Goal: Task Accomplishment & Management: Complete application form

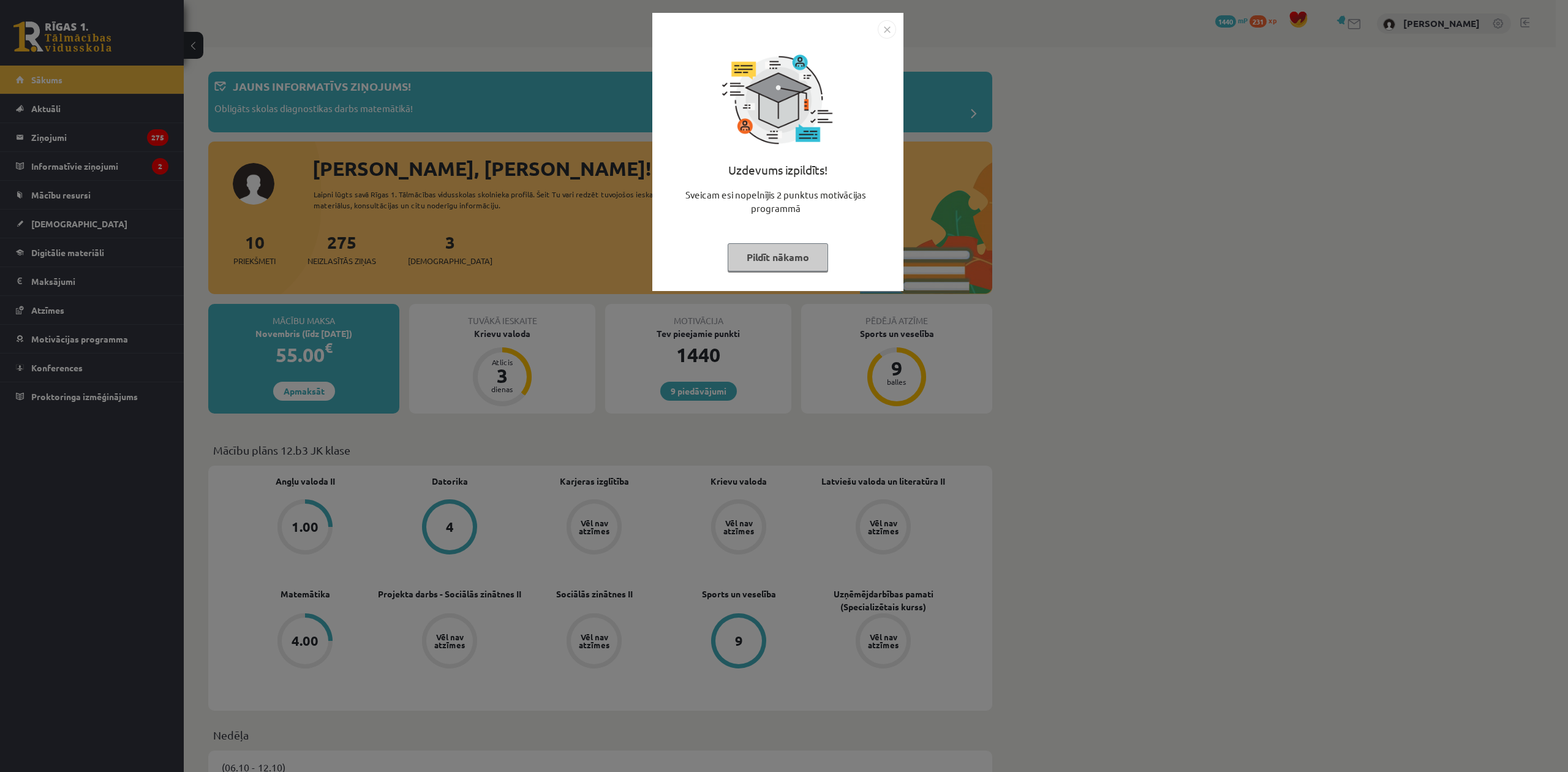
click at [770, 260] on button "Pildīt nākamo" at bounding box center [778, 257] width 101 height 28
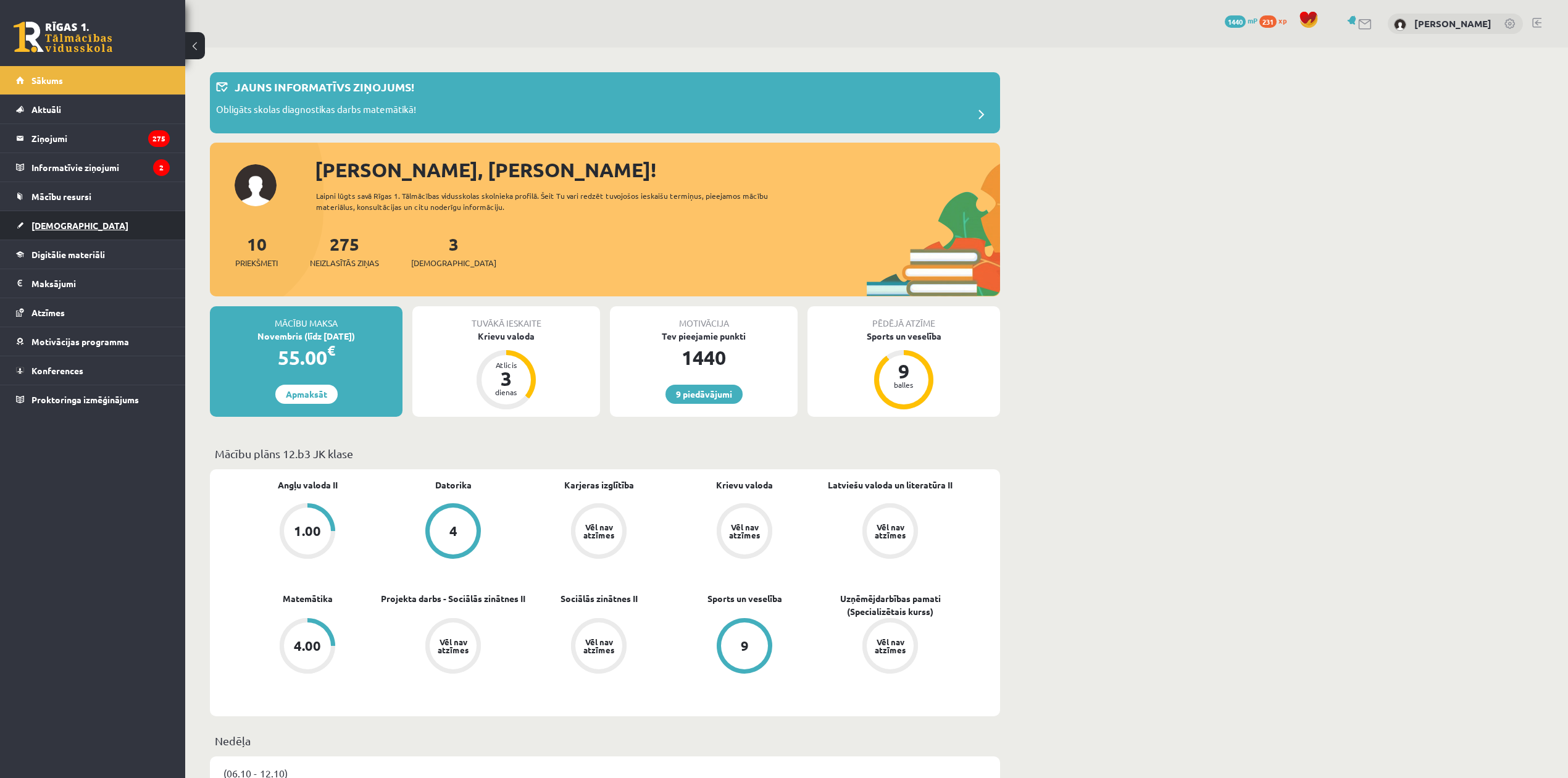
click at [83, 221] on link "[DEMOGRAPHIC_DATA]" at bounding box center [93, 226] width 154 height 28
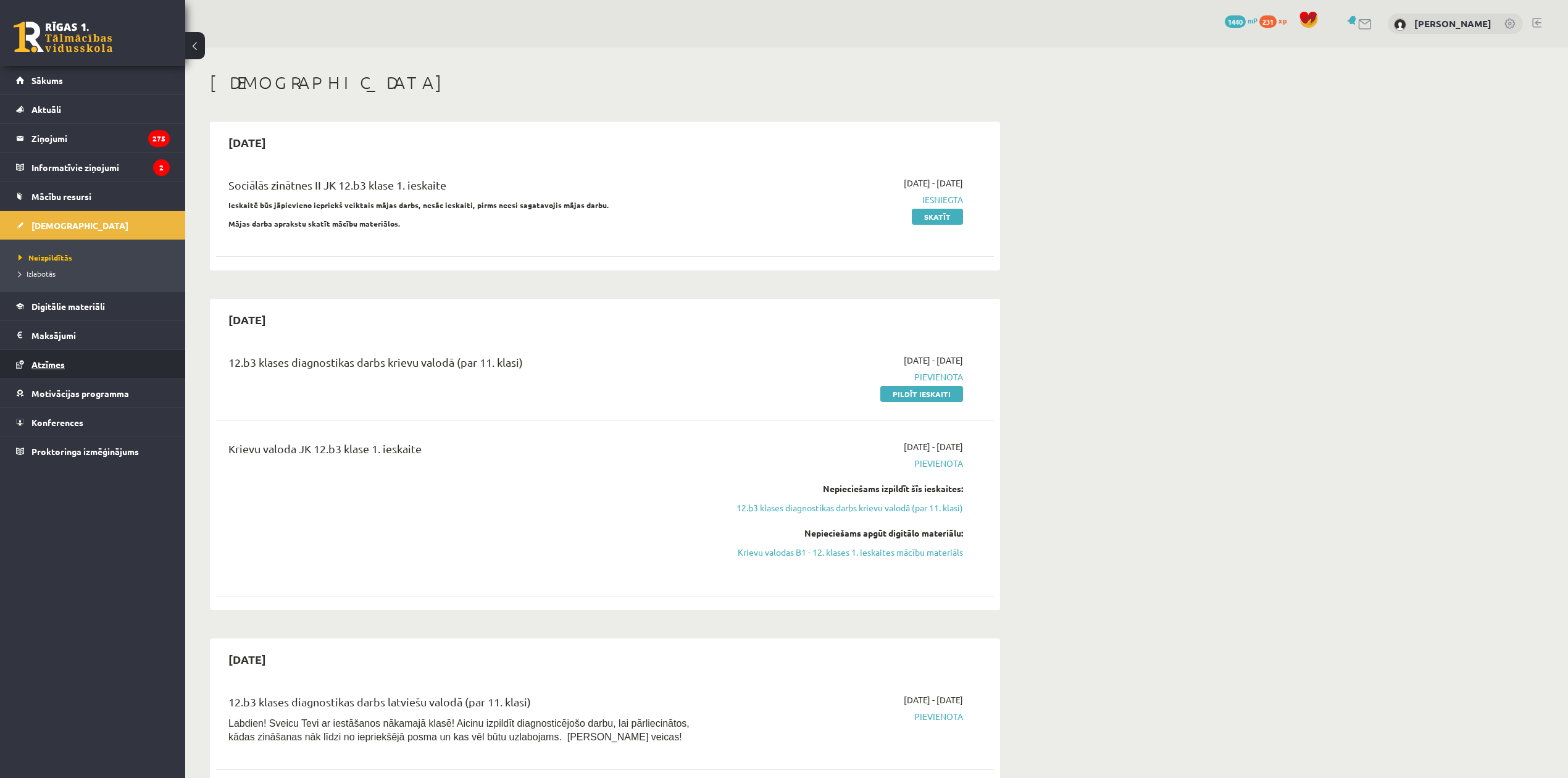
click at [80, 371] on link "Atzīmes" at bounding box center [93, 364] width 154 height 28
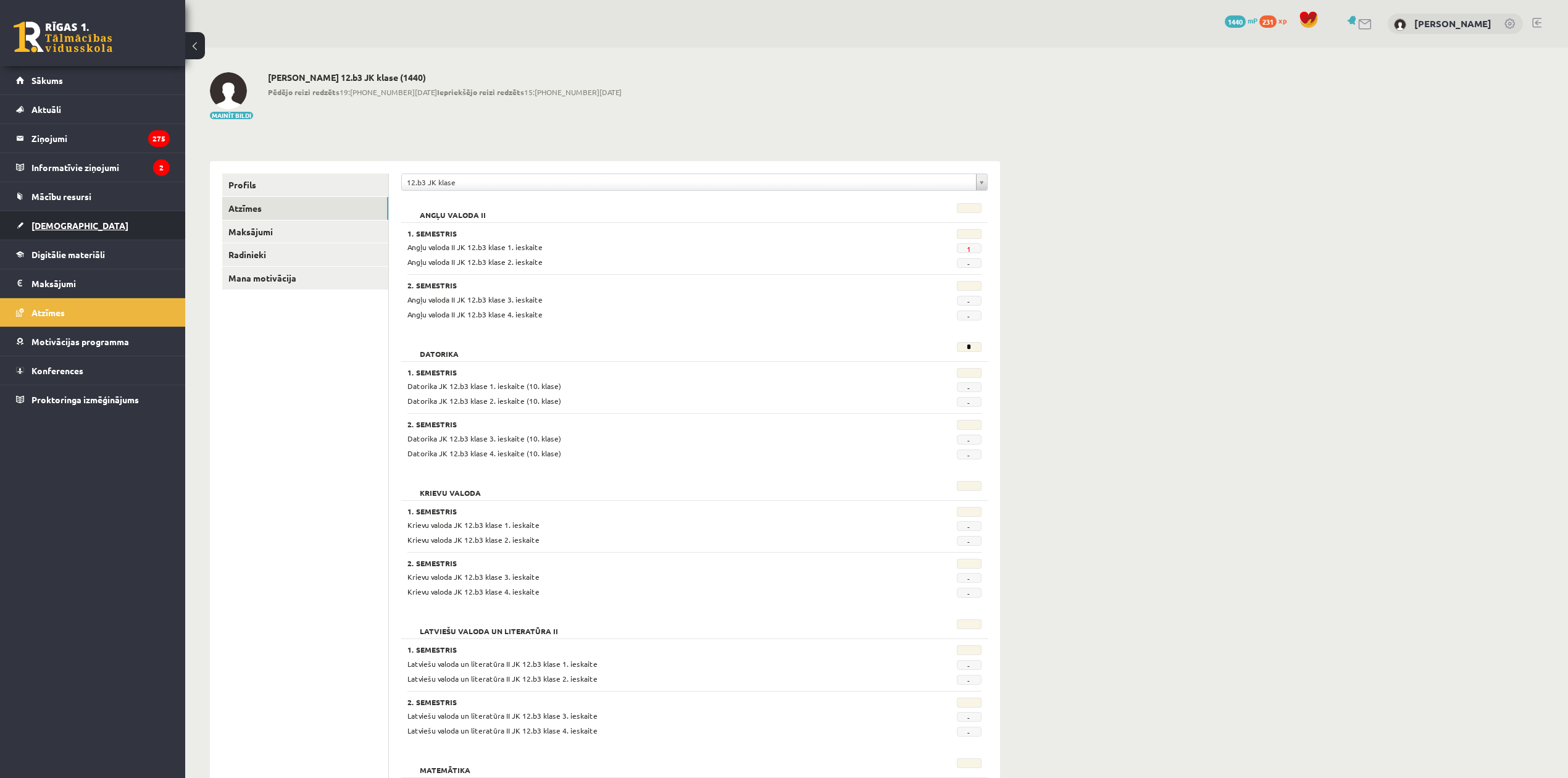
click at [119, 226] on link "[DEMOGRAPHIC_DATA]" at bounding box center [93, 226] width 154 height 28
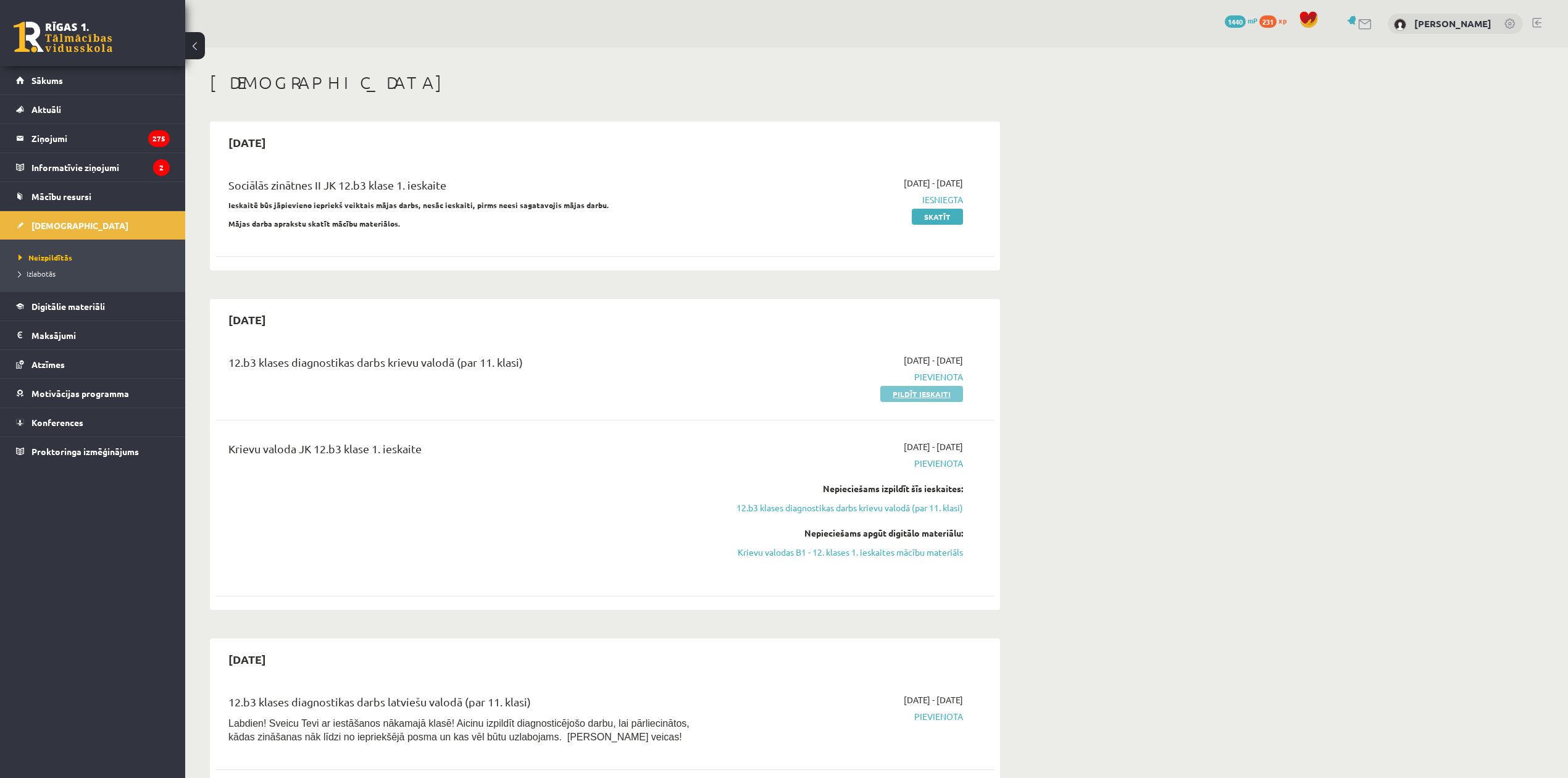
click at [954, 389] on link "Pildīt ieskaiti" at bounding box center [922, 394] width 83 height 16
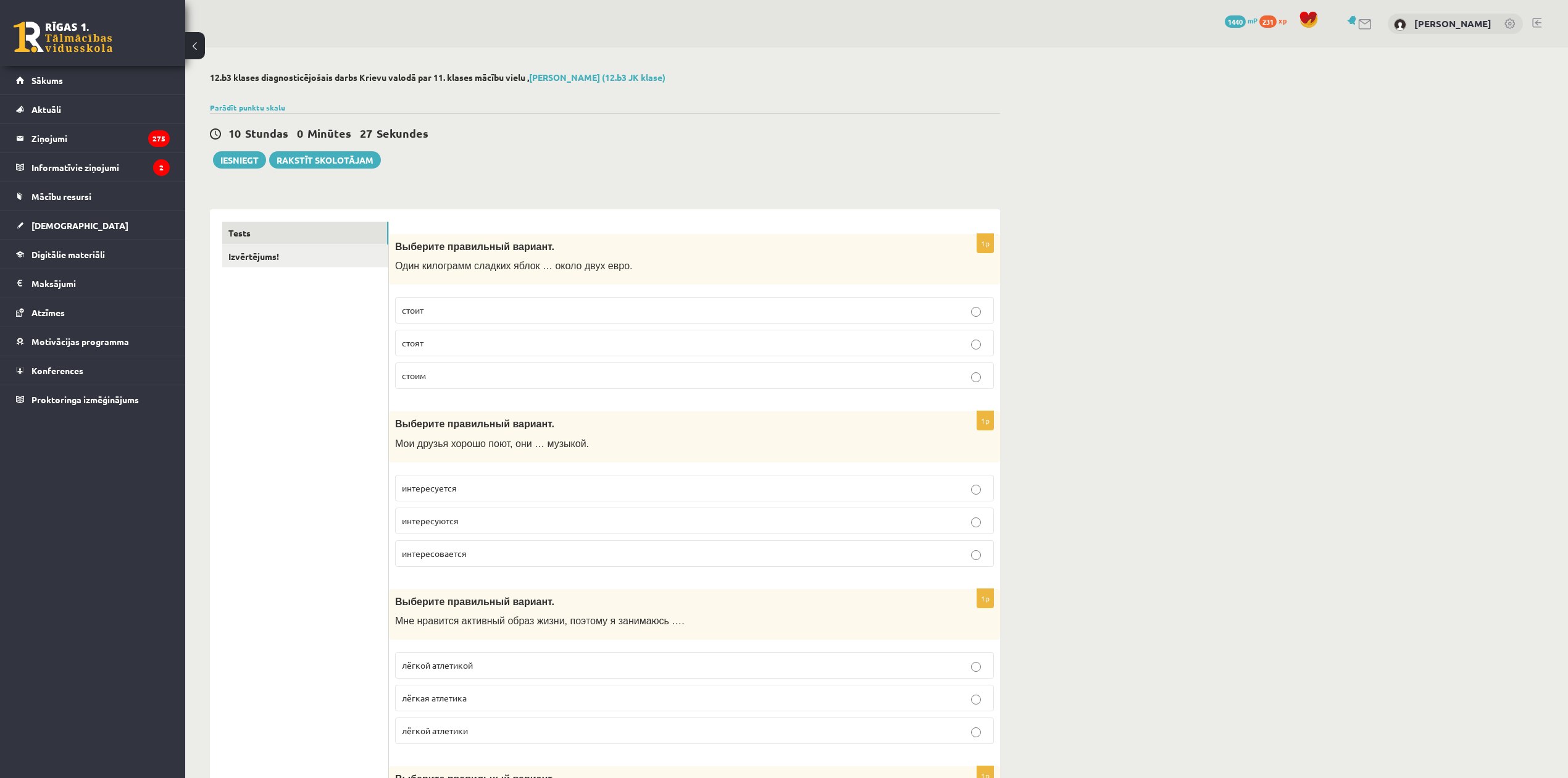
click at [463, 311] on p "стоит" at bounding box center [694, 310] width 585 height 13
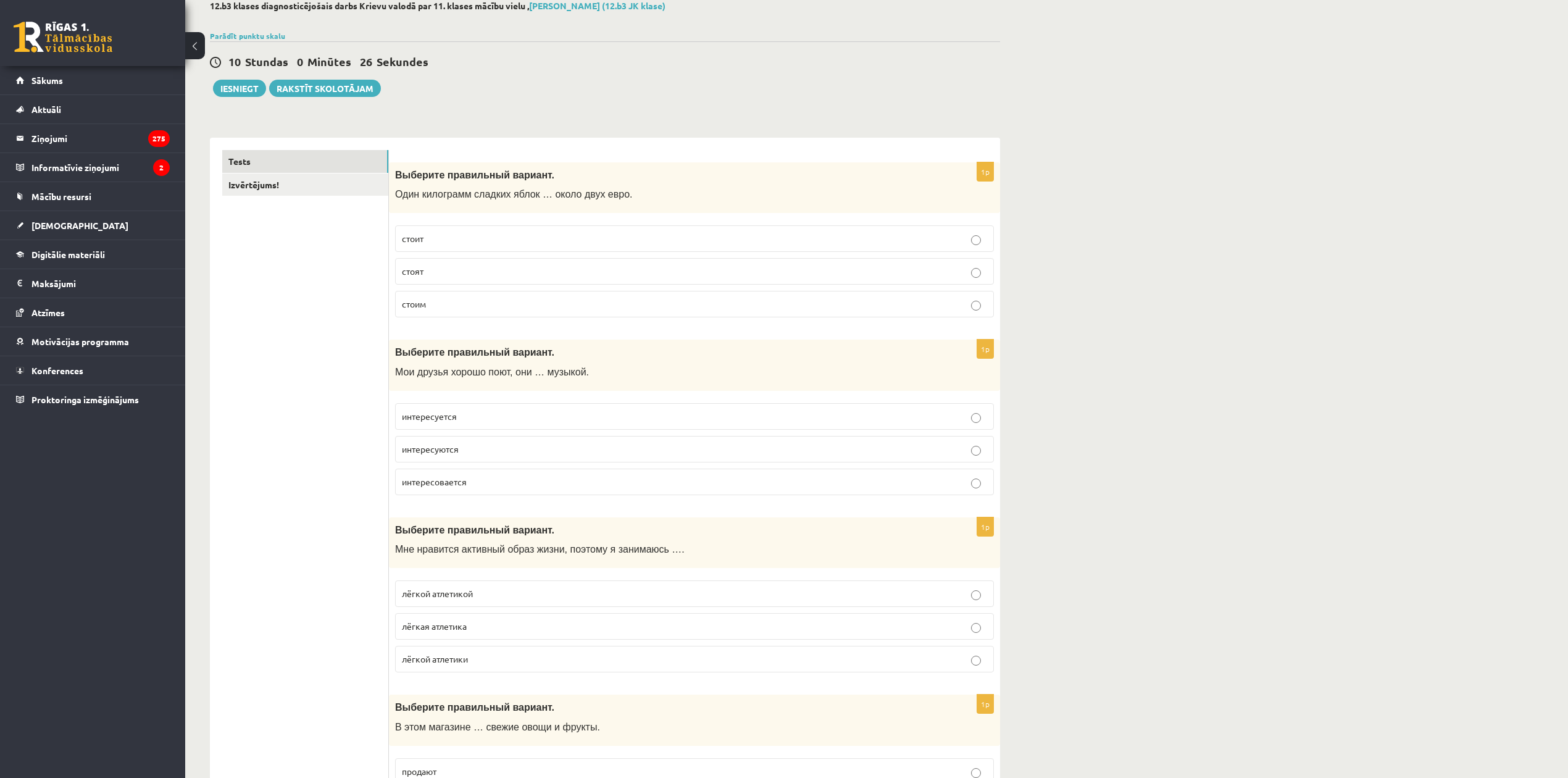
scroll to position [165, 0]
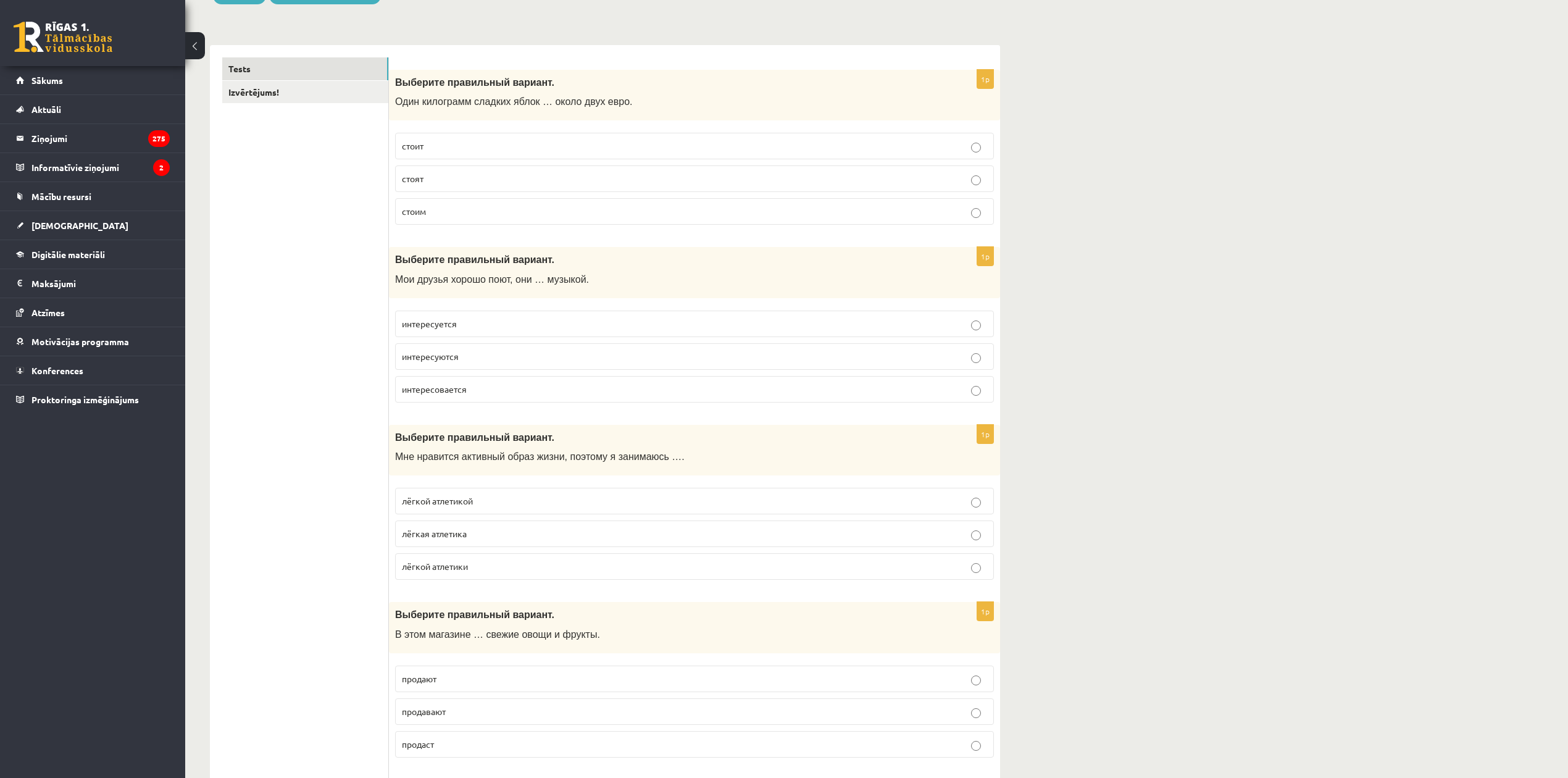
click at [499, 353] on p "интересуются" at bounding box center [694, 357] width 585 height 13
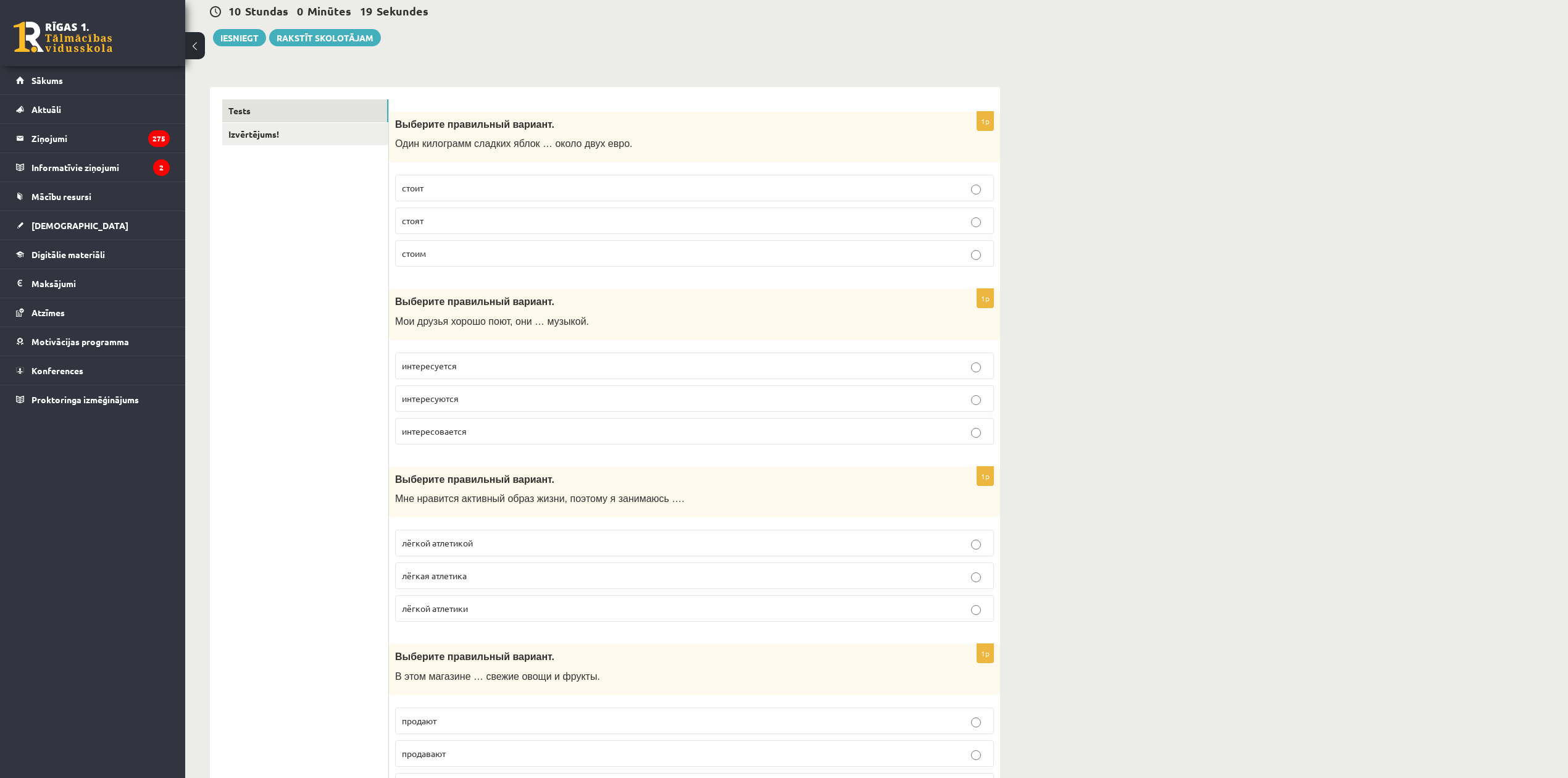
scroll to position [329, 0]
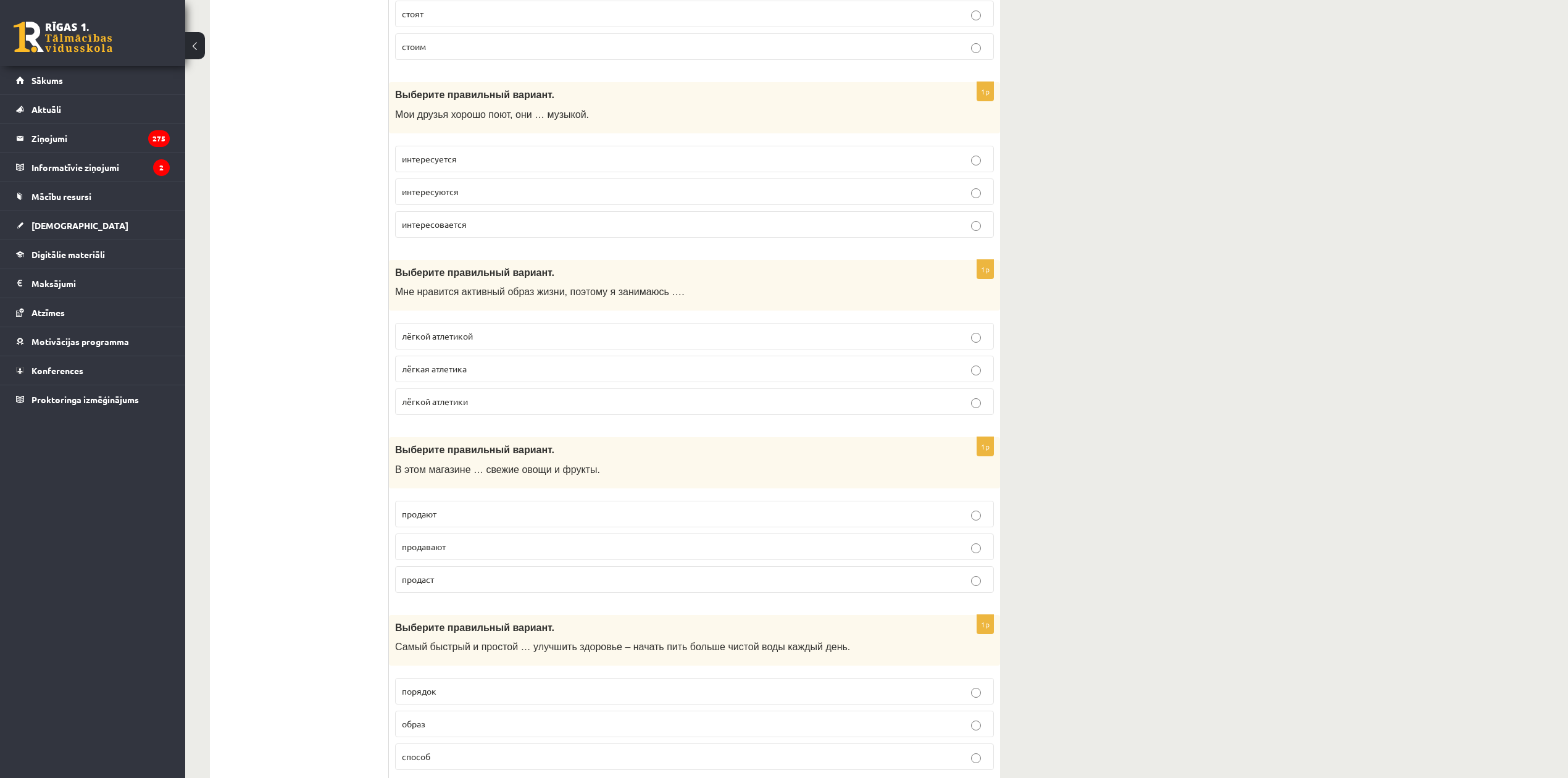
click at [534, 337] on p "лёгкой атлетикой" at bounding box center [694, 336] width 585 height 13
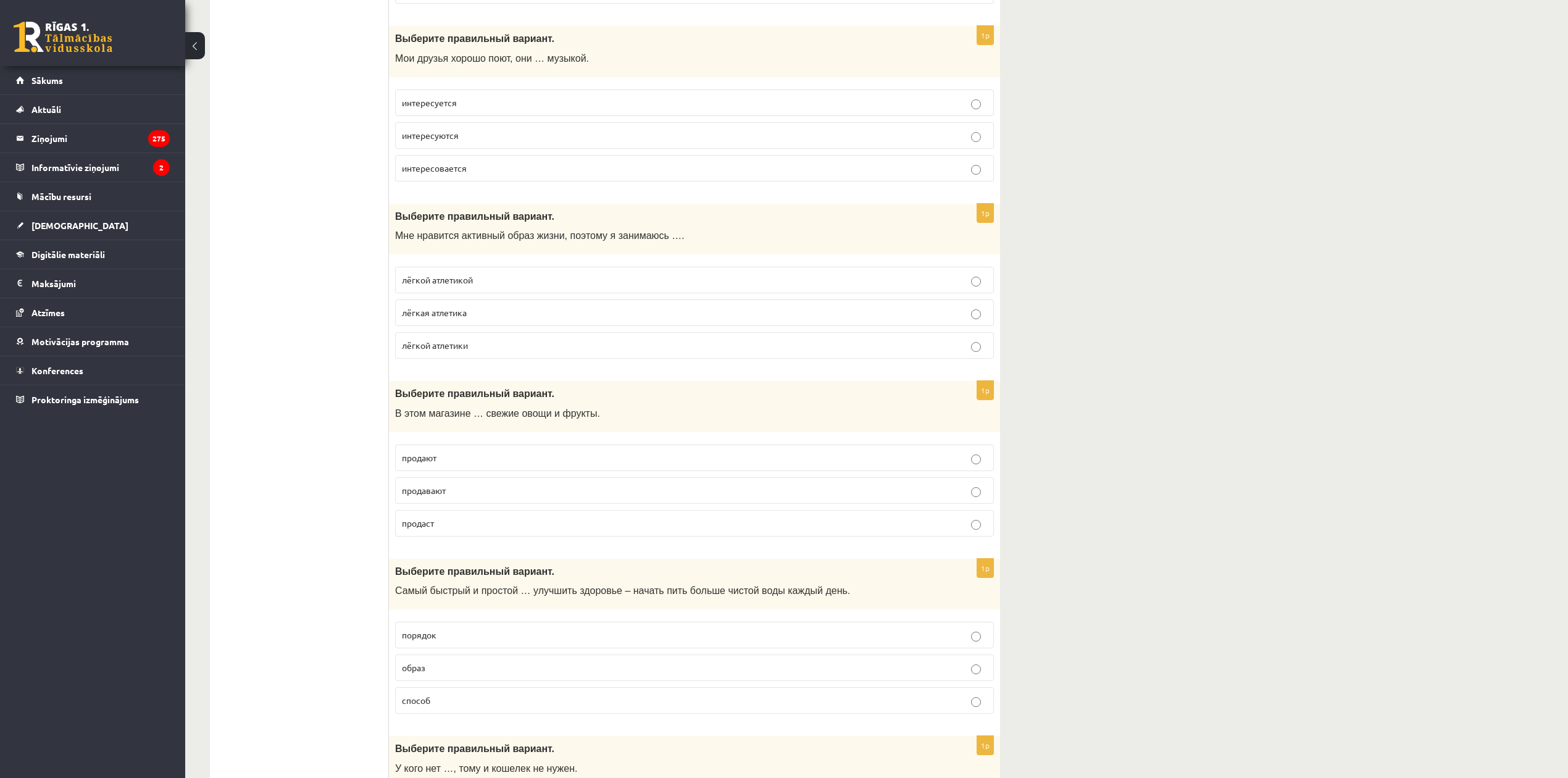
scroll to position [411, 0]
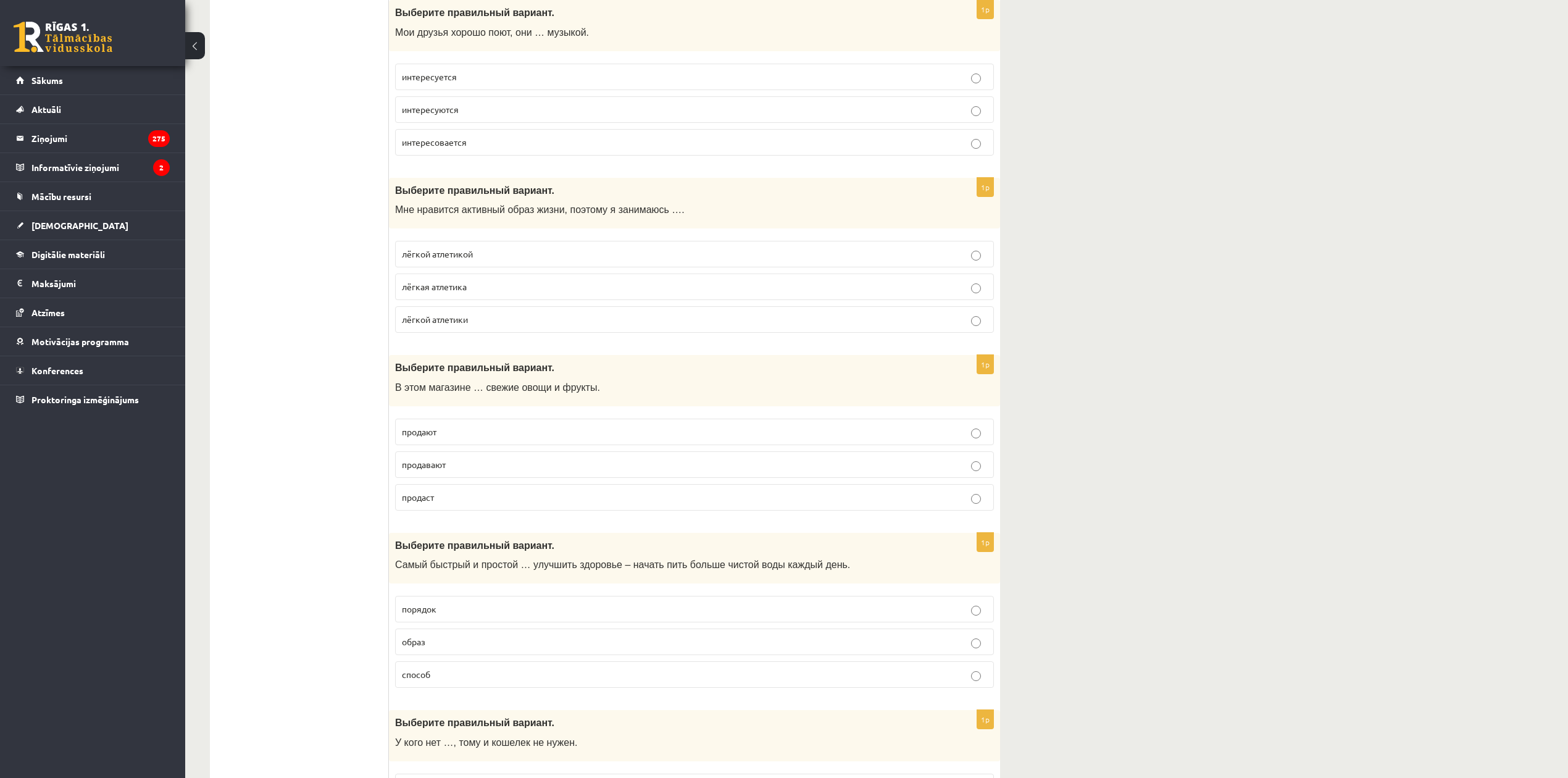
click at [484, 434] on p "продают" at bounding box center [694, 432] width 585 height 13
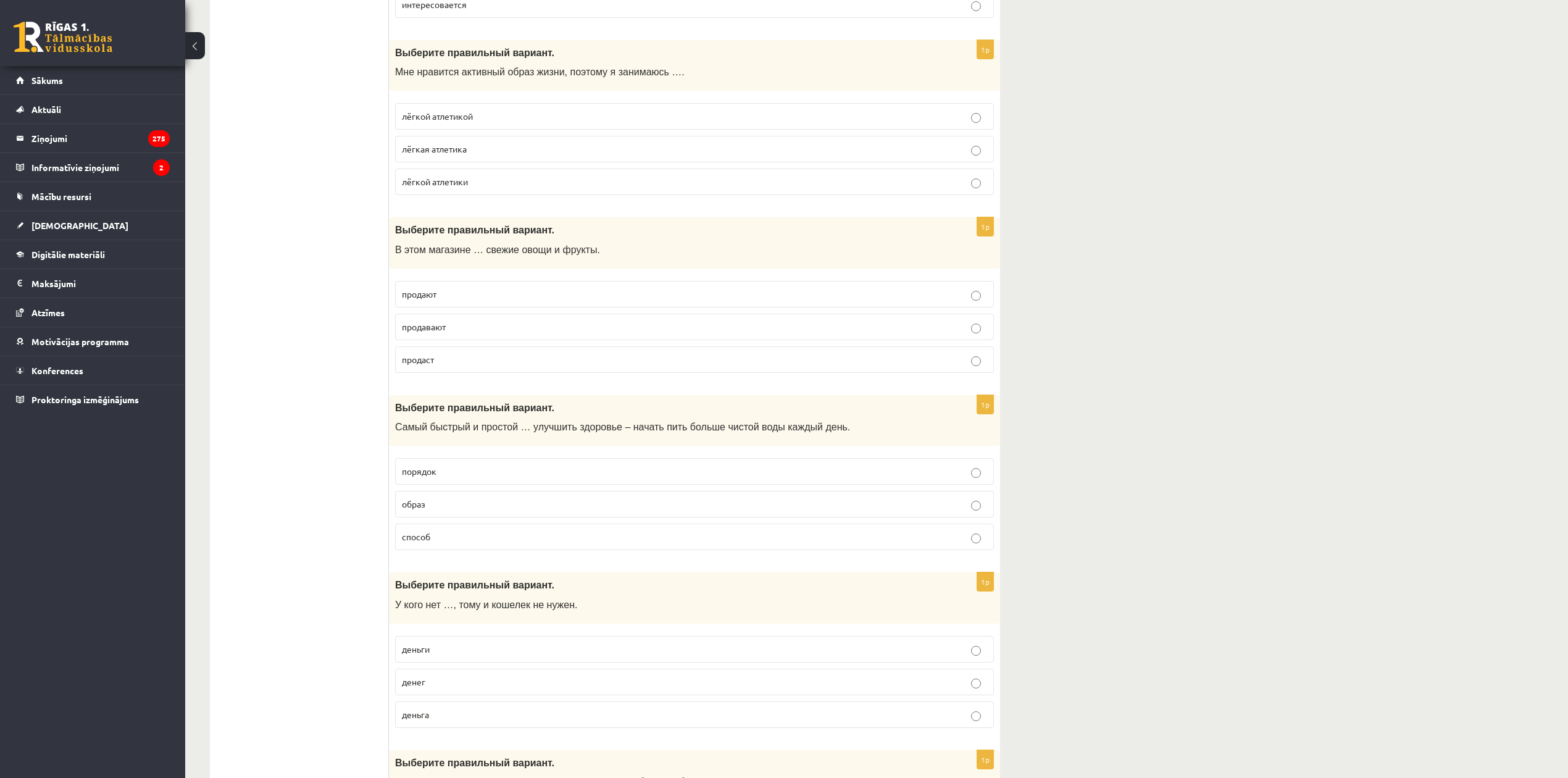
scroll to position [576, 0]
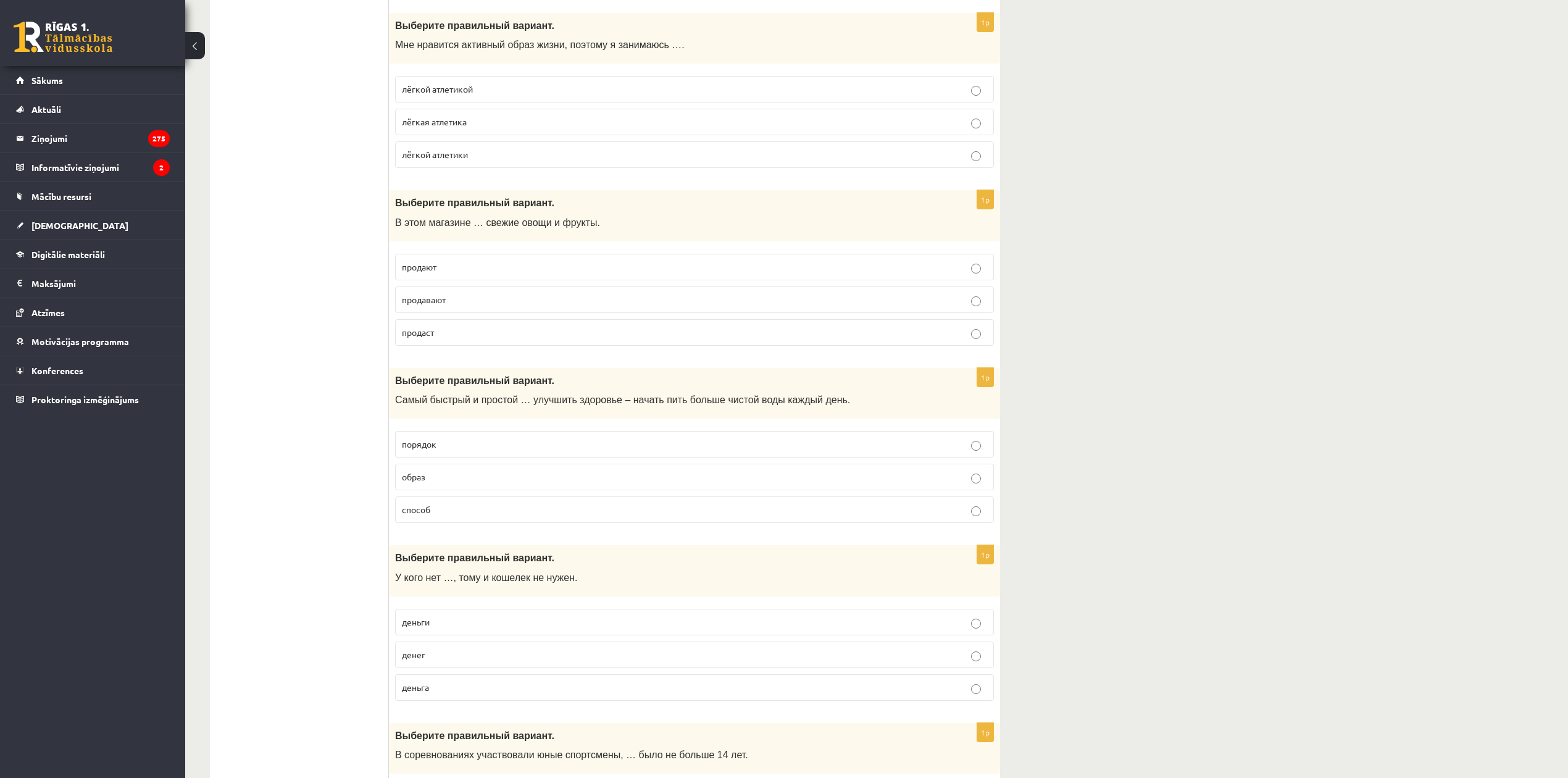
click at [484, 513] on p "способ" at bounding box center [694, 510] width 585 height 13
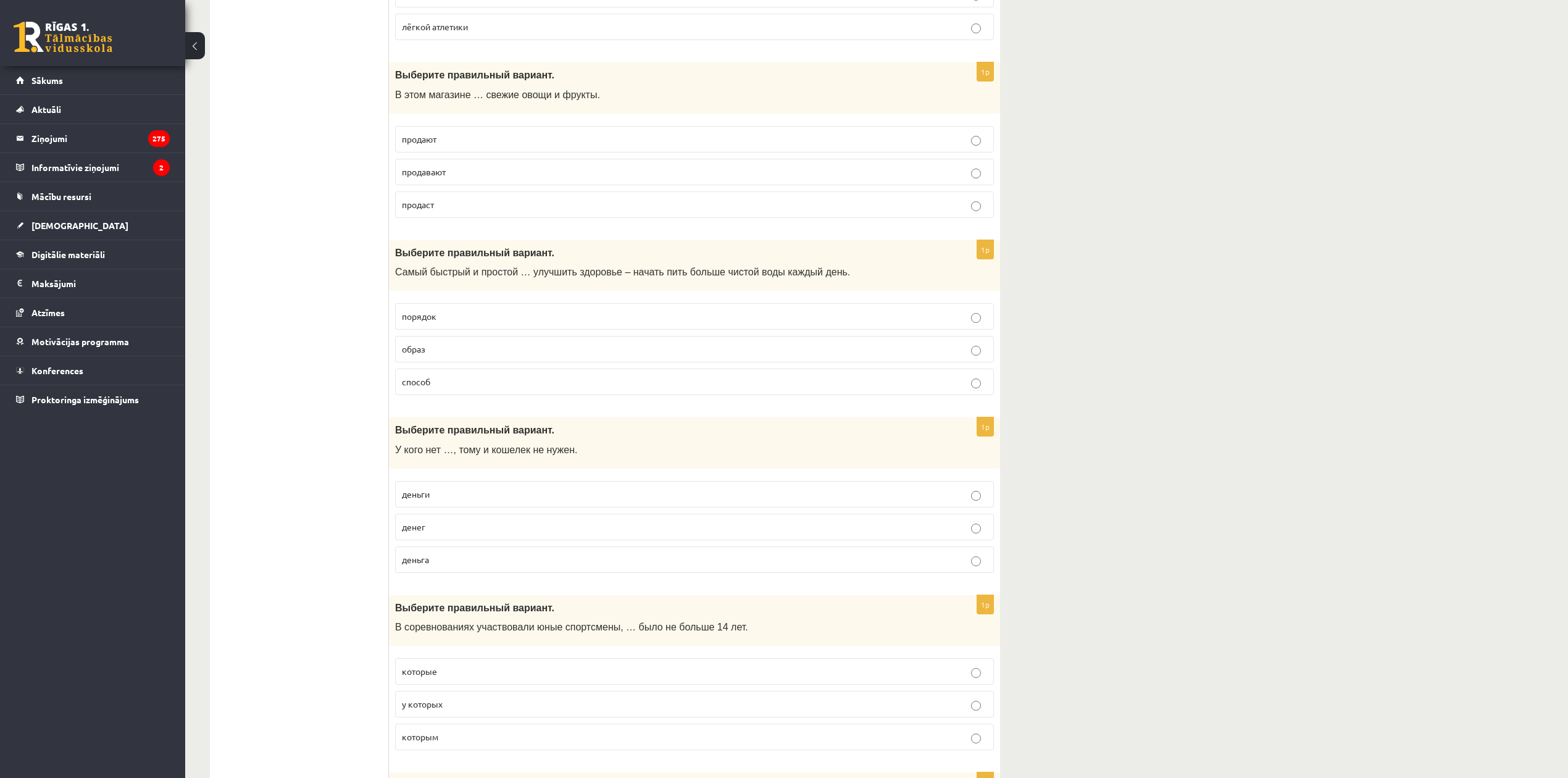
scroll to position [905, 0]
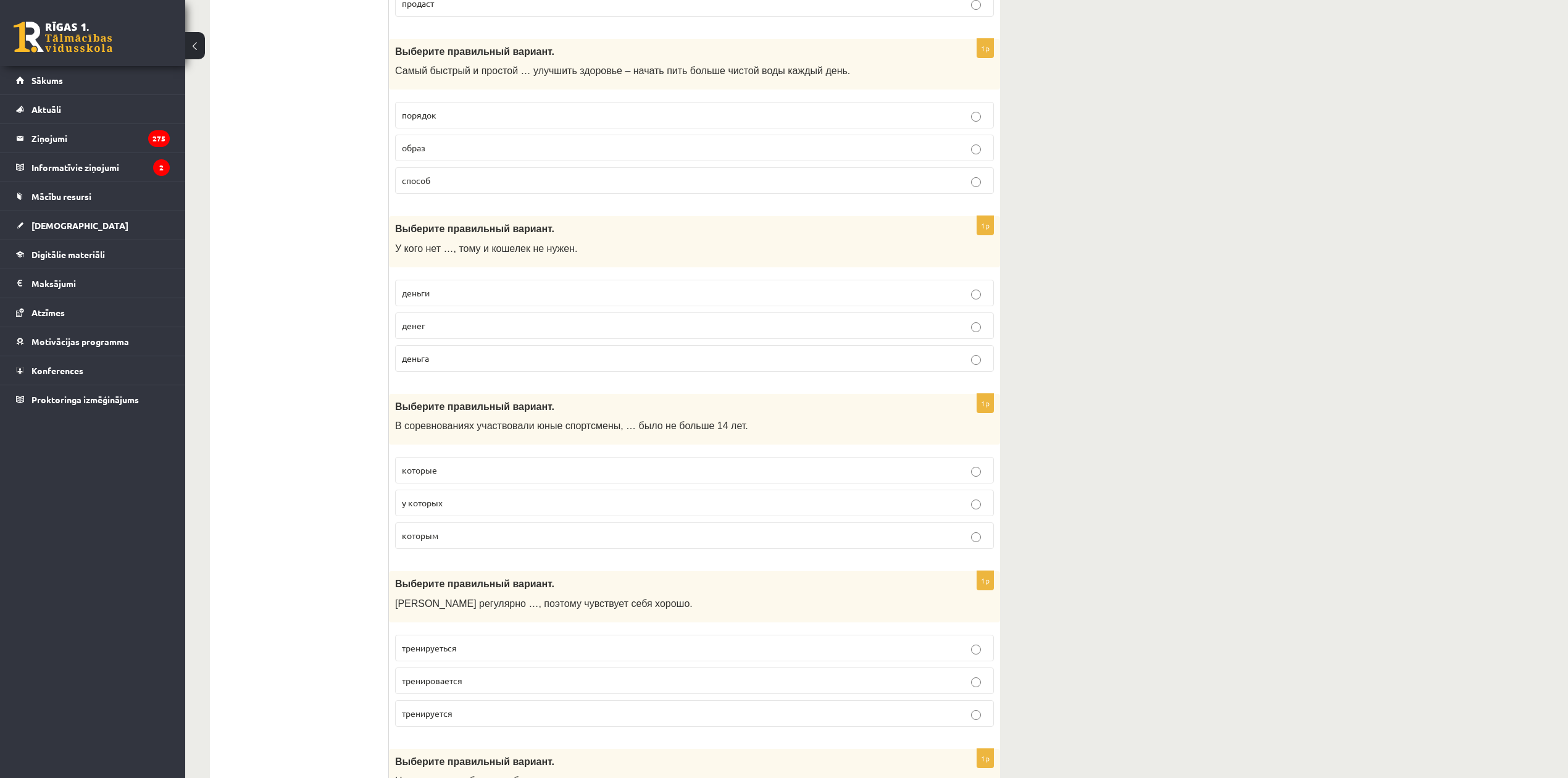
click at [466, 330] on p "денег" at bounding box center [694, 325] width 585 height 13
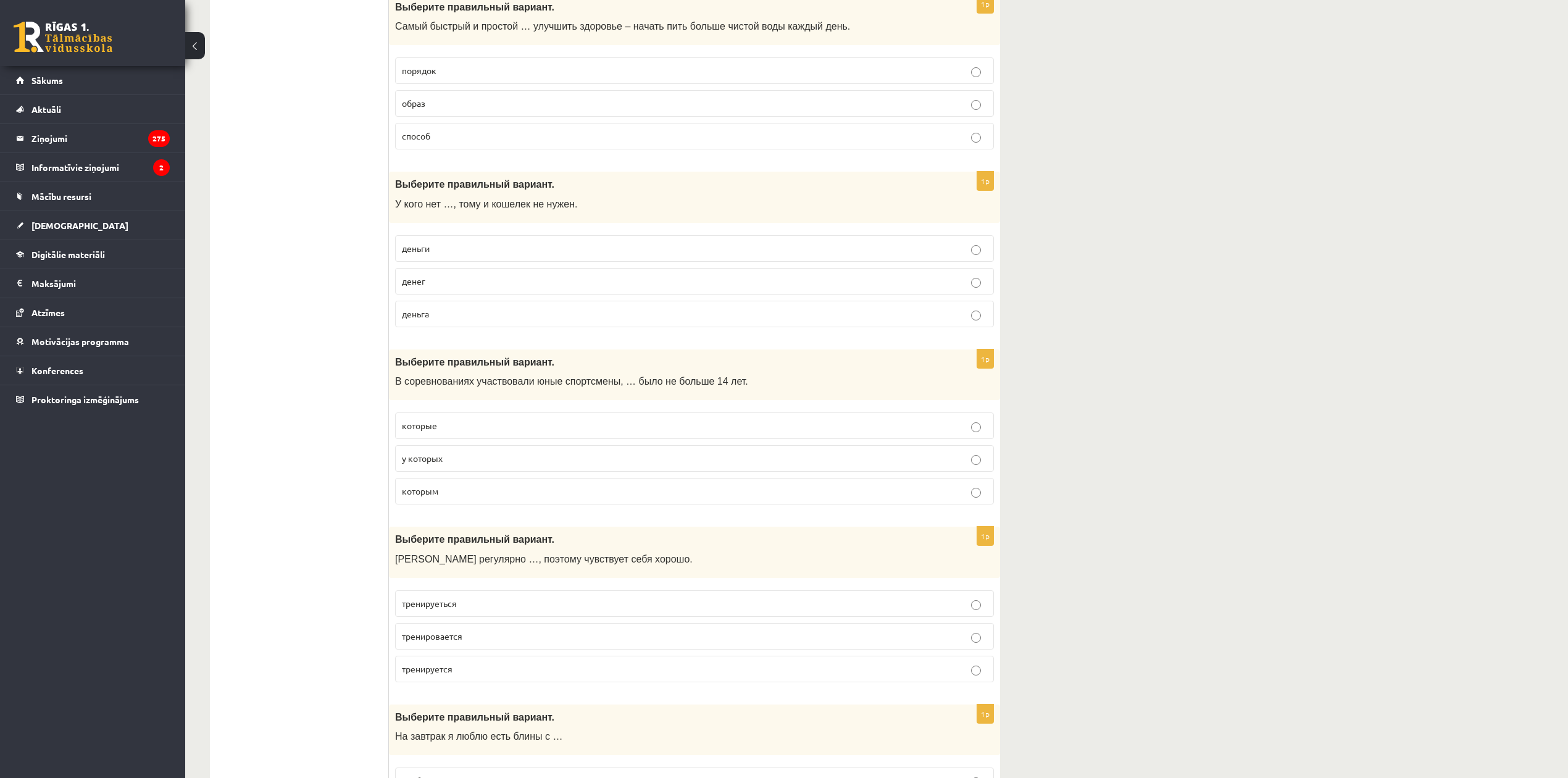
scroll to position [988, 0]
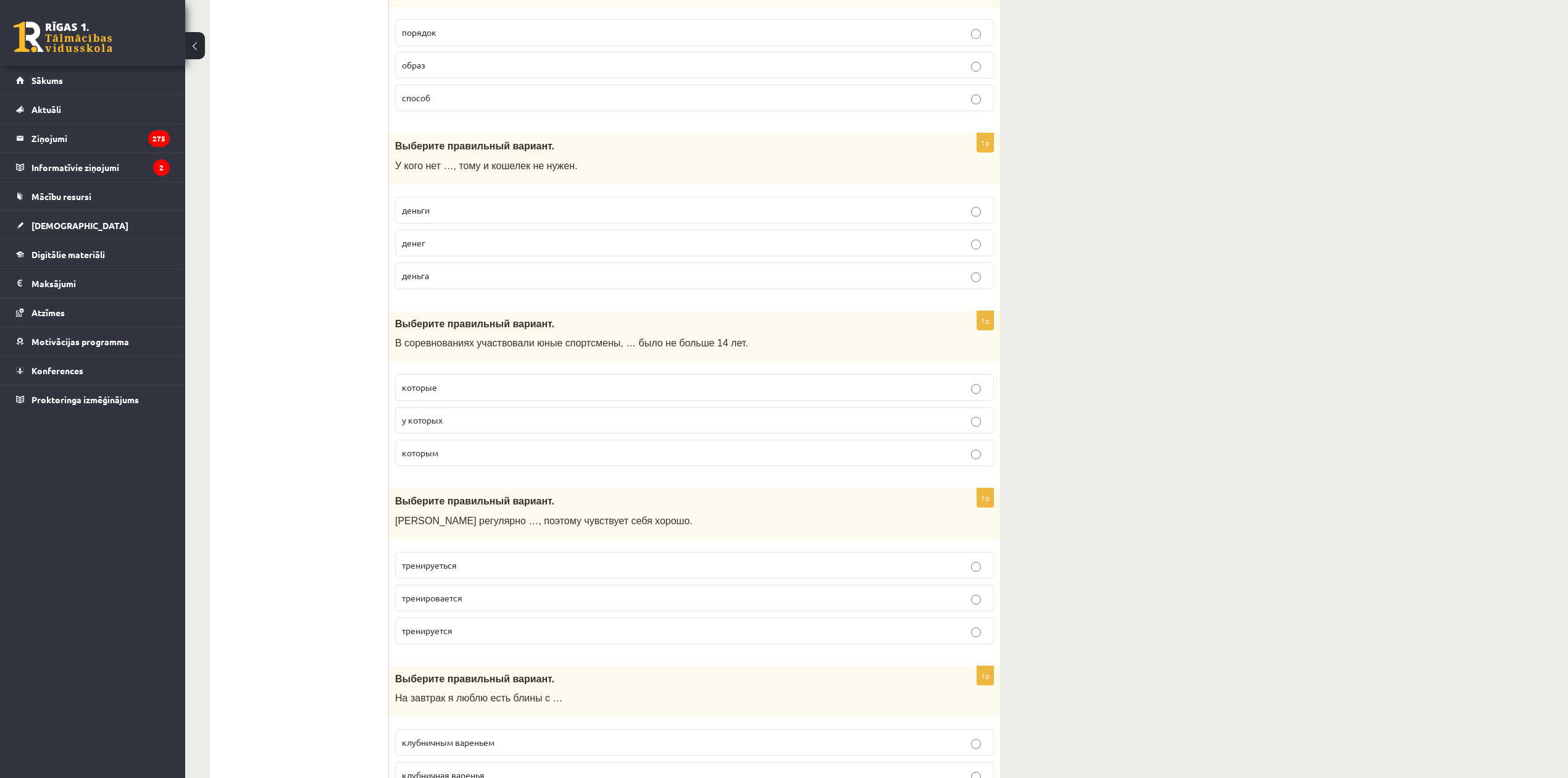
click at [468, 460] on p "которым" at bounding box center [694, 453] width 585 height 13
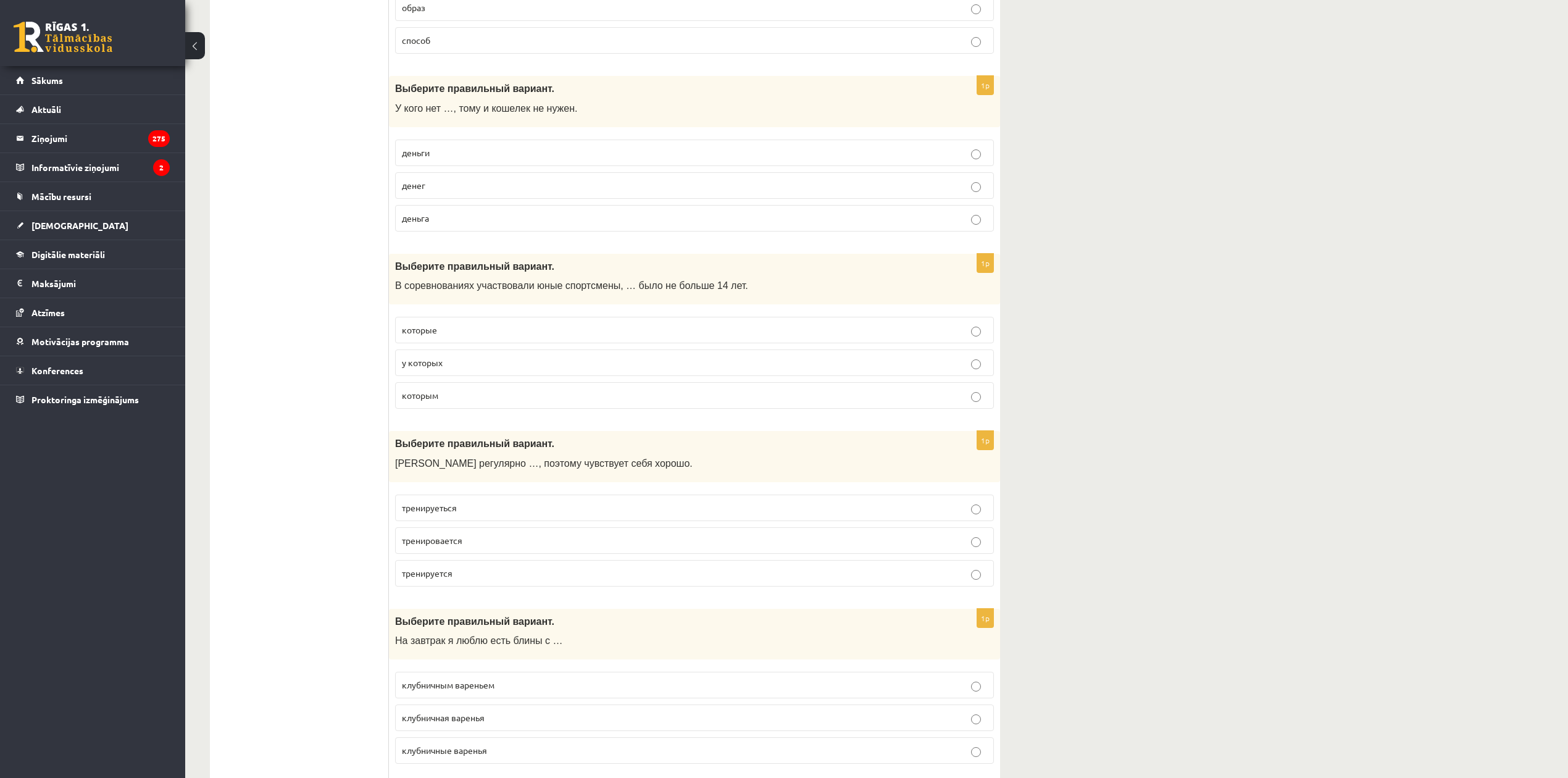
scroll to position [1071, 0]
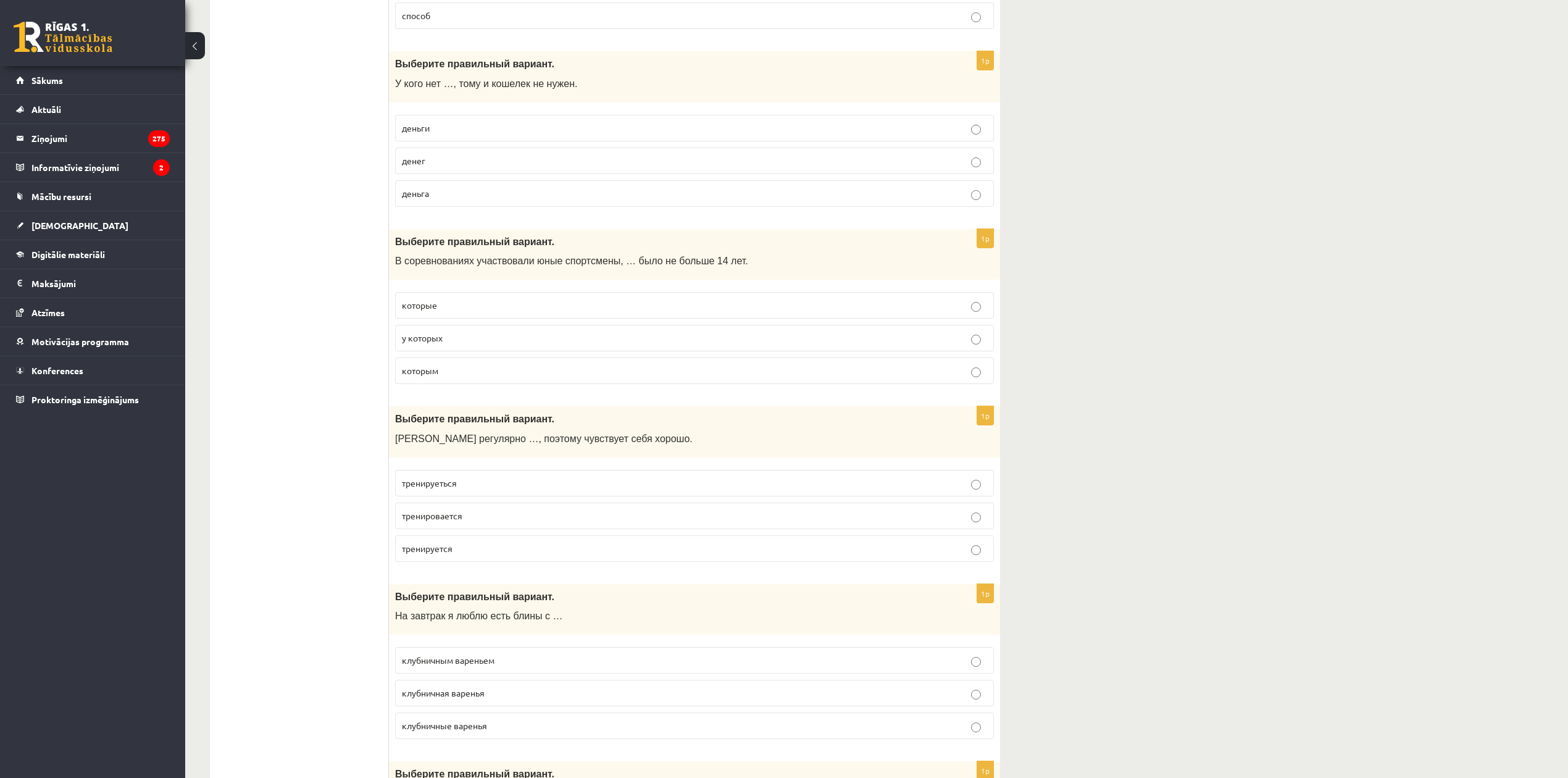
click at [495, 485] on p "тренируеться" at bounding box center [694, 483] width 585 height 13
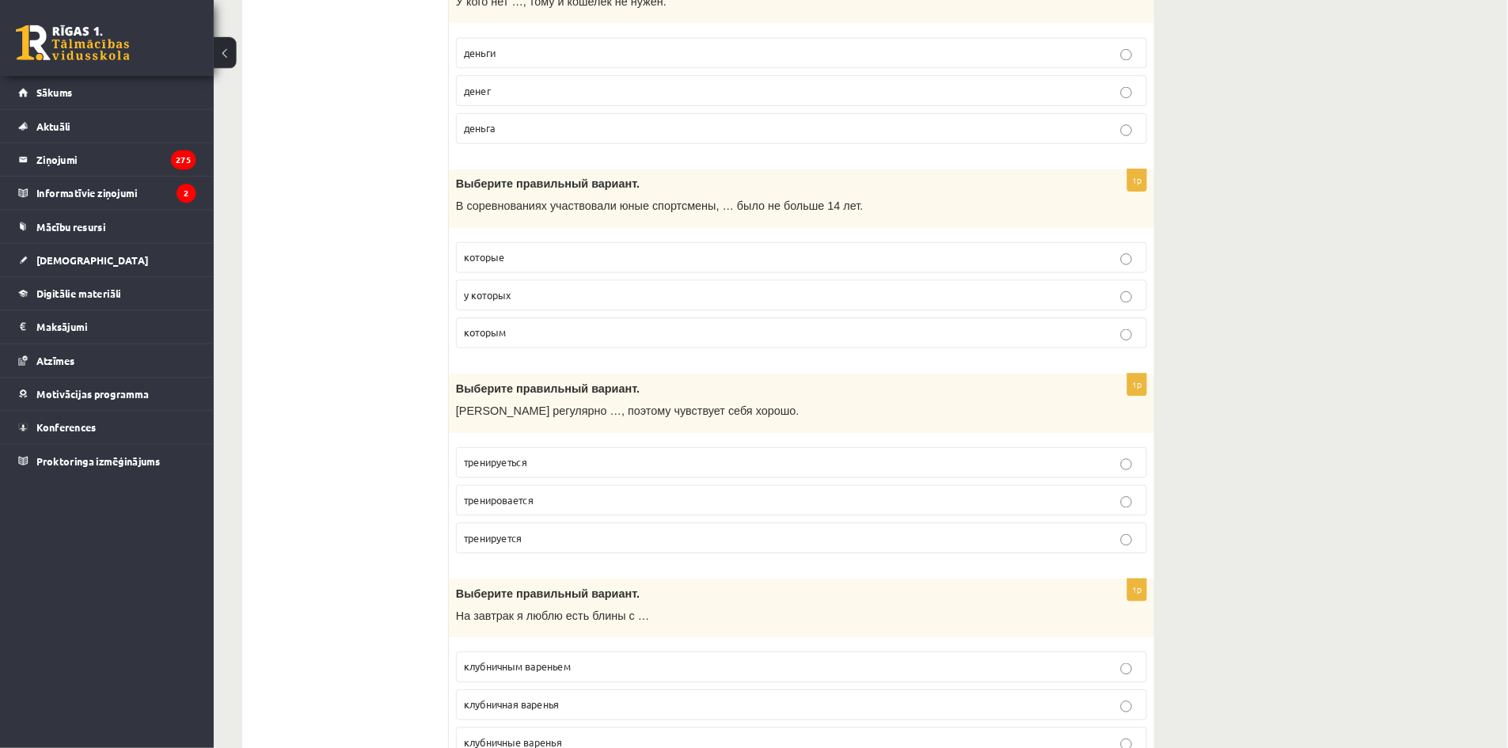
scroll to position [1478, 0]
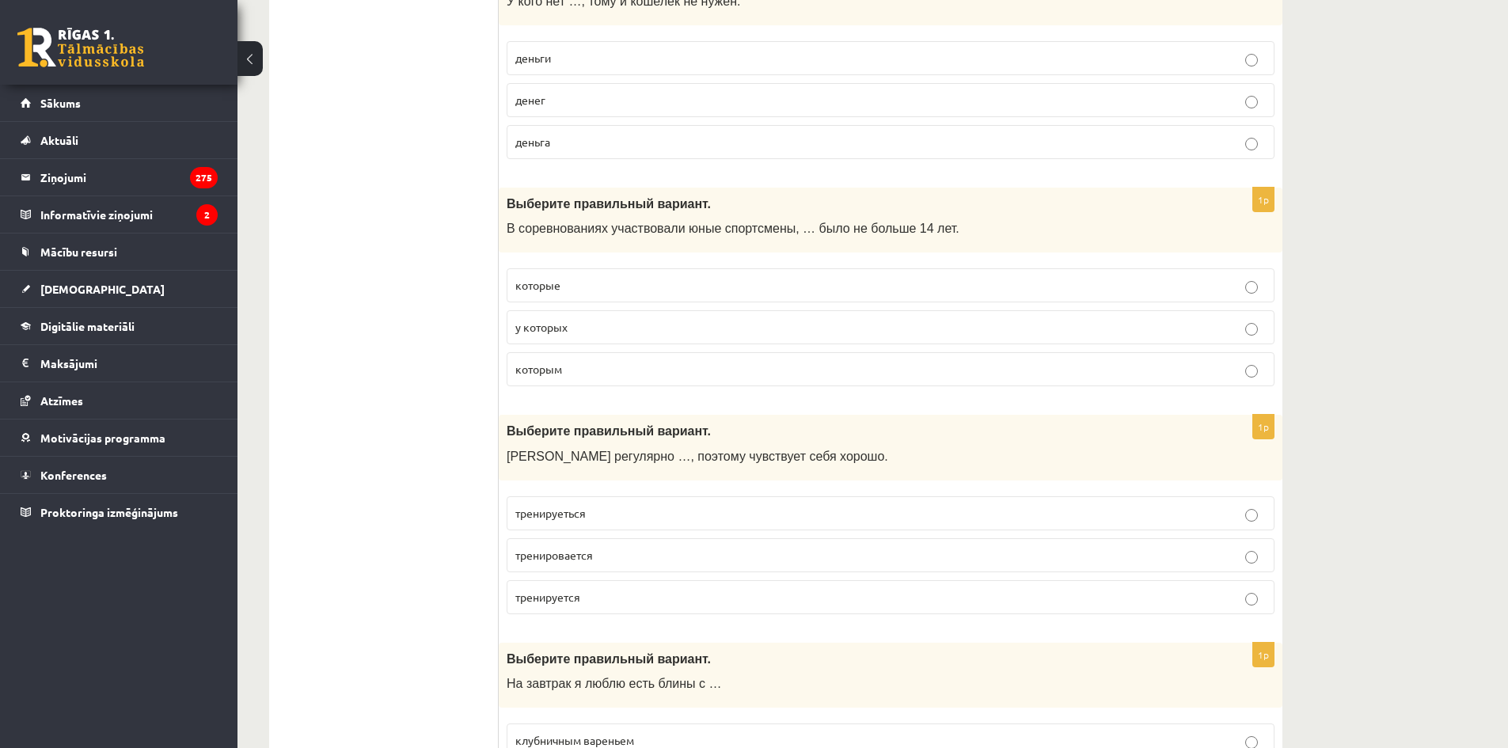
drag, startPoint x: 2005, startPoint y: 0, endPoint x: 474, endPoint y: 340, distance: 1568.0
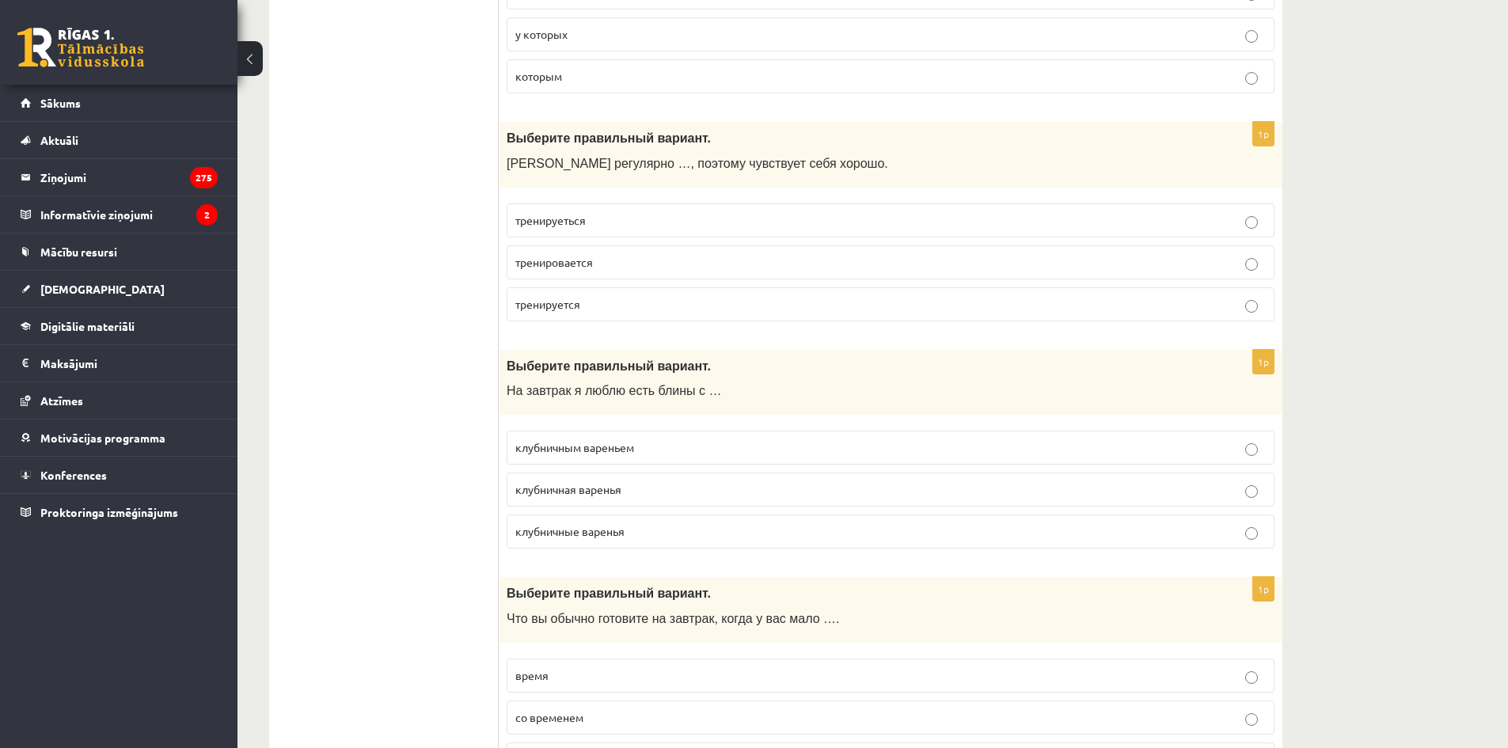
scroll to position [1794, 0]
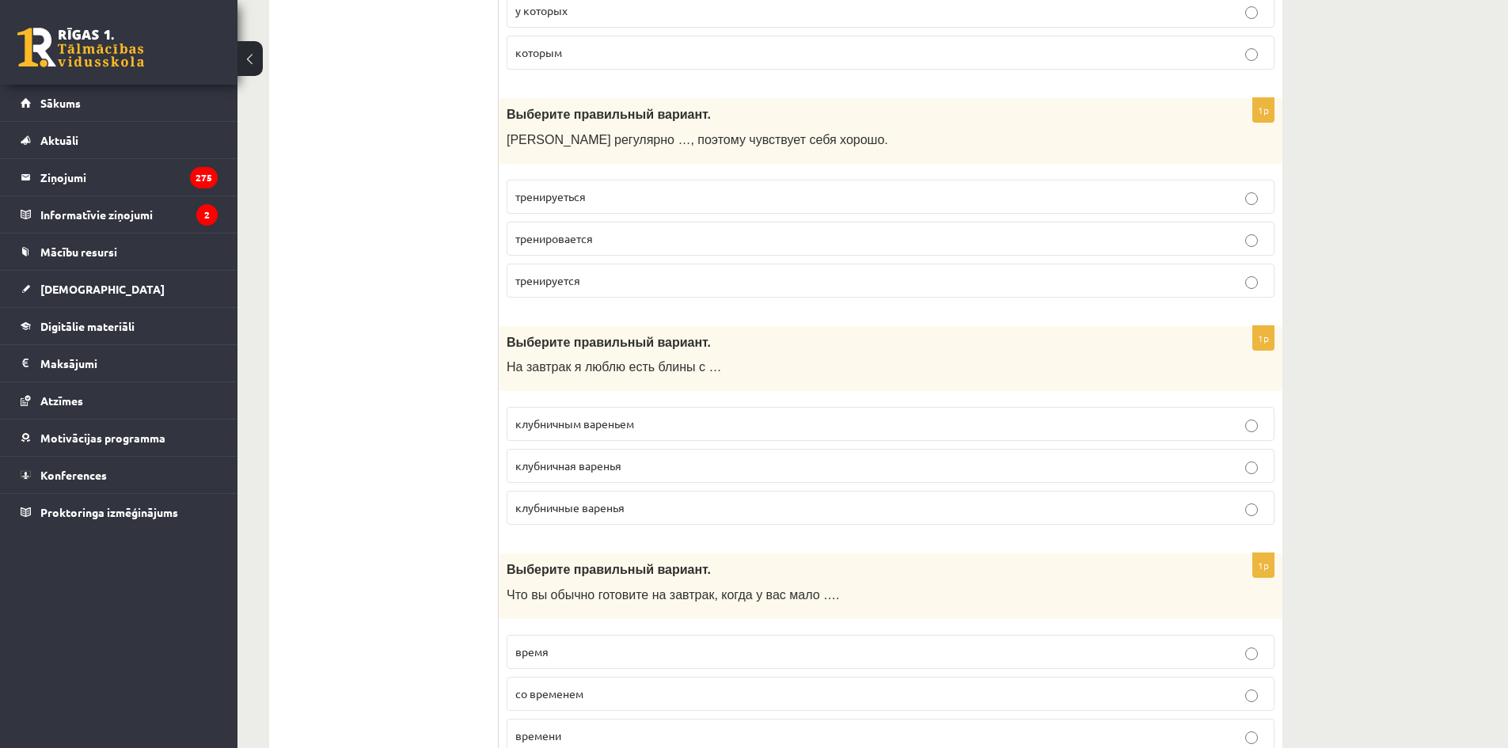
click at [667, 431] on p "клубничным вареньем" at bounding box center [890, 424] width 750 height 17
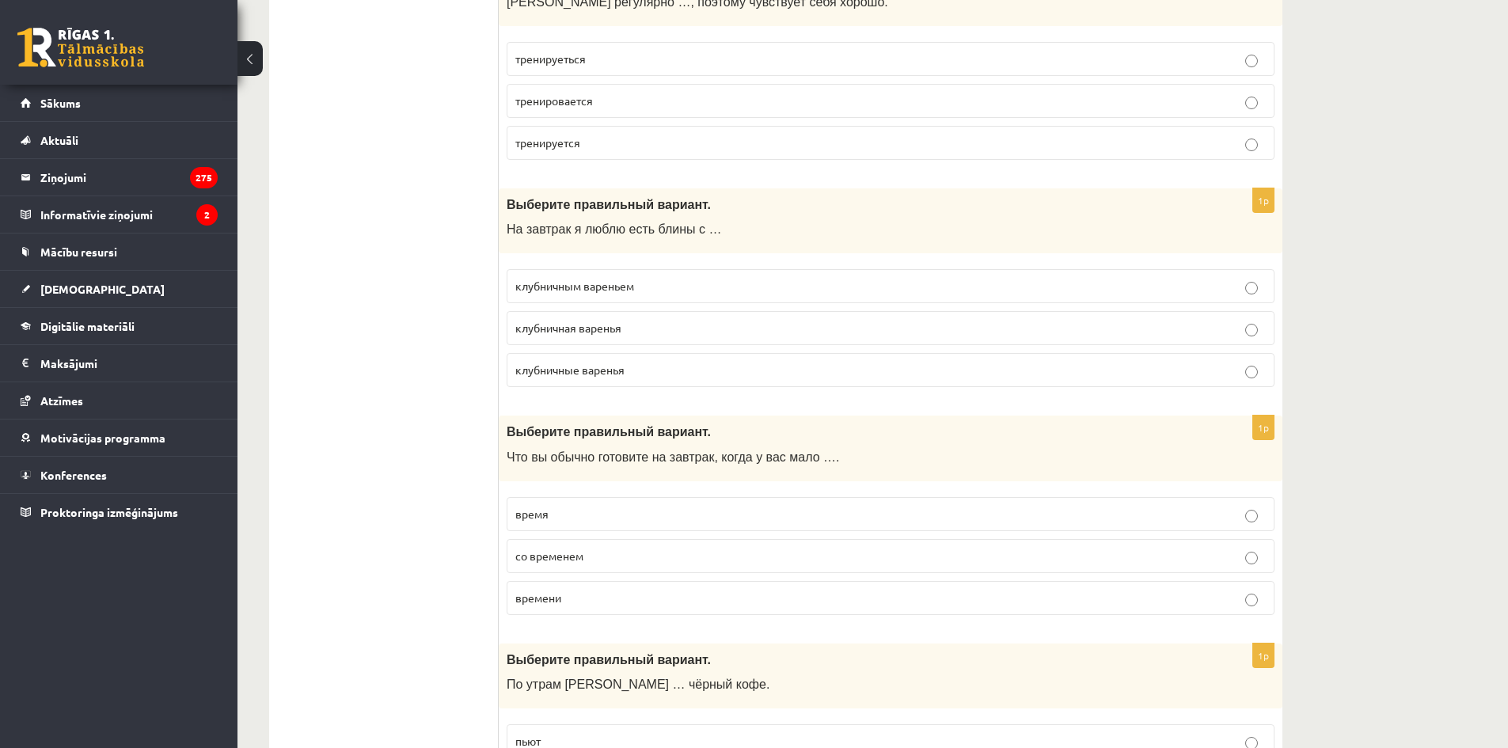
scroll to position [1953, 0]
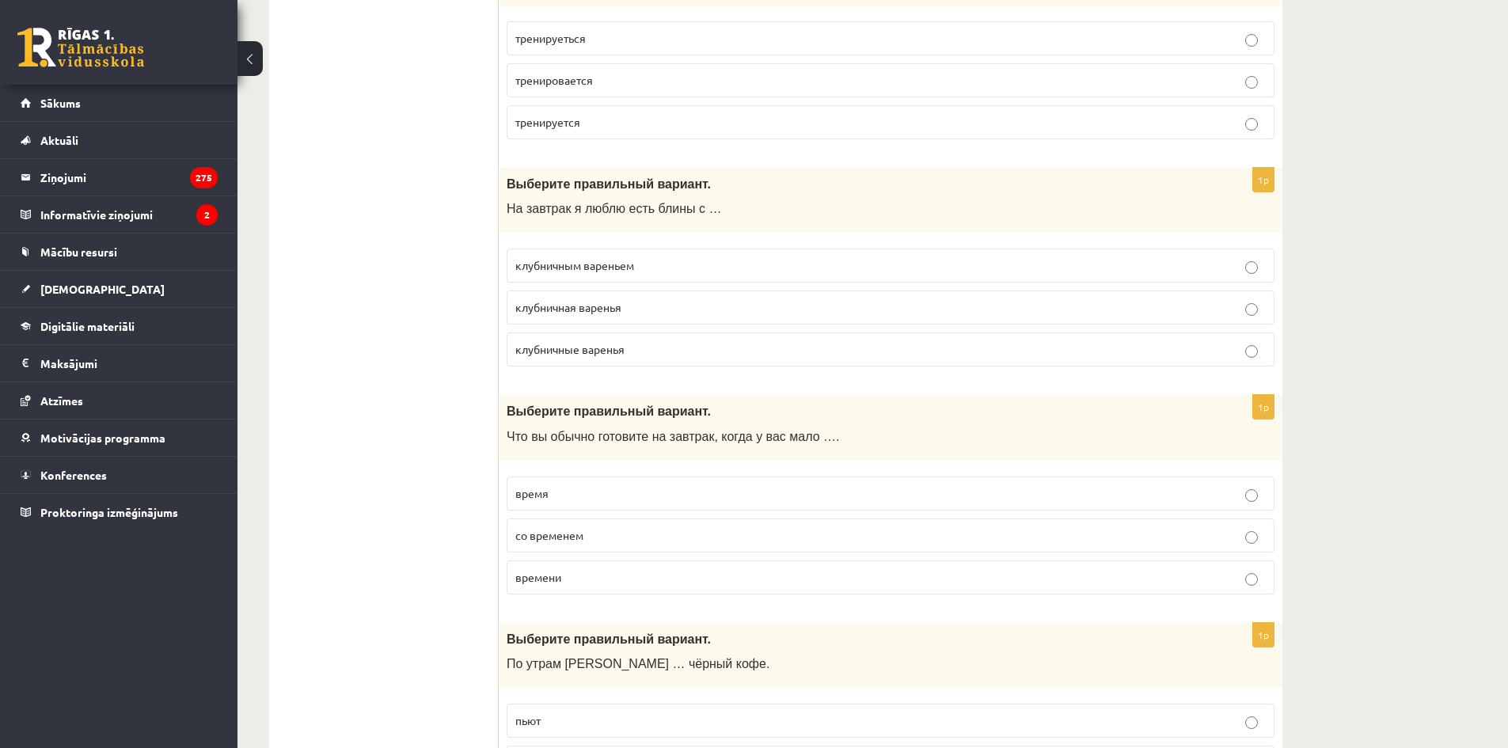
click at [636, 499] on p "время" at bounding box center [890, 493] width 750 height 17
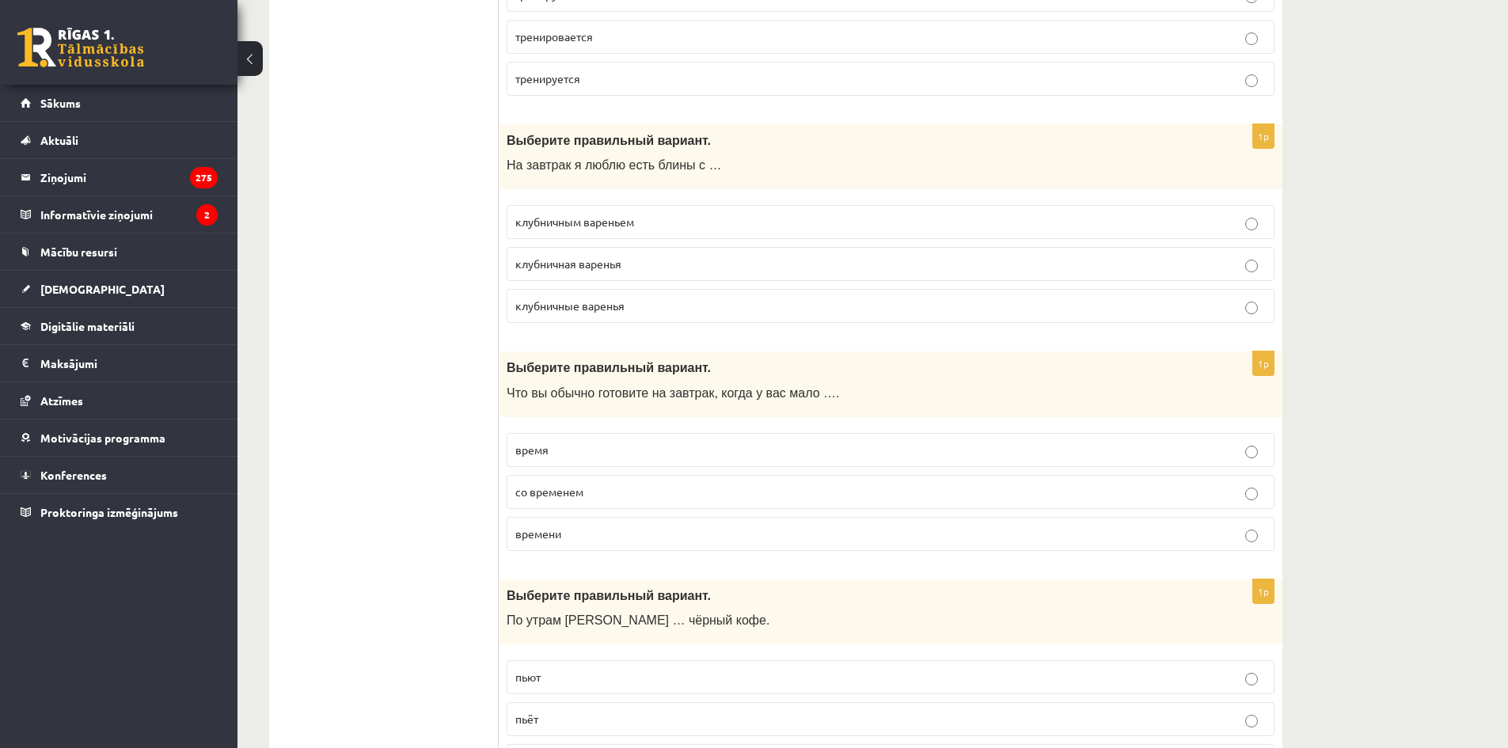
scroll to position [2032, 0]
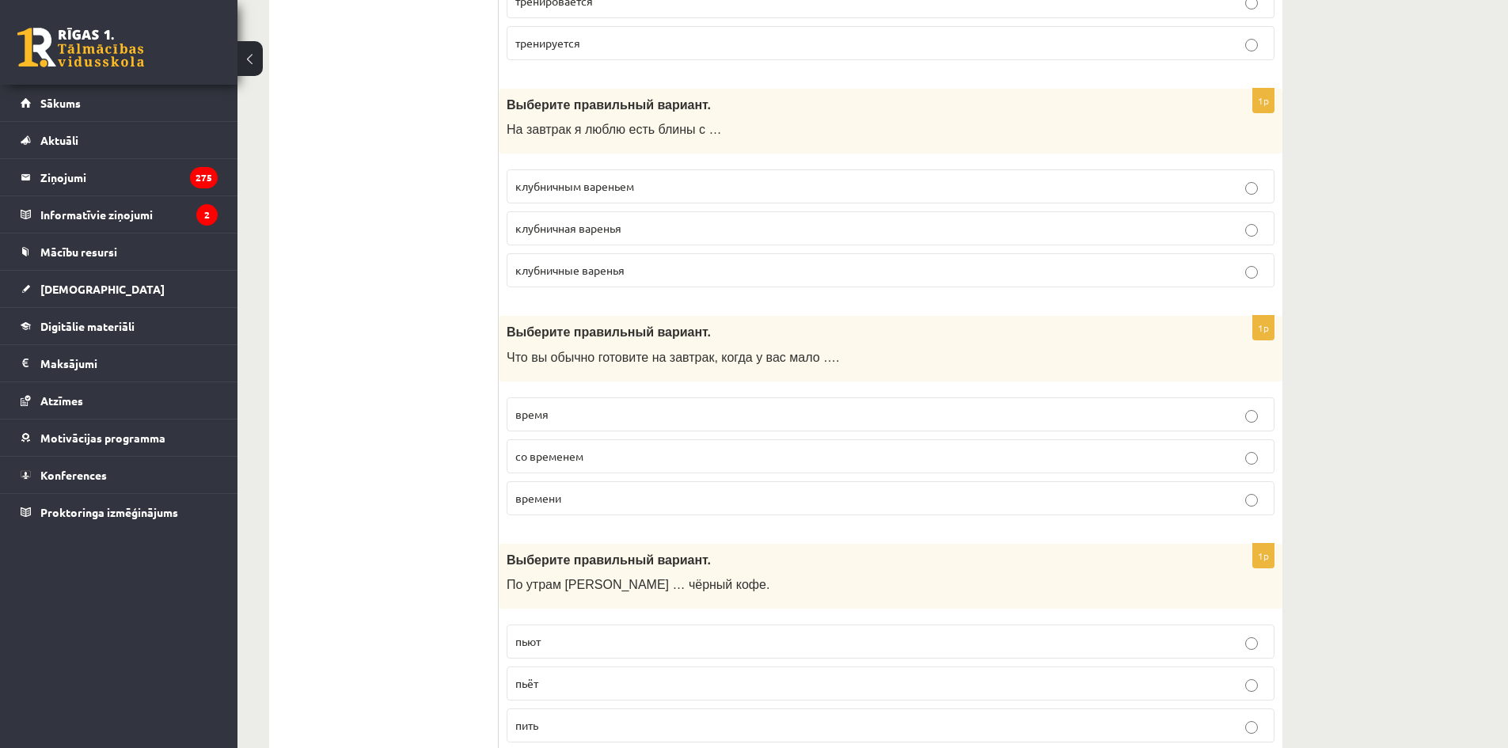
click at [633, 506] on p "времени" at bounding box center [890, 498] width 750 height 17
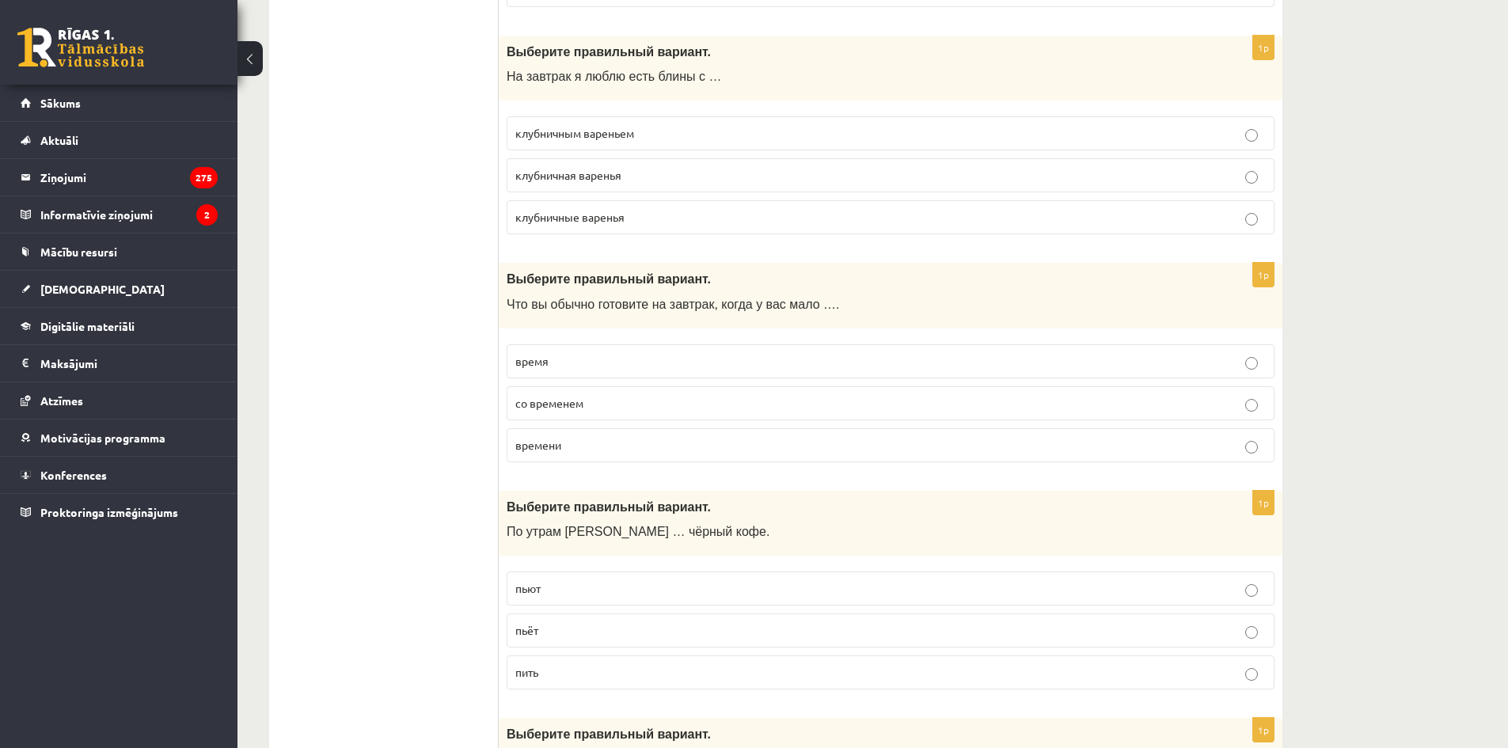
scroll to position [2190, 0]
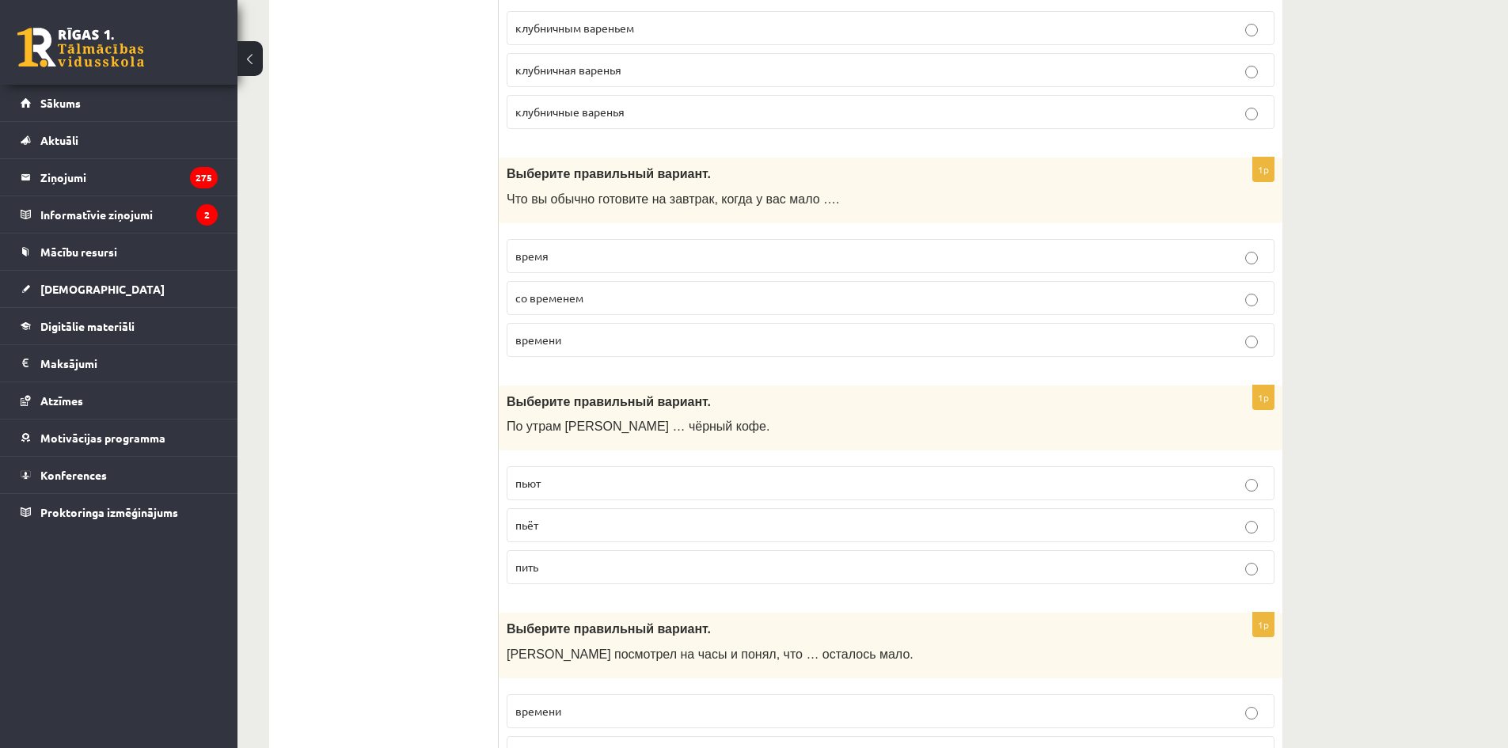
click at [583, 522] on p "пьёт" at bounding box center [890, 525] width 750 height 17
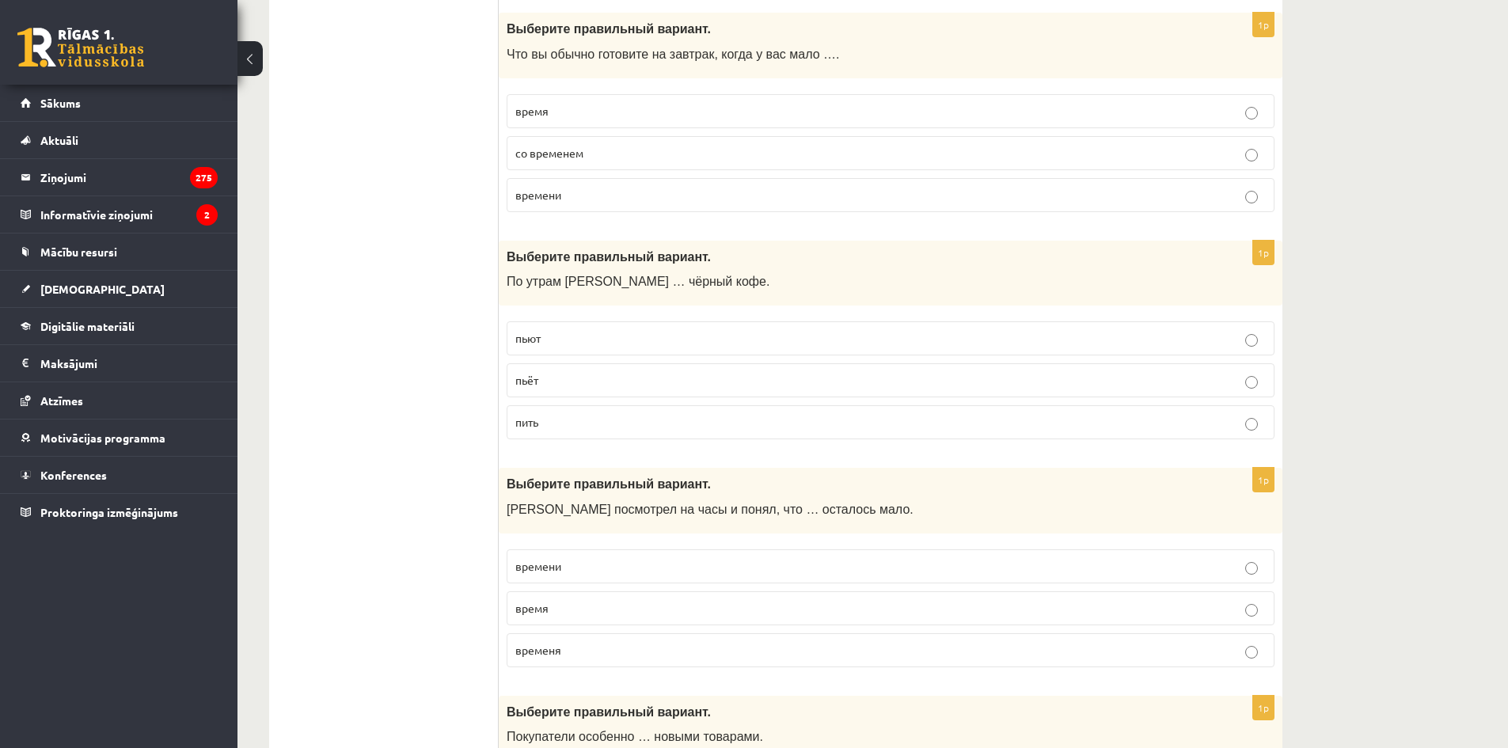
scroll to position [2348, 0]
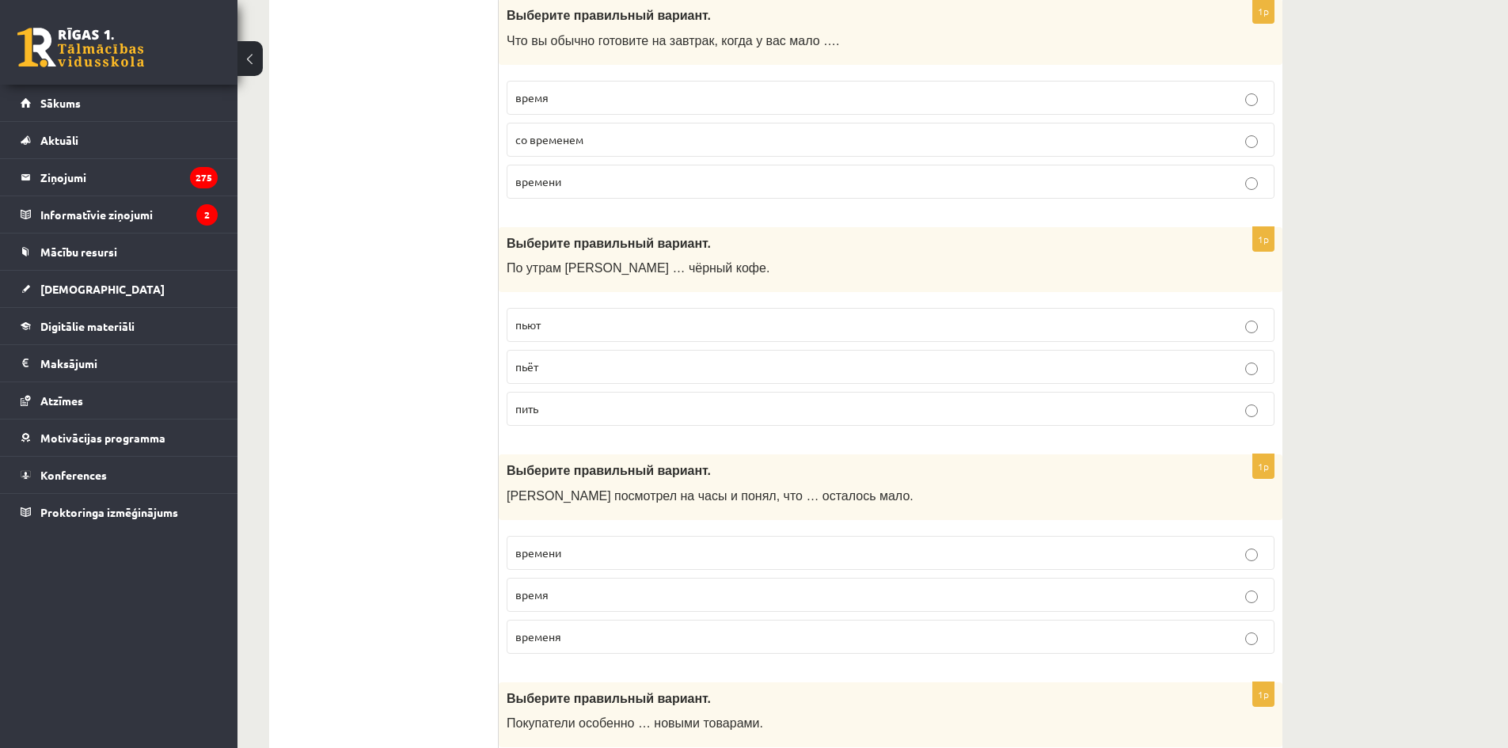
click at [613, 604] on label "время" at bounding box center [891, 595] width 768 height 34
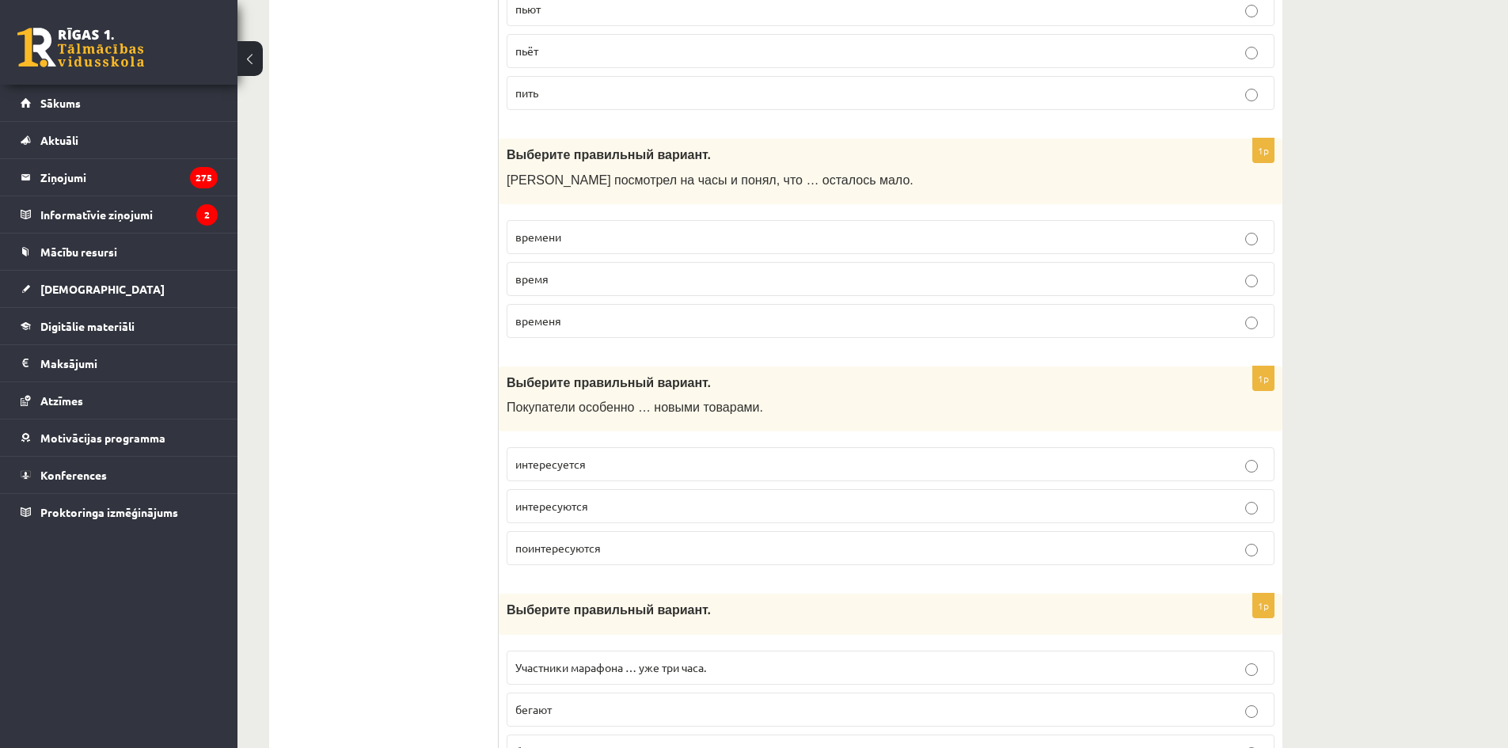
scroll to position [2665, 0]
drag, startPoint x: 623, startPoint y: 468, endPoint x: 598, endPoint y: 463, distance: 25.0
click at [598, 463] on p "интересуется" at bounding box center [890, 463] width 750 height 17
click at [624, 512] on p "интересуются" at bounding box center [890, 505] width 750 height 17
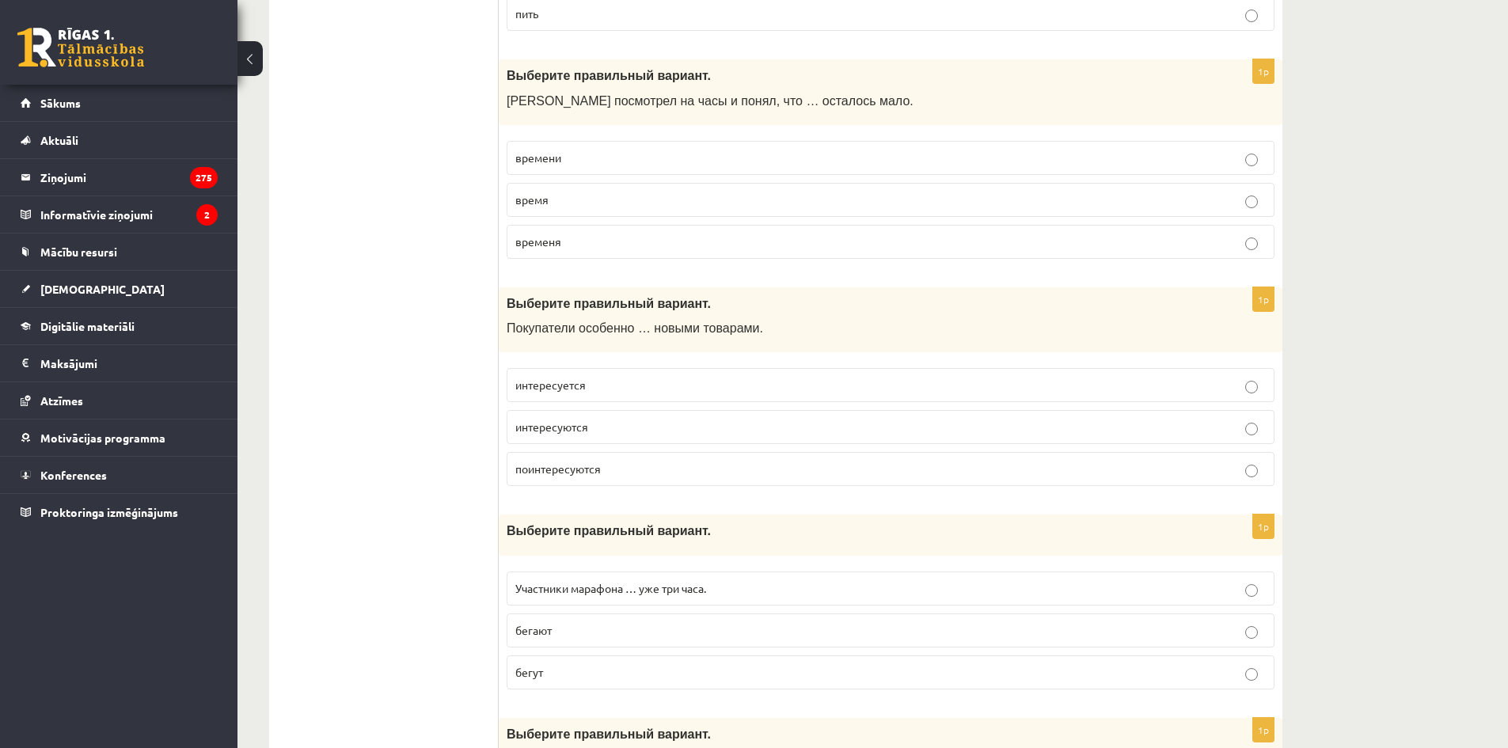
scroll to position [2744, 0]
click at [576, 426] on span "интересуются" at bounding box center [551, 426] width 73 height 14
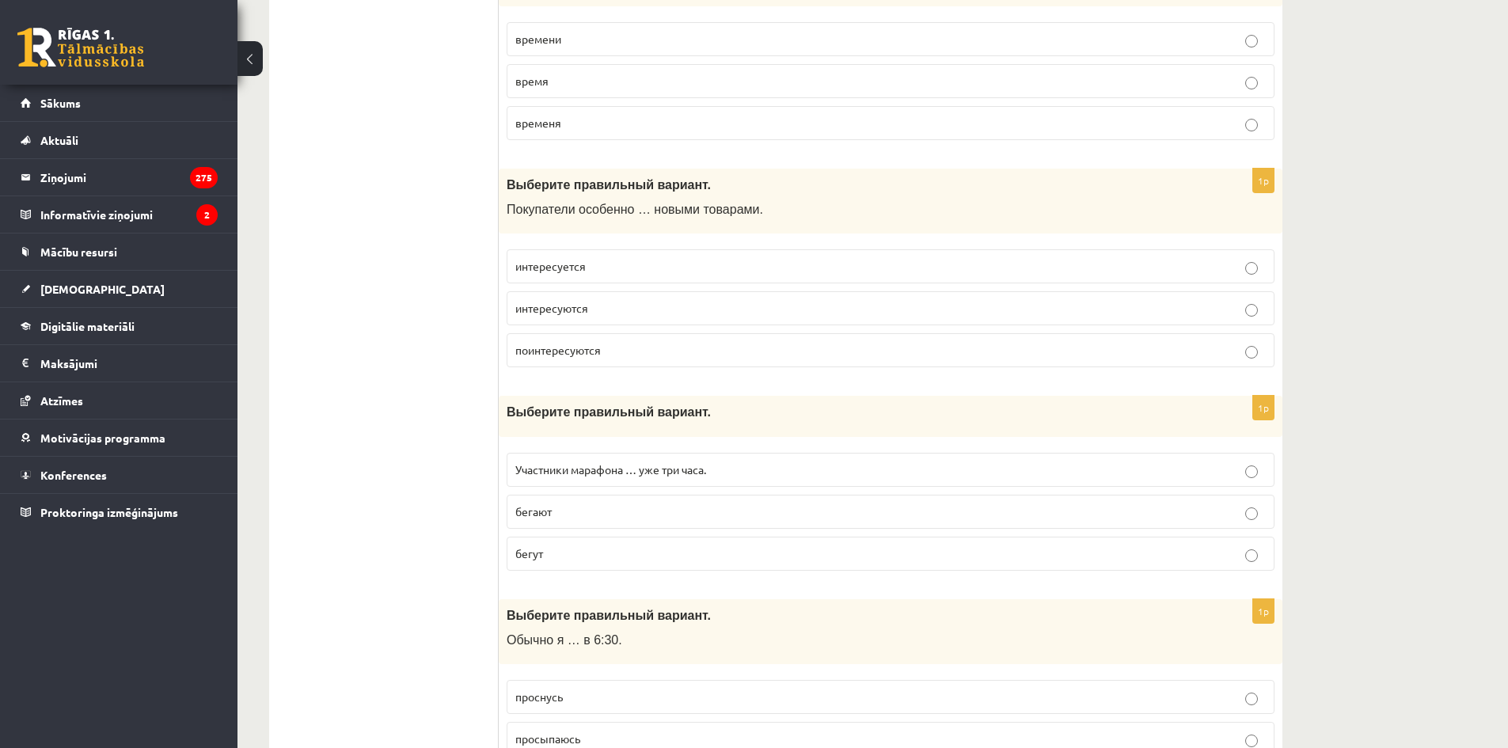
scroll to position [2902, 0]
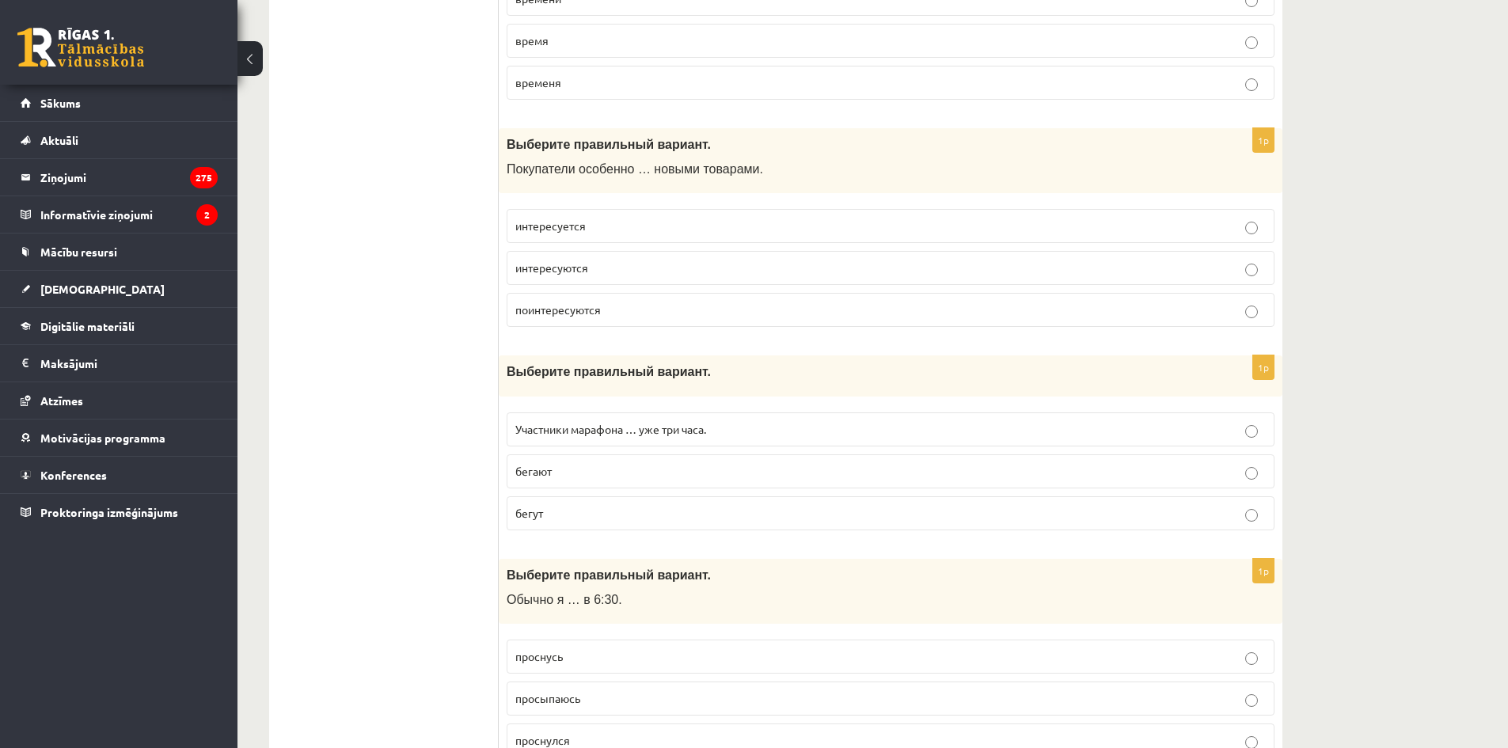
click at [613, 511] on p "бегут" at bounding box center [890, 513] width 750 height 17
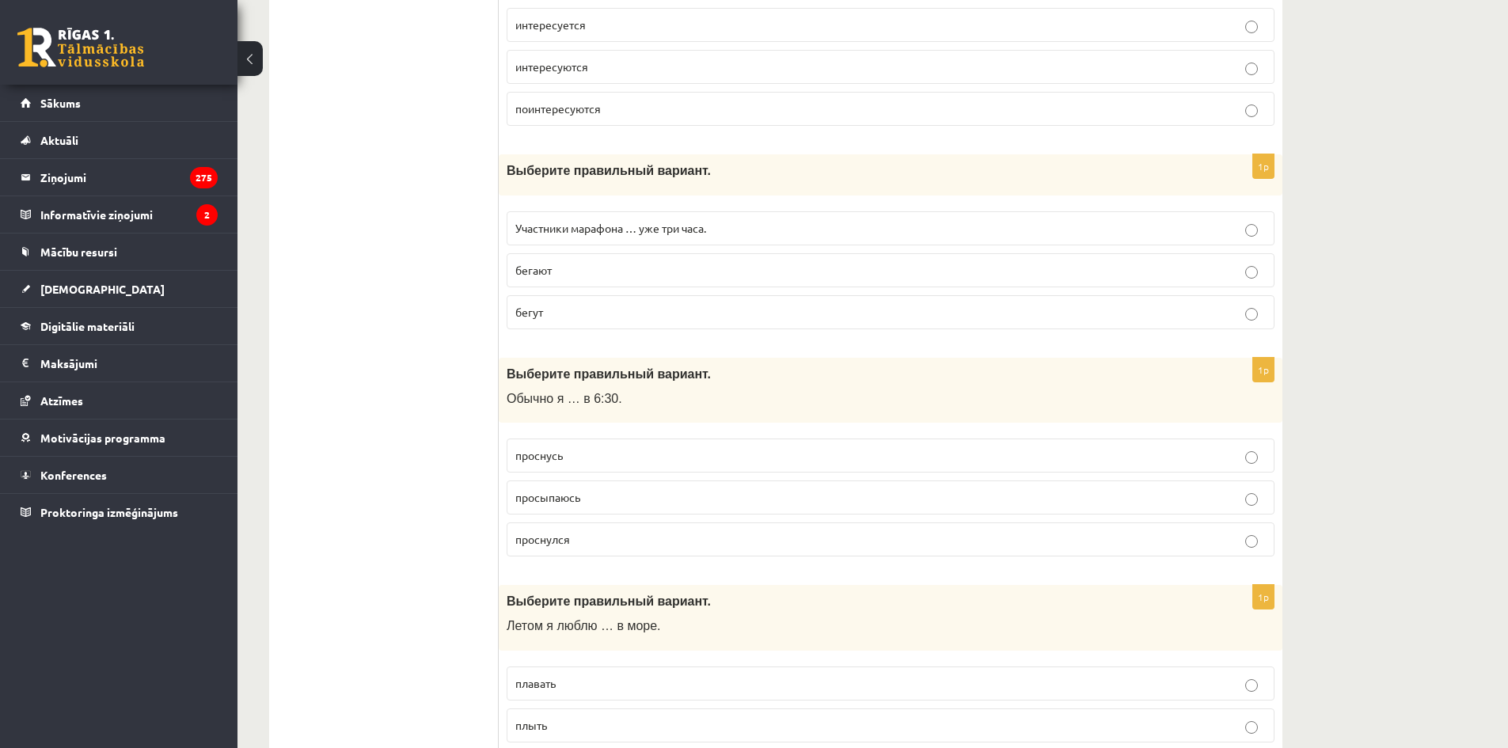
scroll to position [3140, 0]
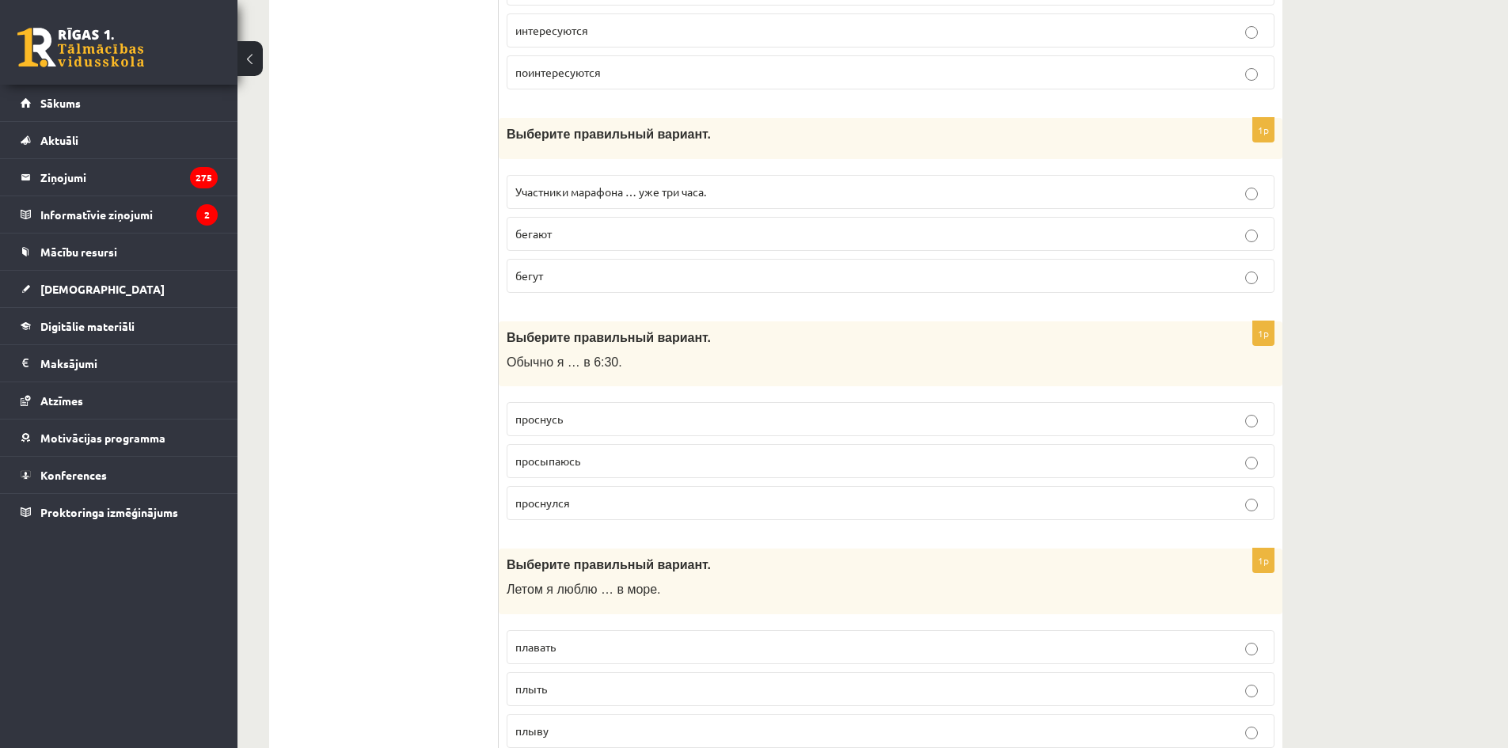
click at [618, 461] on p "просыпаюсь" at bounding box center [890, 461] width 750 height 17
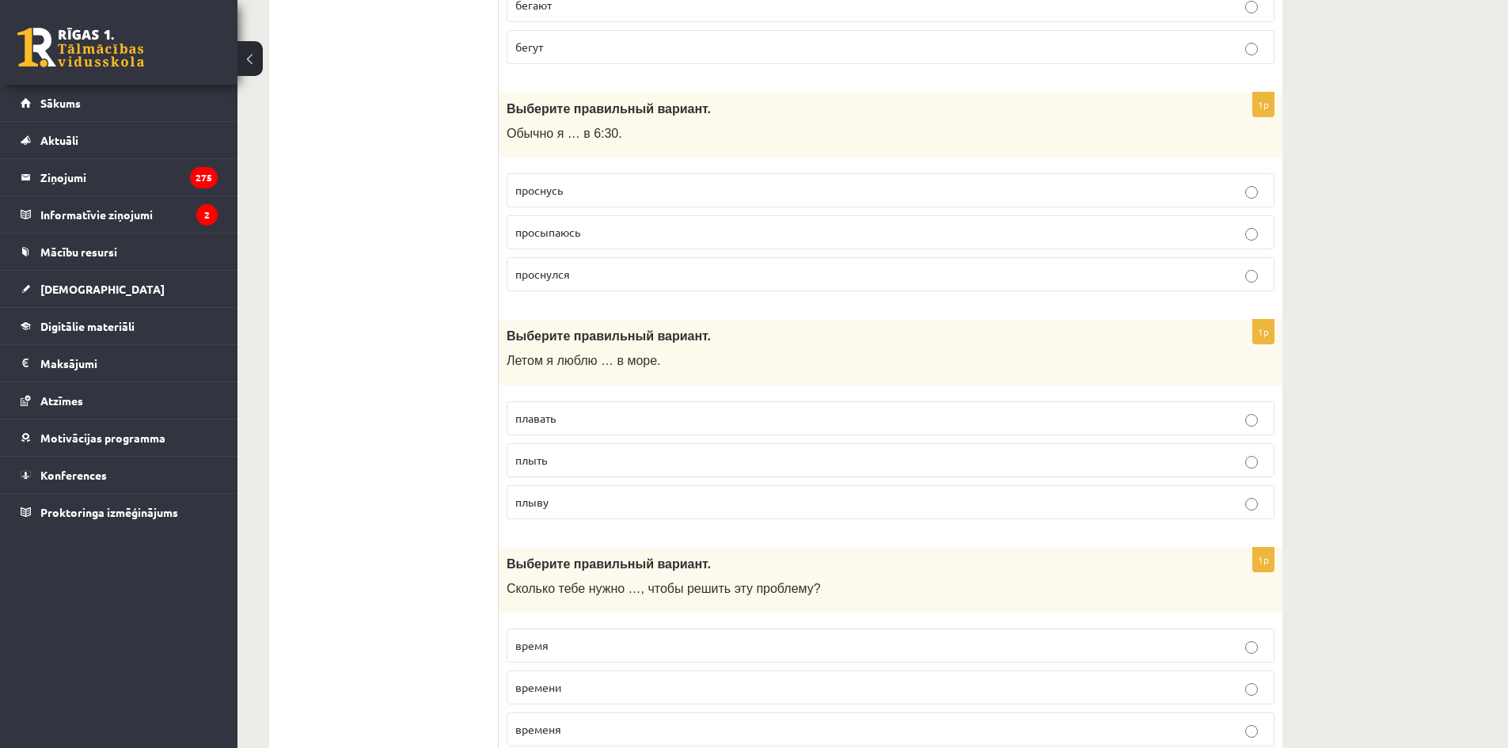
scroll to position [3377, 0]
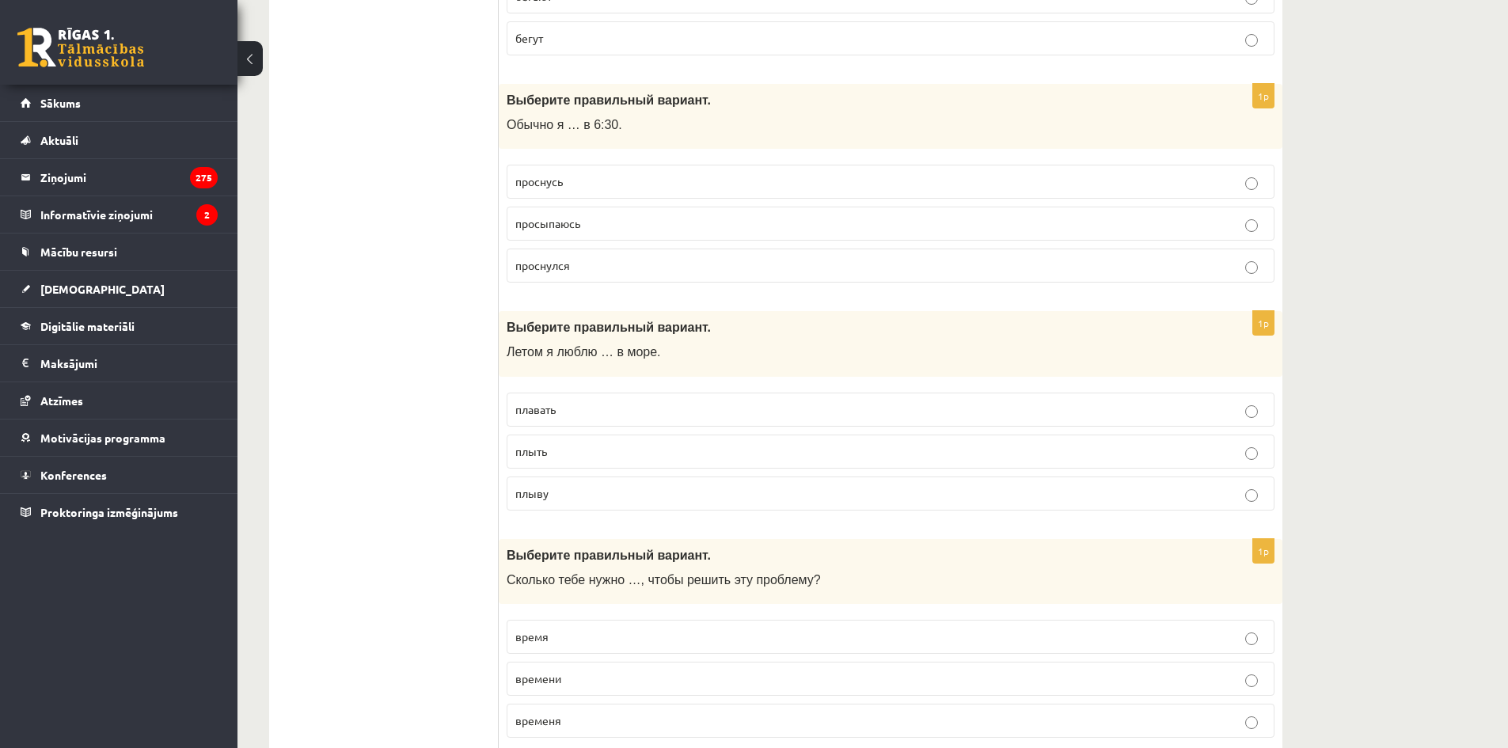
click at [598, 408] on p "плавать" at bounding box center [890, 409] width 750 height 17
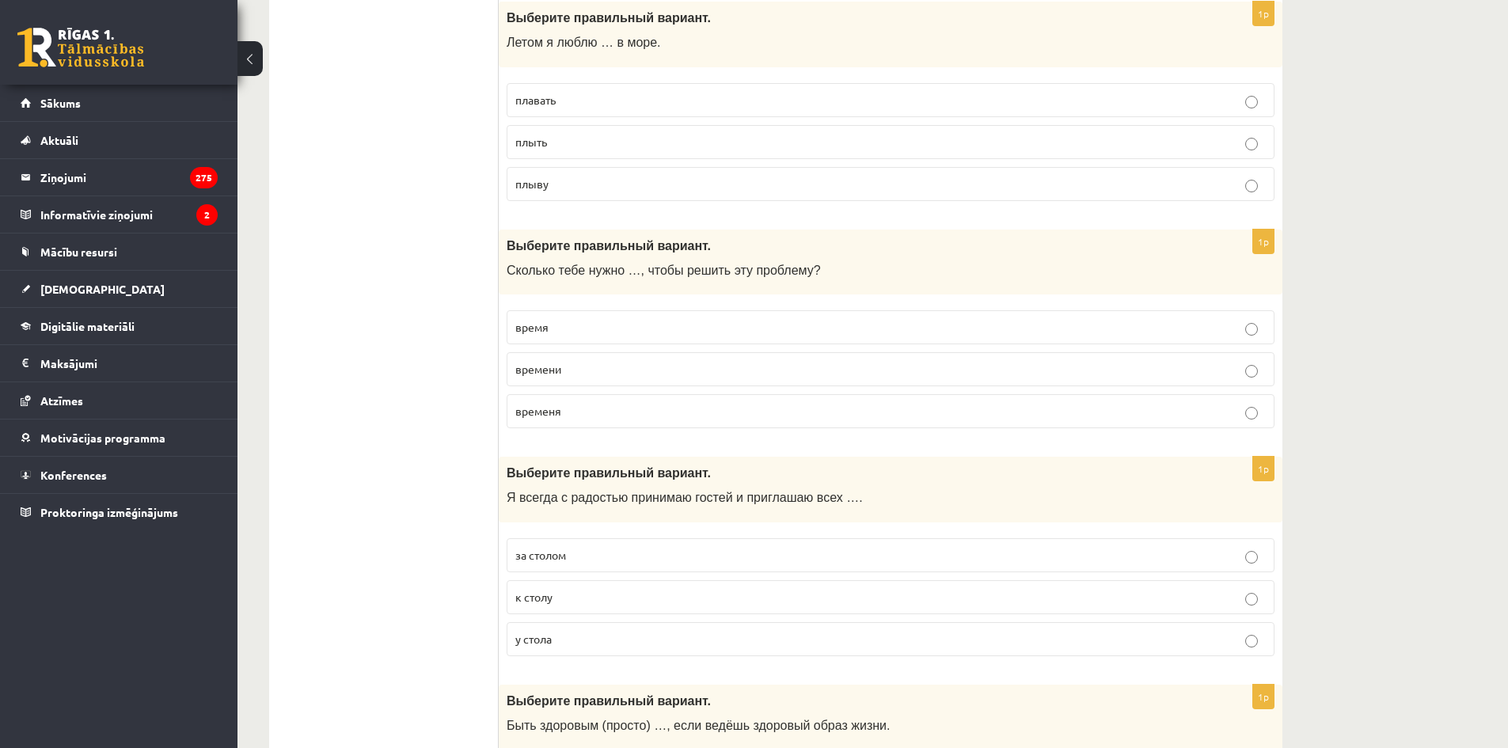
scroll to position [3694, 0]
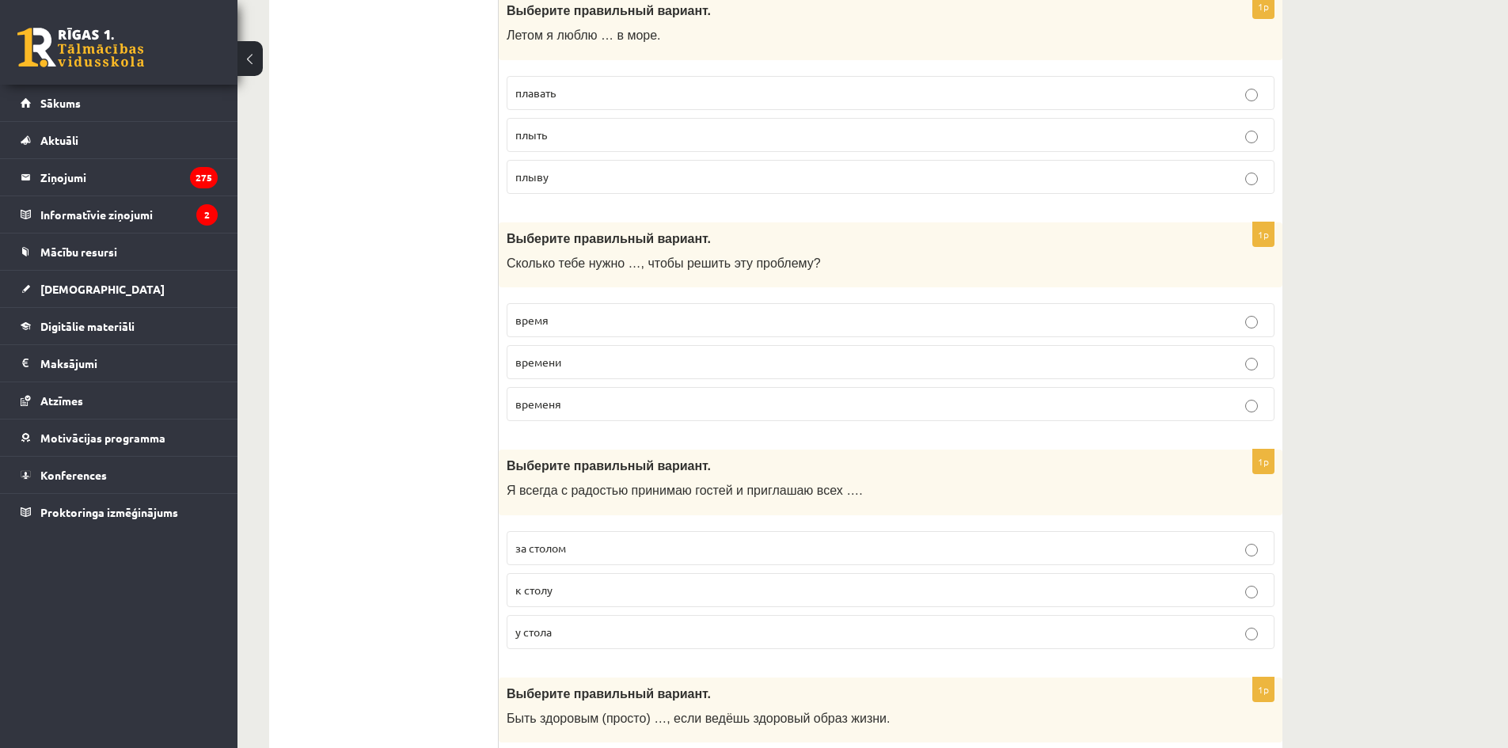
click at [621, 314] on p "время" at bounding box center [890, 320] width 750 height 17
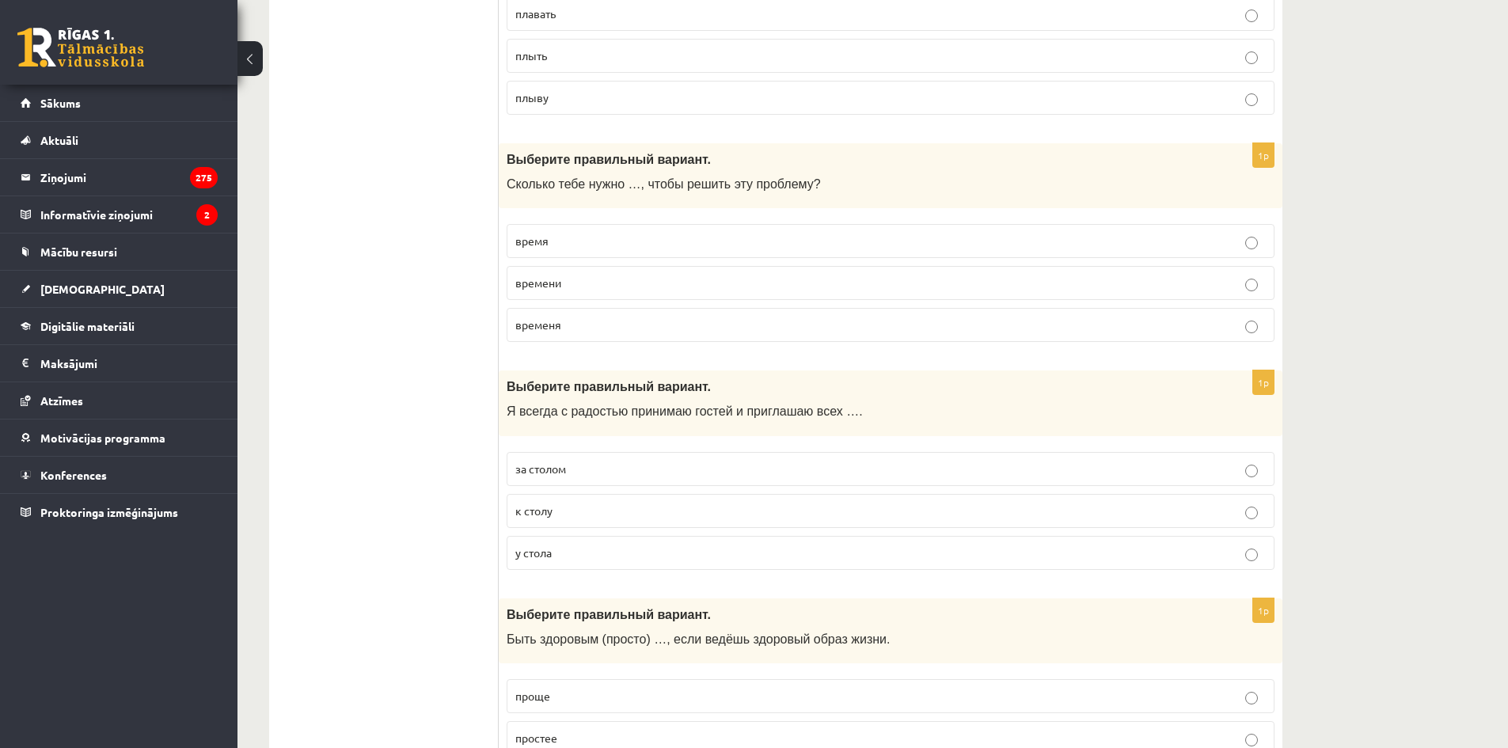
click at [588, 509] on p "к столу" at bounding box center [890, 511] width 750 height 17
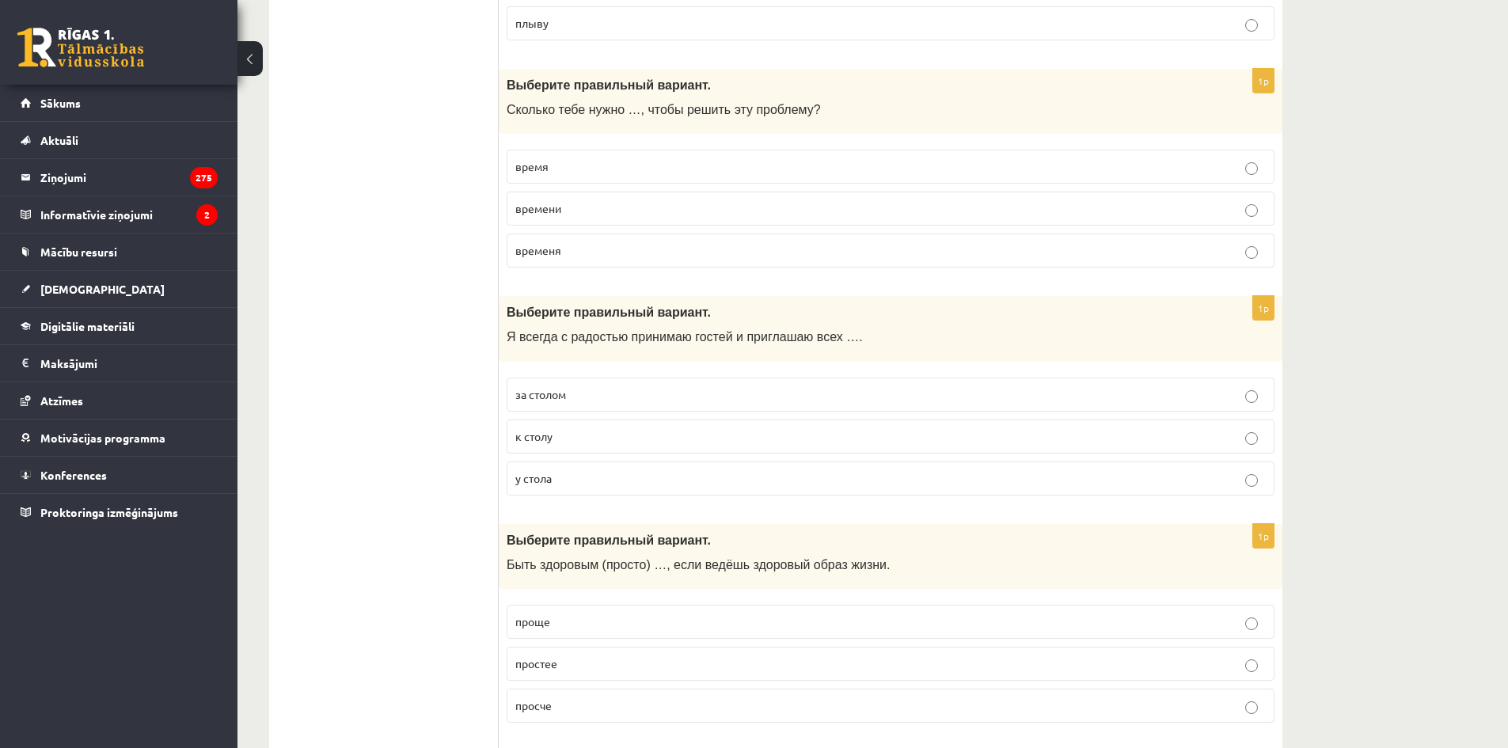
scroll to position [3931, 0]
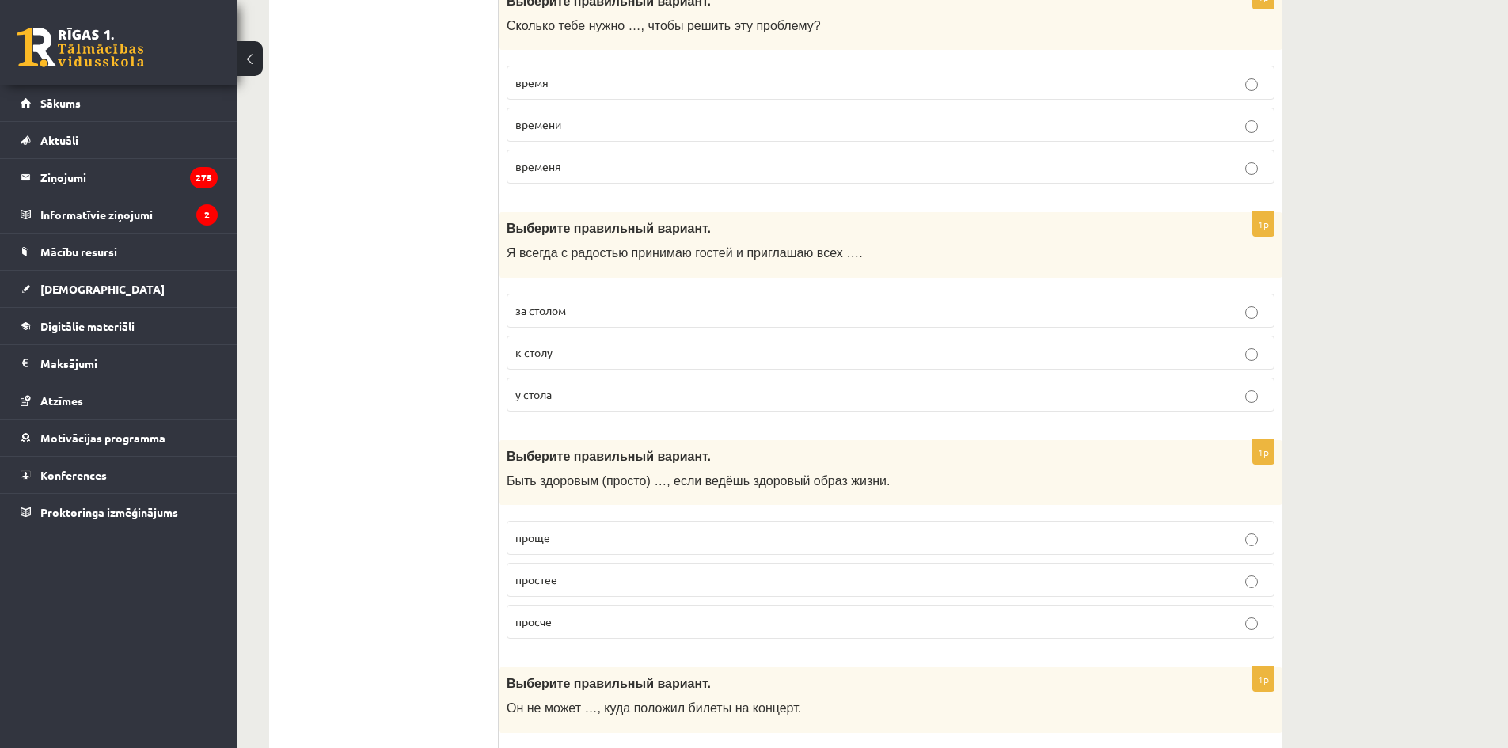
click at [616, 533] on p "проще" at bounding box center [890, 538] width 750 height 17
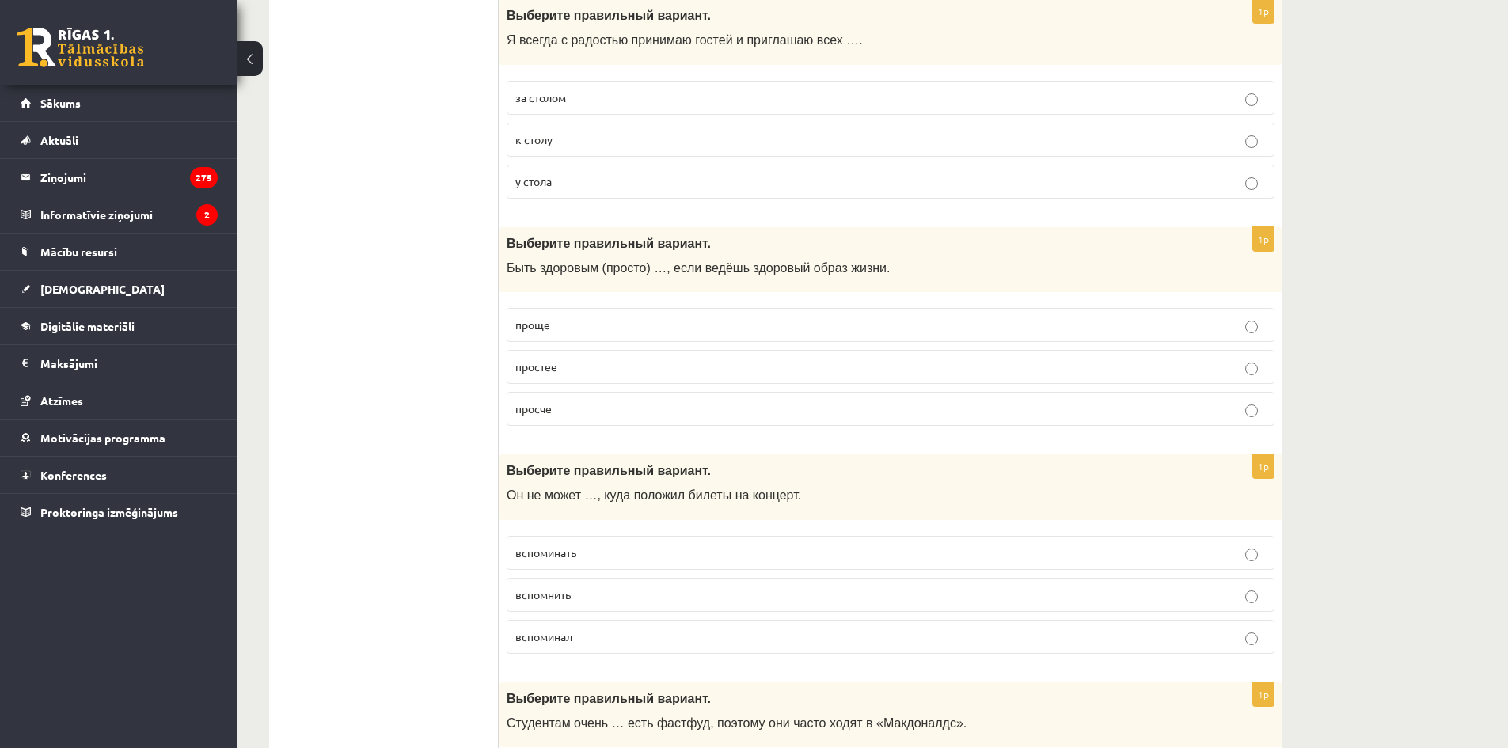
scroll to position [4169, 0]
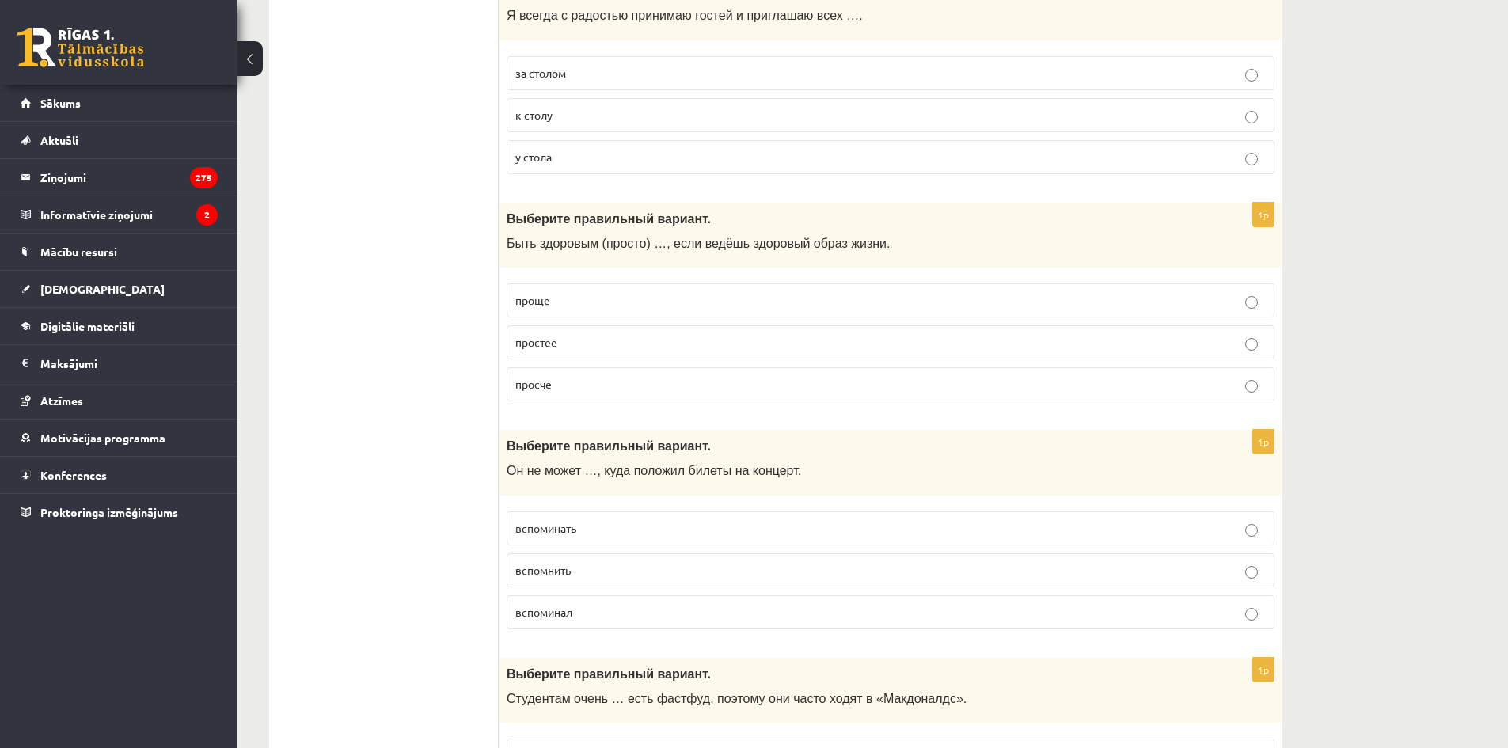
click at [606, 571] on p "вспомнить" at bounding box center [890, 570] width 750 height 17
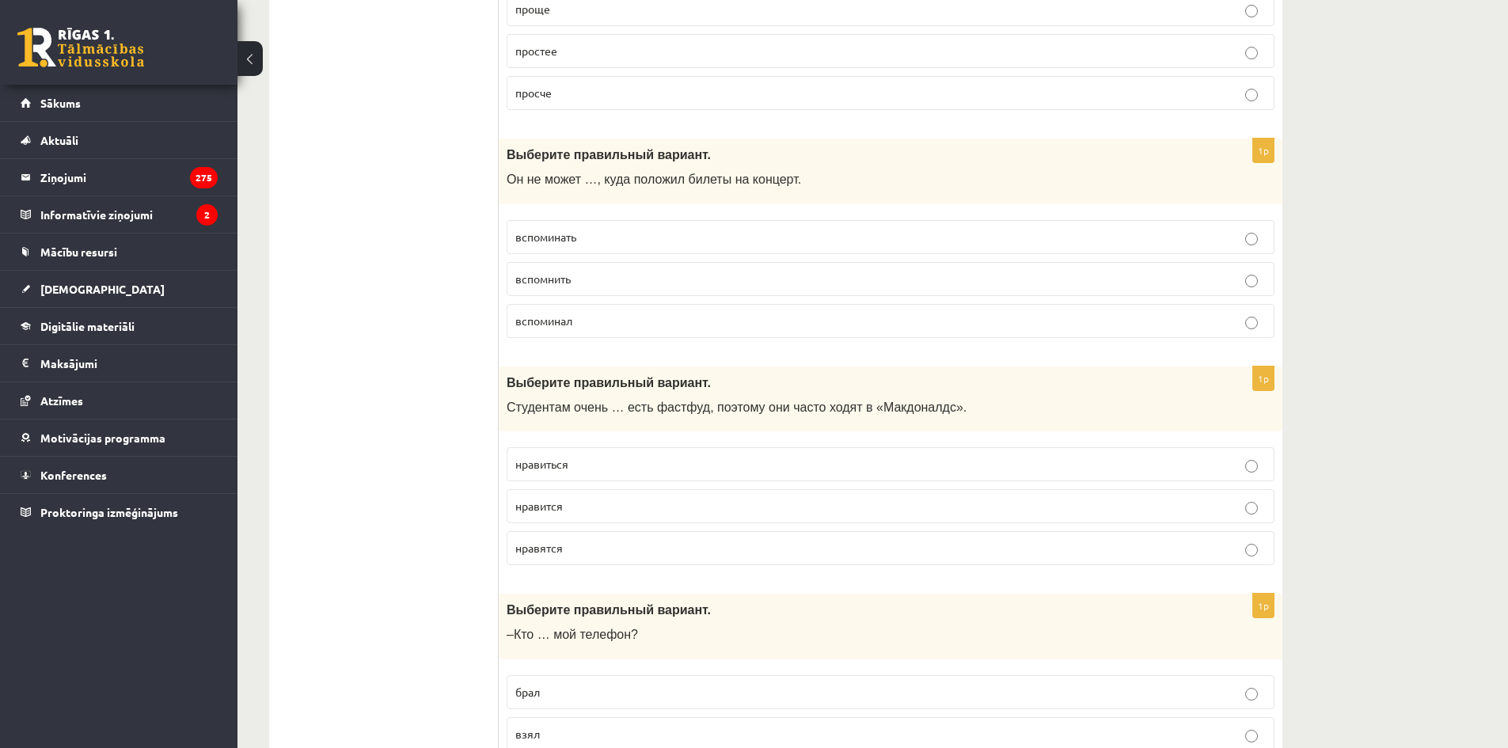
scroll to position [4486, 0]
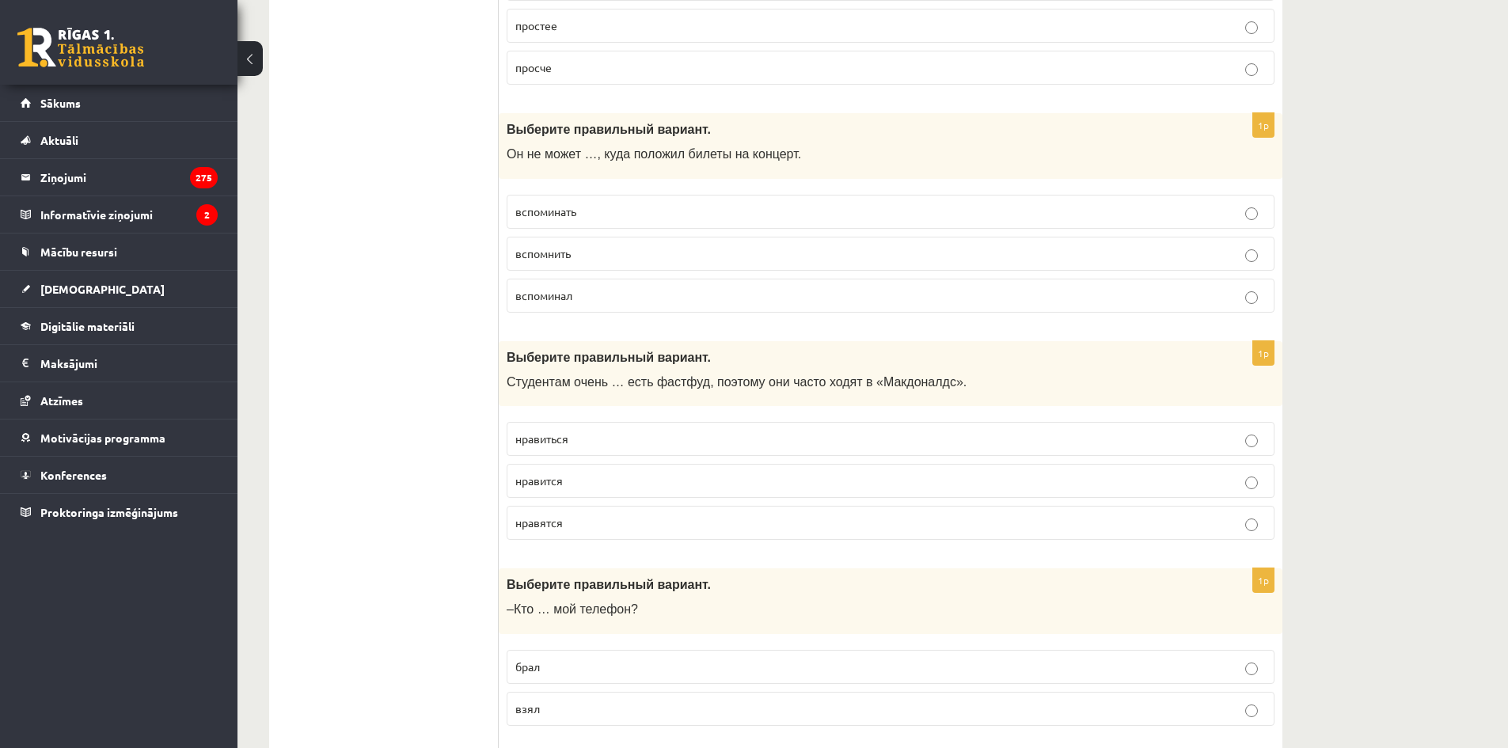
click at [614, 439] on p "нравиться" at bounding box center [890, 439] width 750 height 17
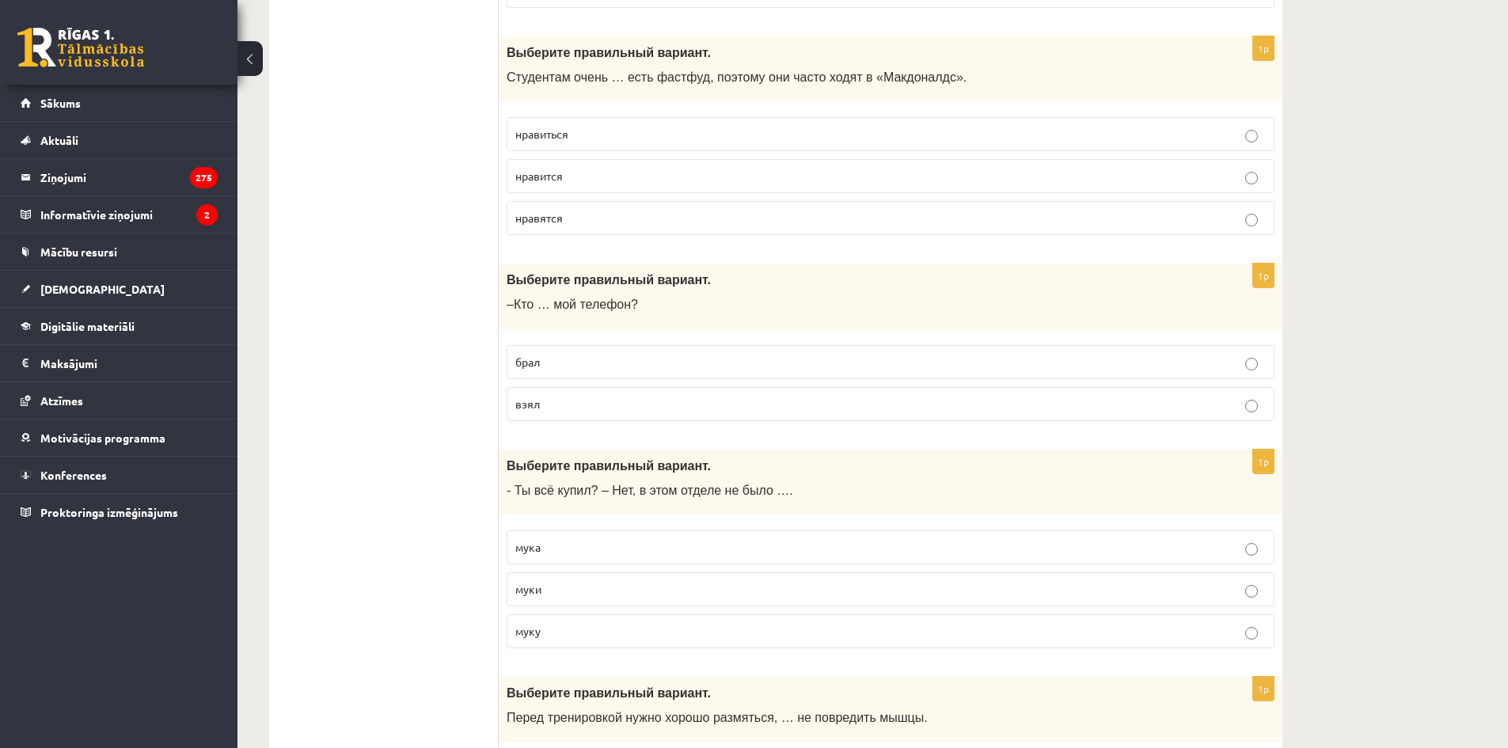
scroll to position [4802, 0]
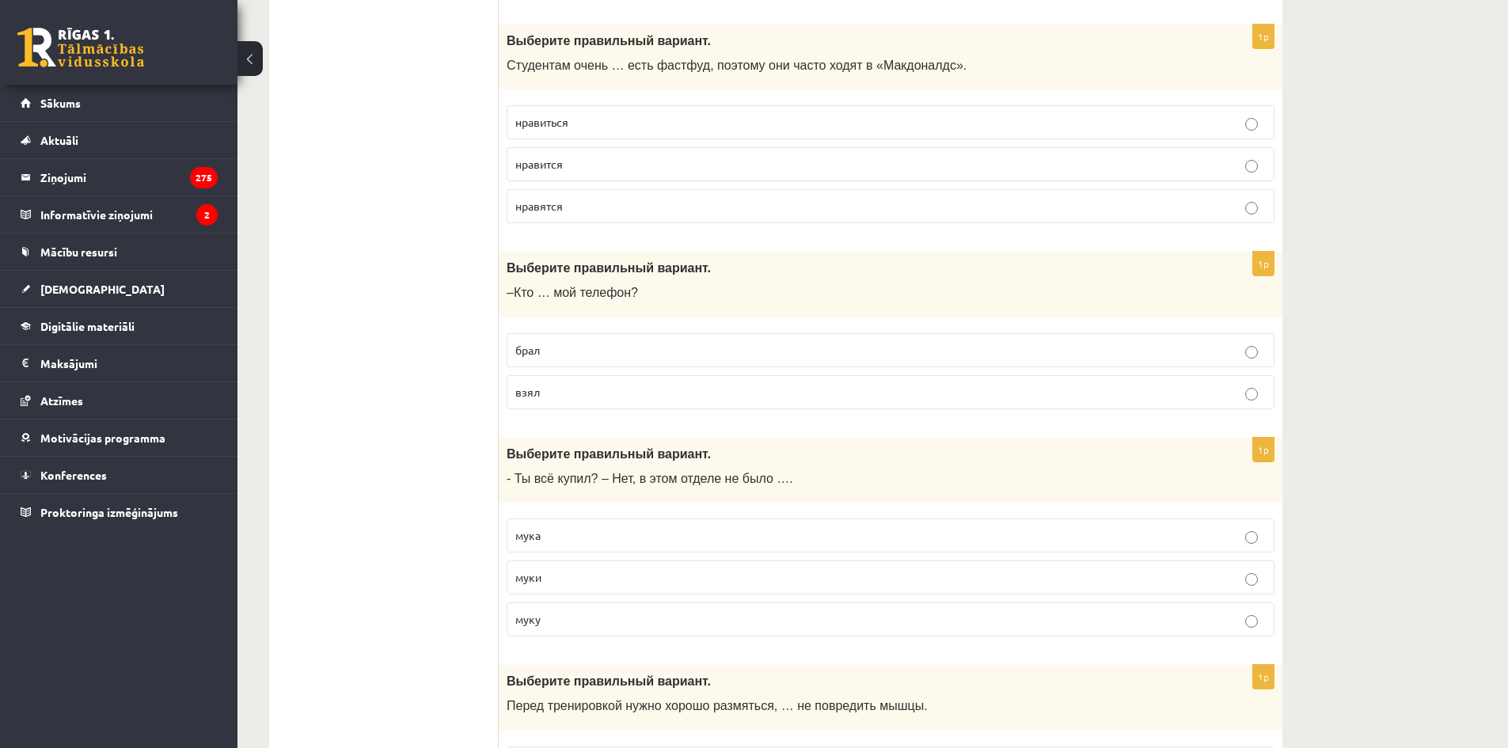
click at [577, 390] on p "взял" at bounding box center [890, 392] width 750 height 17
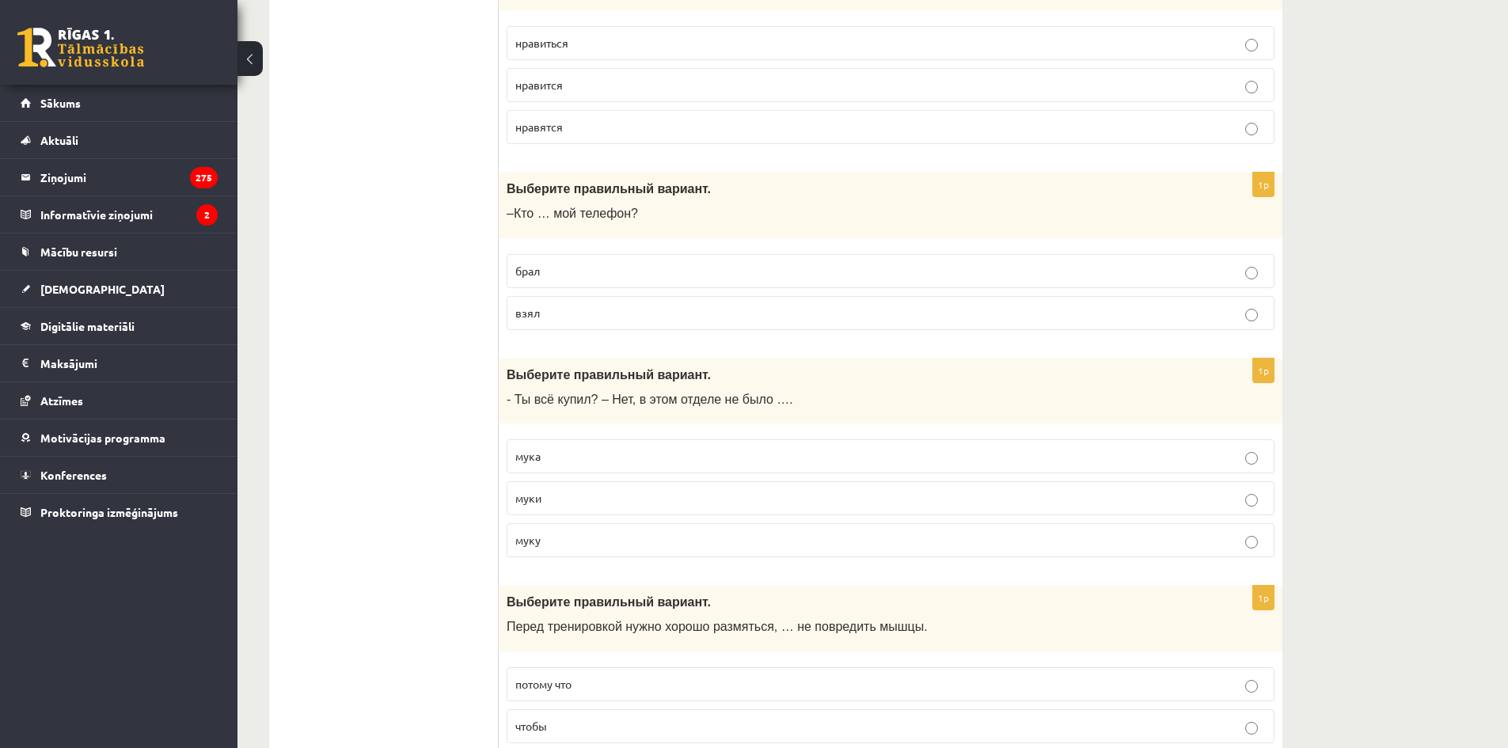
click at [594, 532] on label "муку" at bounding box center [891, 540] width 768 height 34
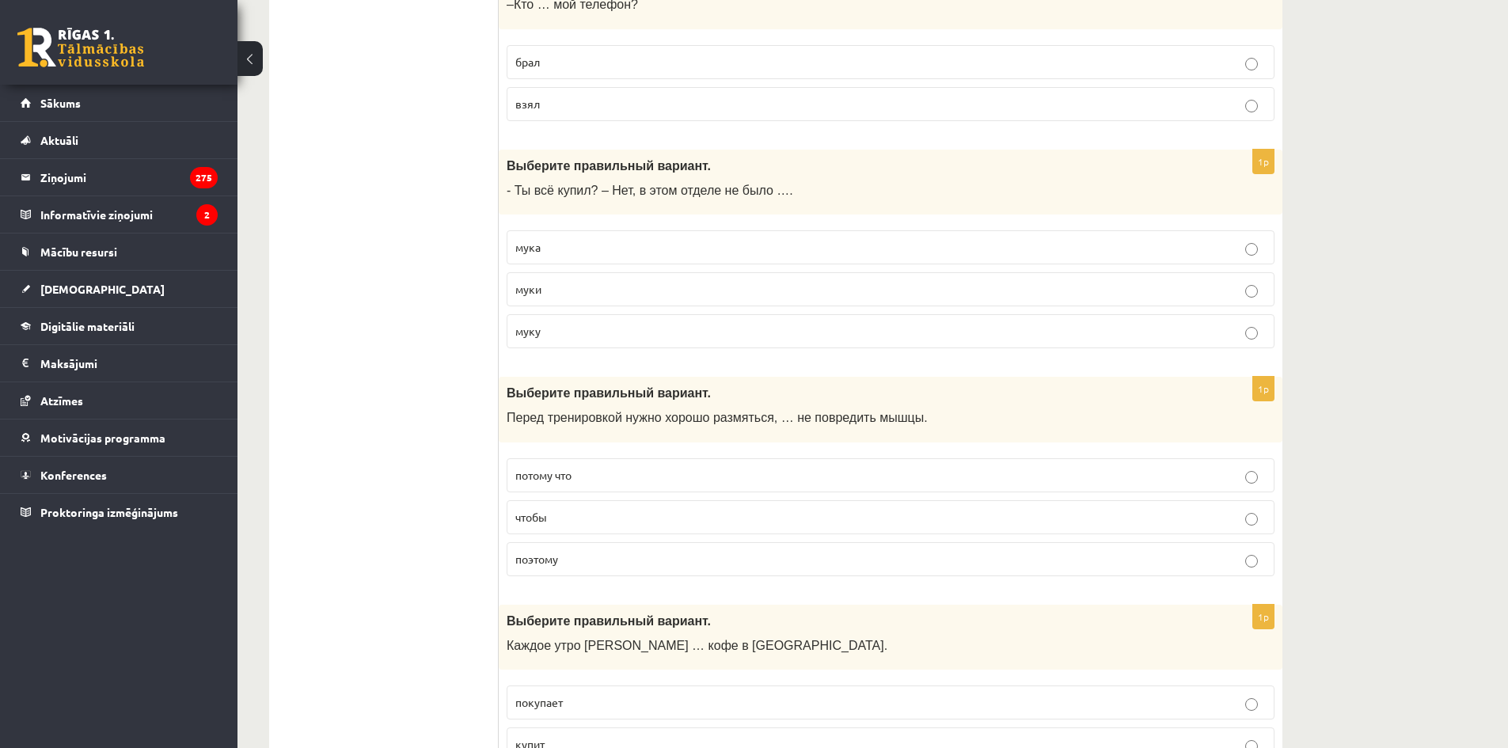
scroll to position [5119, 0]
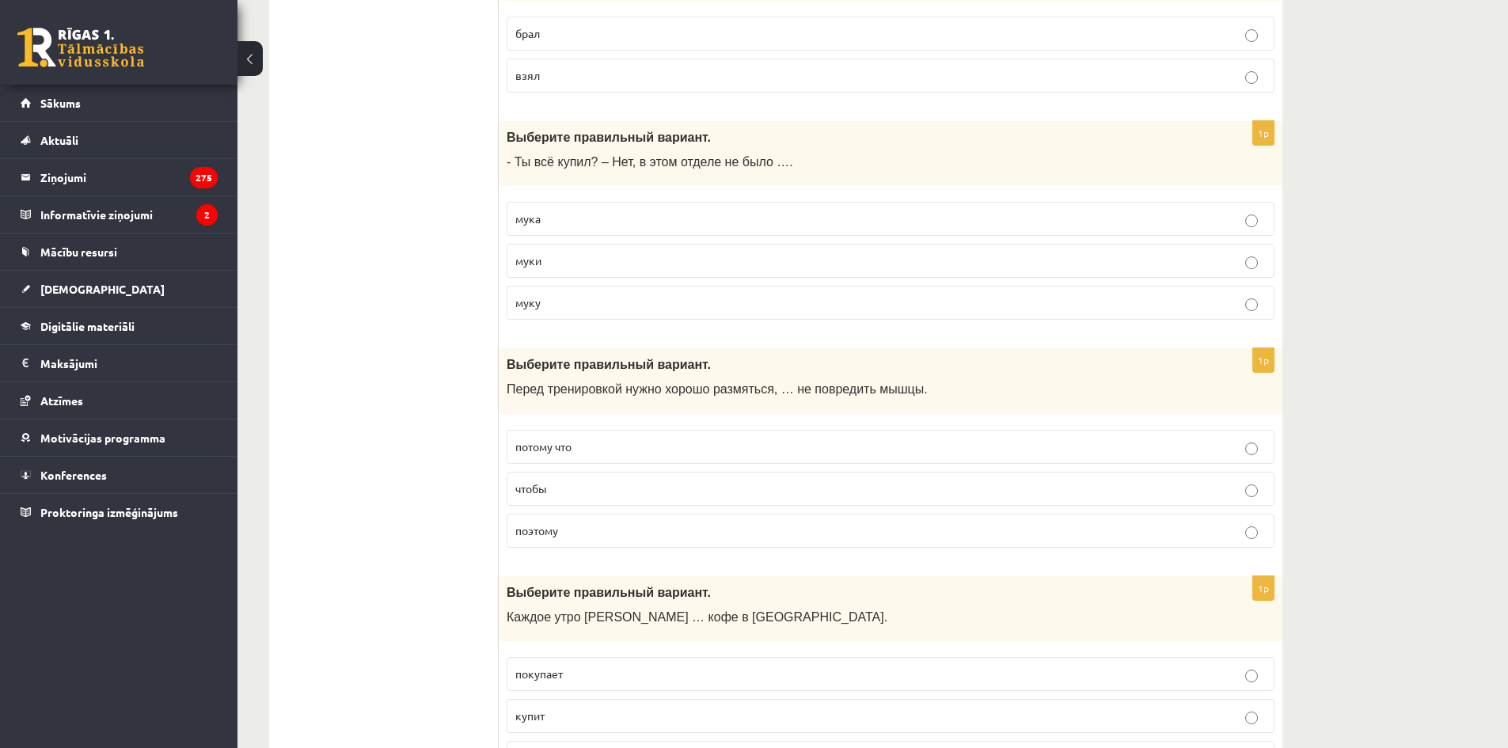
click at [602, 497] on p "чтобы" at bounding box center [890, 488] width 750 height 17
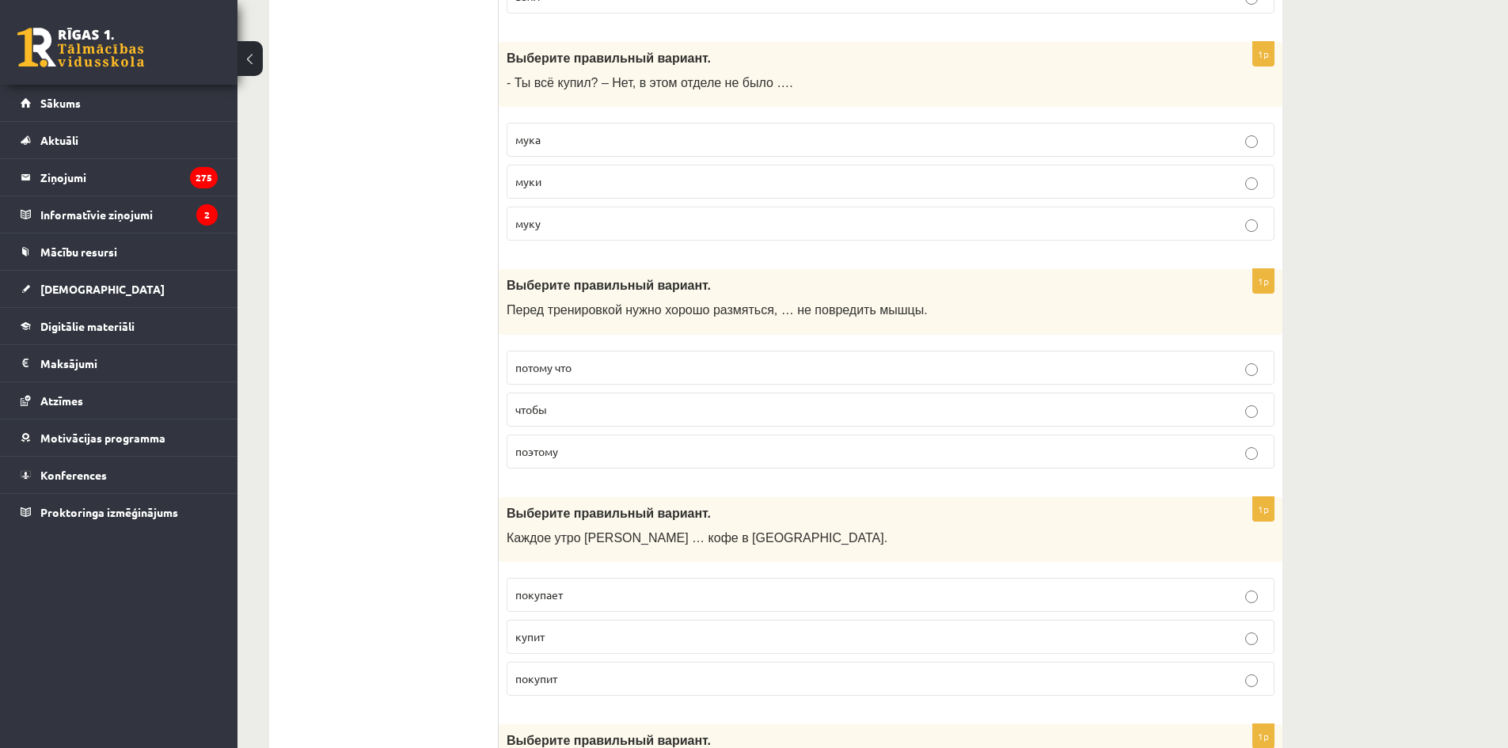
scroll to position [5277, 0]
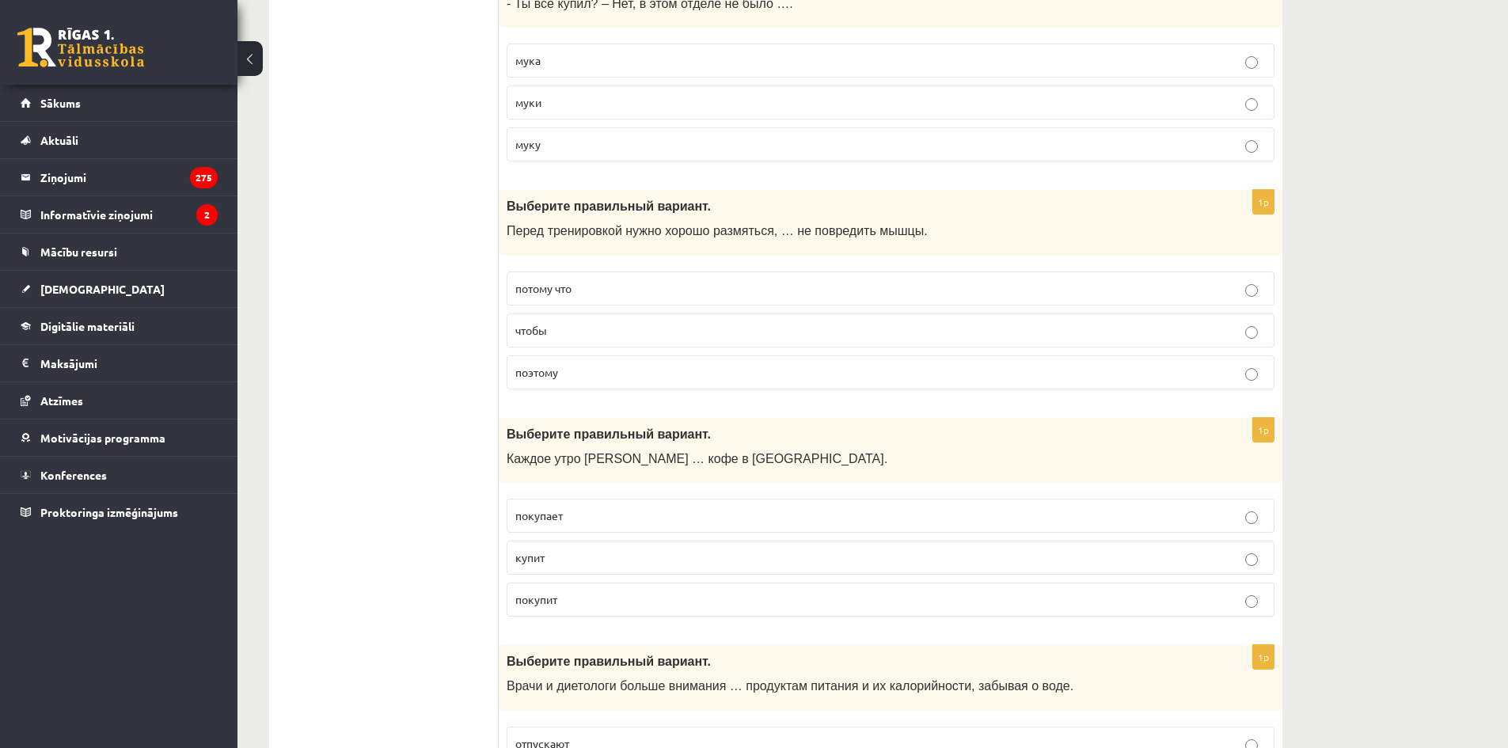
click at [629, 524] on p "покупает" at bounding box center [890, 515] width 750 height 17
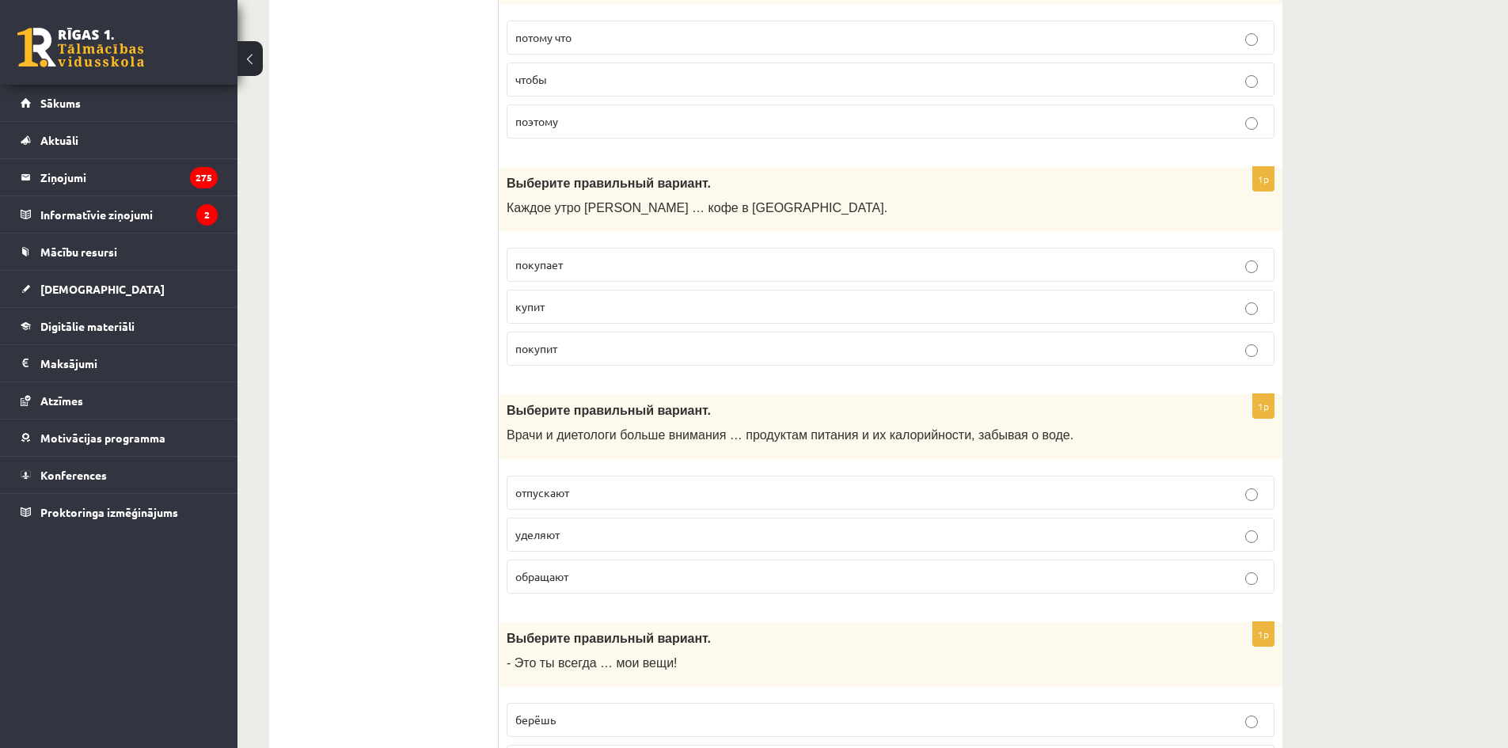
scroll to position [5514, 0]
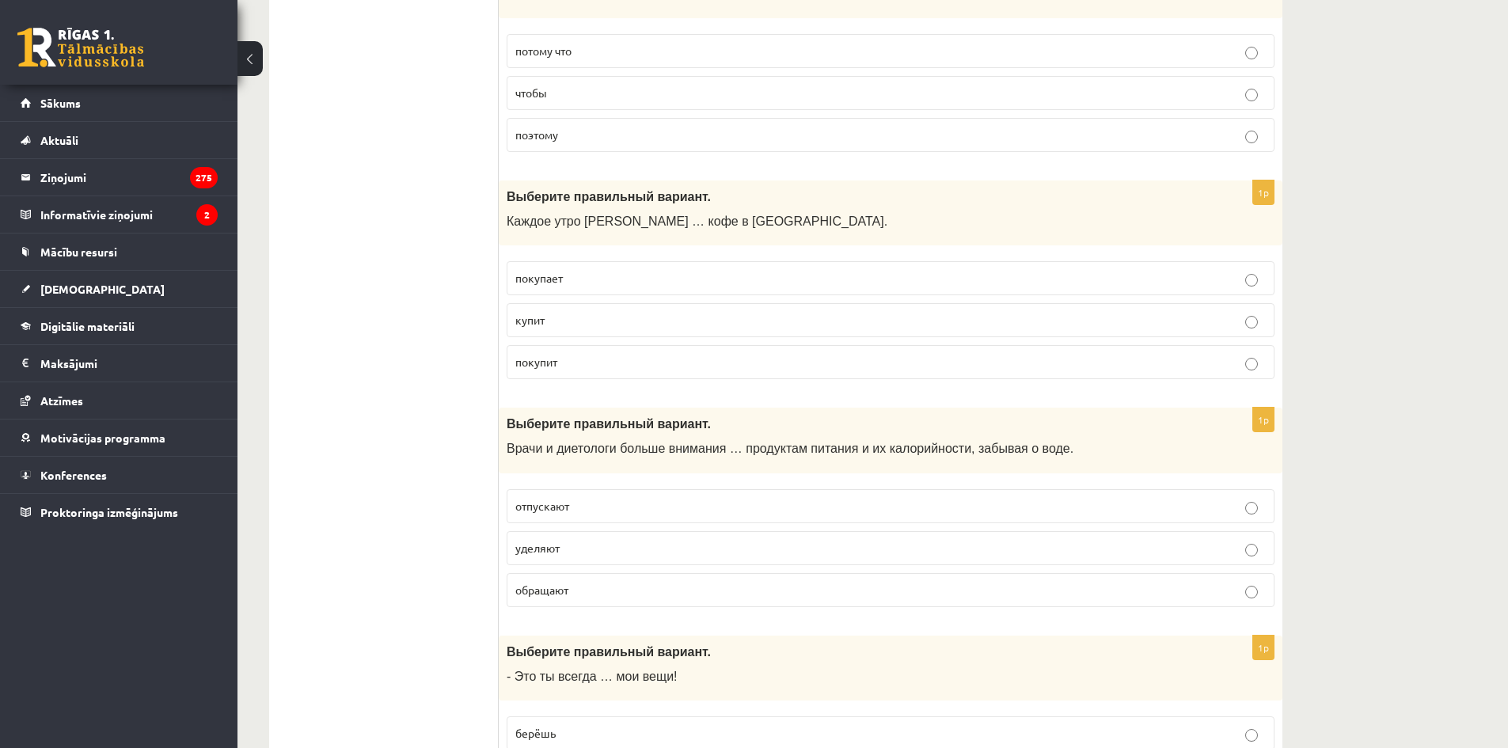
click at [628, 558] on label "уделяют" at bounding box center [891, 548] width 768 height 34
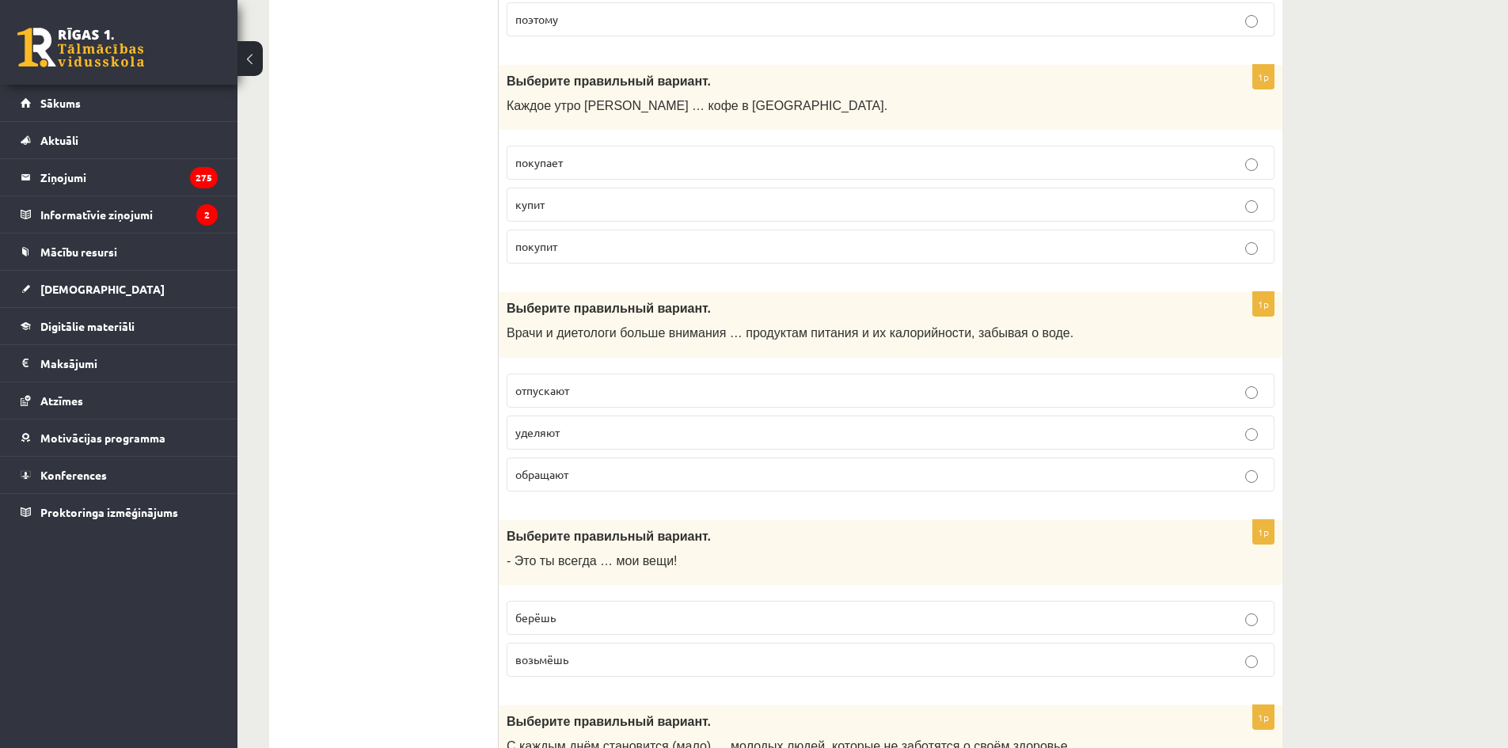
scroll to position [5752, 0]
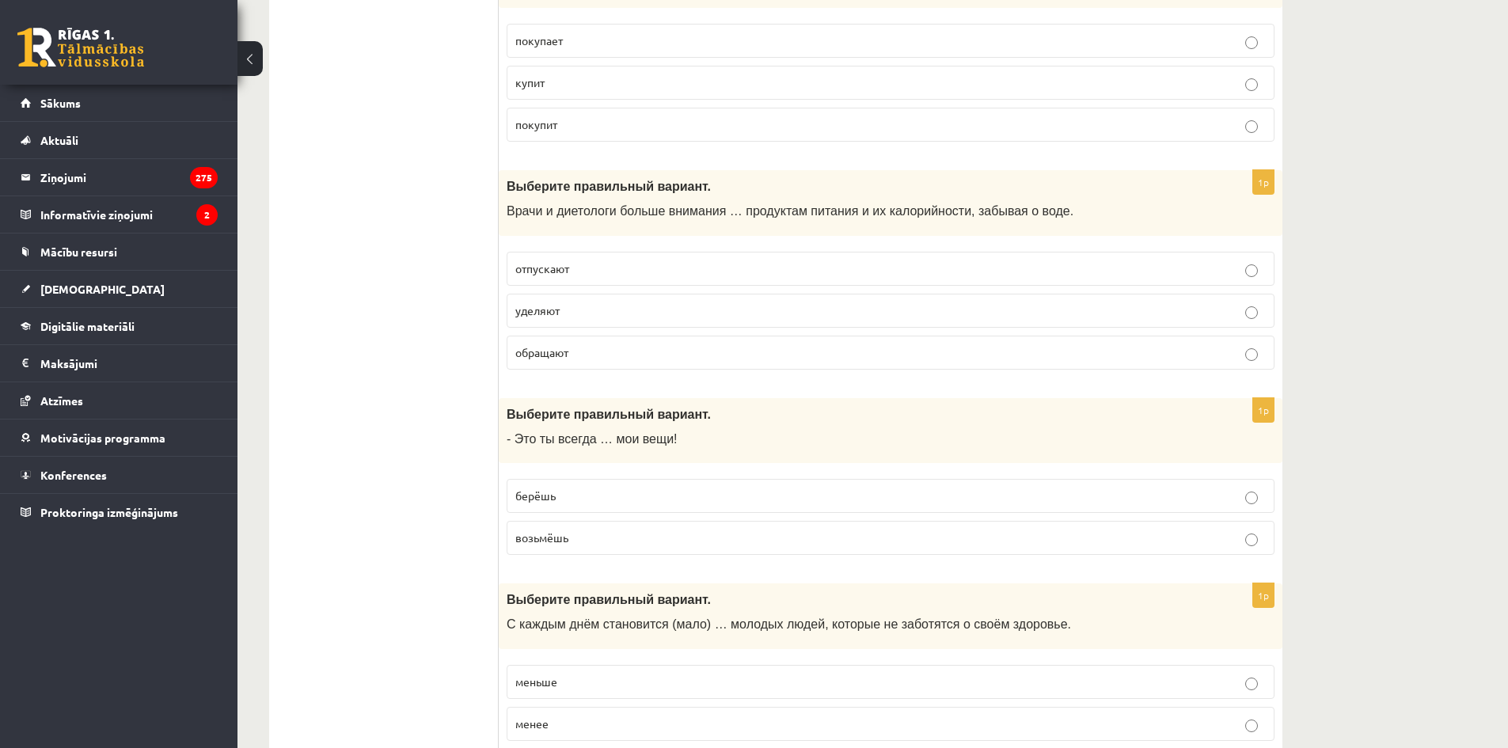
click at [632, 500] on p "берёшь" at bounding box center [890, 496] width 750 height 17
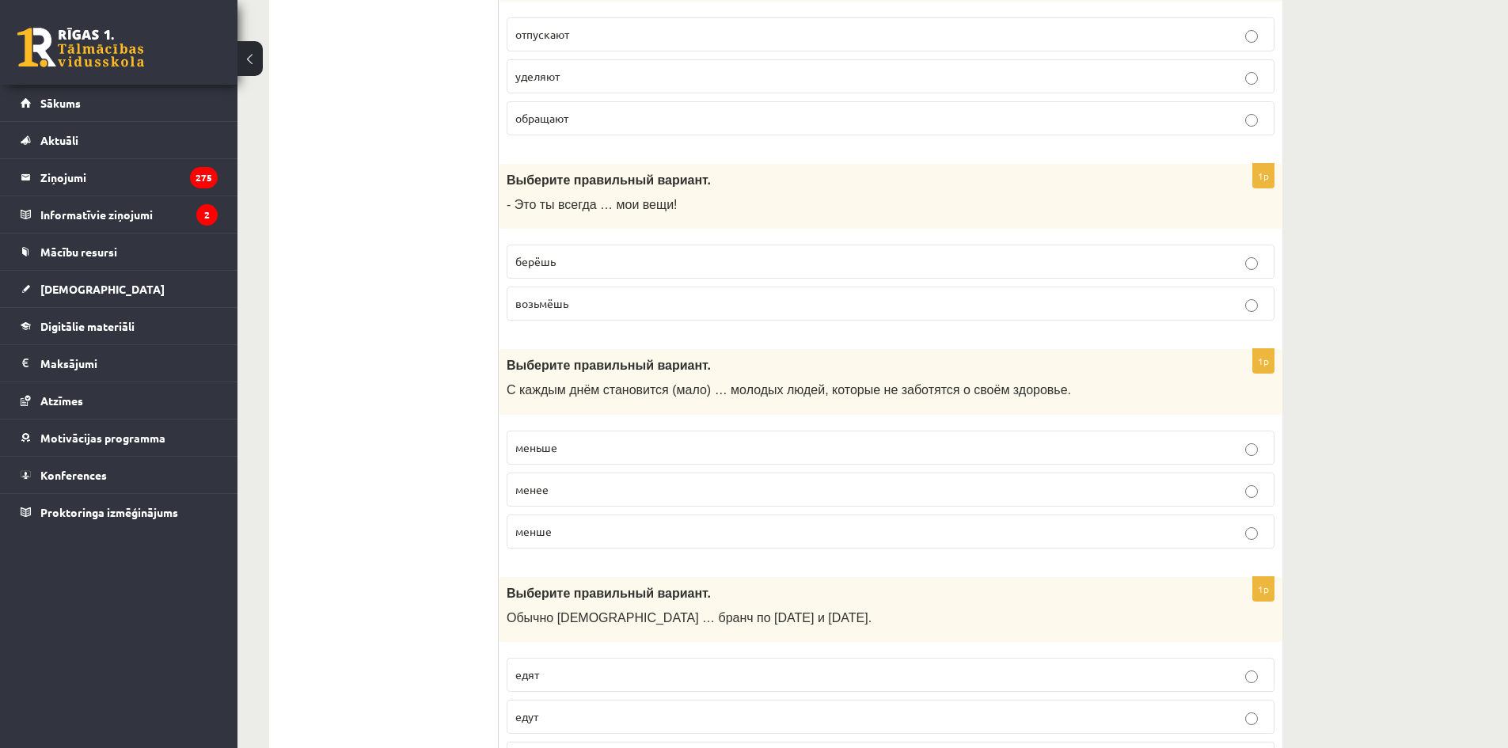
scroll to position [5989, 0]
click at [607, 447] on p "меньше" at bounding box center [890, 444] width 750 height 17
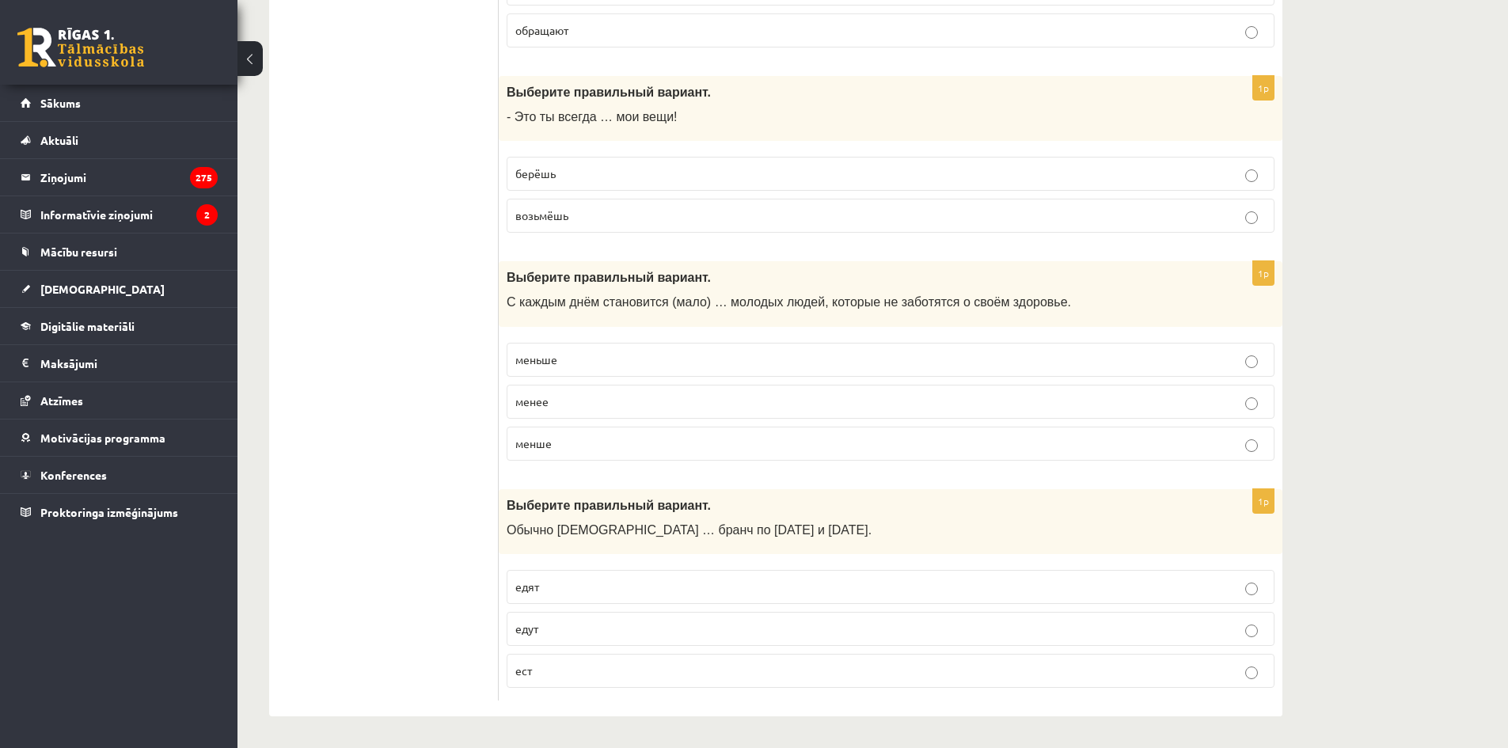
scroll to position [6075, 0]
click at [587, 587] on p "едят" at bounding box center [890, 587] width 750 height 17
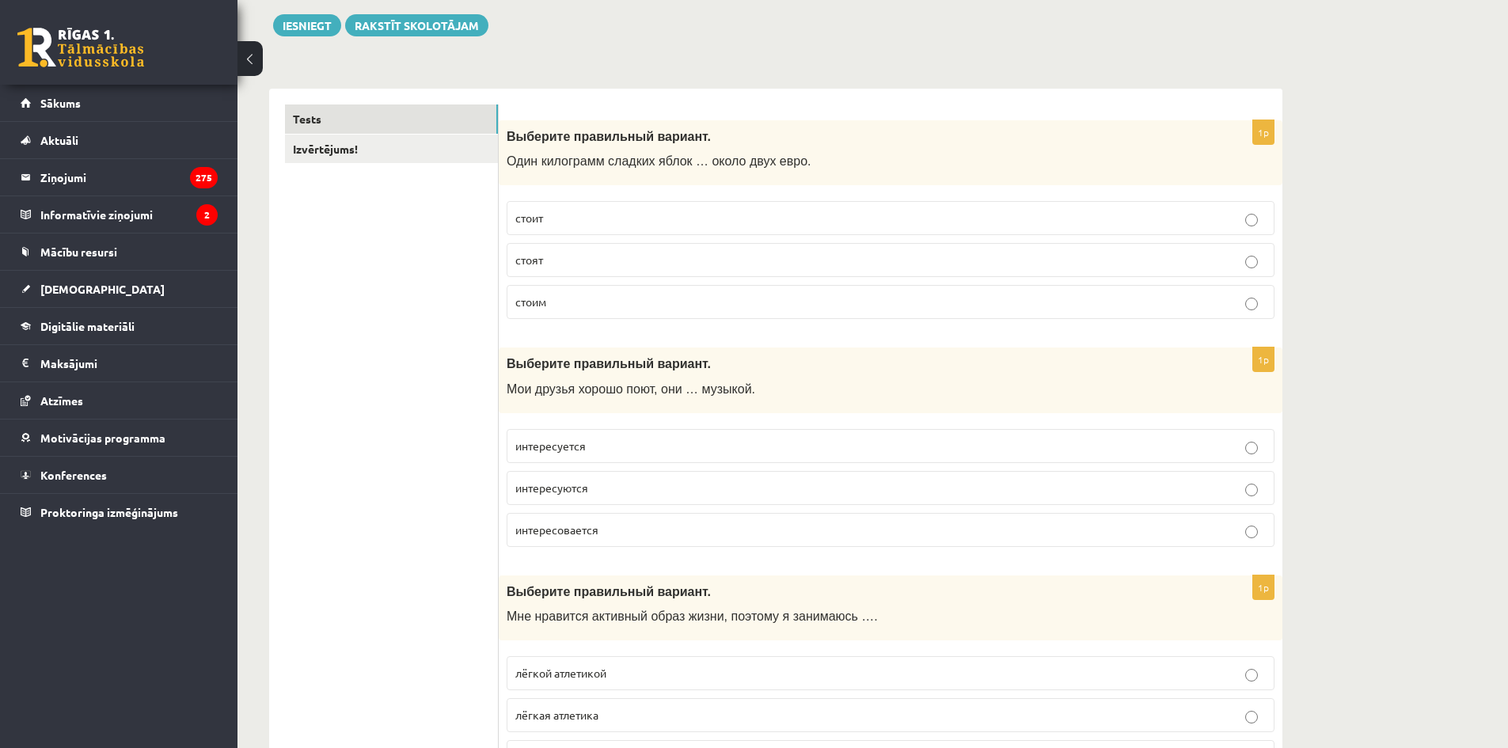
scroll to position [0, 0]
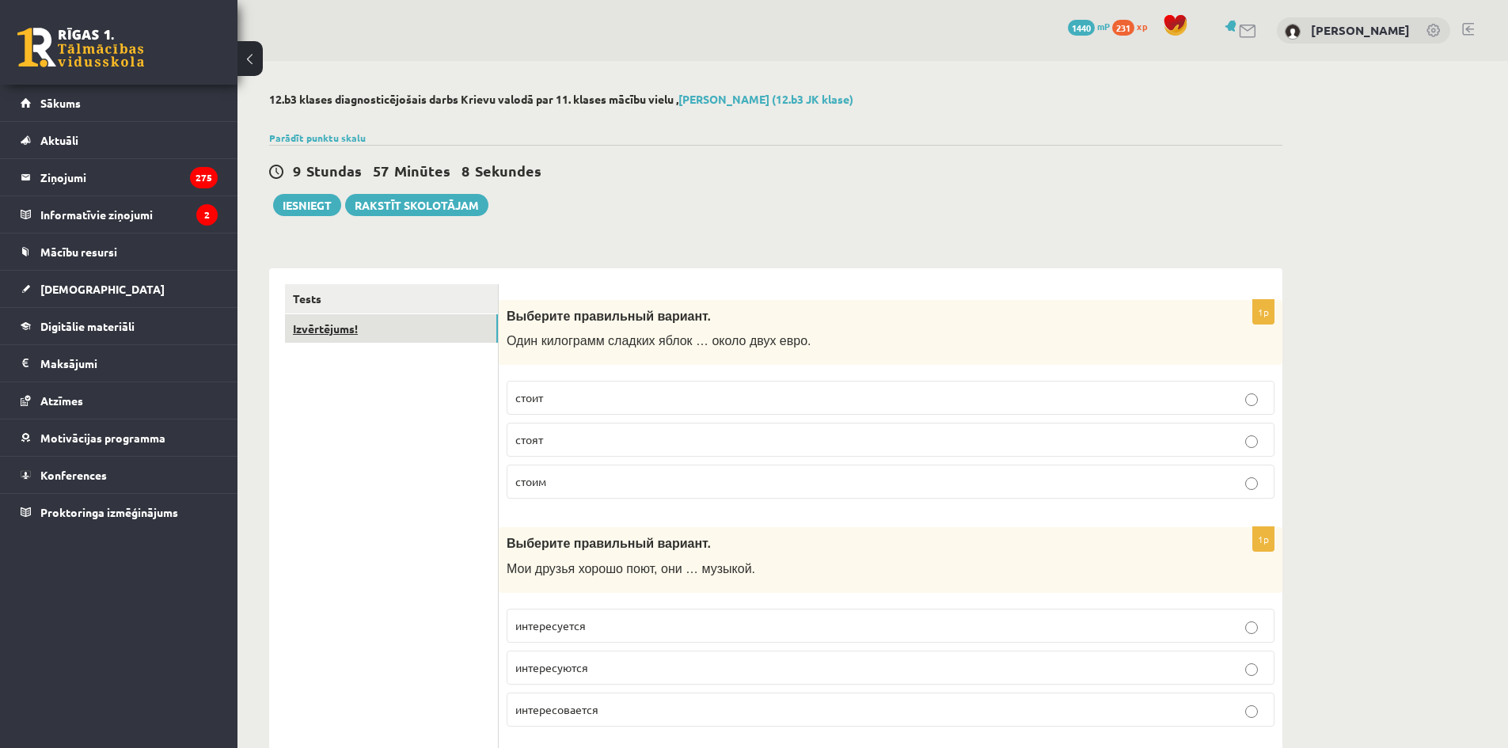
click at [453, 326] on link "Izvērtējums!" at bounding box center [391, 328] width 213 height 29
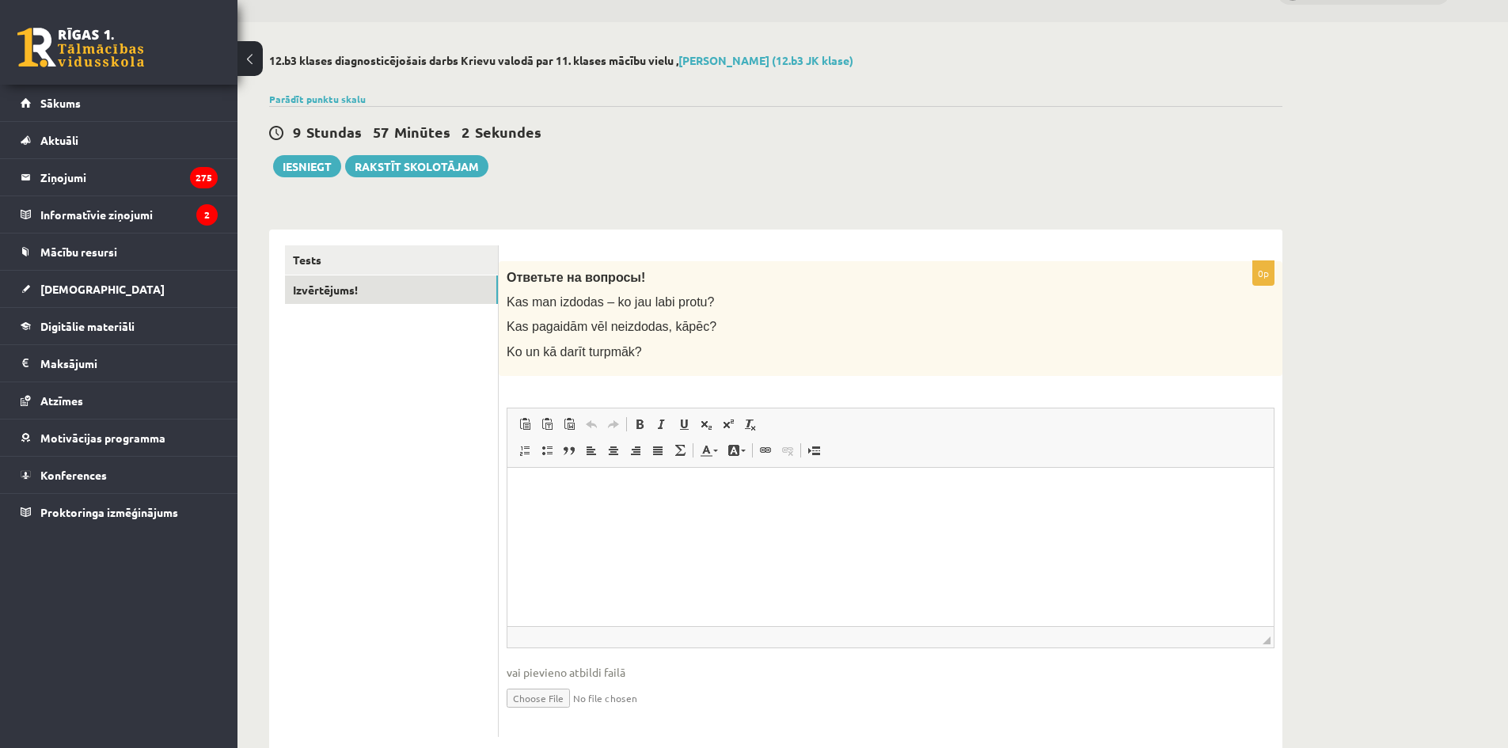
scroll to position [77, 0]
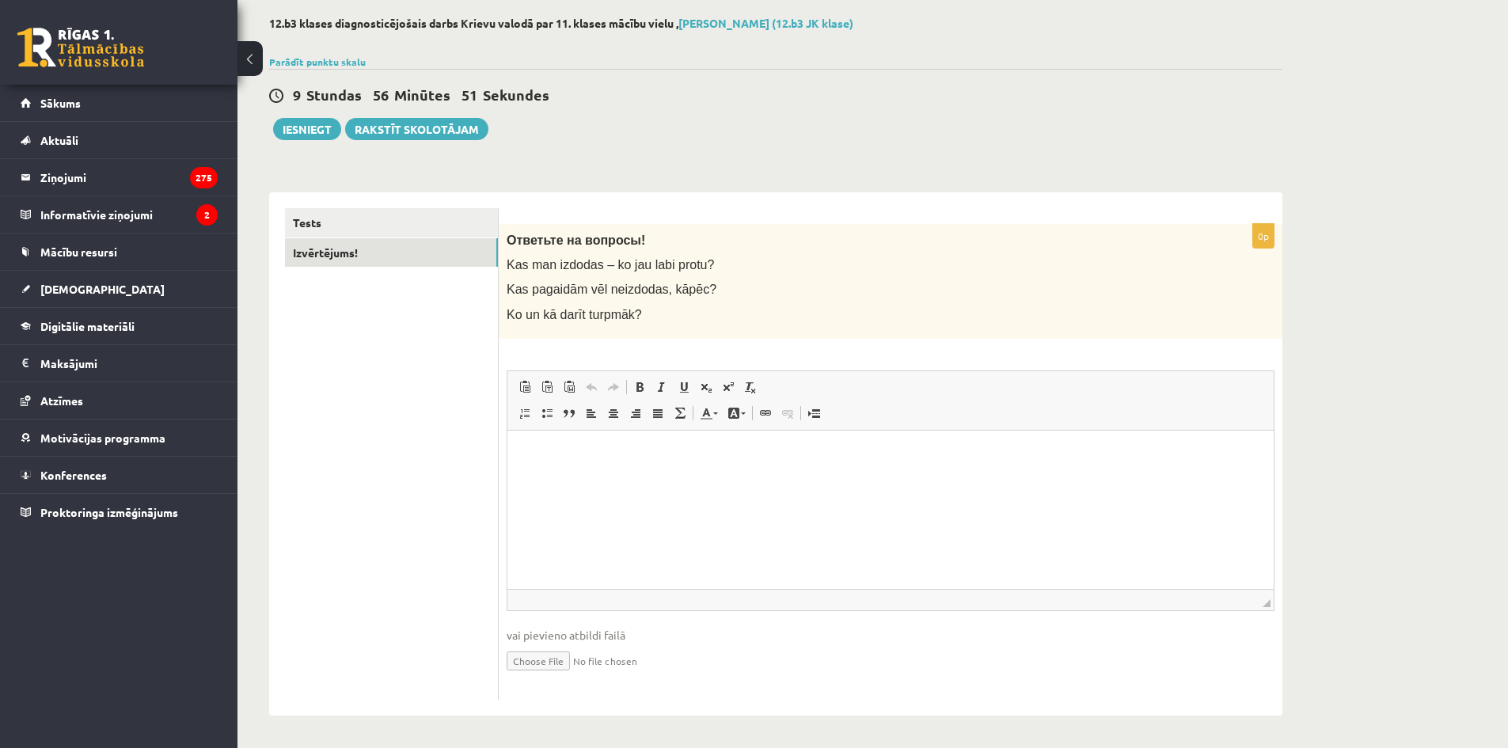
click at [571, 478] on html at bounding box center [890, 454] width 766 height 48
click at [679, 478] on html at bounding box center [890, 454] width 766 height 48
click at [312, 127] on button "Iesniegt" at bounding box center [307, 129] width 68 height 22
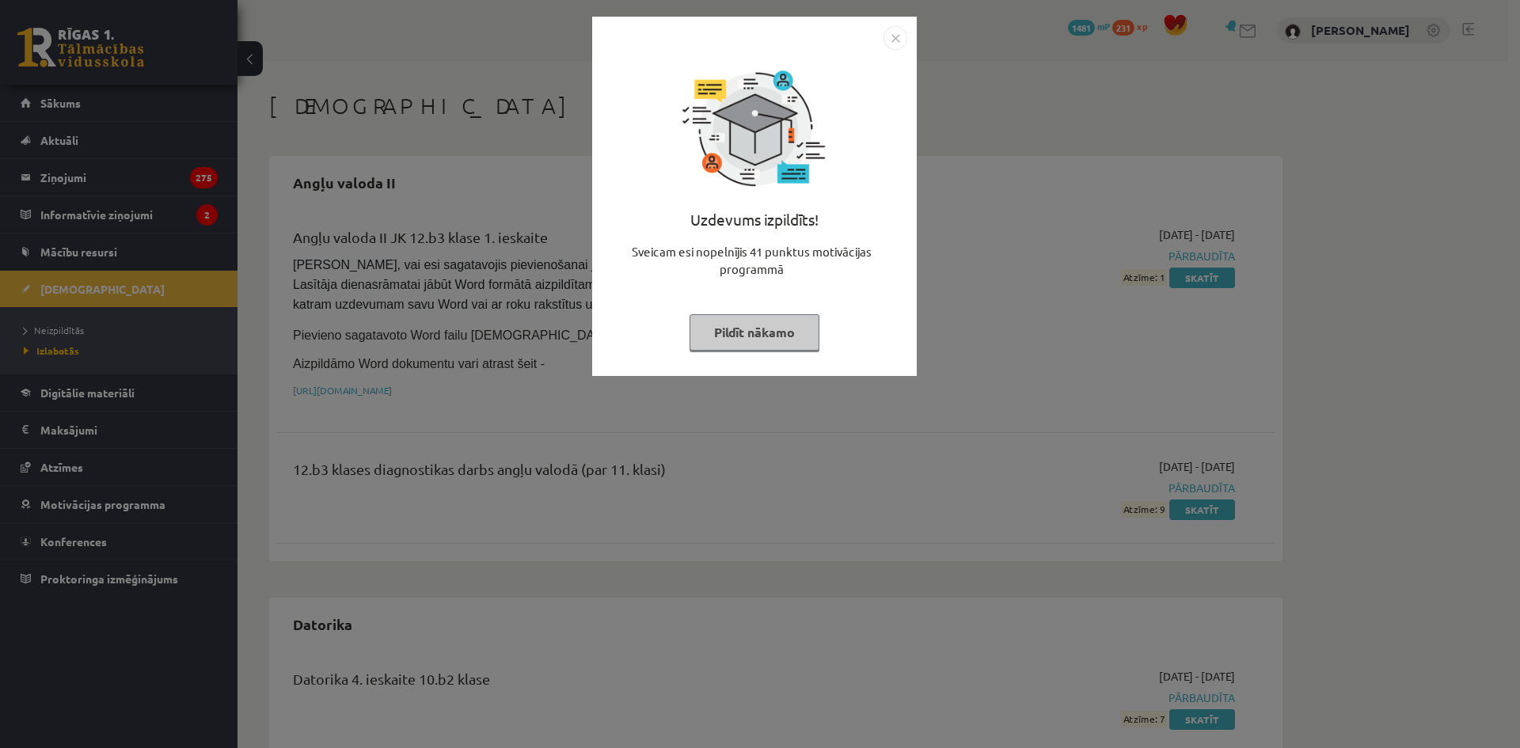
click at [772, 327] on button "Pildīt nākamo" at bounding box center [754, 332] width 130 height 36
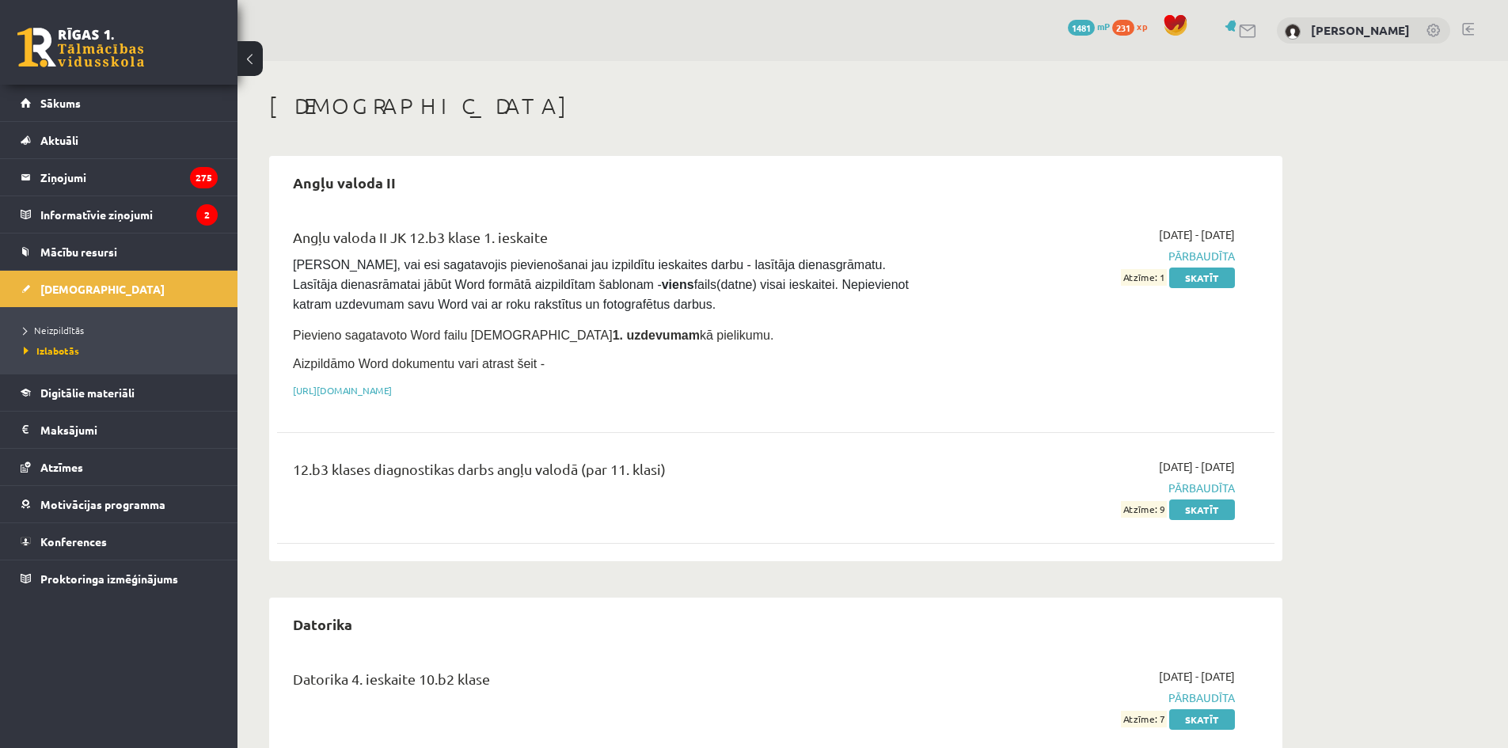
click at [1068, 25] on span "1481" at bounding box center [1081, 28] width 27 height 16
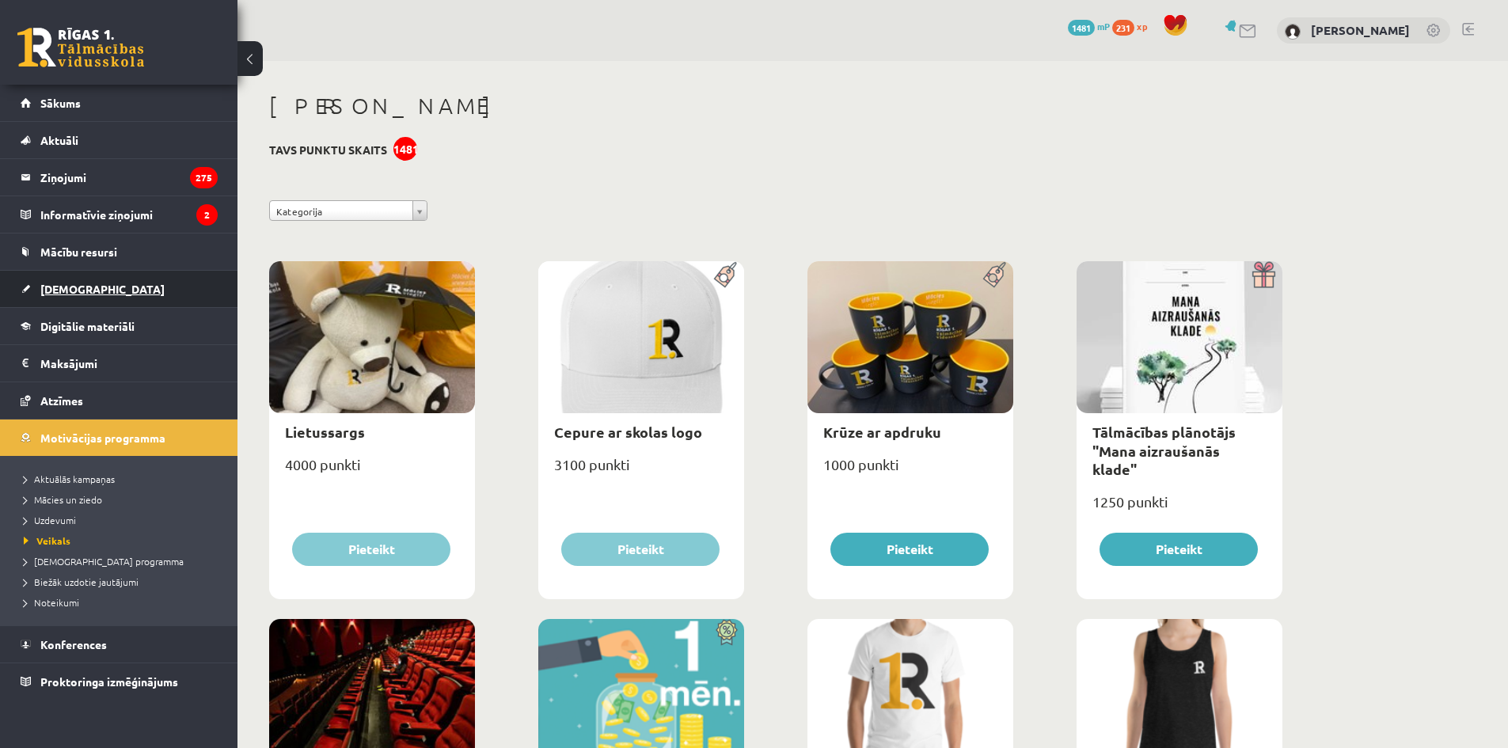
click at [70, 295] on link "[DEMOGRAPHIC_DATA]" at bounding box center [119, 289] width 197 height 36
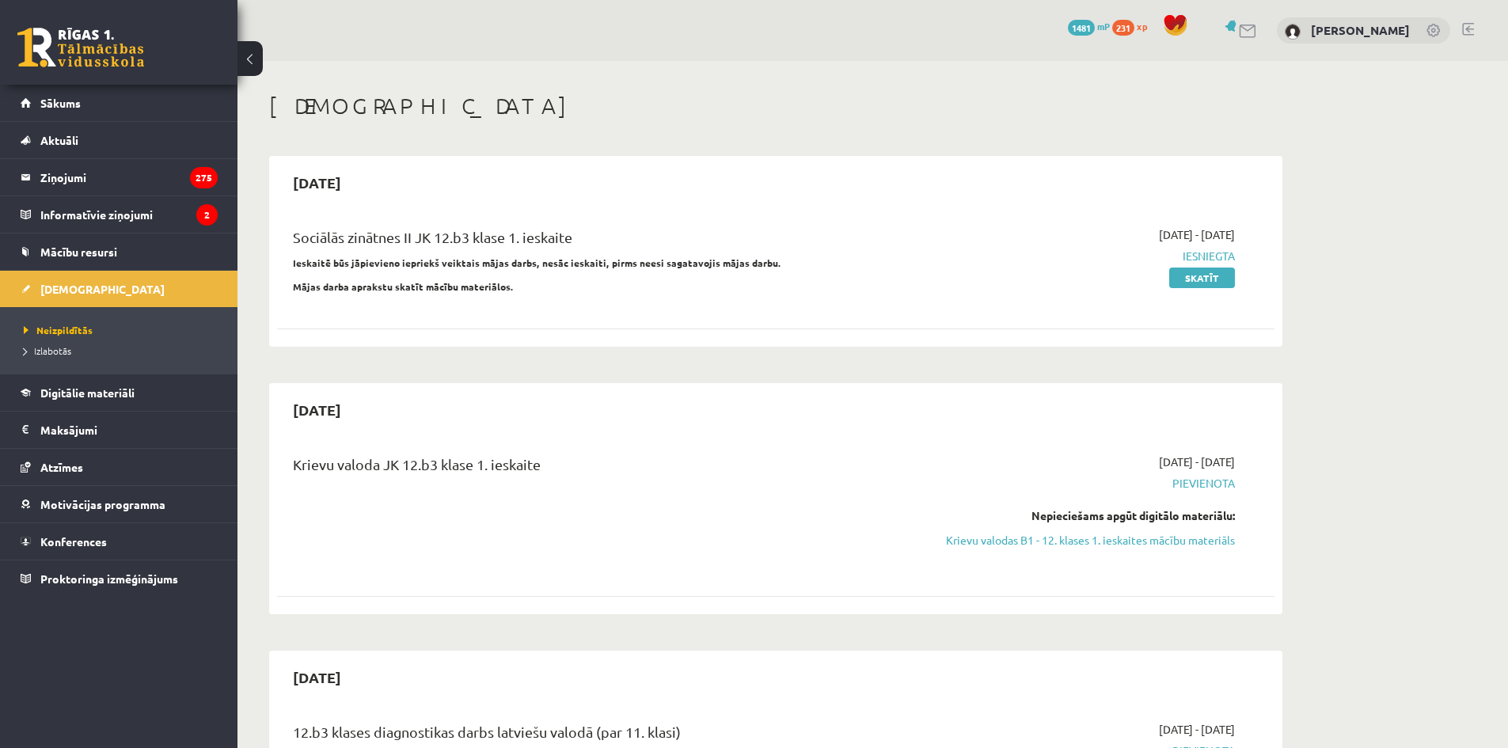
drag, startPoint x: 484, startPoint y: 142, endPoint x: 868, endPoint y: 160, distance: 383.5
click at [868, 160] on div "2025-09-30 Sociālās zinātnes II JK 12.b3 klase 1. ieskaite Ieskaitē būs jāpievi…" at bounding box center [775, 251] width 1013 height 191
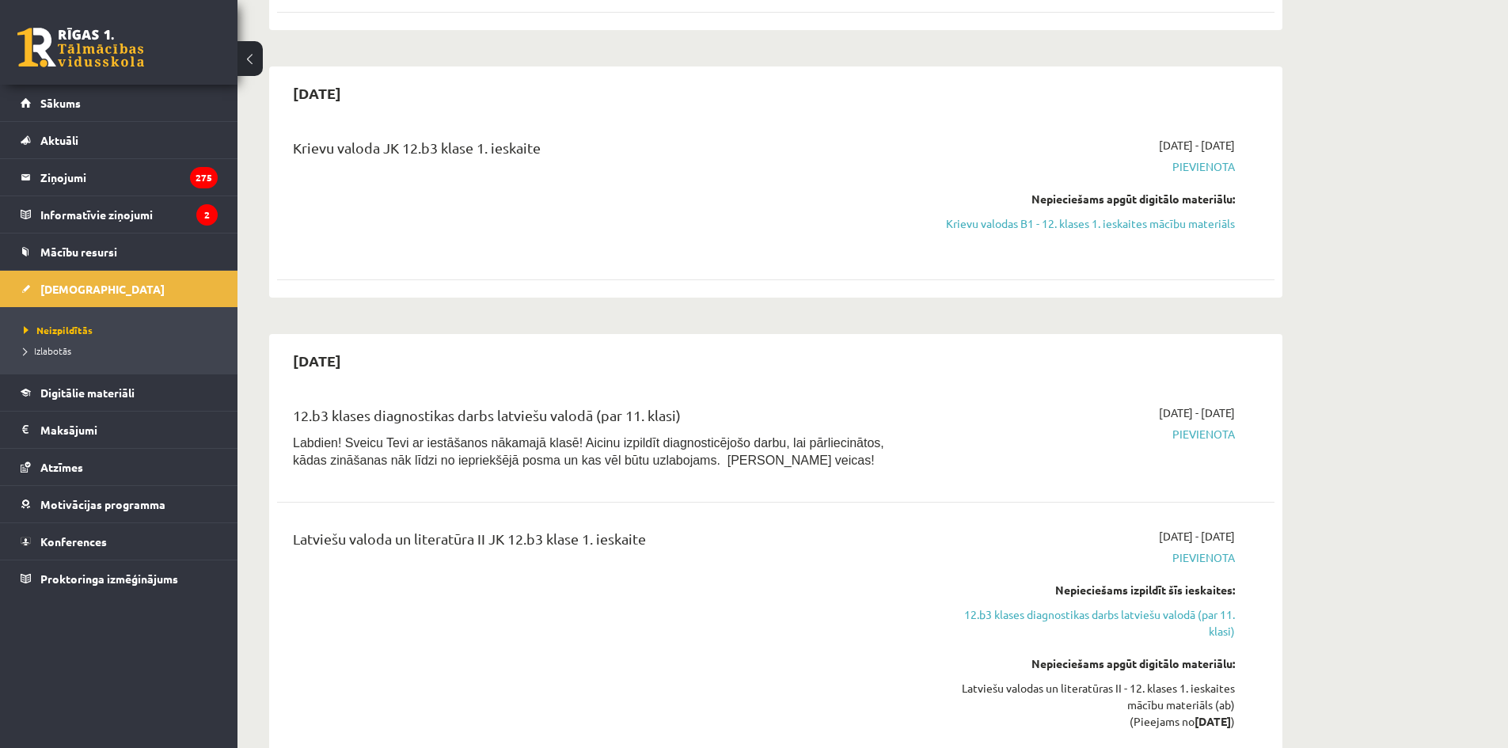
scroll to position [158, 0]
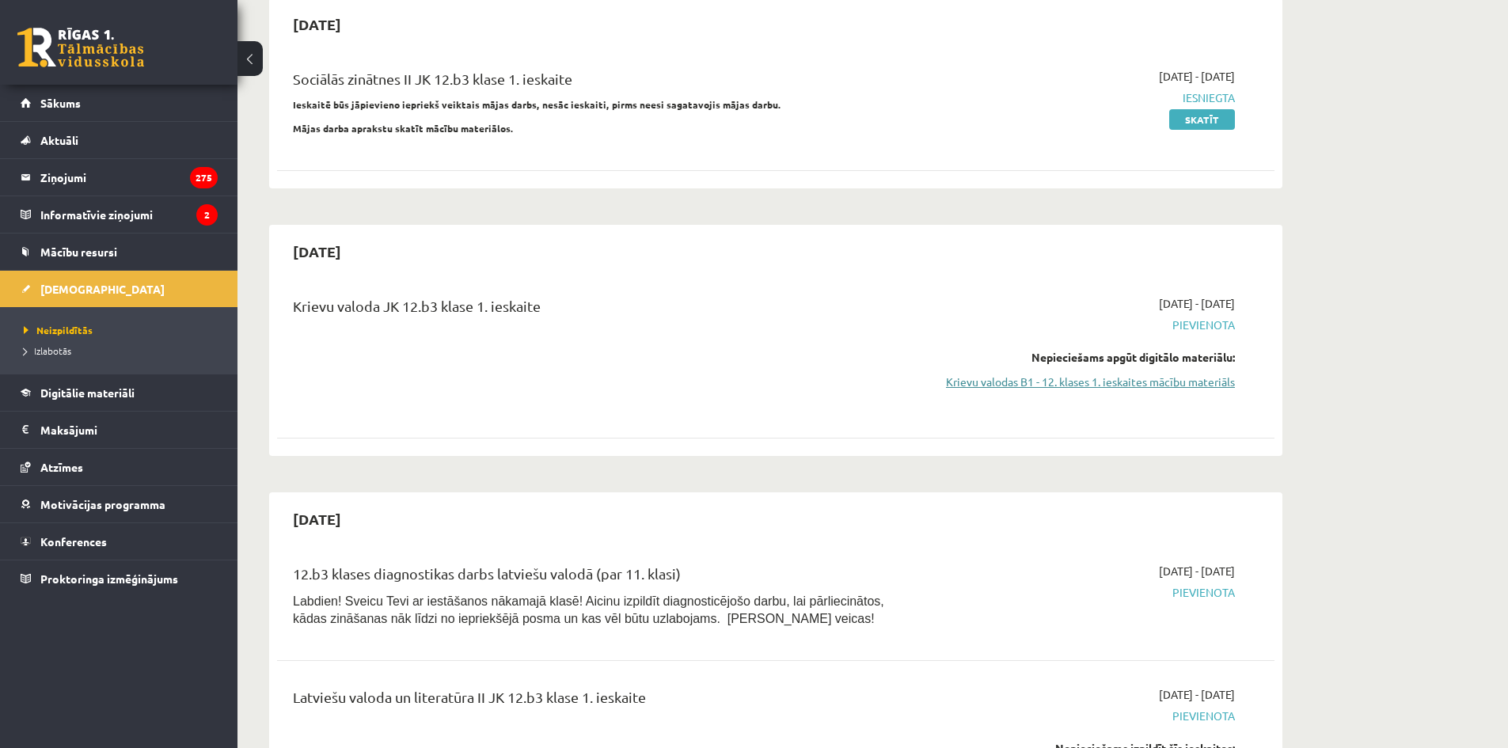
click at [1146, 380] on link "Krievu valodas B1 - 12. klases 1. ieskaites mācību materiāls" at bounding box center [1085, 382] width 298 height 17
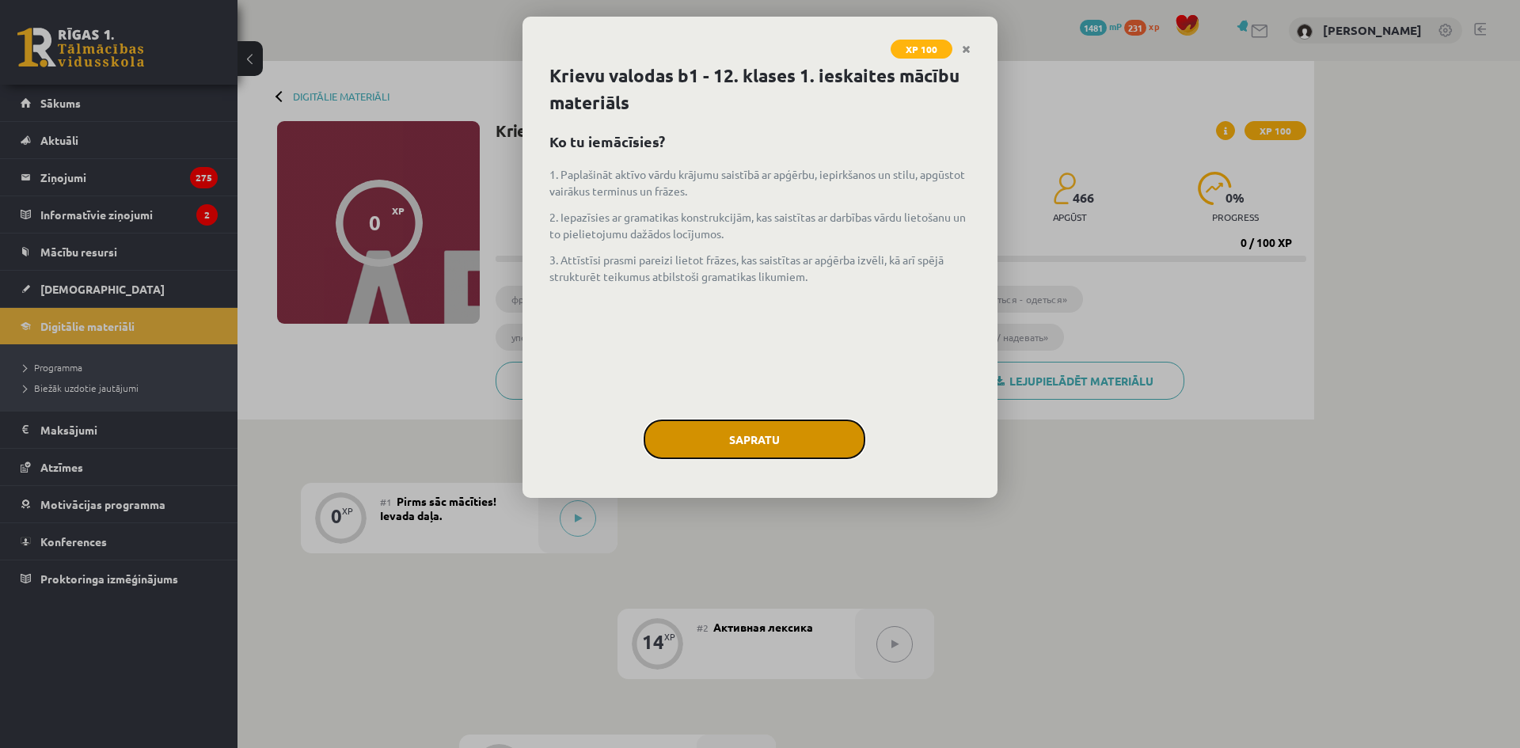
click at [777, 427] on button "Sapratu" at bounding box center [755, 440] width 222 height 40
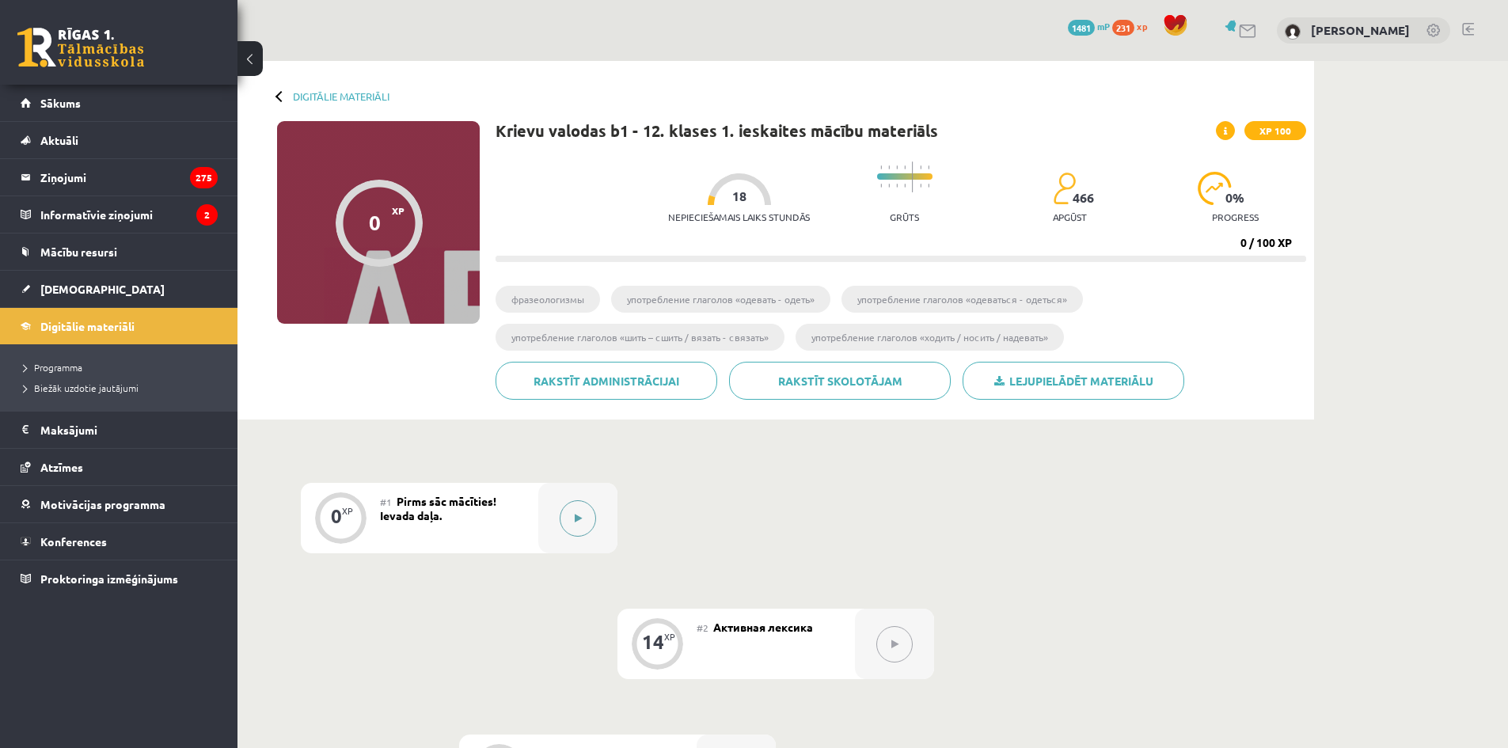
click at [571, 518] on button at bounding box center [578, 518] width 36 height 36
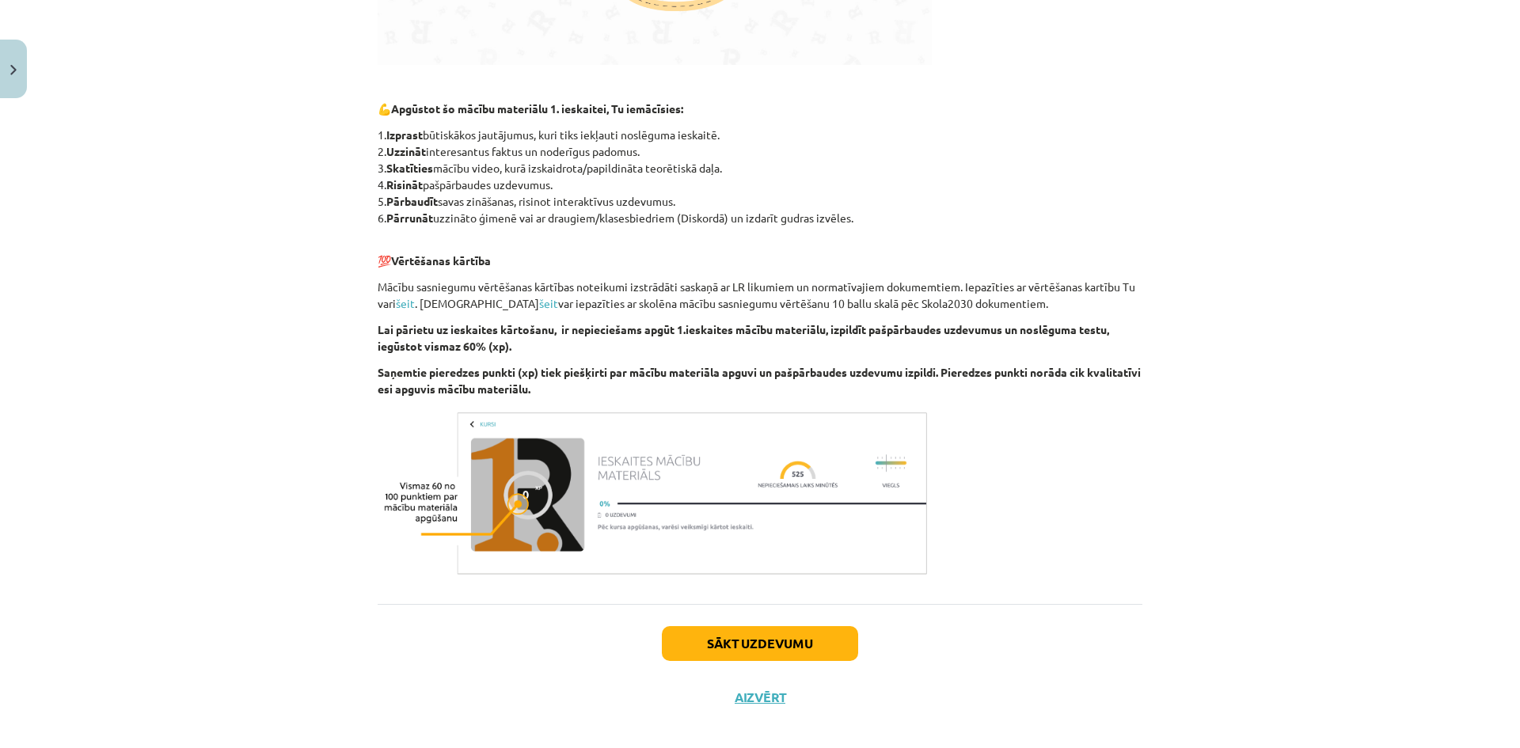
scroll to position [763, 0]
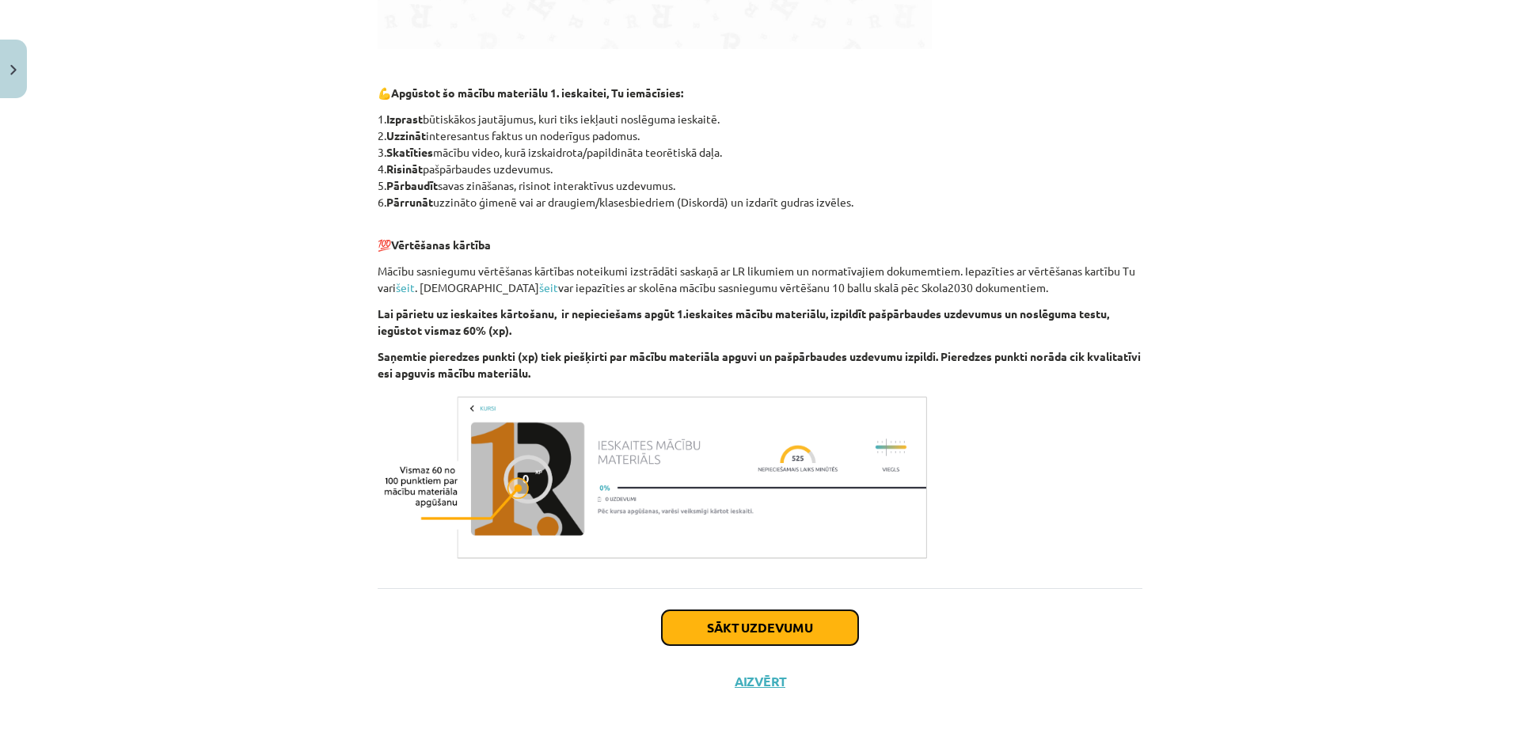
click at [757, 621] on button "Sākt uzdevumu" at bounding box center [760, 627] width 196 height 35
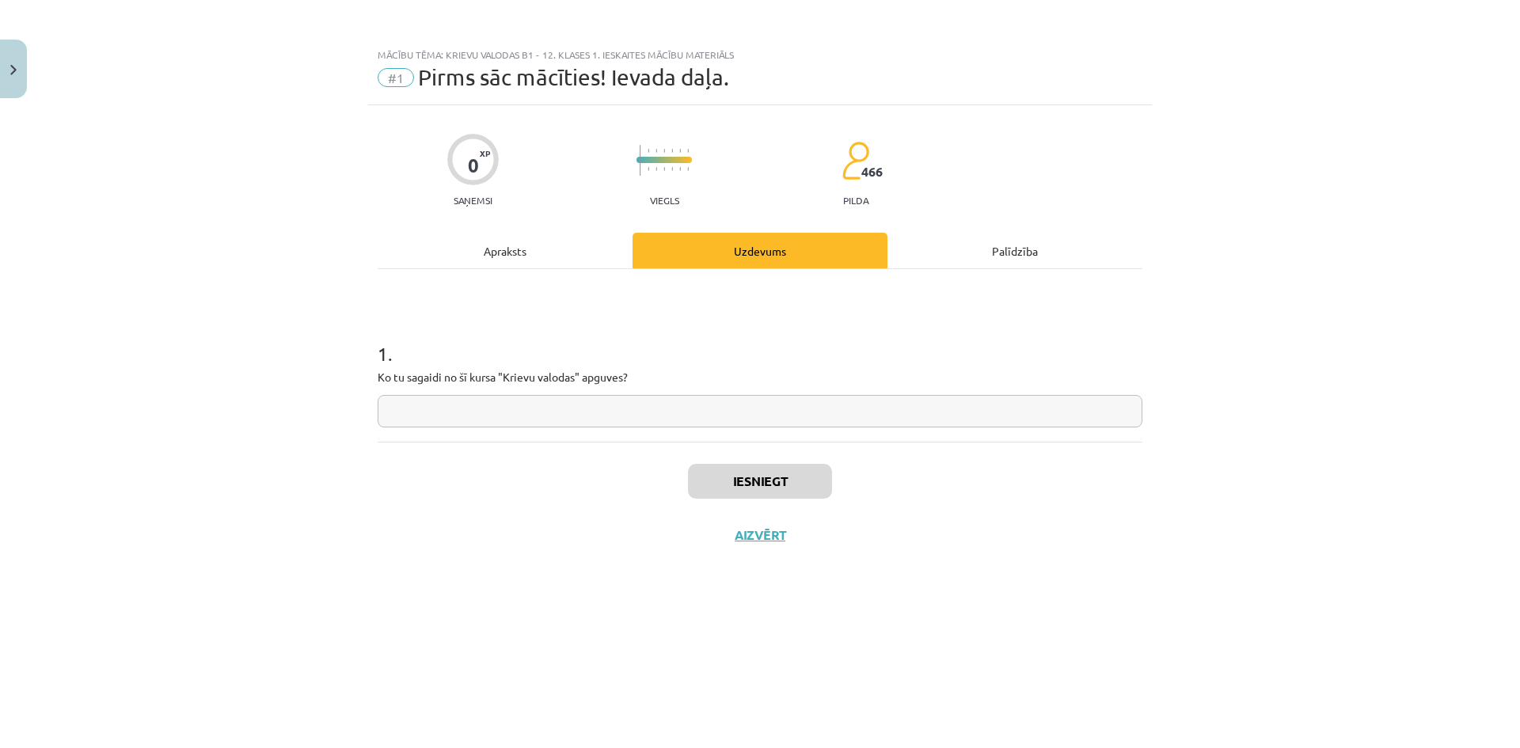
scroll to position [0, 0]
click at [668, 419] on input "text" at bounding box center [760, 411] width 765 height 32
type input "**"
click at [713, 481] on button "Iesniegt" at bounding box center [760, 481] width 144 height 35
click at [727, 409] on input "**" at bounding box center [760, 411] width 765 height 32
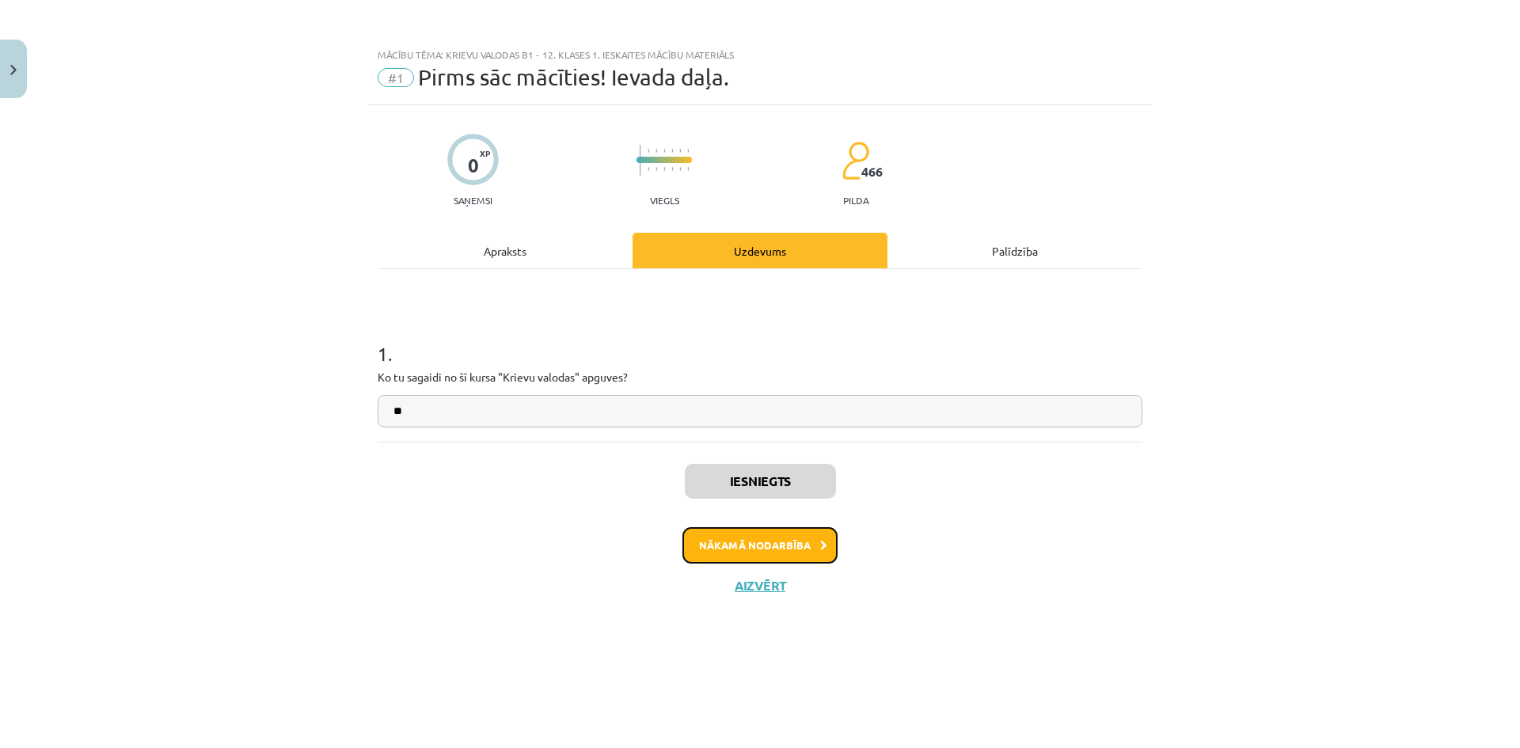
click at [766, 531] on button "Nākamā nodarbība" at bounding box center [759, 545] width 155 height 36
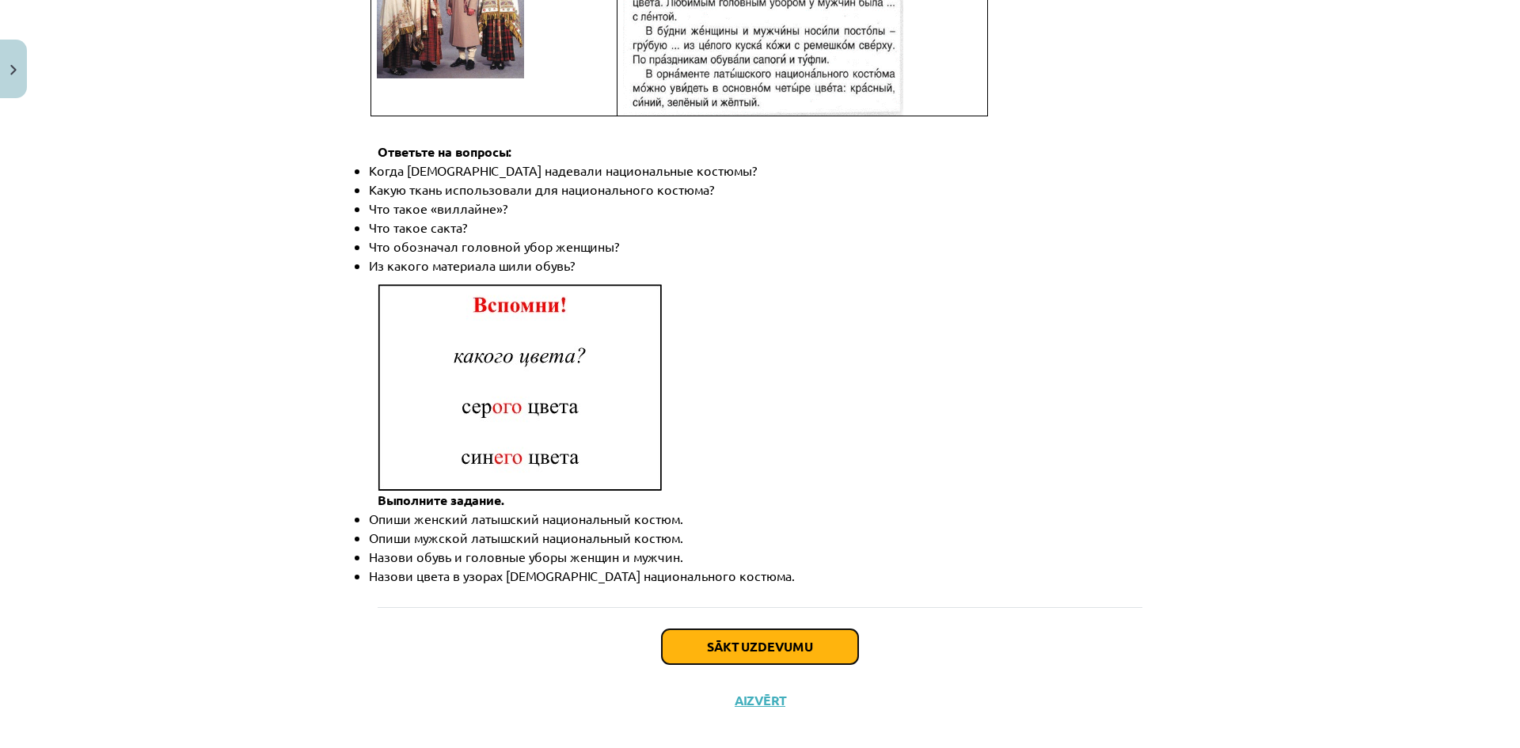
click at [787, 630] on button "Sākt uzdevumu" at bounding box center [760, 646] width 196 height 35
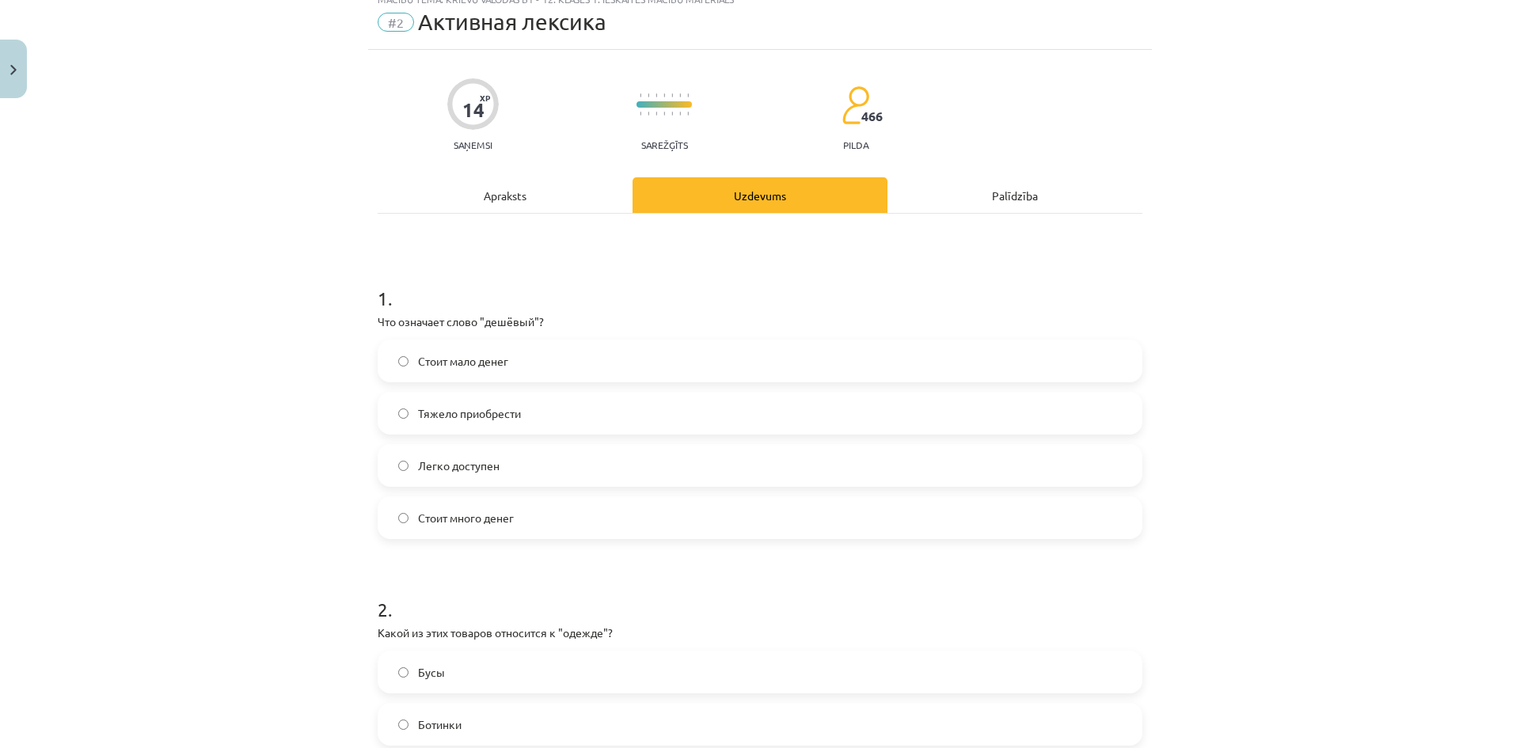
scroll to position [40, 0]
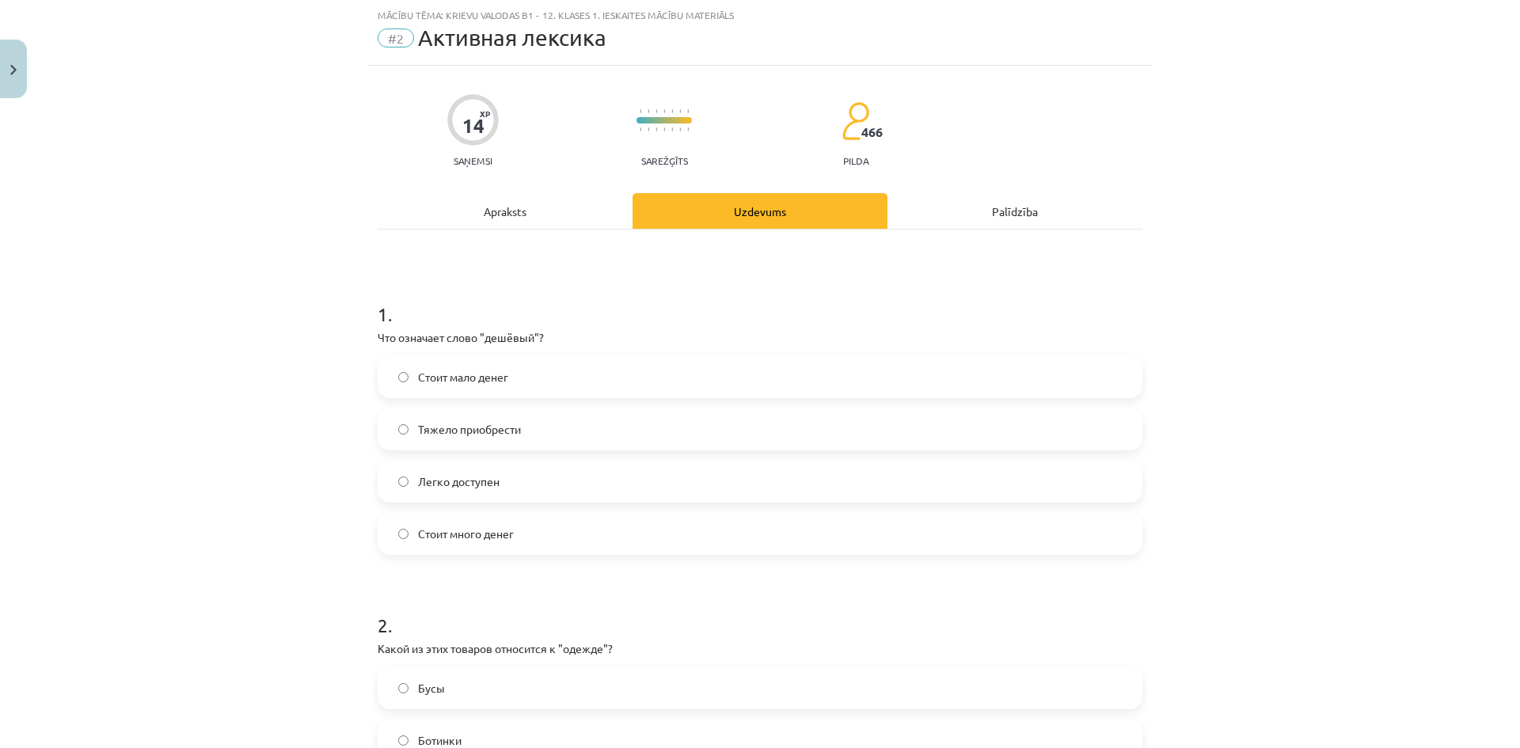
click at [467, 384] on span "Стоит мало денег" at bounding box center [463, 377] width 90 height 17
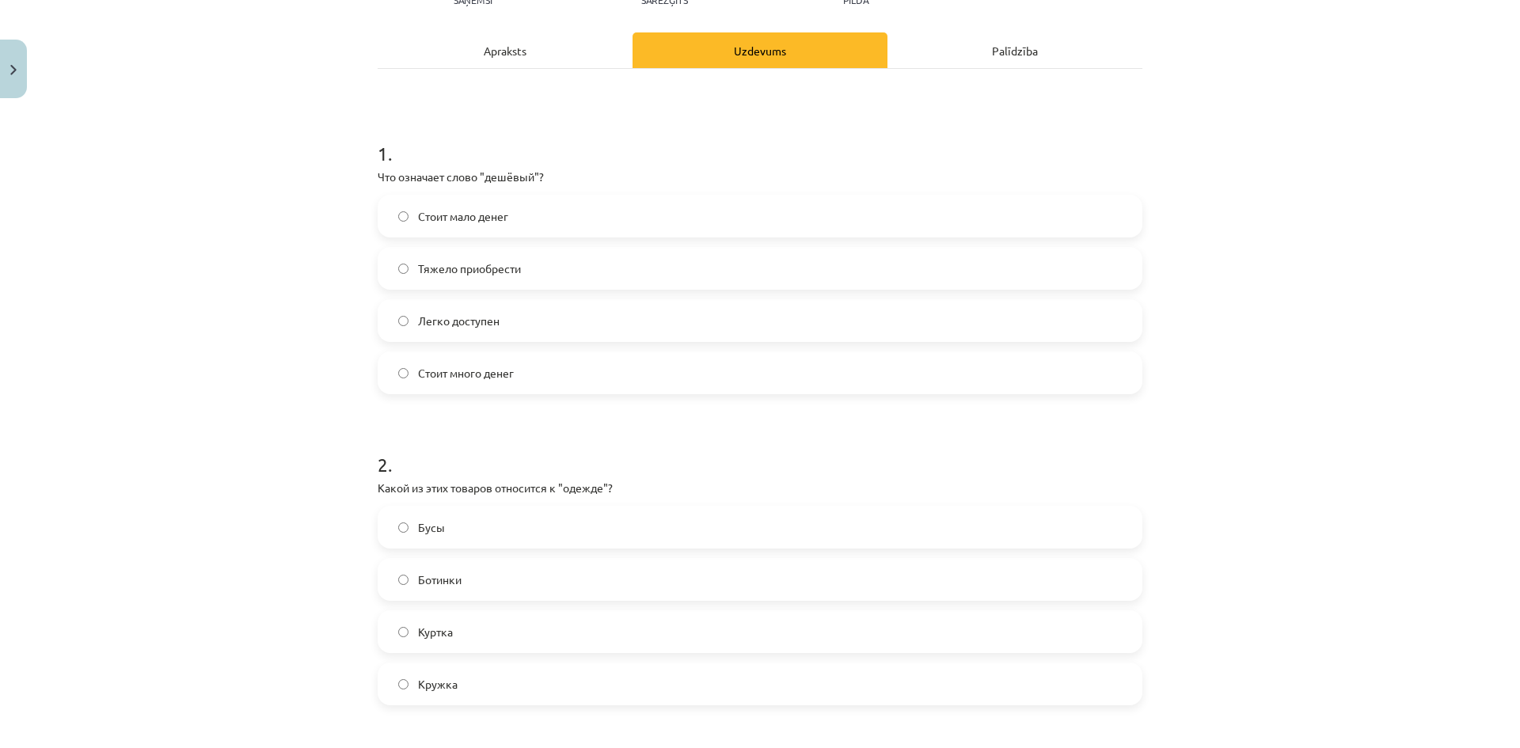
scroll to position [277, 0]
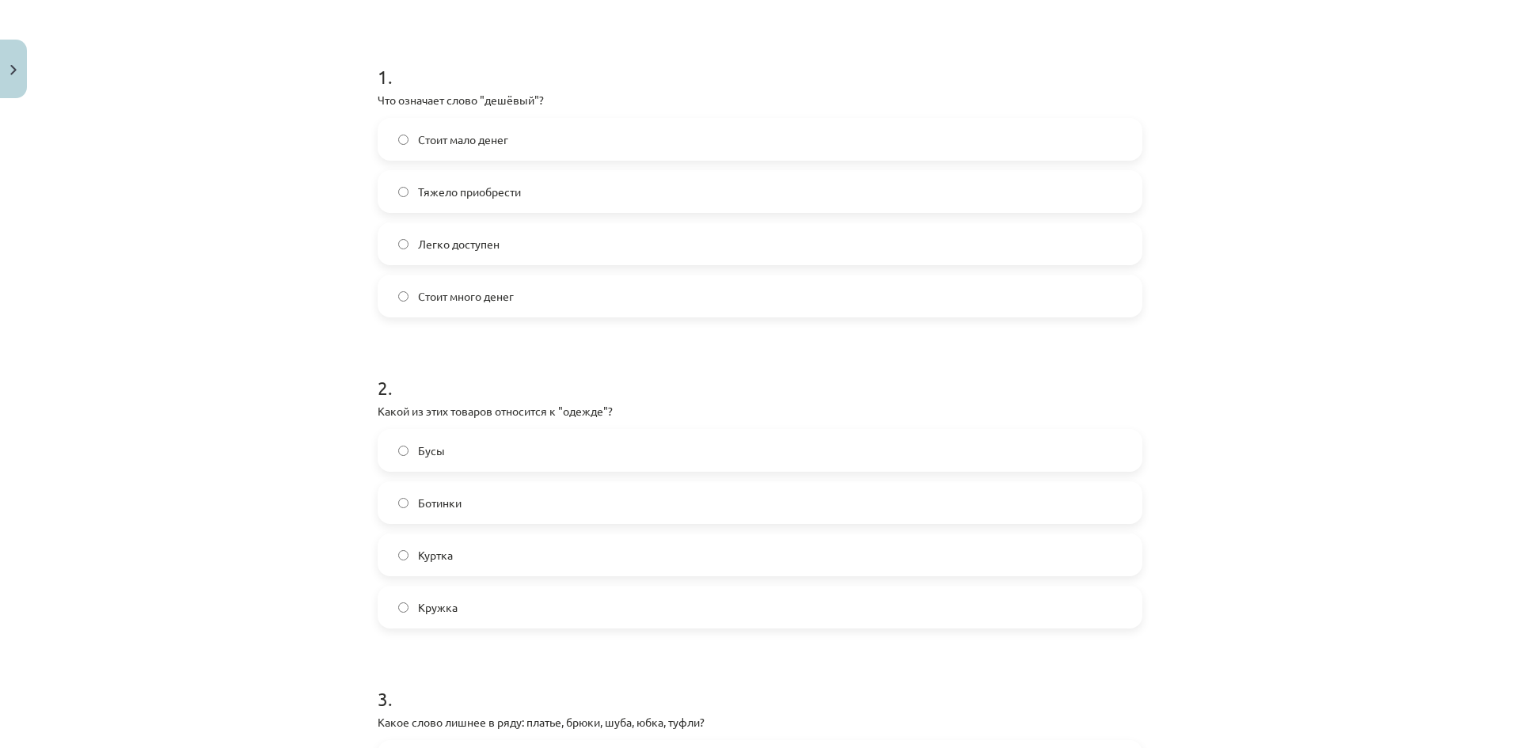
click at [477, 563] on label "Куртка" at bounding box center [759, 555] width 761 height 40
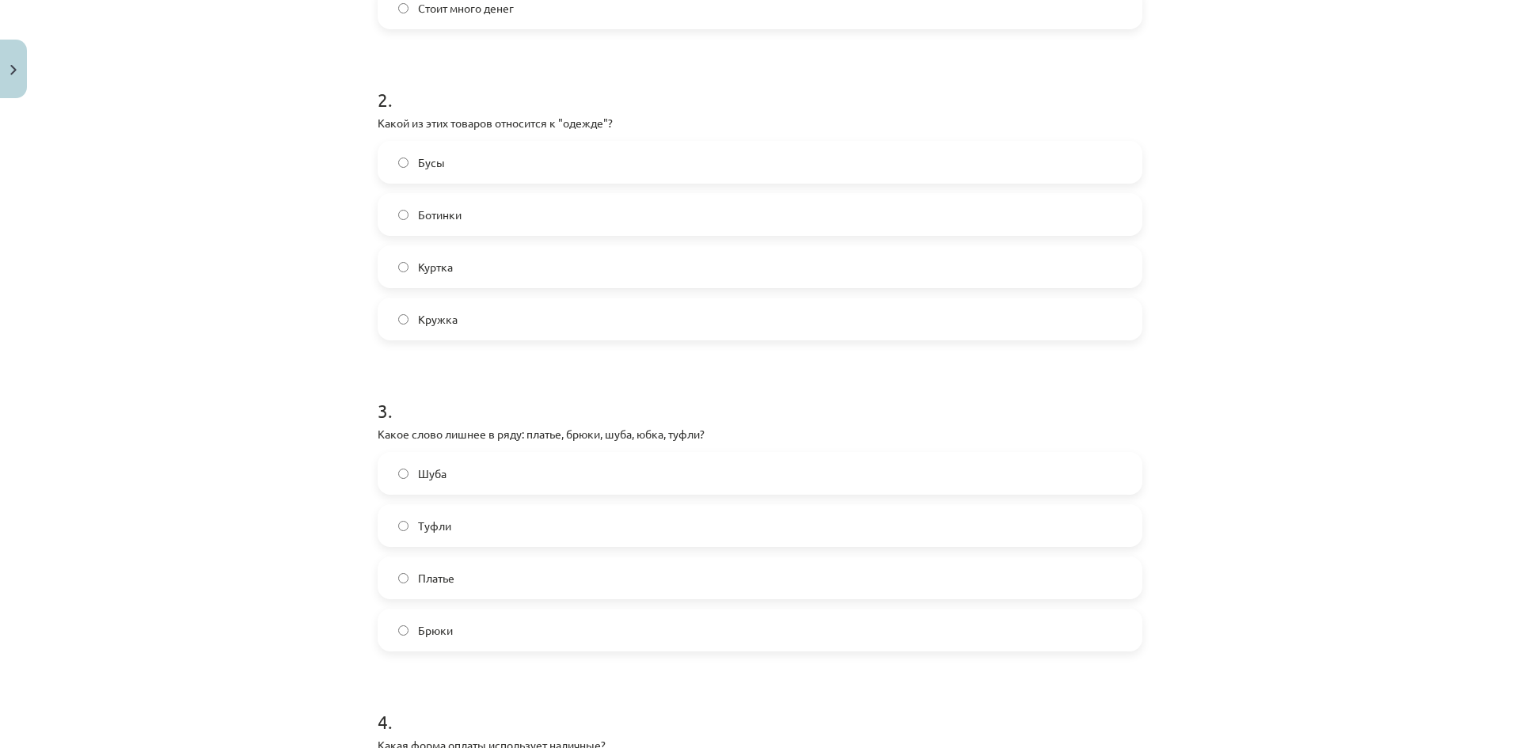
scroll to position [594, 0]
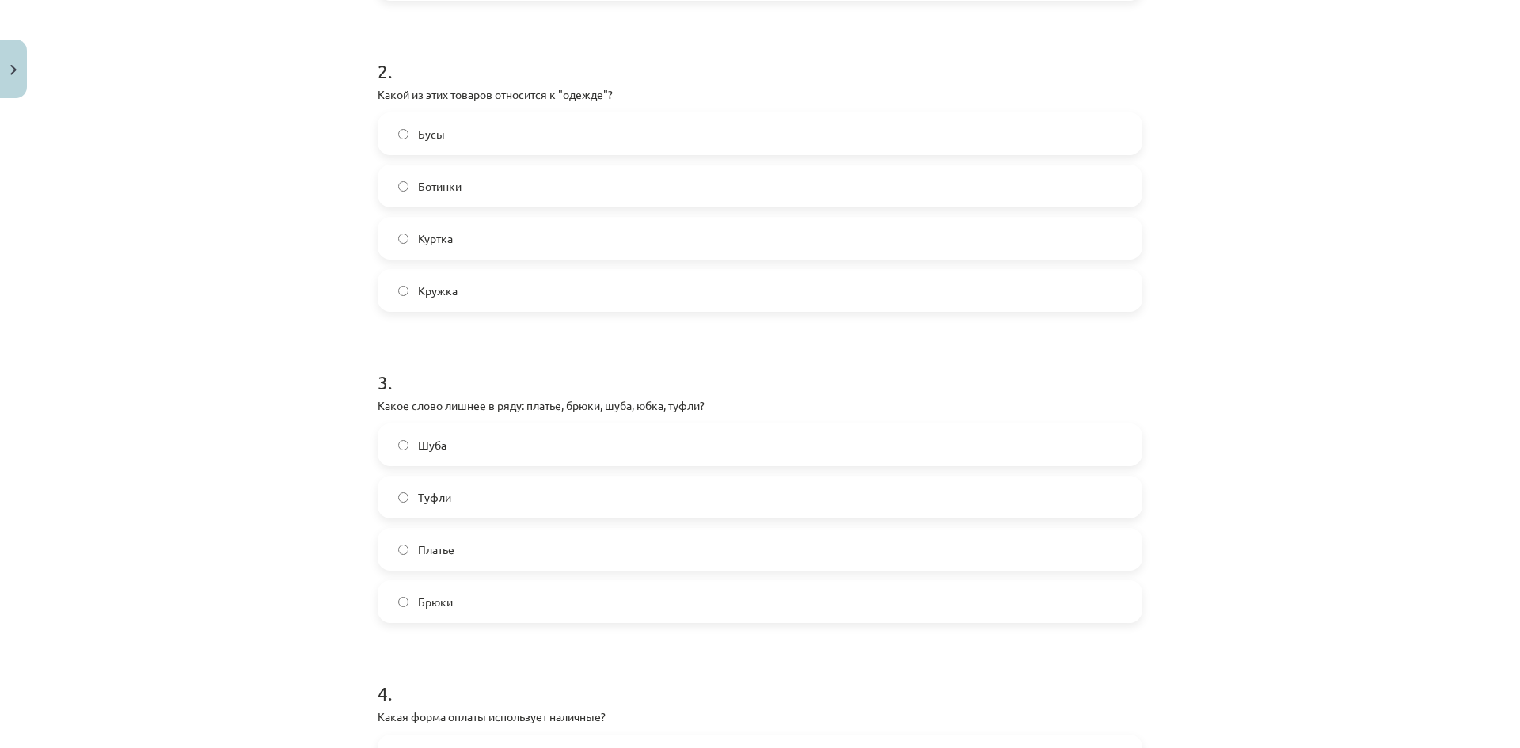
click at [471, 495] on label "Туфли" at bounding box center [759, 497] width 761 height 40
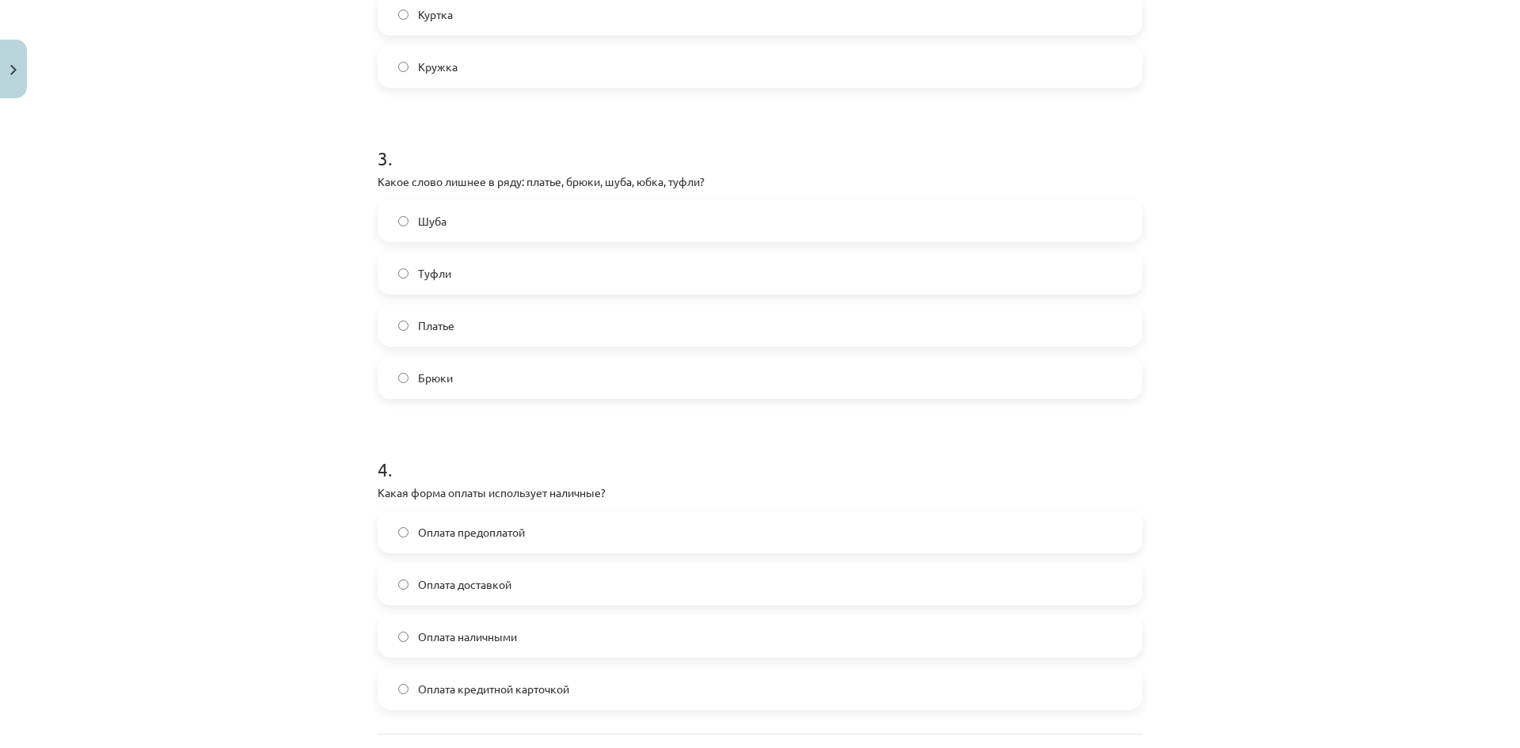
scroll to position [831, 0]
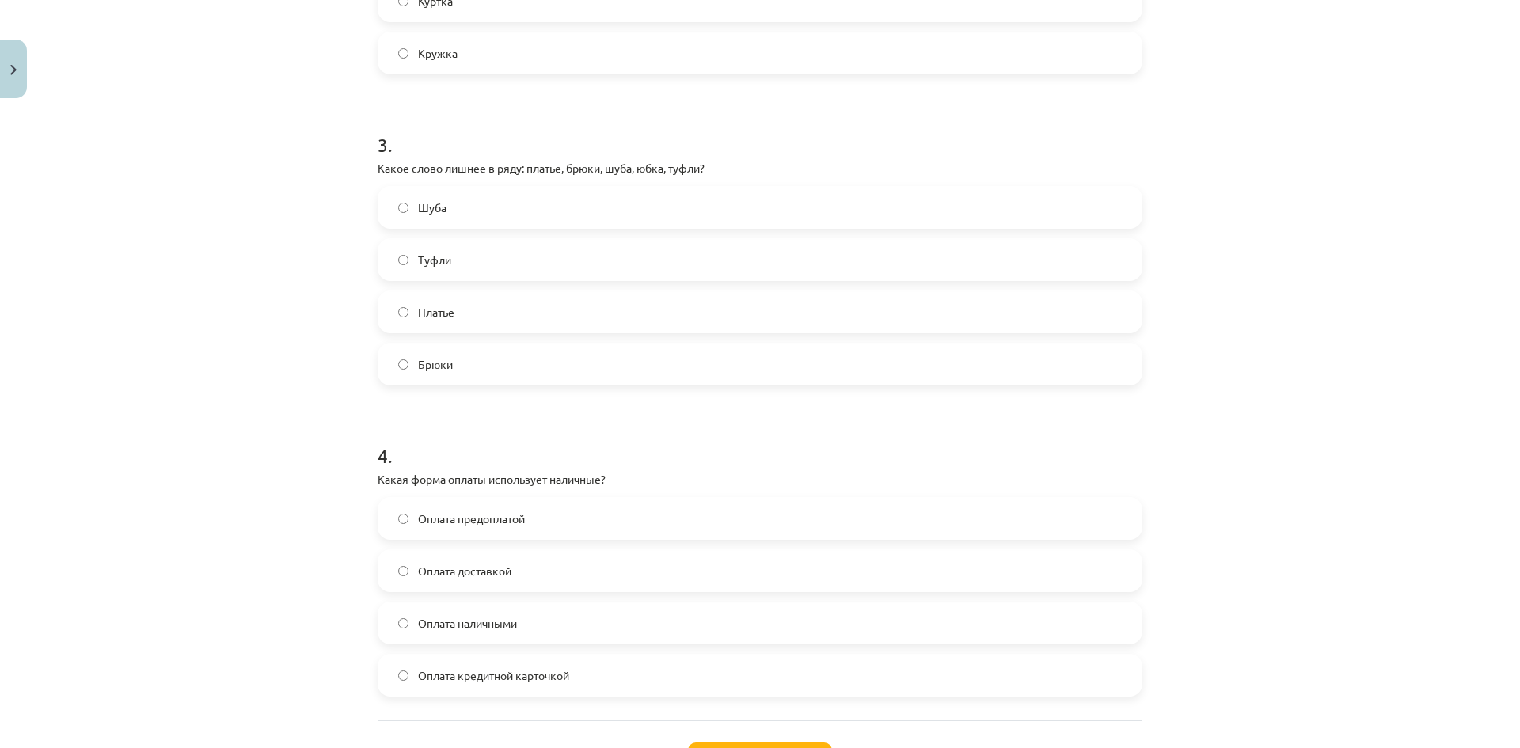
click at [580, 625] on label "Оплата наличными" at bounding box center [759, 623] width 761 height 40
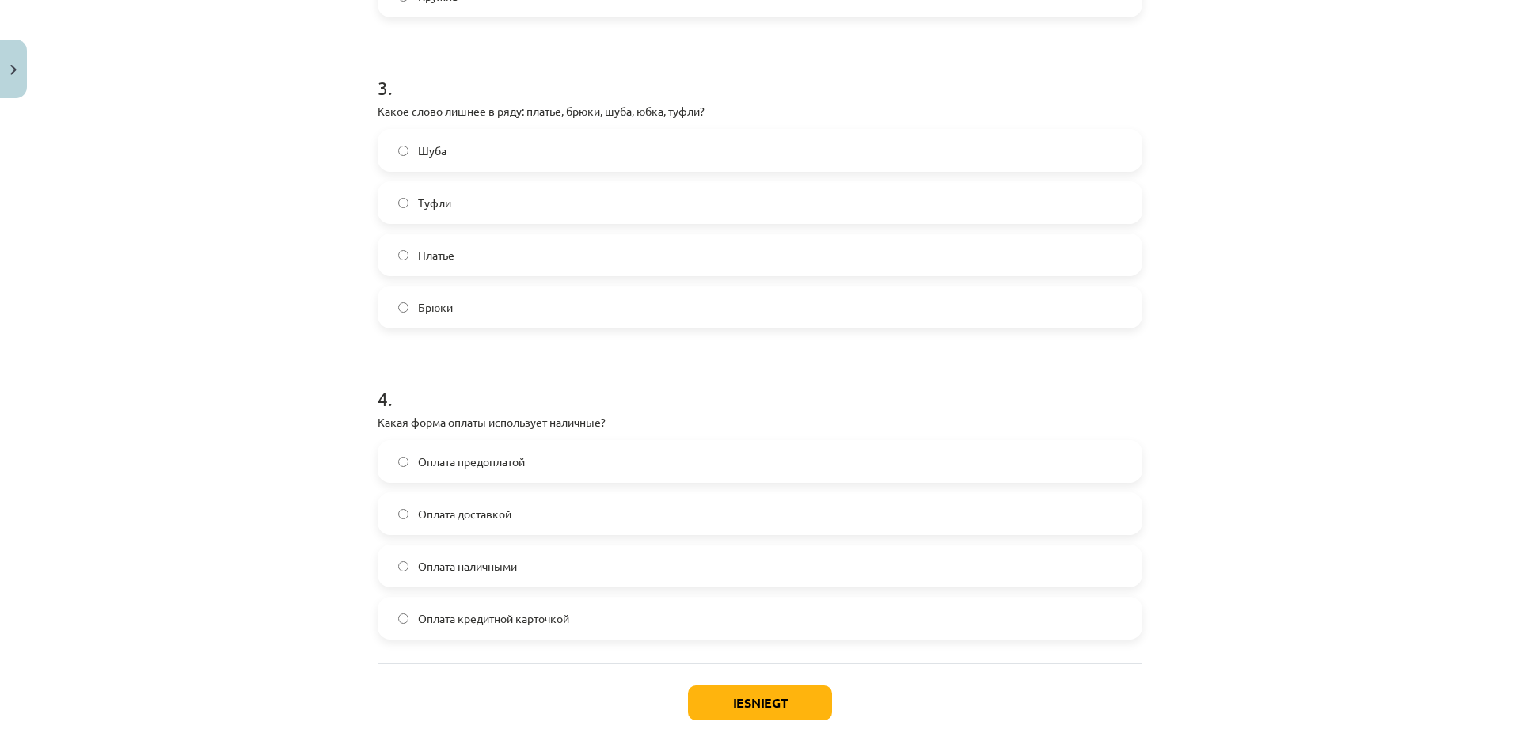
scroll to position [963, 0]
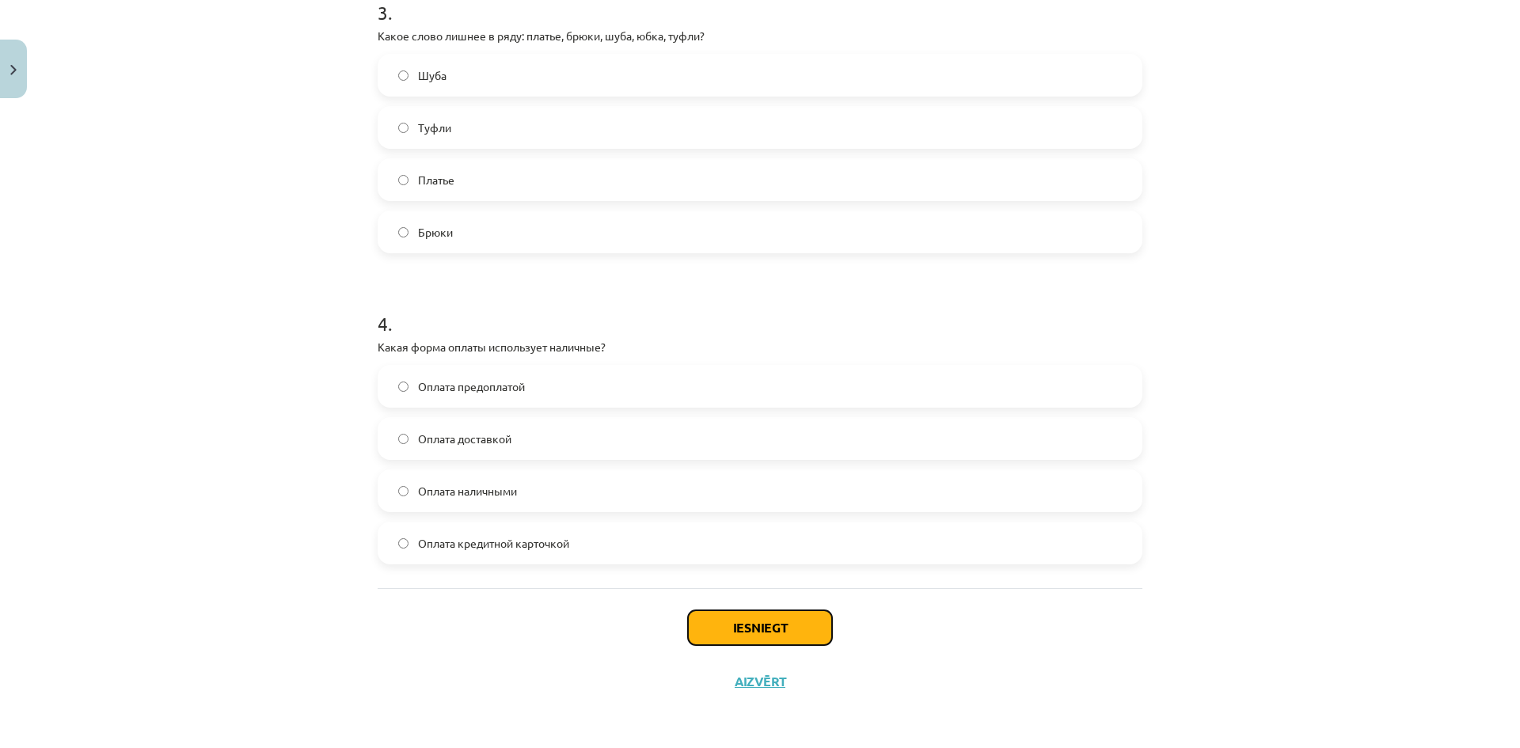
click at [723, 625] on button "Iesniegt" at bounding box center [760, 627] width 144 height 35
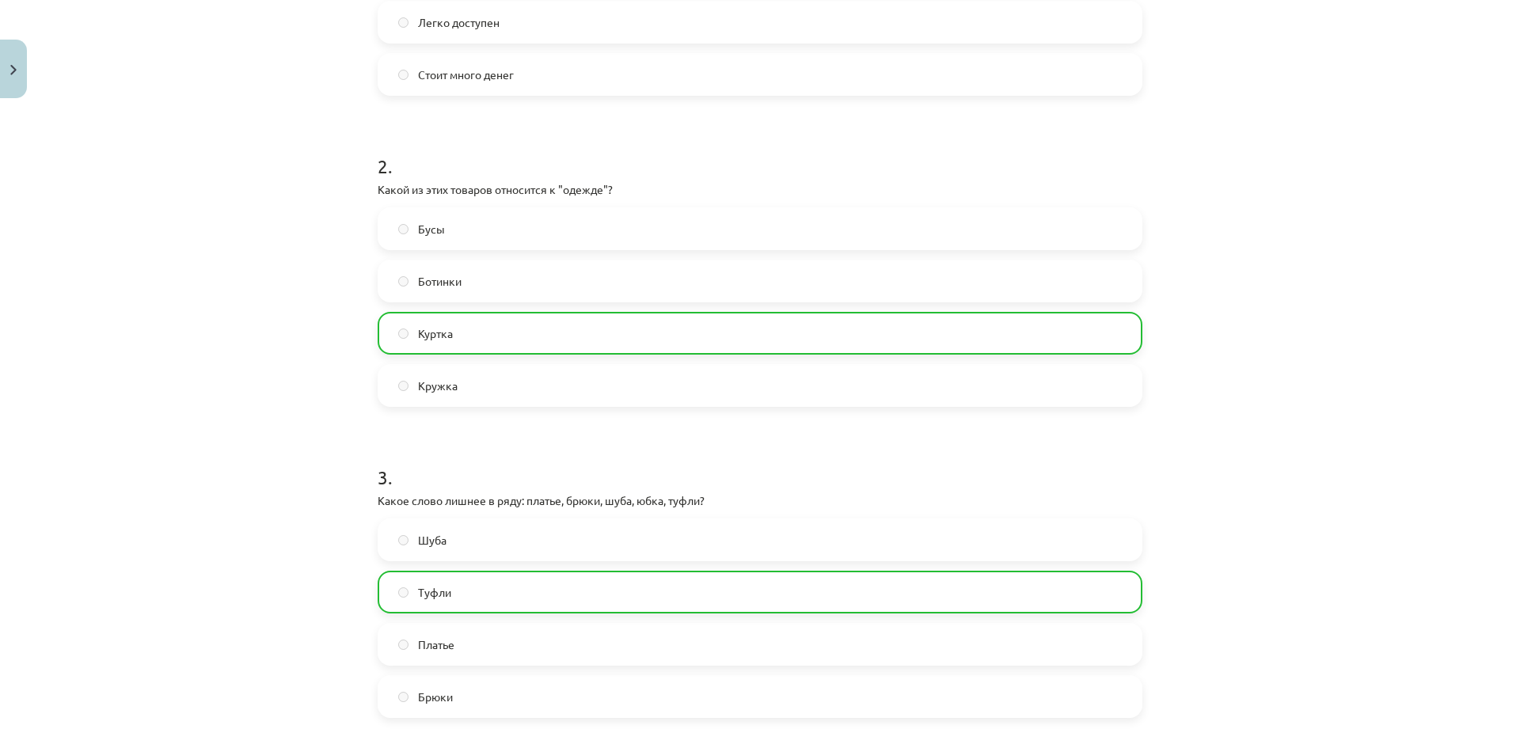
scroll to position [488, 0]
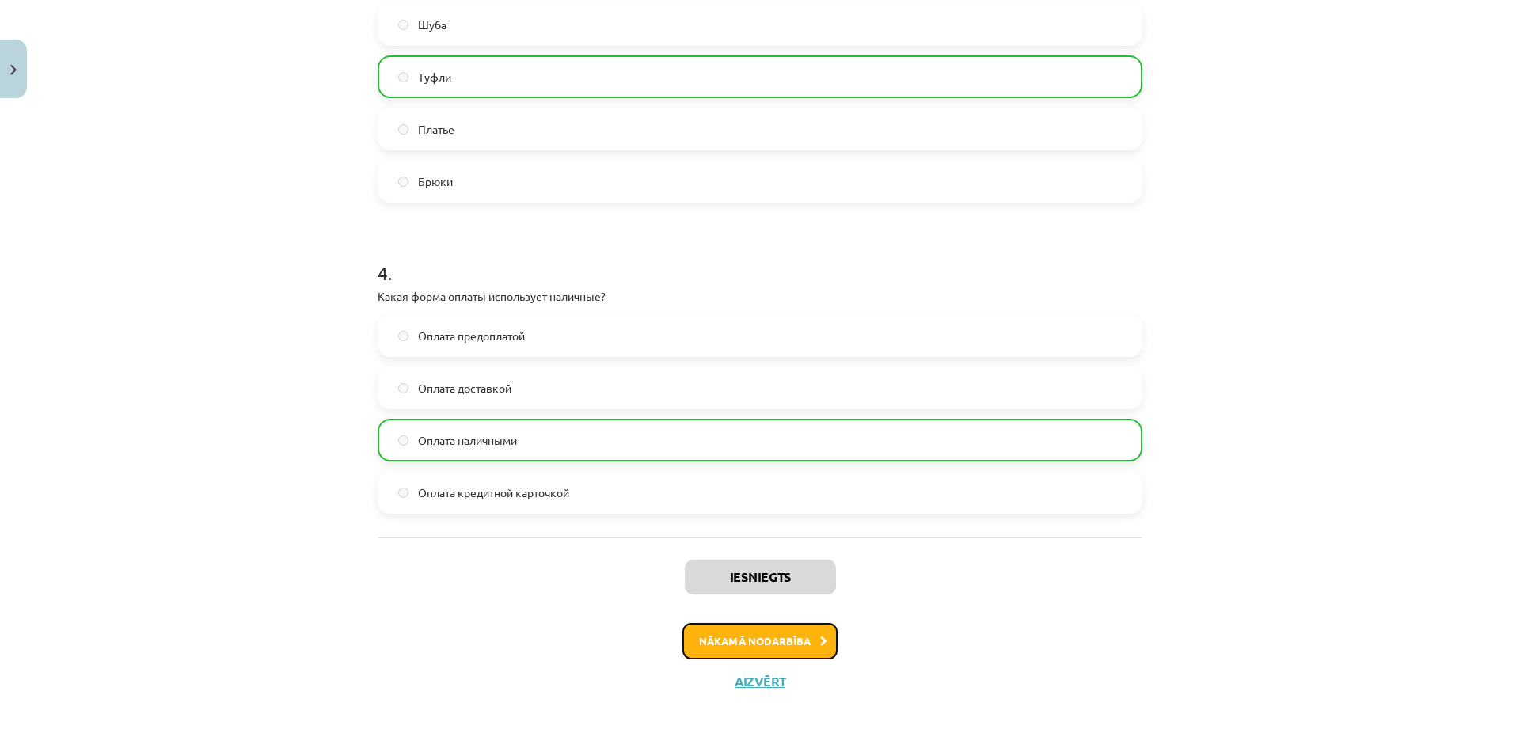
click at [765, 630] on button "Nākamā nodarbība" at bounding box center [759, 641] width 155 height 36
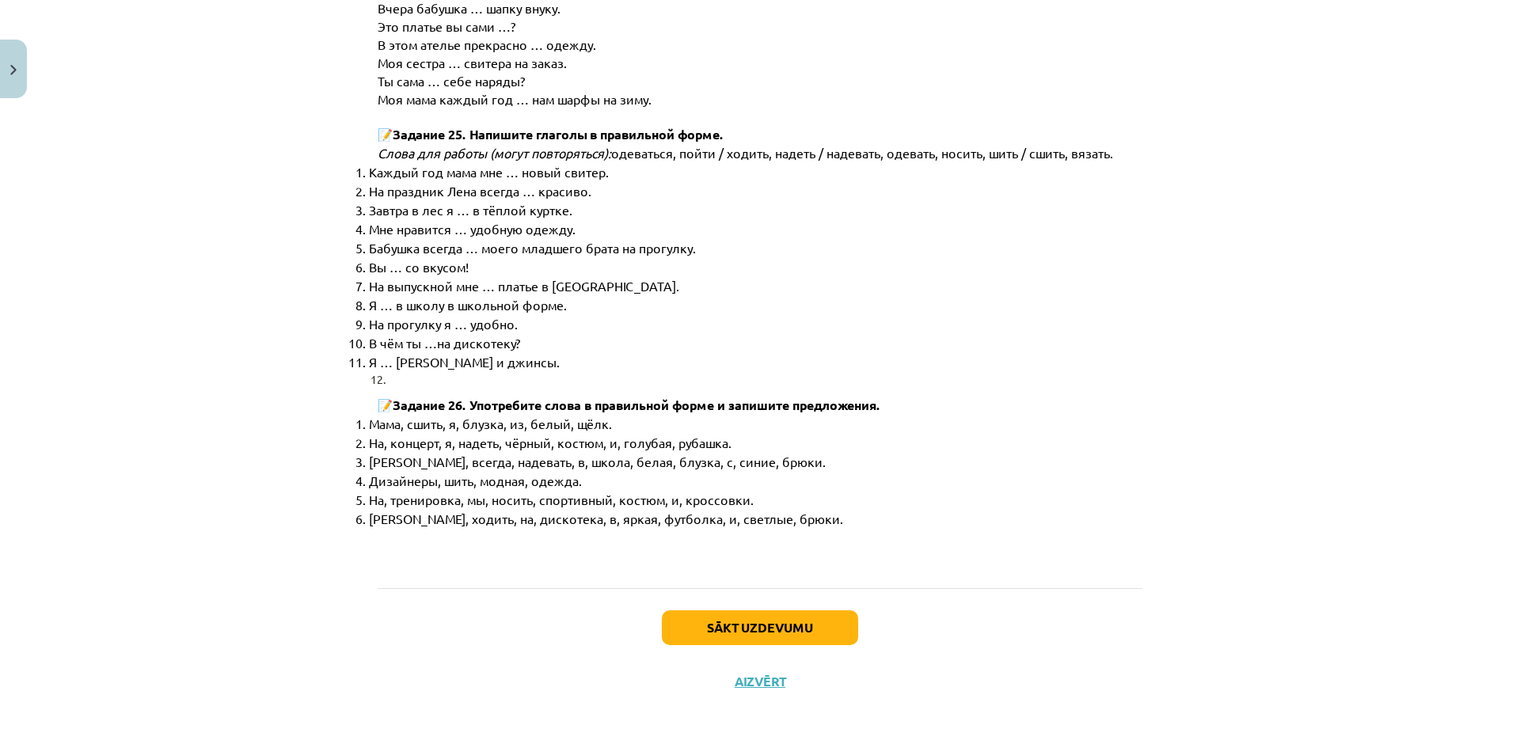
scroll to position [7972, 0]
click at [780, 636] on button "Sākt uzdevumu" at bounding box center [760, 627] width 196 height 35
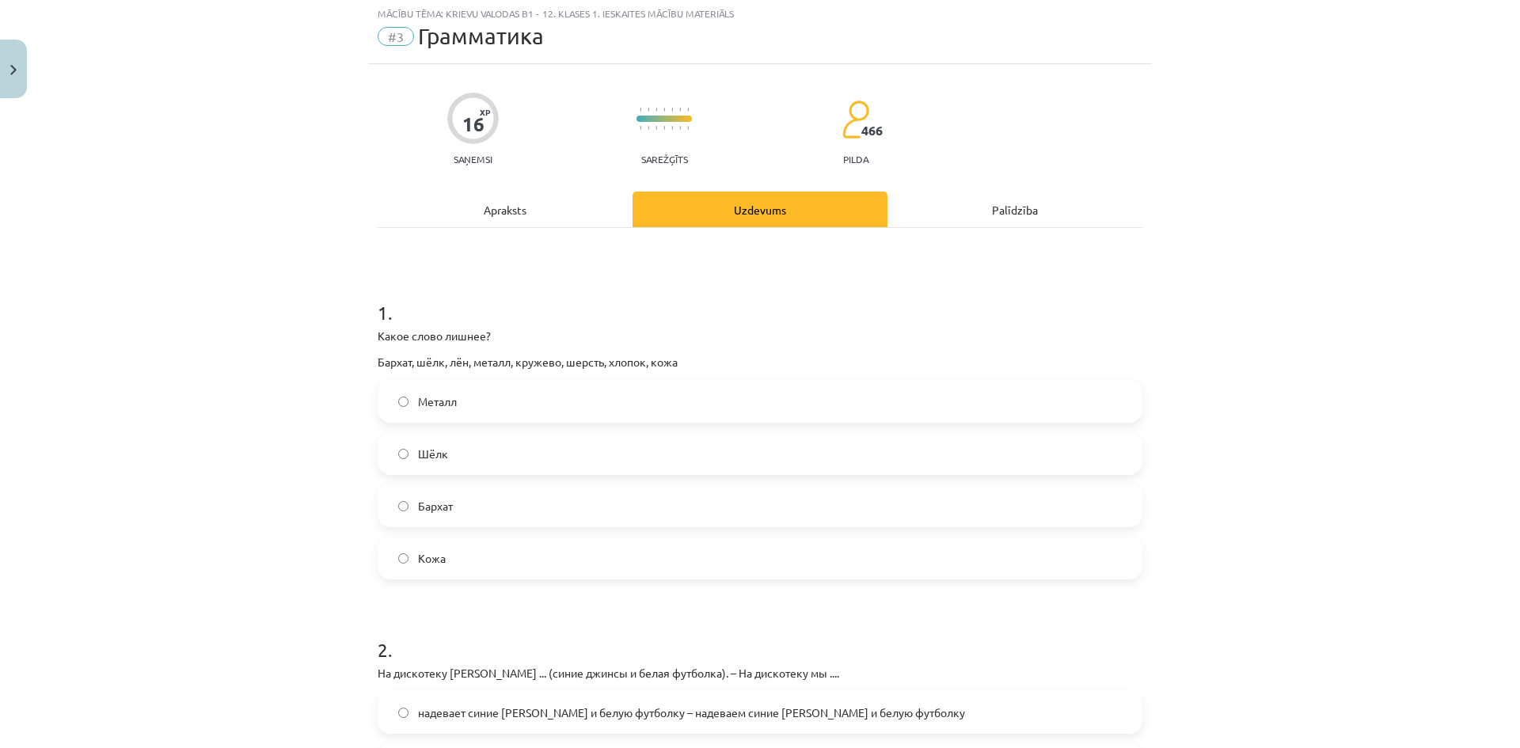
scroll to position [40, 0]
click at [497, 414] on label "Металл" at bounding box center [759, 403] width 761 height 40
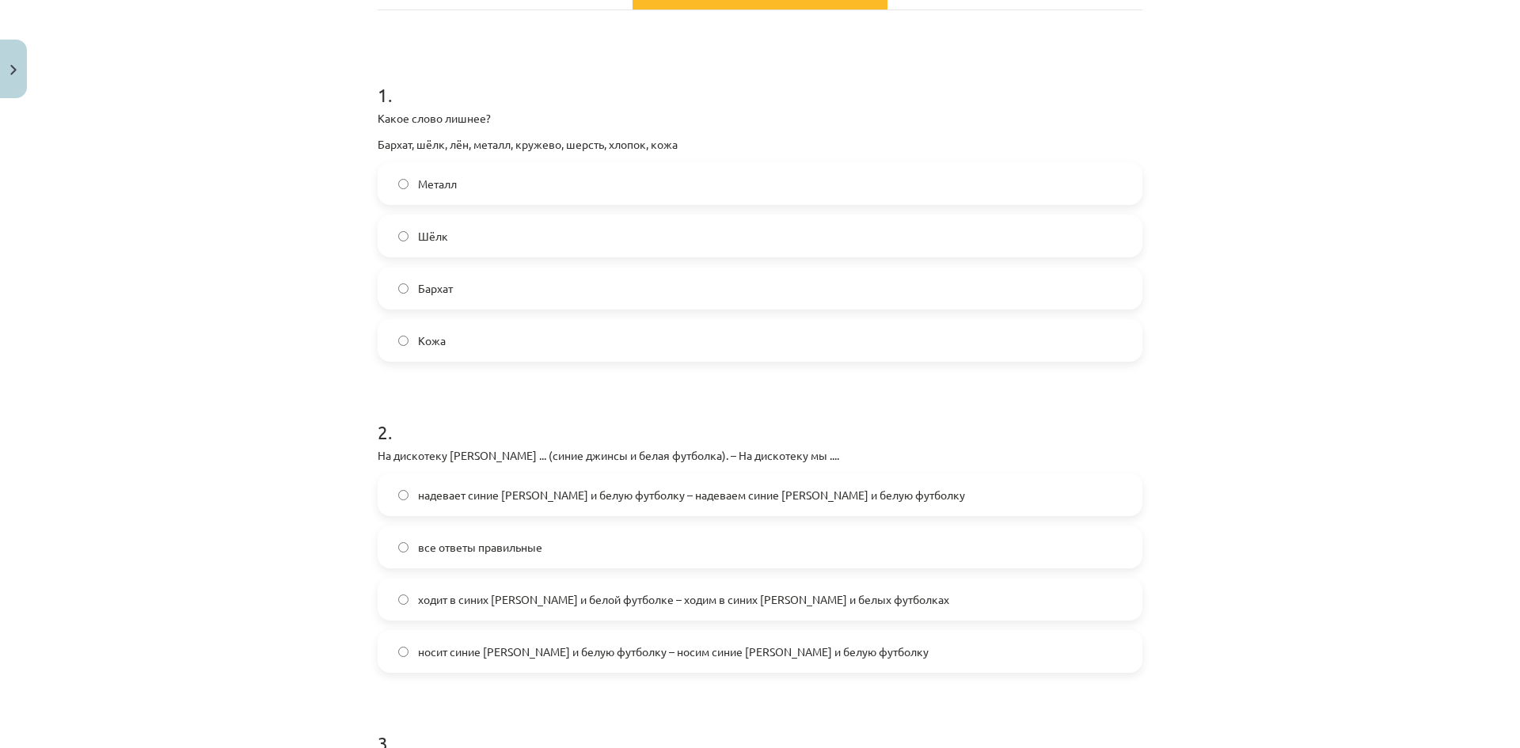
scroll to position [277, 0]
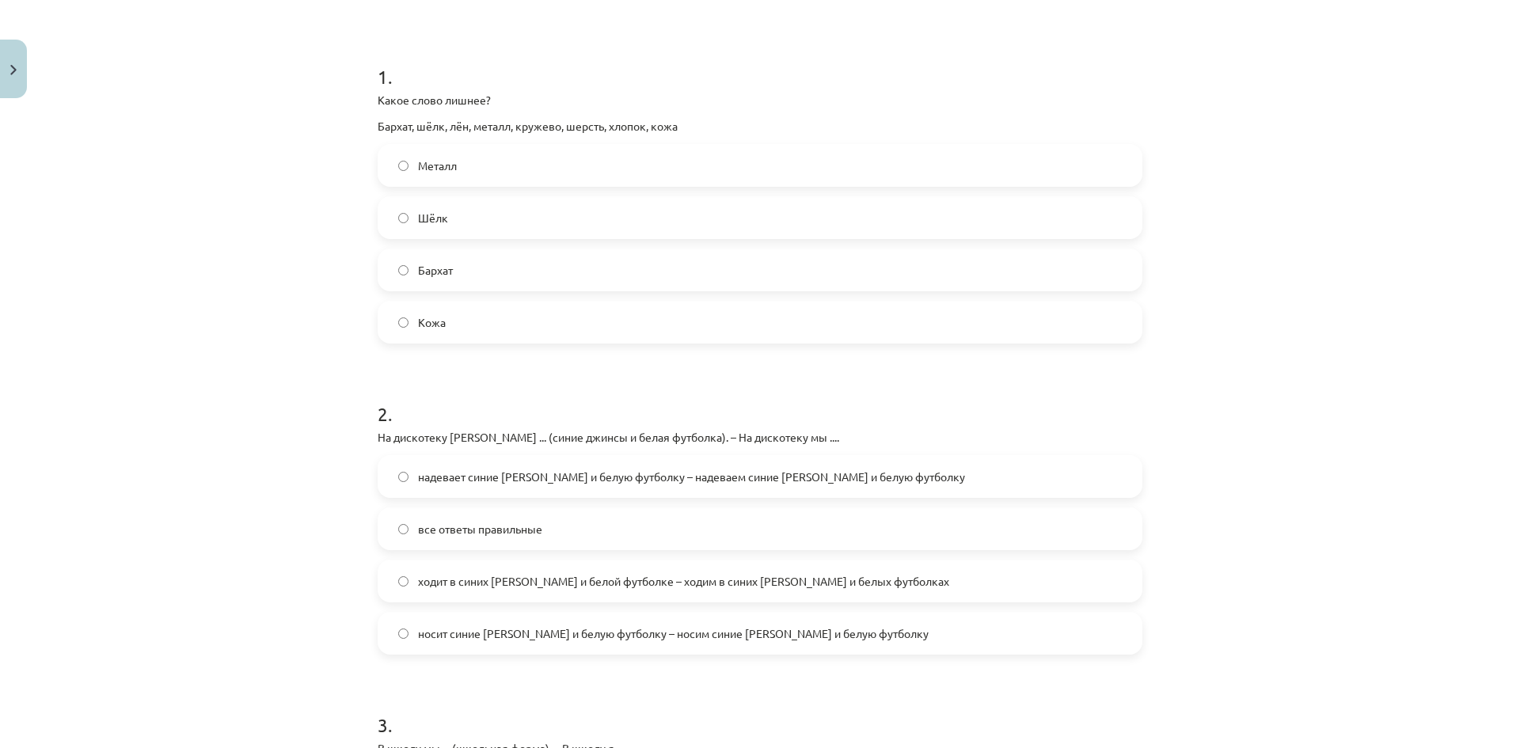
click at [686, 482] on span "надевает синие джинсы и белую футболку – надеваем синие джинсы и белую футболку" at bounding box center [691, 477] width 547 height 17
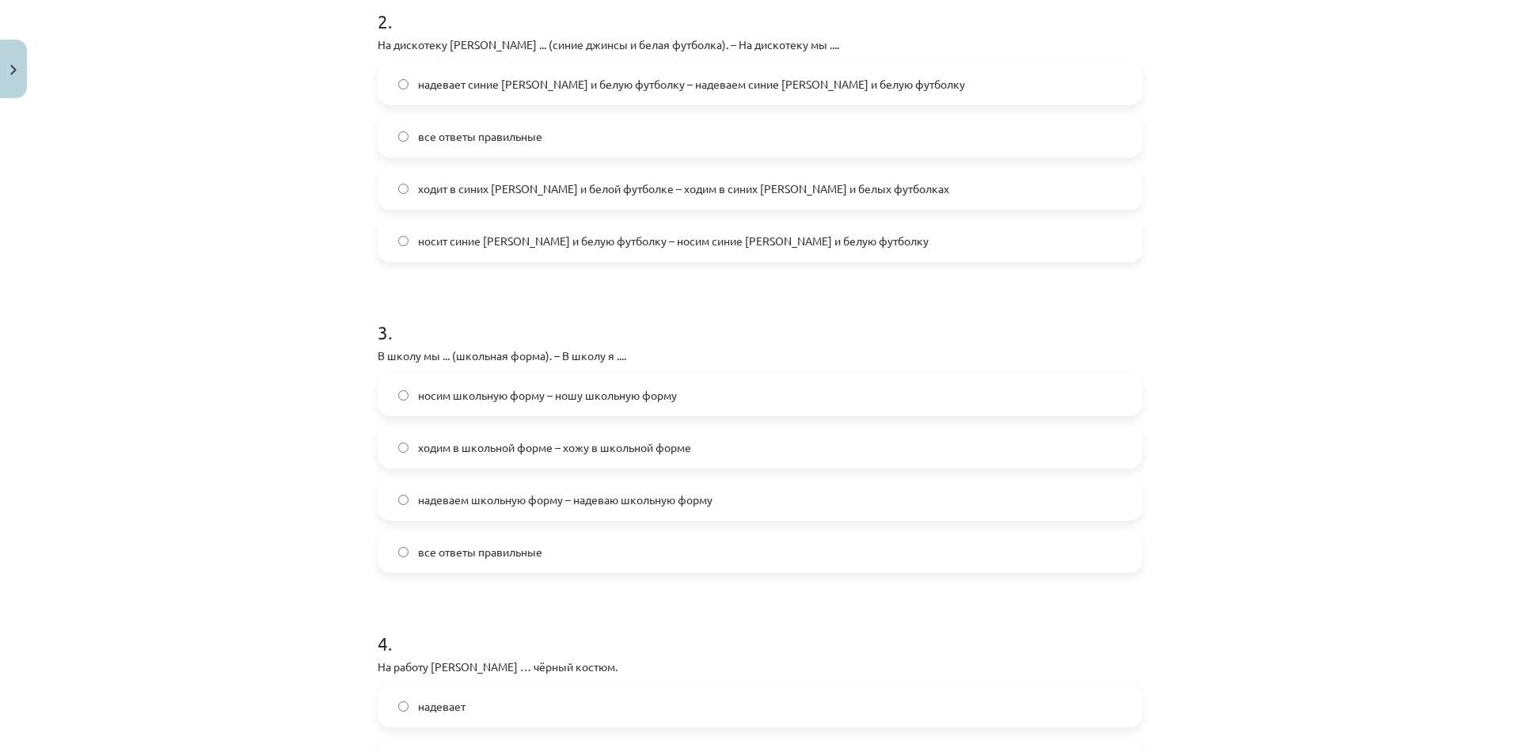
scroll to position [673, 0]
click at [656, 409] on label "носим школьную форму – ношу школьную форму" at bounding box center [759, 392] width 761 height 40
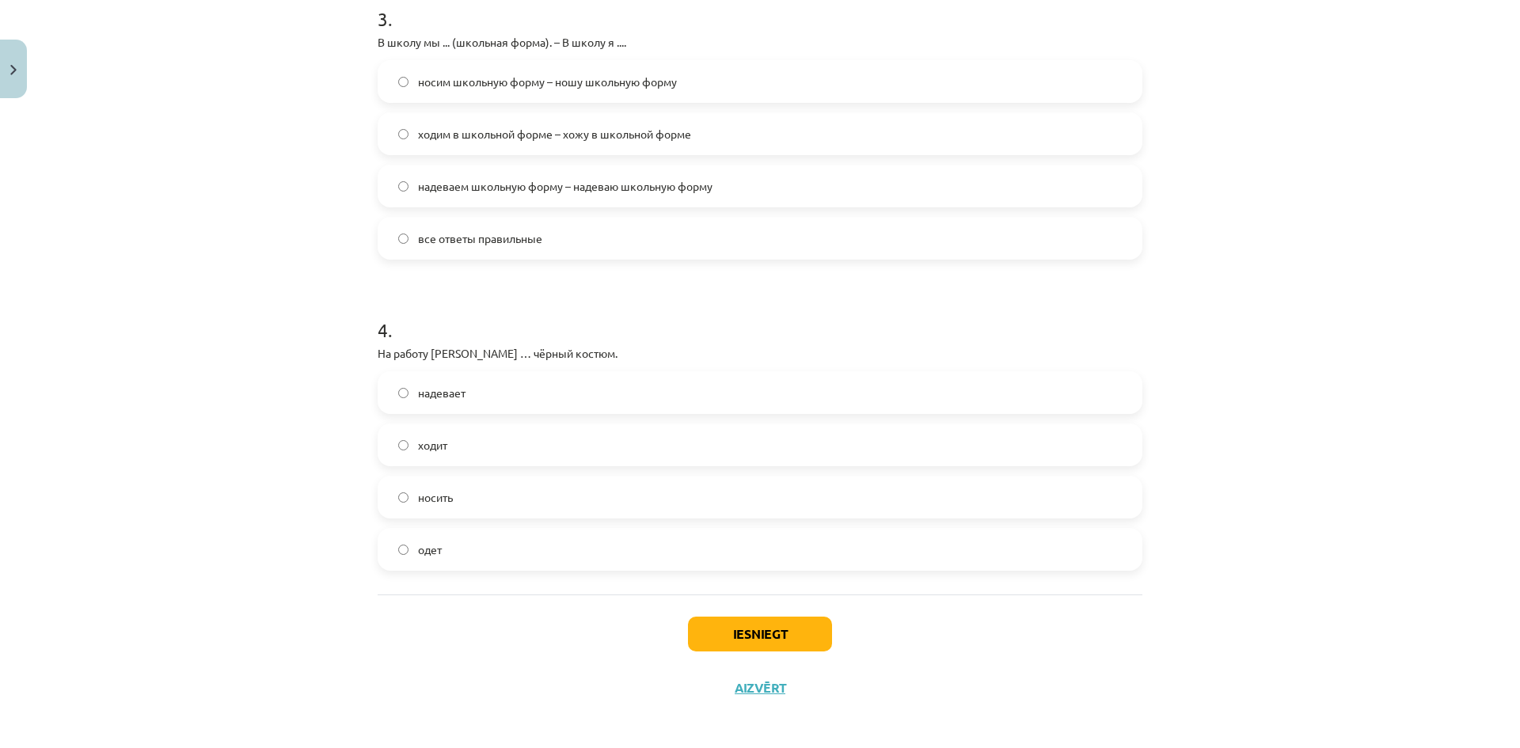
scroll to position [989, 0]
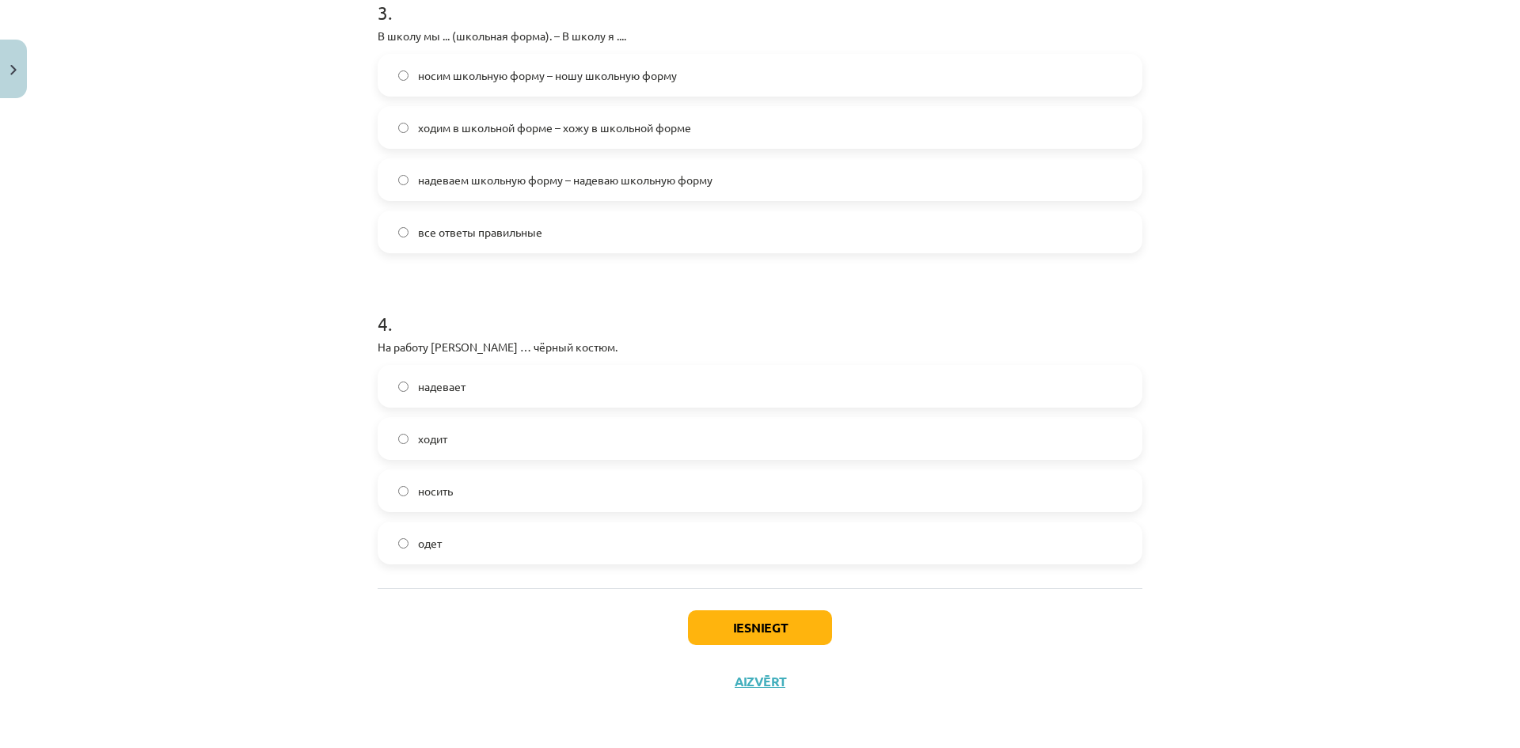
click at [504, 385] on label "надевает" at bounding box center [759, 386] width 761 height 40
click at [747, 617] on button "Iesniegt" at bounding box center [760, 627] width 144 height 35
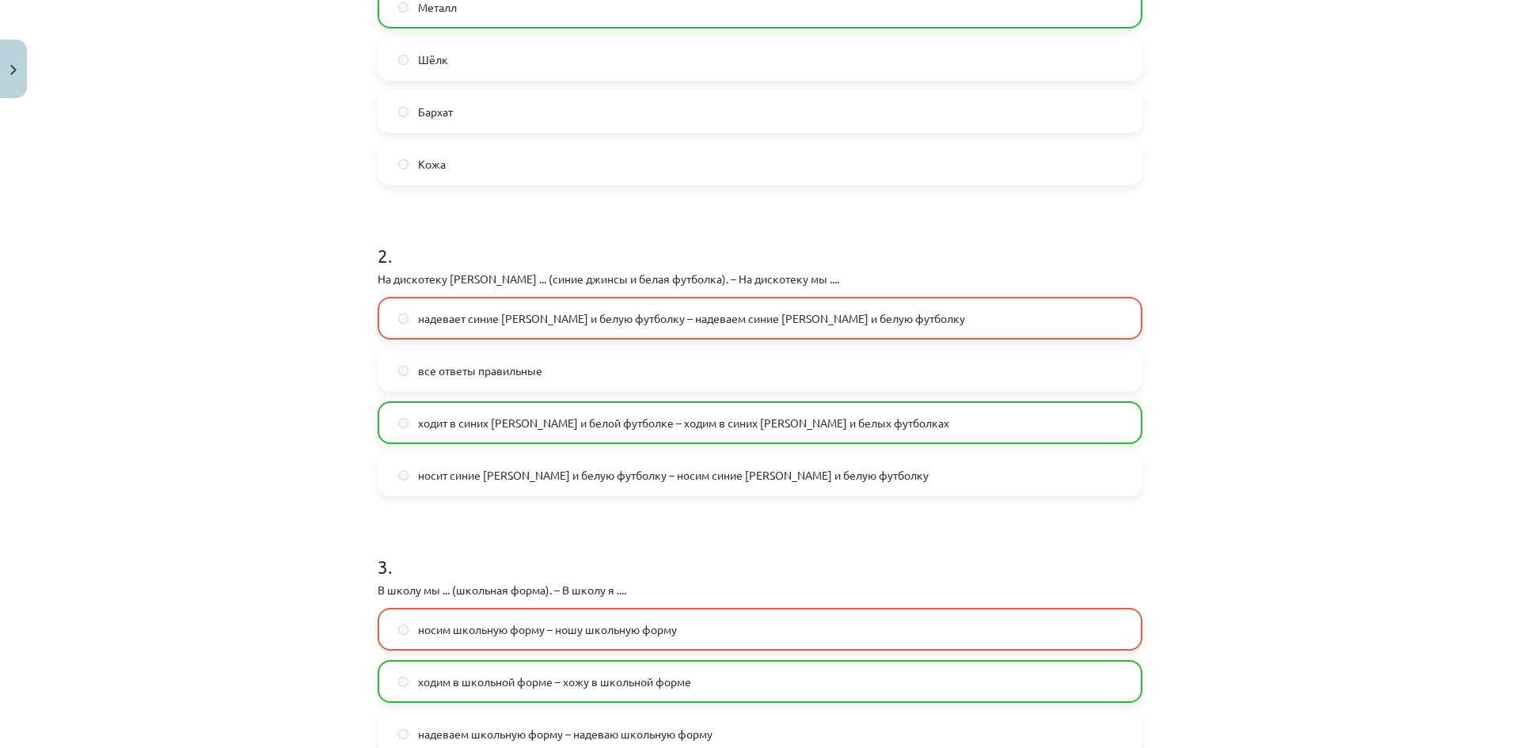
scroll to position [514, 0]
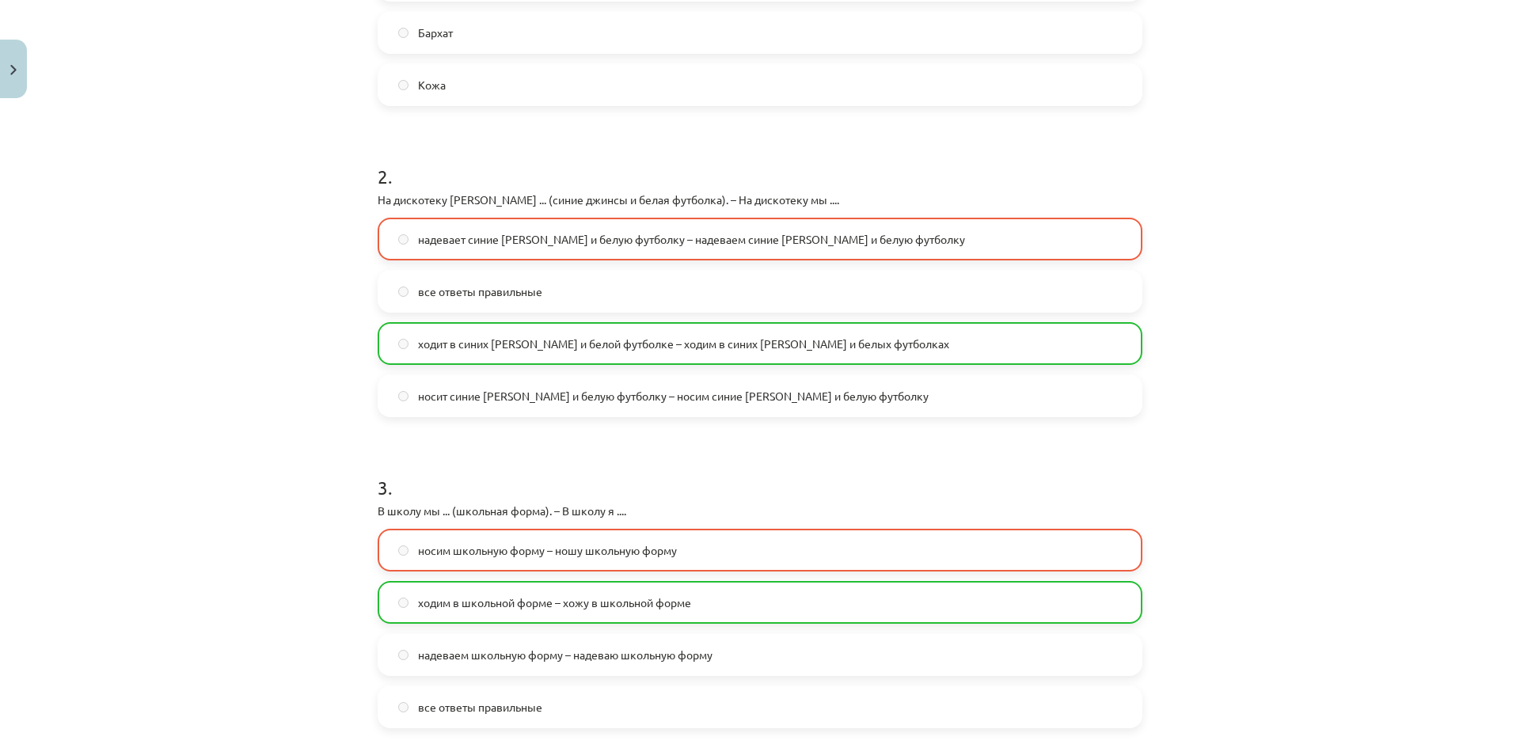
click at [602, 605] on span "ходим в школьной форме – хожу в школьной форме" at bounding box center [554, 602] width 273 height 17
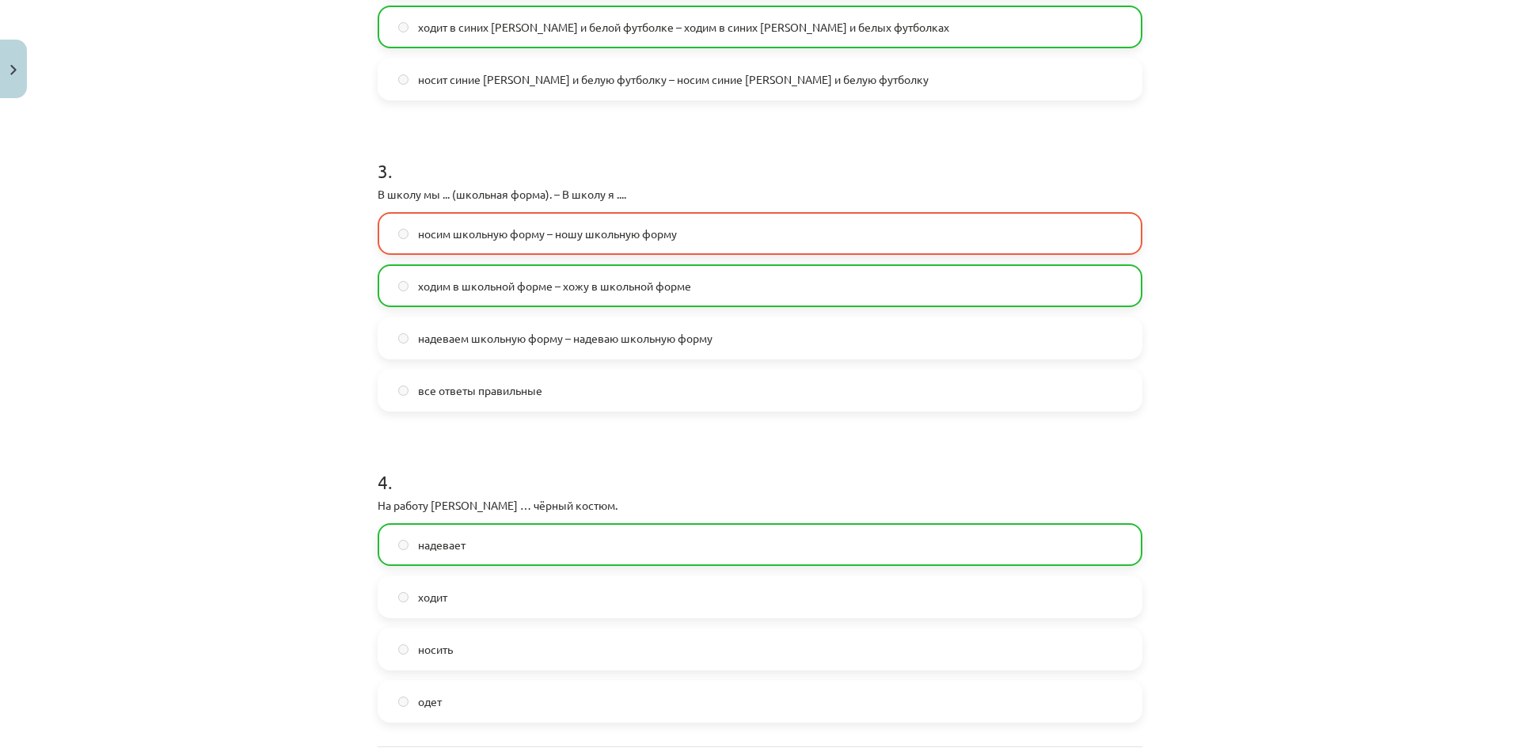
scroll to position [1040, 0]
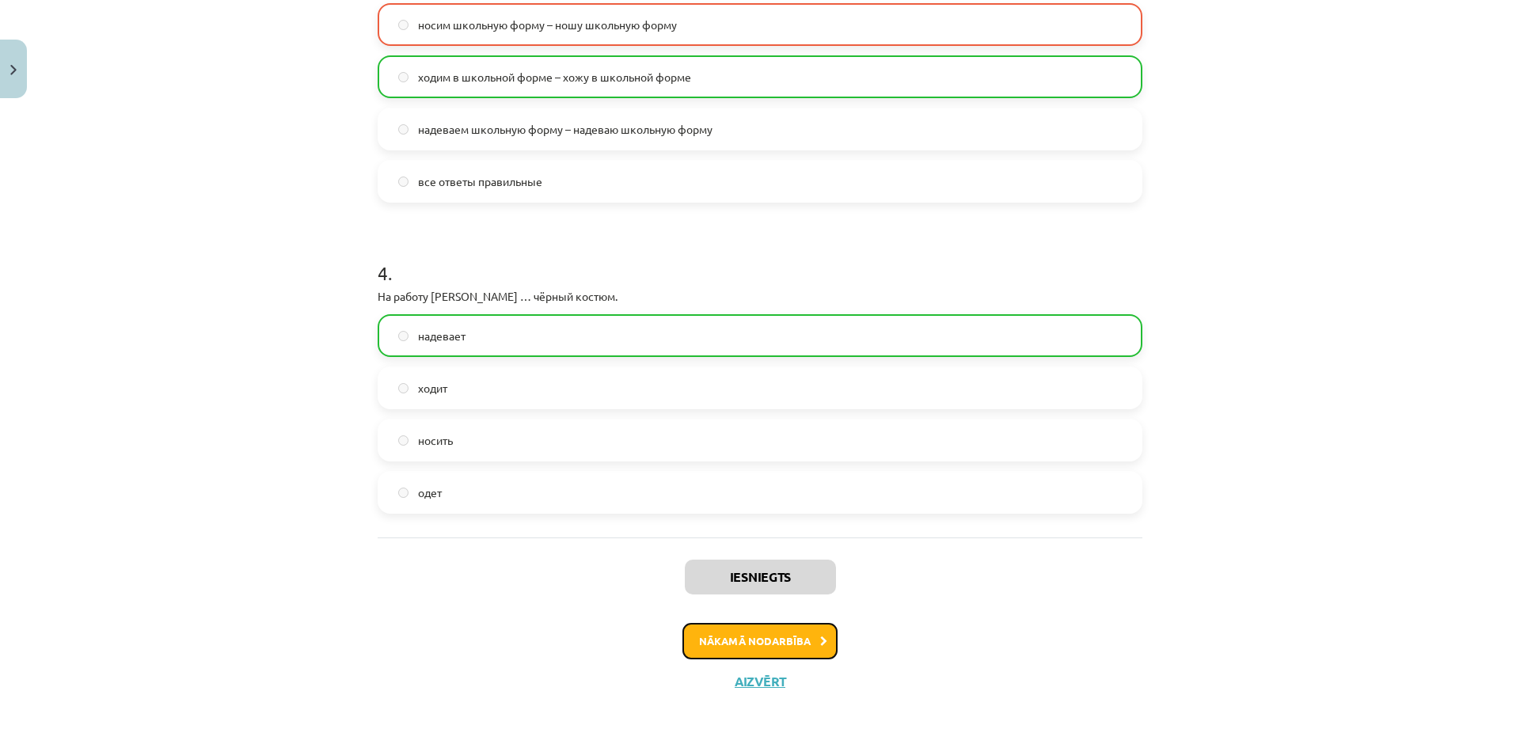
click at [777, 644] on button "Nākamā nodarbība" at bounding box center [759, 641] width 155 height 36
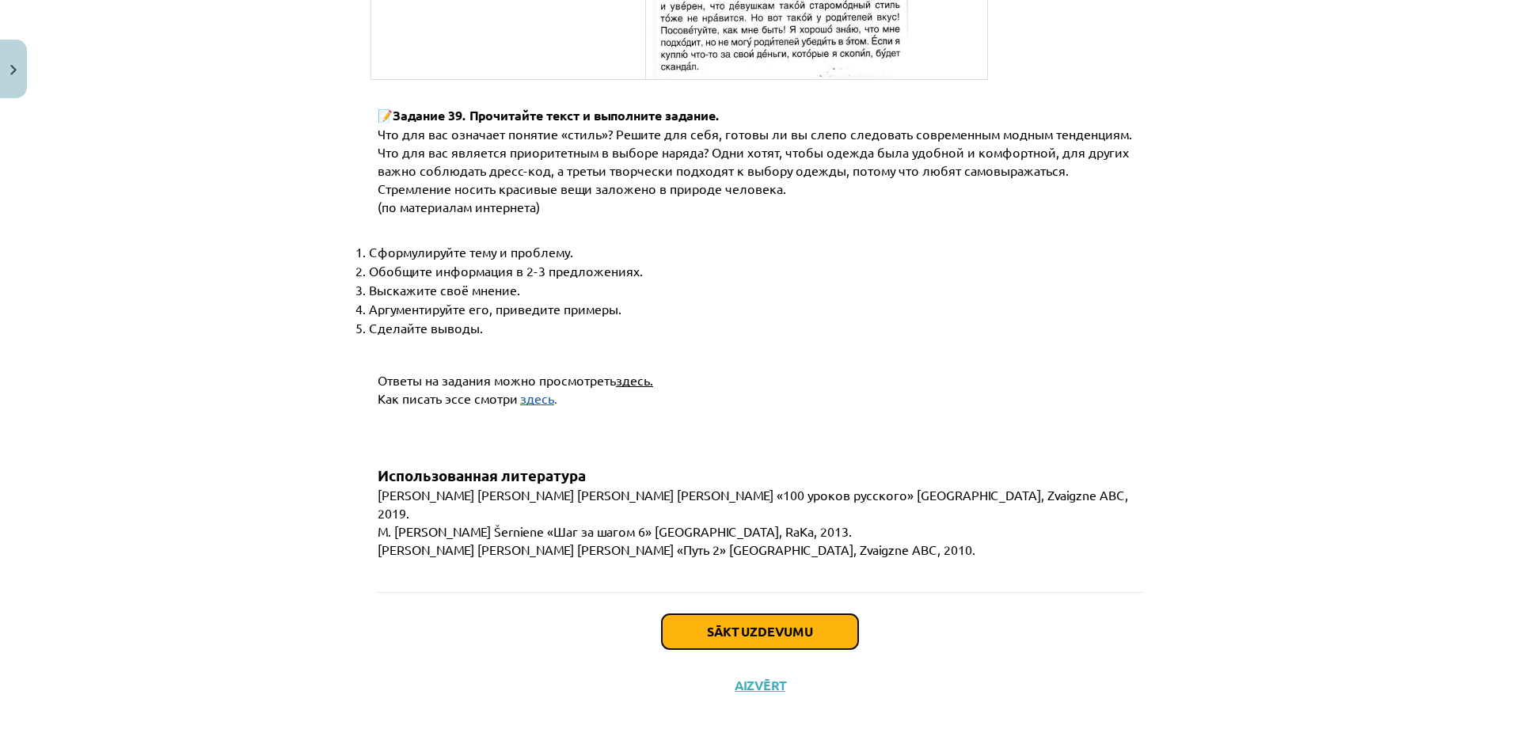
click at [704, 623] on button "Sākt uzdevumu" at bounding box center [760, 631] width 196 height 35
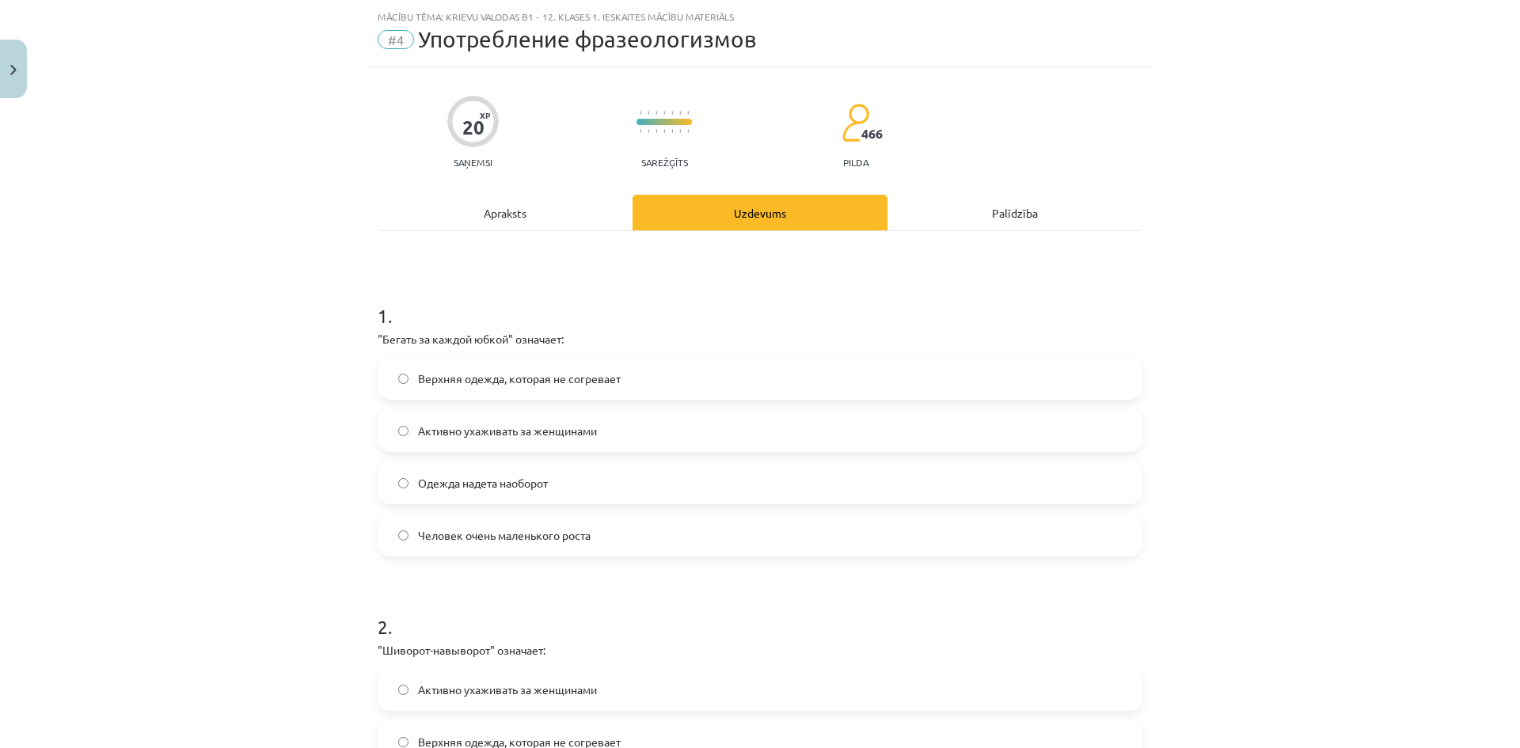
scroll to position [13, 0]
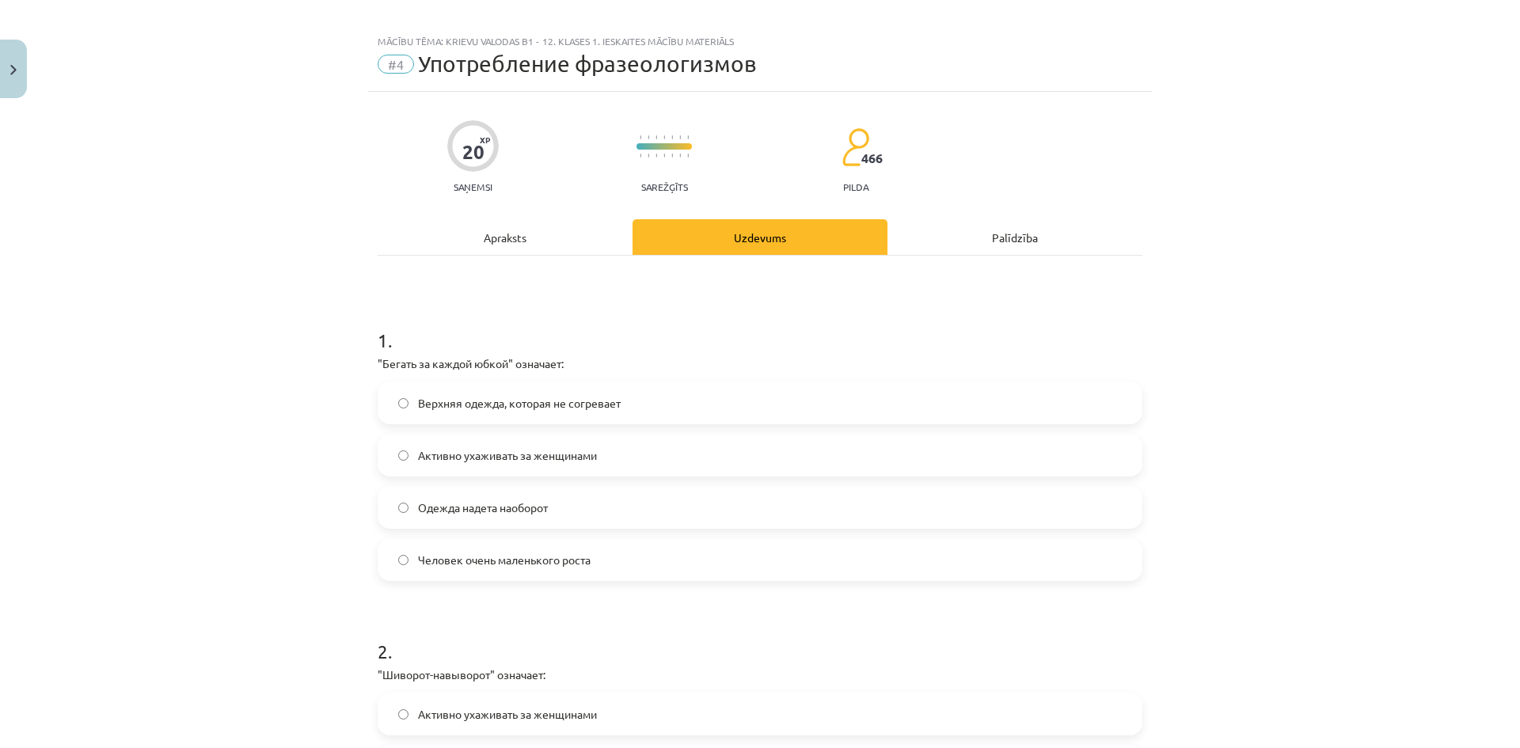
click at [657, 452] on label "Активно ухаживать за женщинами" at bounding box center [759, 455] width 761 height 40
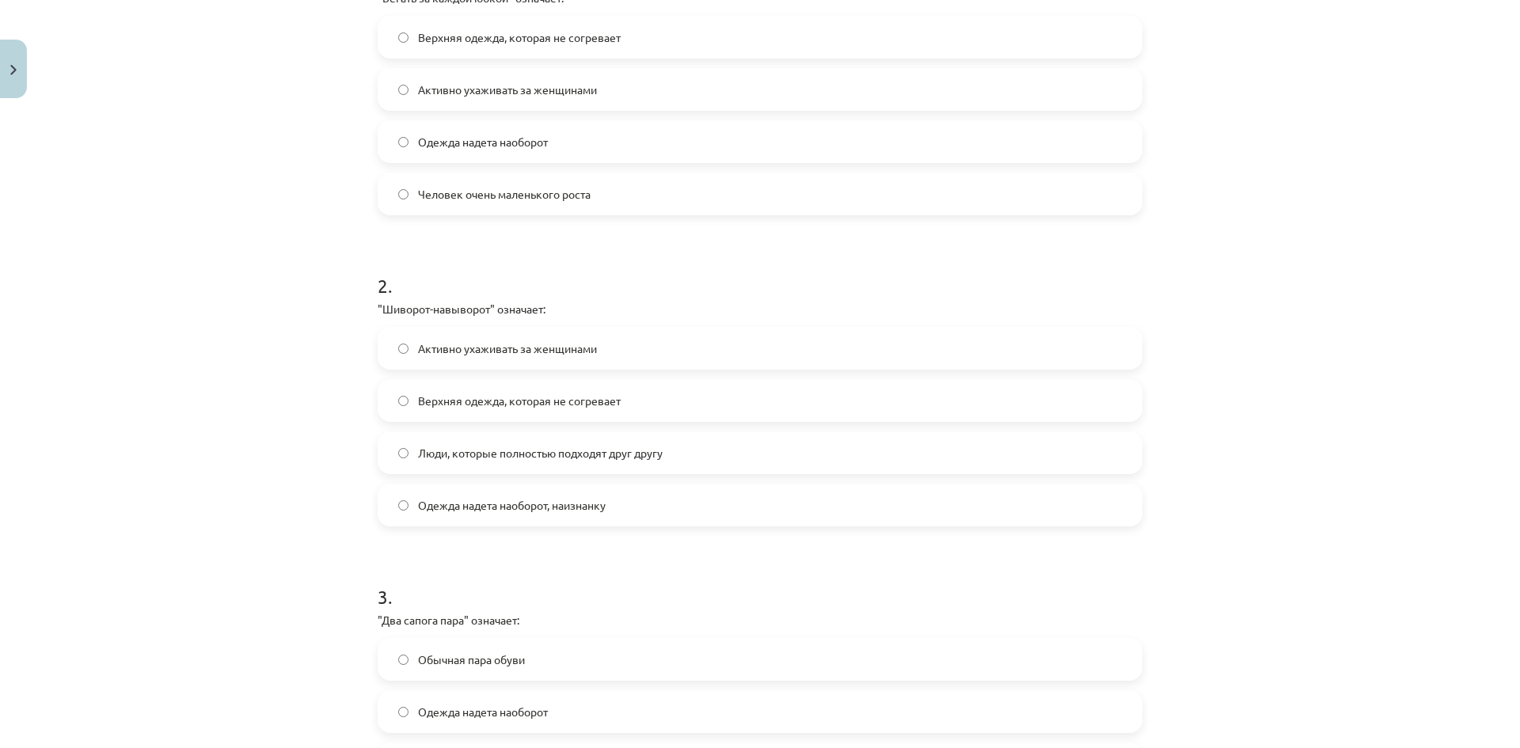
scroll to position [409, 0]
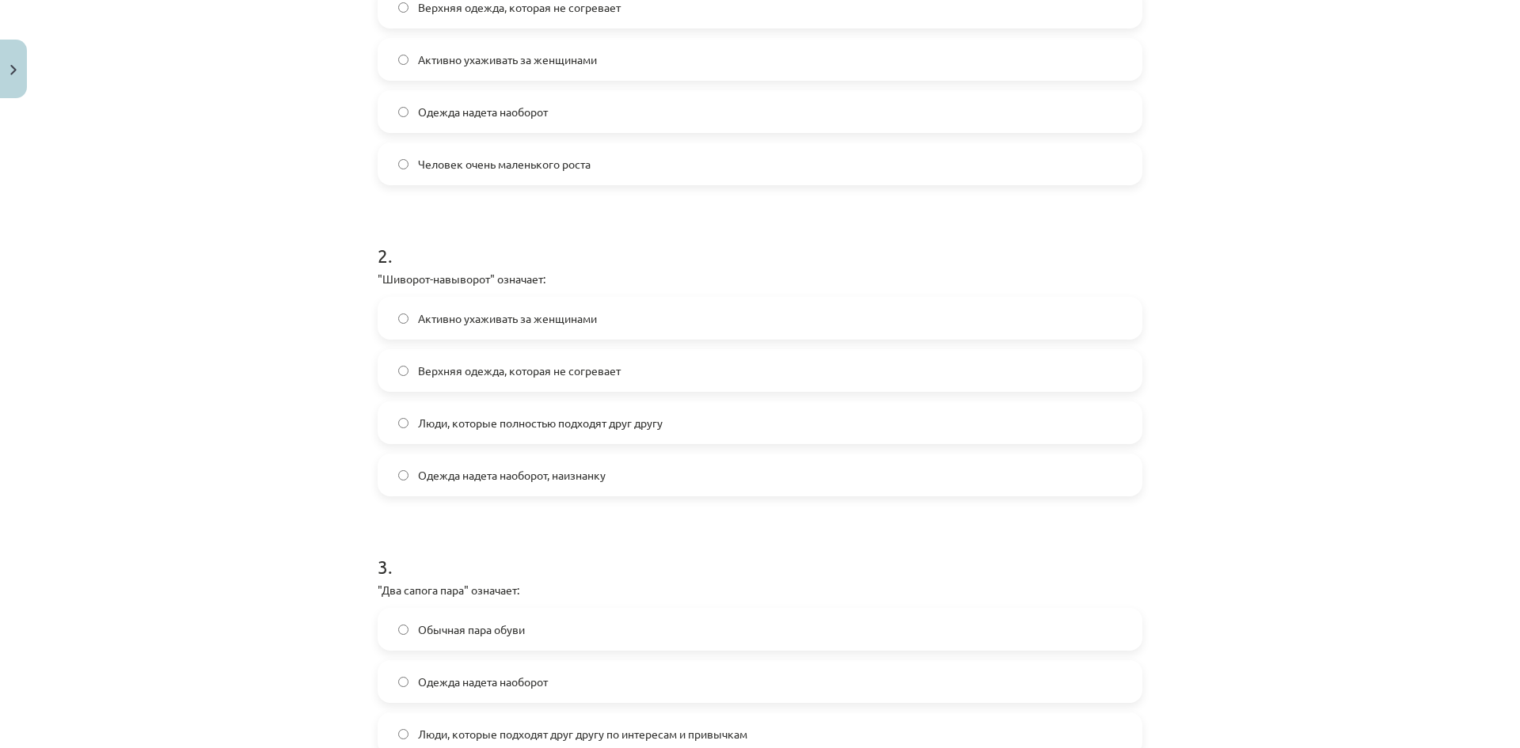
click at [613, 473] on label "Одежда надета наоборот, наизнанку" at bounding box center [759, 475] width 761 height 40
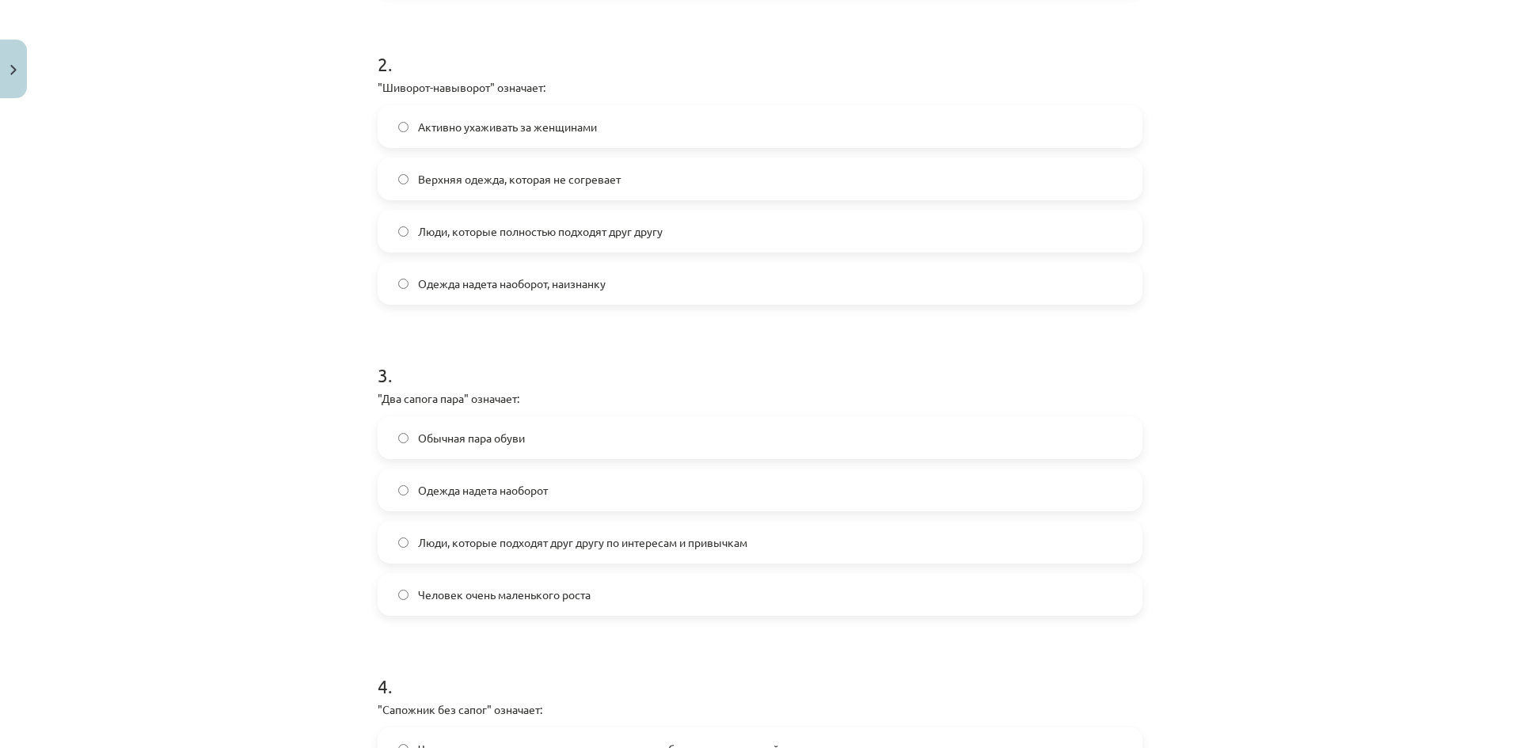
scroll to position [647, 0]
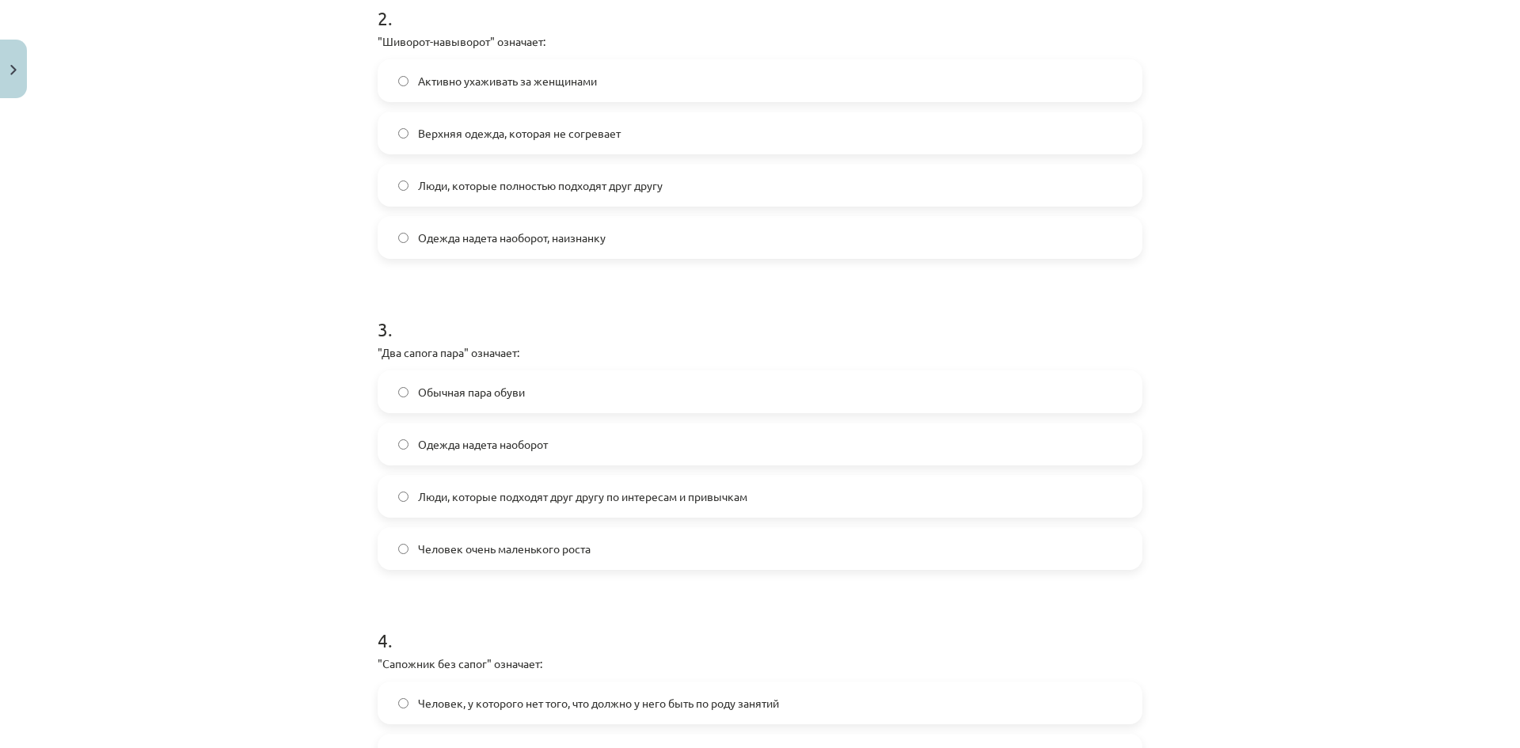
click at [603, 499] on span "Люди, которые подходят друг другу по интересам и привычкам" at bounding box center [582, 496] width 329 height 17
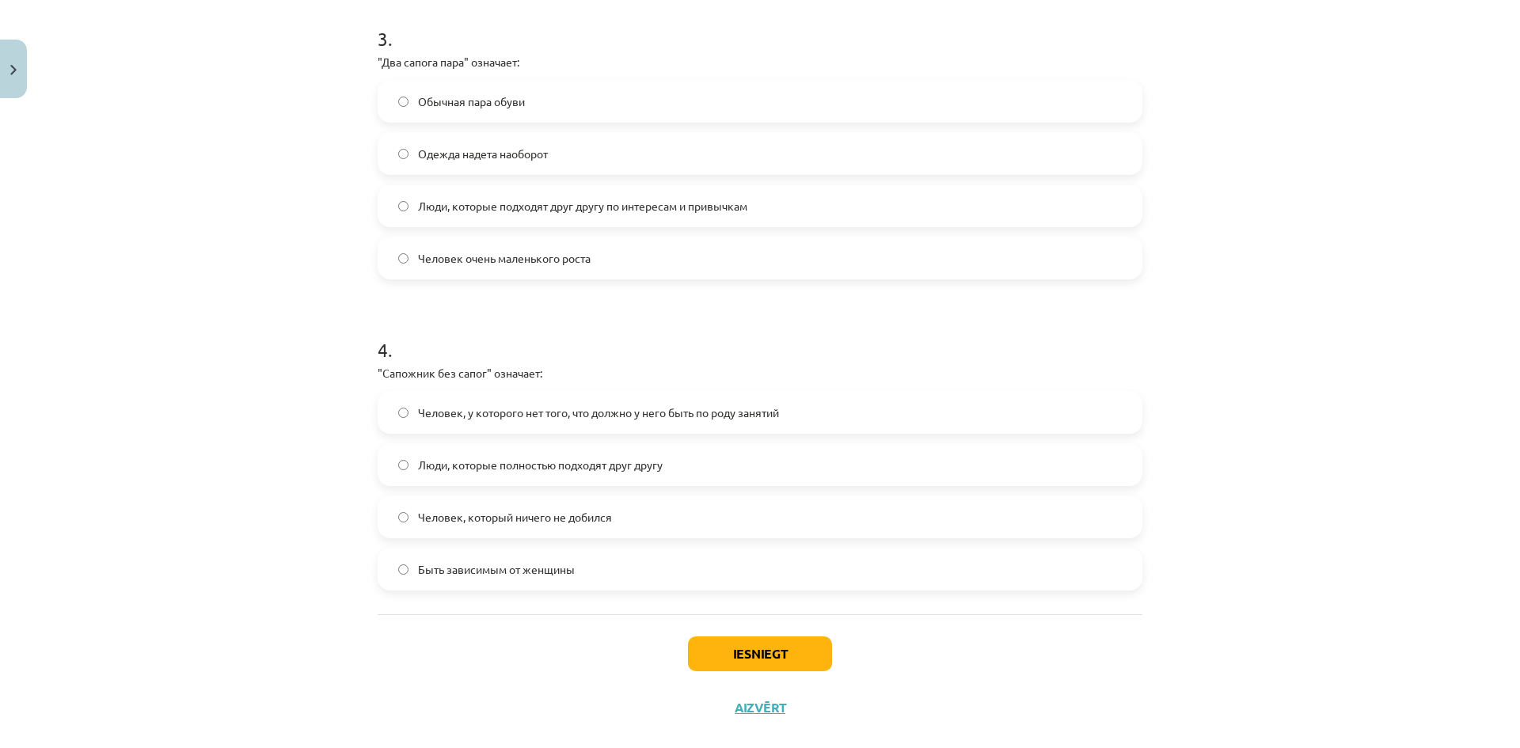
scroll to position [963, 0]
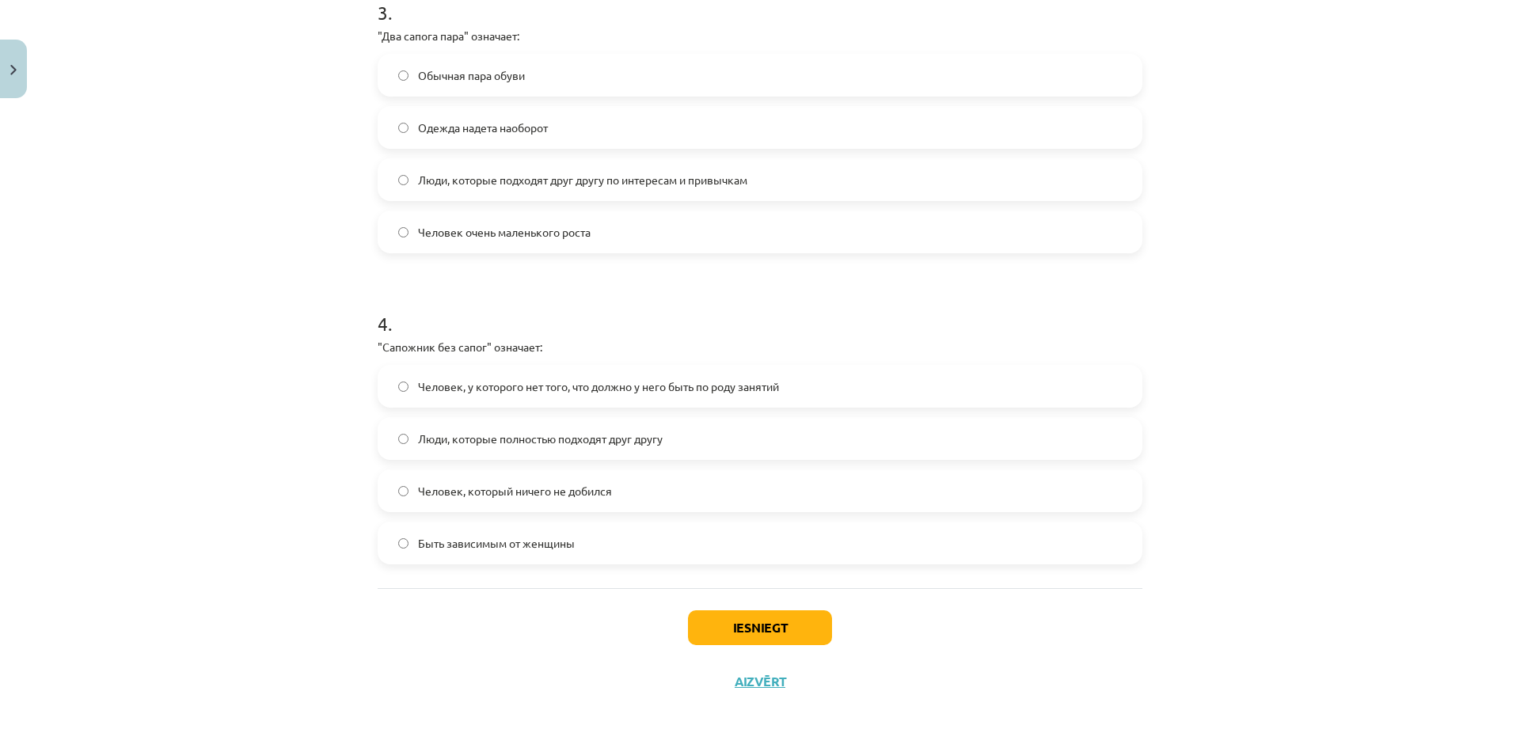
click at [816, 366] on div "Человек, у которого нет того, что должно у него быть по роду занятий" at bounding box center [760, 386] width 765 height 43
click at [816, 373] on label "Человек, у которого нет того, что должно у него быть по роду занятий" at bounding box center [759, 386] width 761 height 40
click at [727, 636] on button "Iesniegt" at bounding box center [760, 627] width 144 height 35
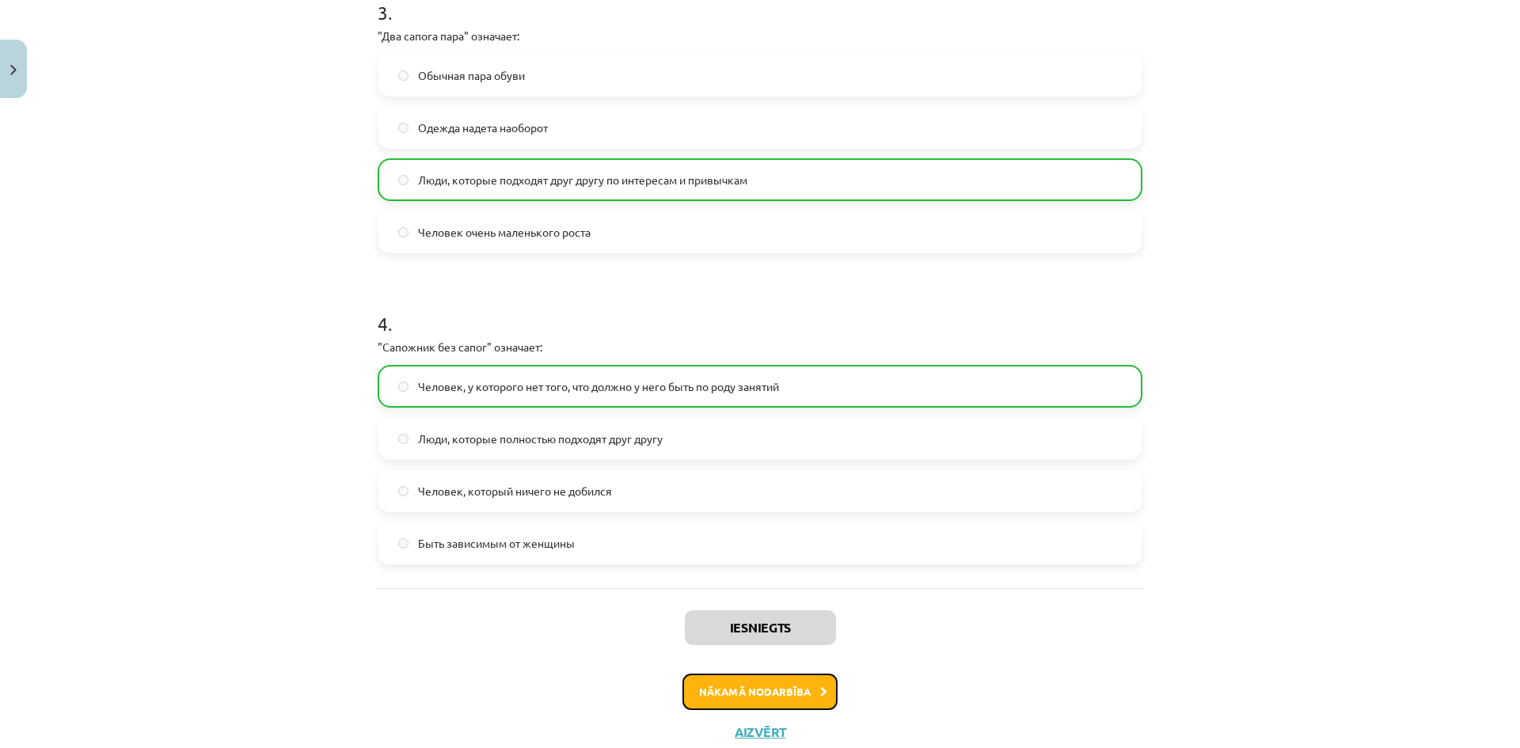
click at [704, 686] on button "Nākamā nodarbība" at bounding box center [759, 692] width 155 height 36
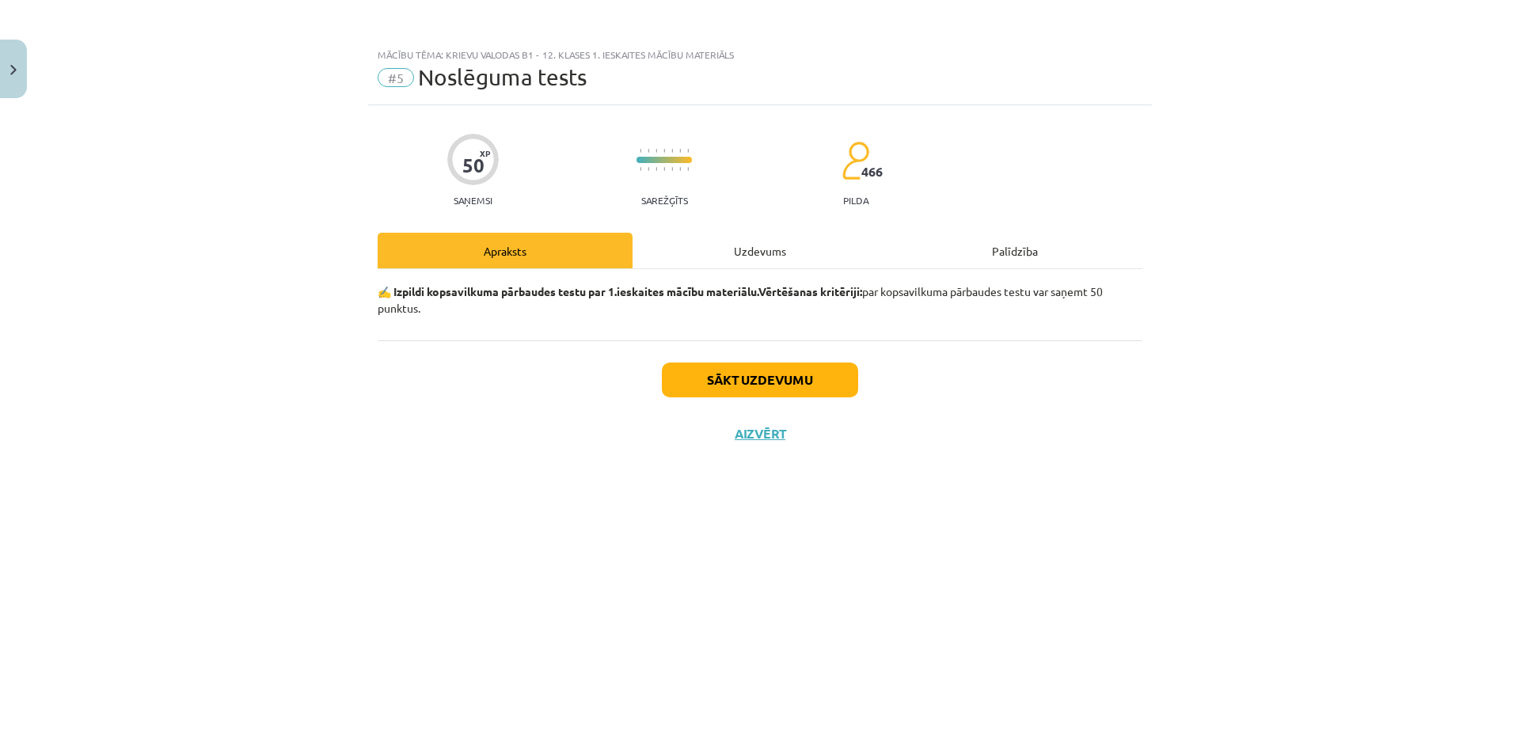
scroll to position [0, 0]
click at [729, 393] on button "Sākt uzdevumu" at bounding box center [760, 380] width 196 height 35
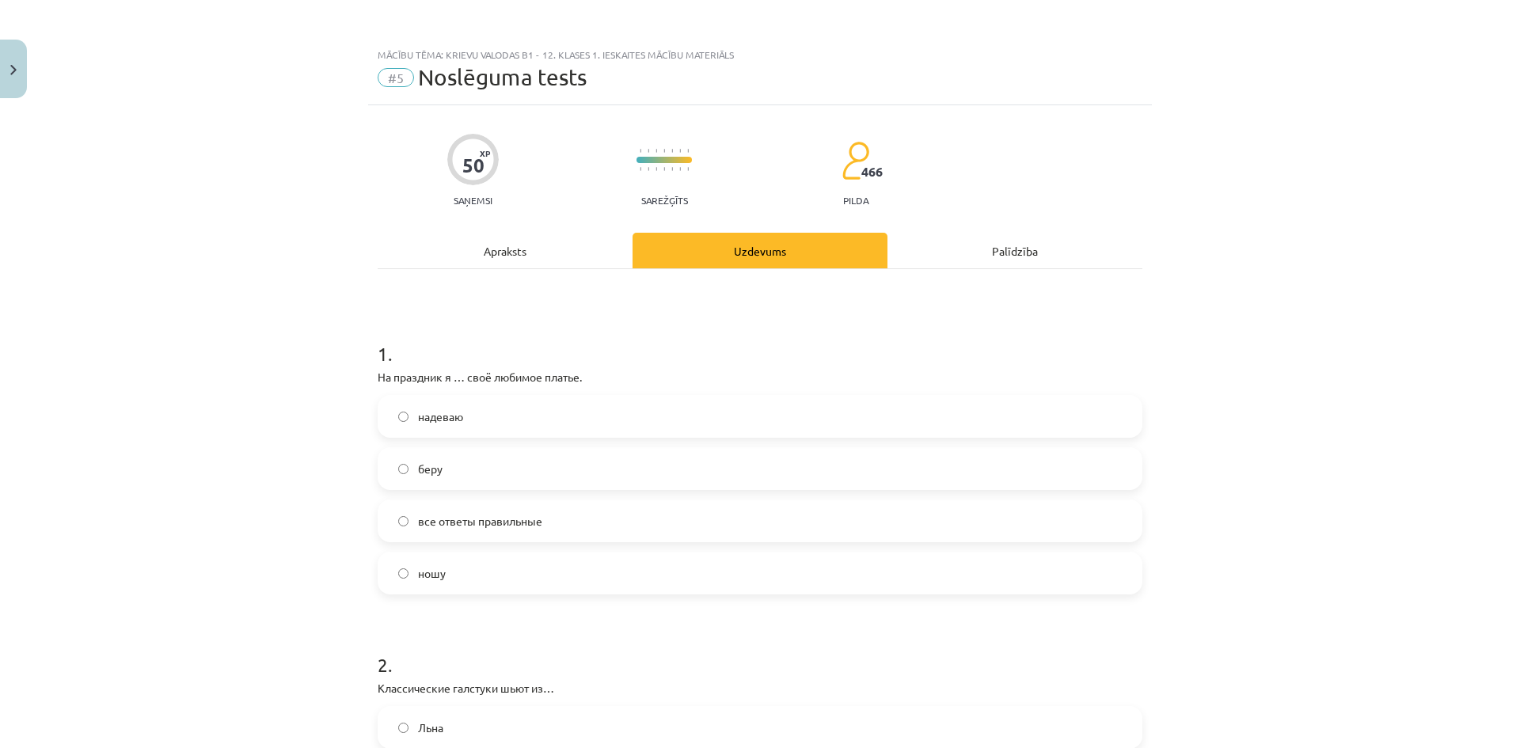
click at [499, 412] on label "надеваю" at bounding box center [759, 417] width 761 height 40
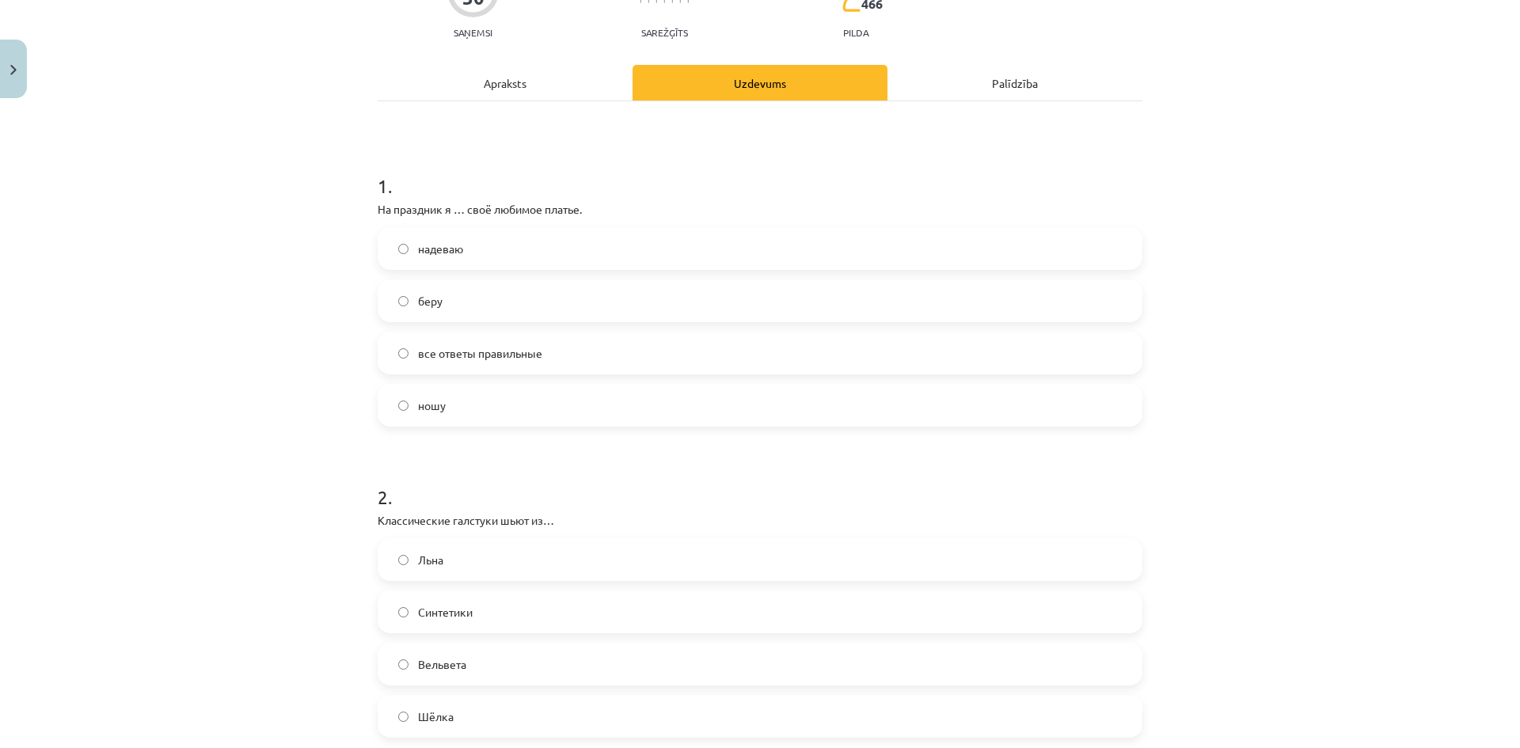
scroll to position [237, 0]
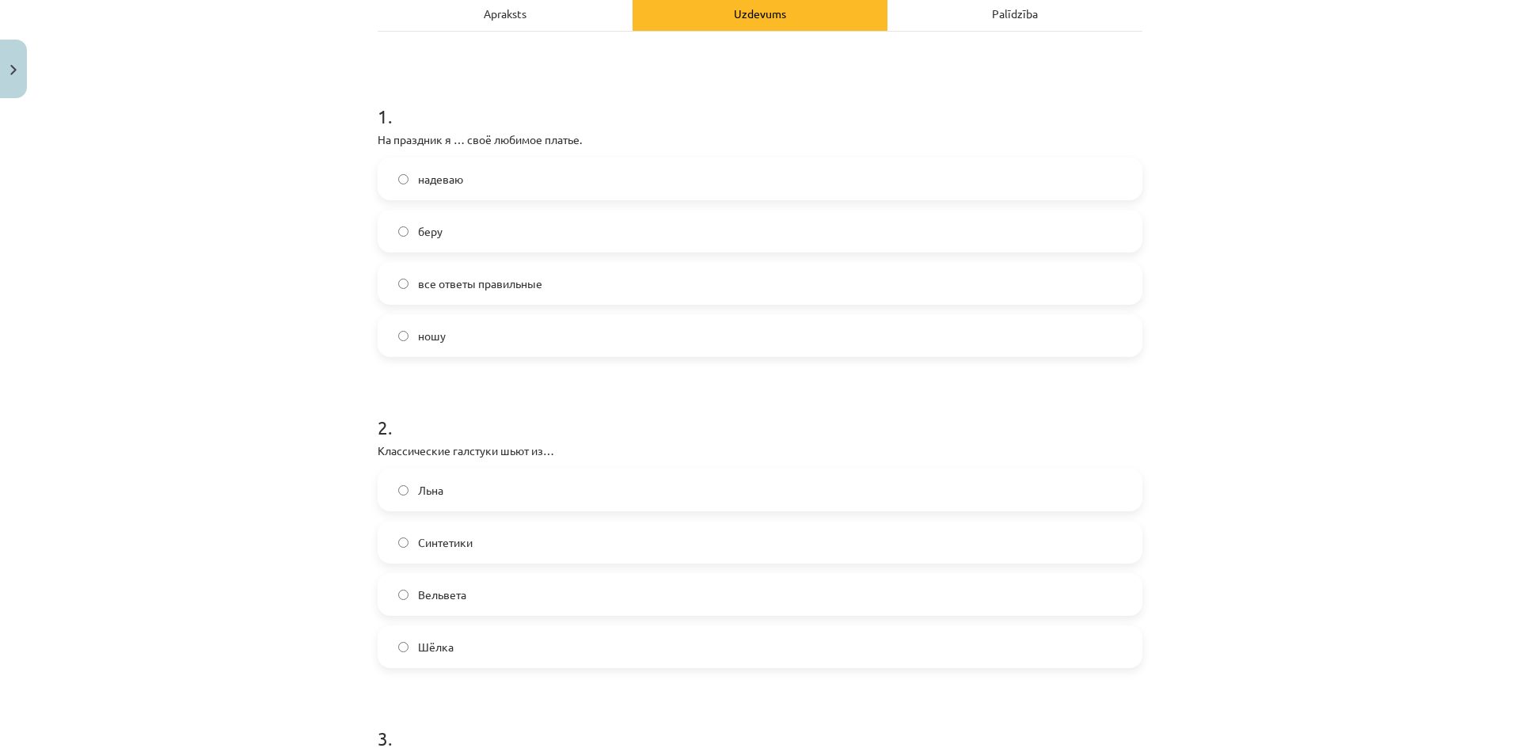
click at [458, 651] on label "Шёлка" at bounding box center [759, 647] width 761 height 40
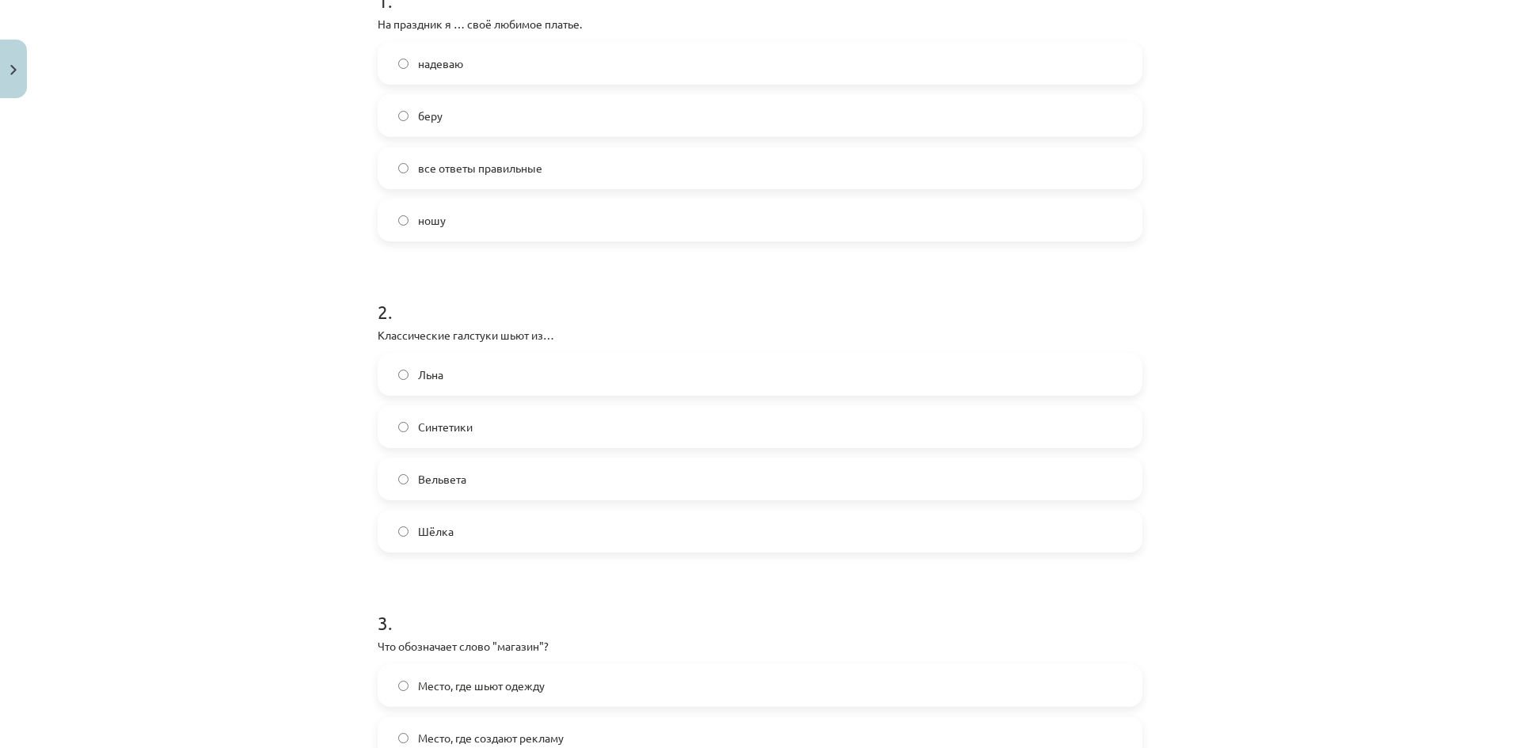
scroll to position [554, 0]
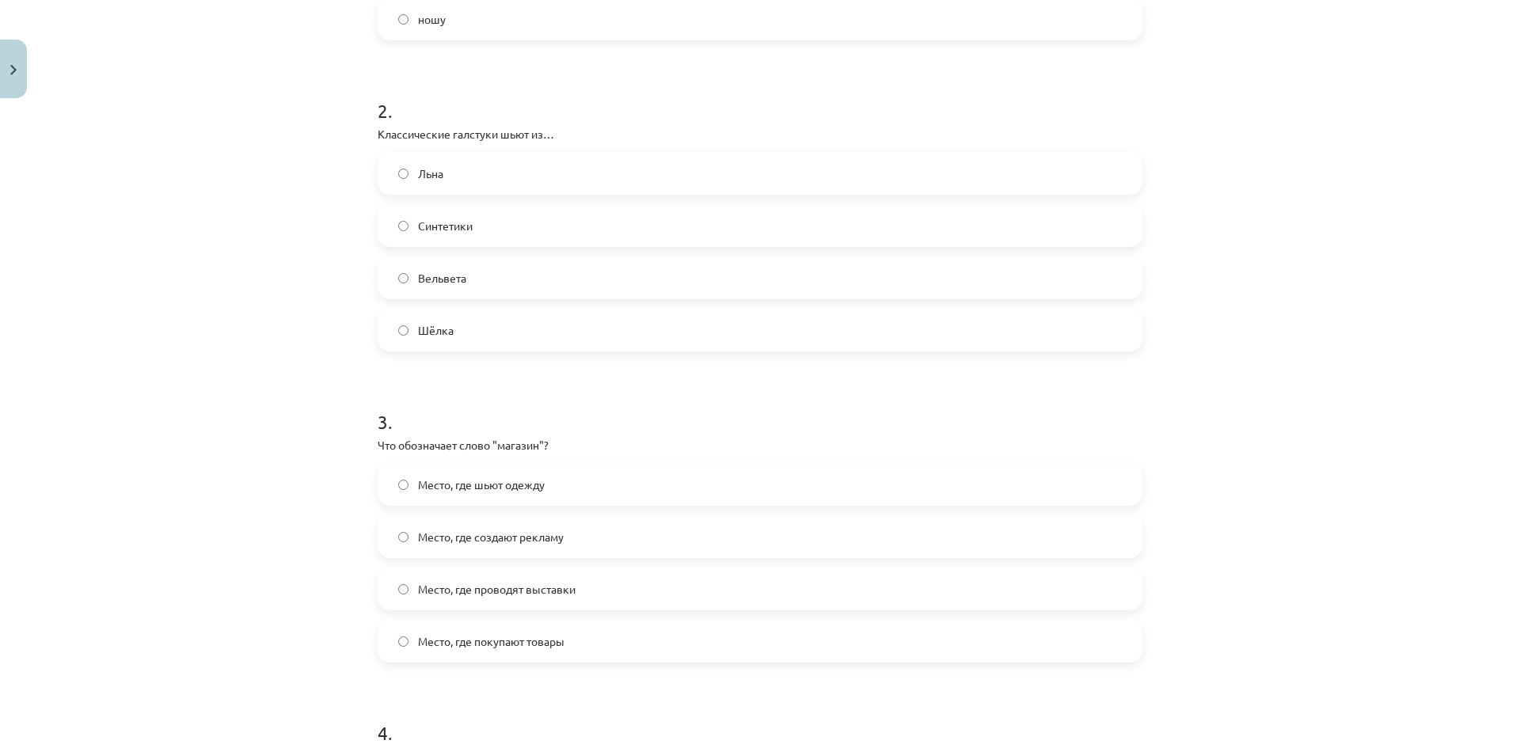
click at [604, 652] on label "Место, где покупают товары" at bounding box center [759, 641] width 761 height 40
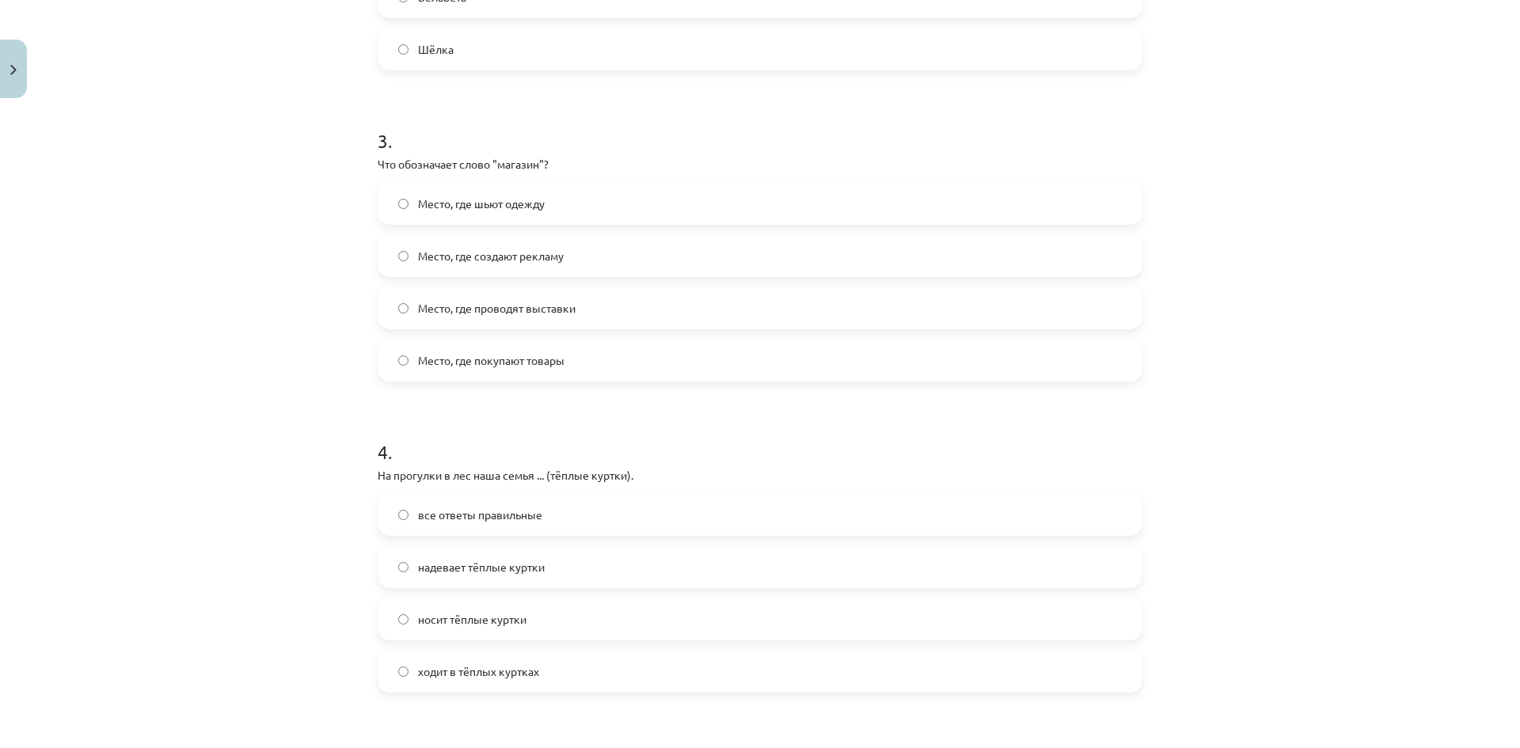
scroll to position [871, 0]
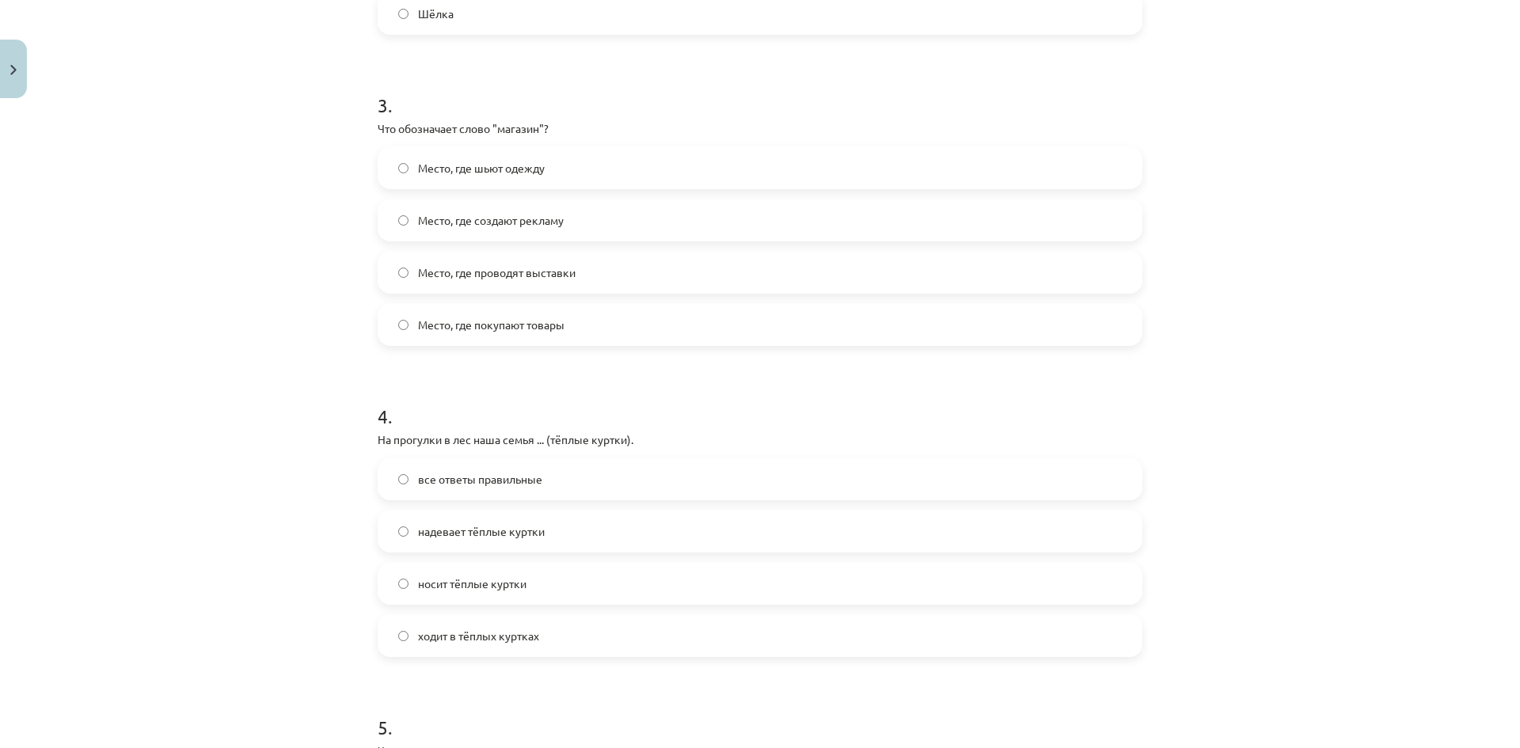
click at [537, 536] on span "надевает тёплые куртки" at bounding box center [481, 531] width 127 height 17
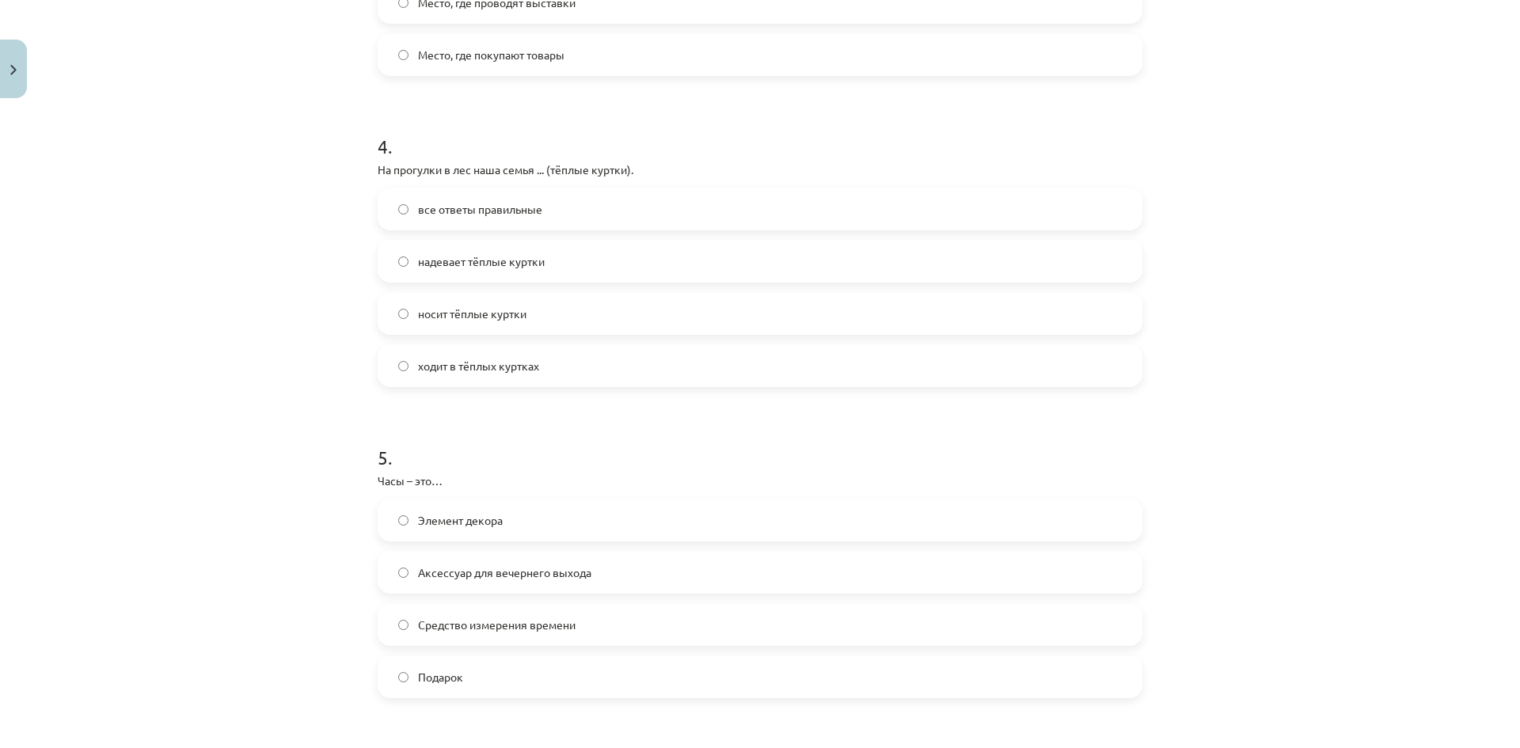
scroll to position [1187, 0]
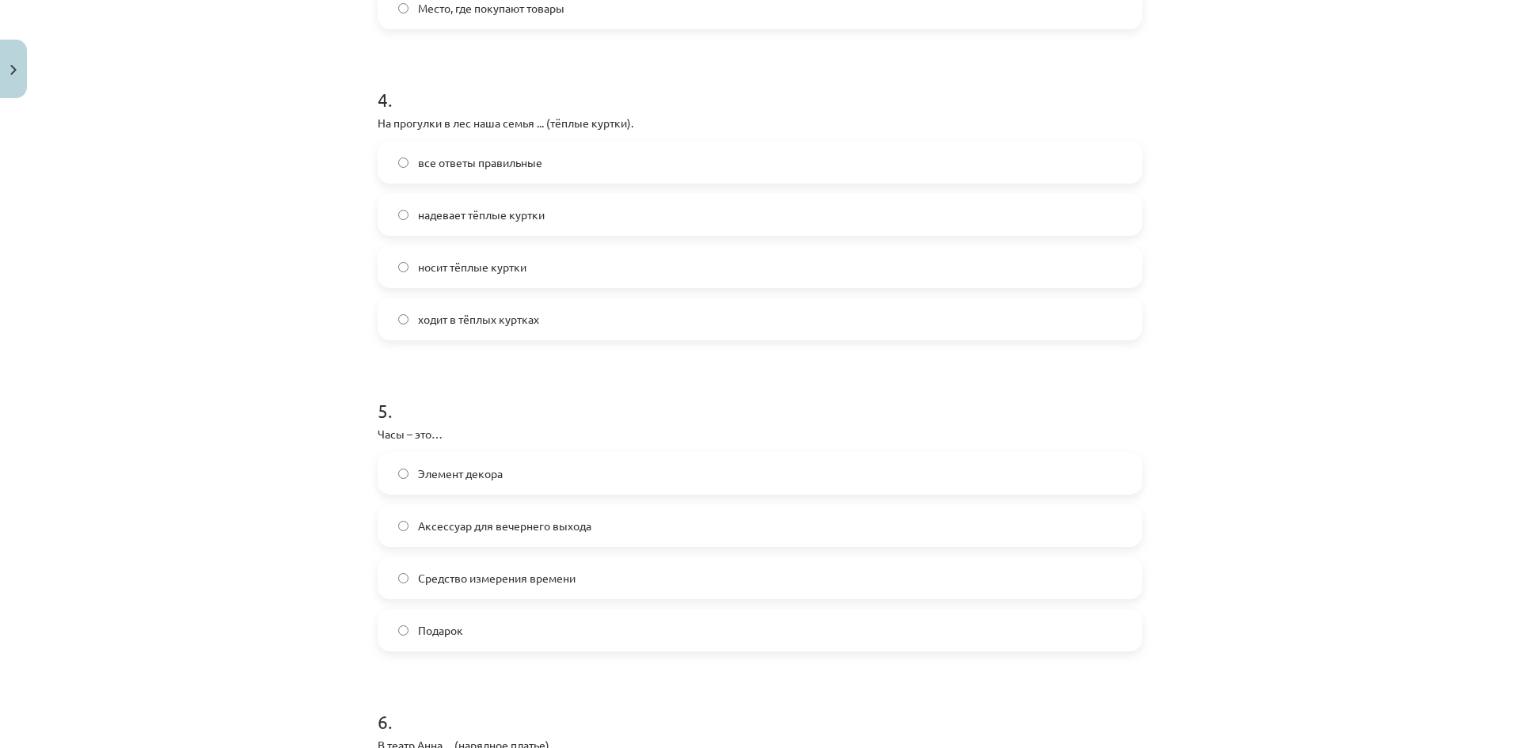
click at [501, 587] on label "Средство измерения времени" at bounding box center [759, 578] width 761 height 40
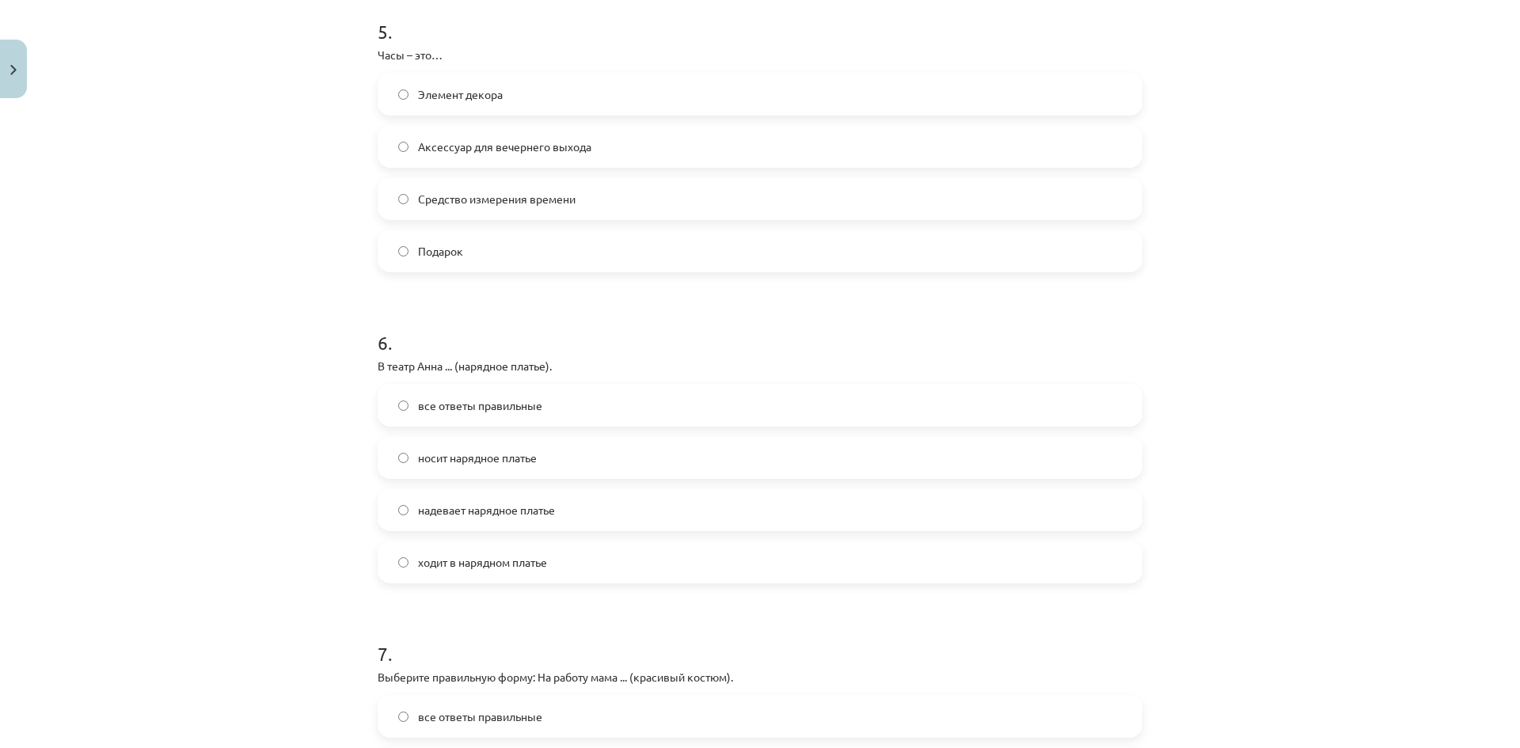
scroll to position [1583, 0]
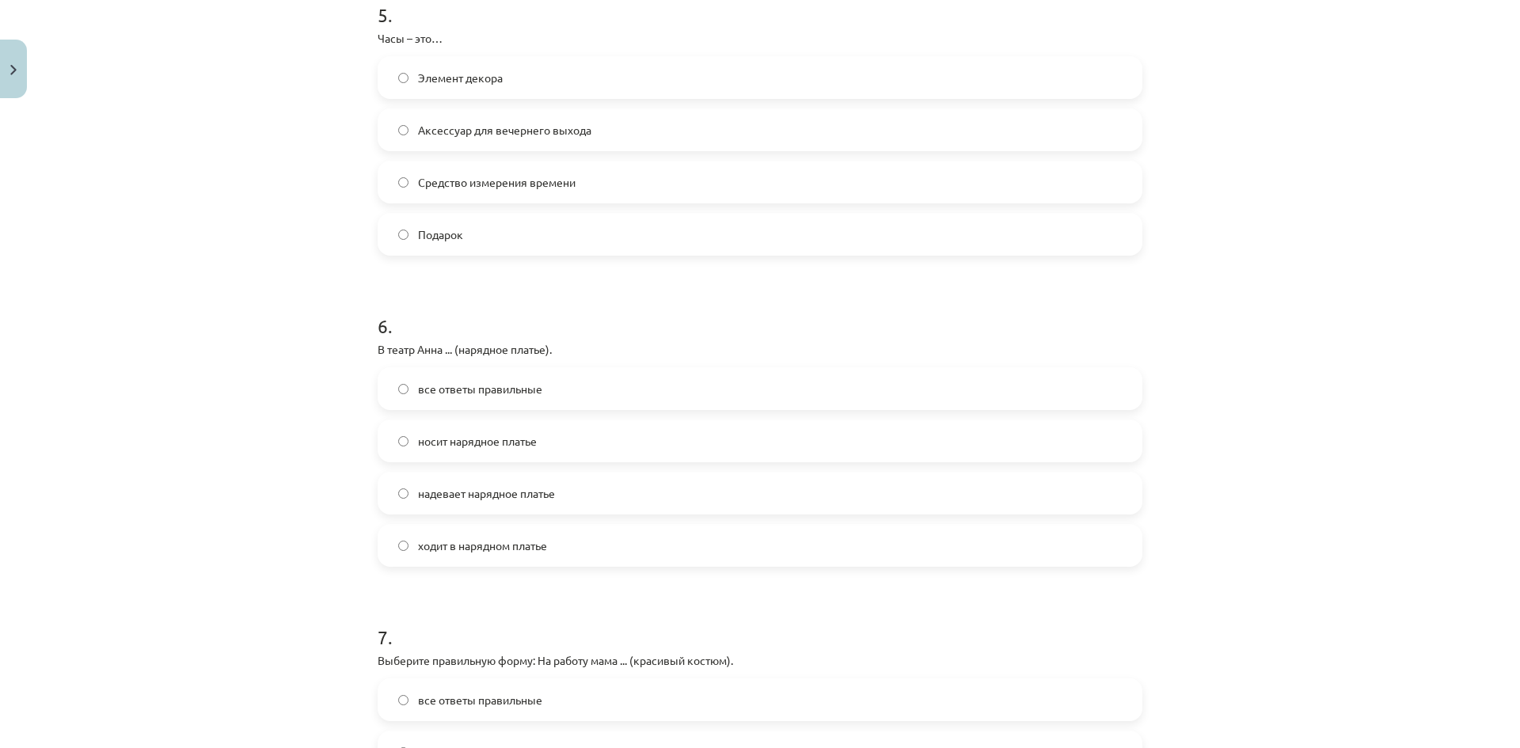
click at [529, 496] on span "надевает нарядное платье" at bounding box center [486, 493] width 137 height 17
click at [551, 542] on label "ходит в нарядном платье" at bounding box center [759, 546] width 761 height 40
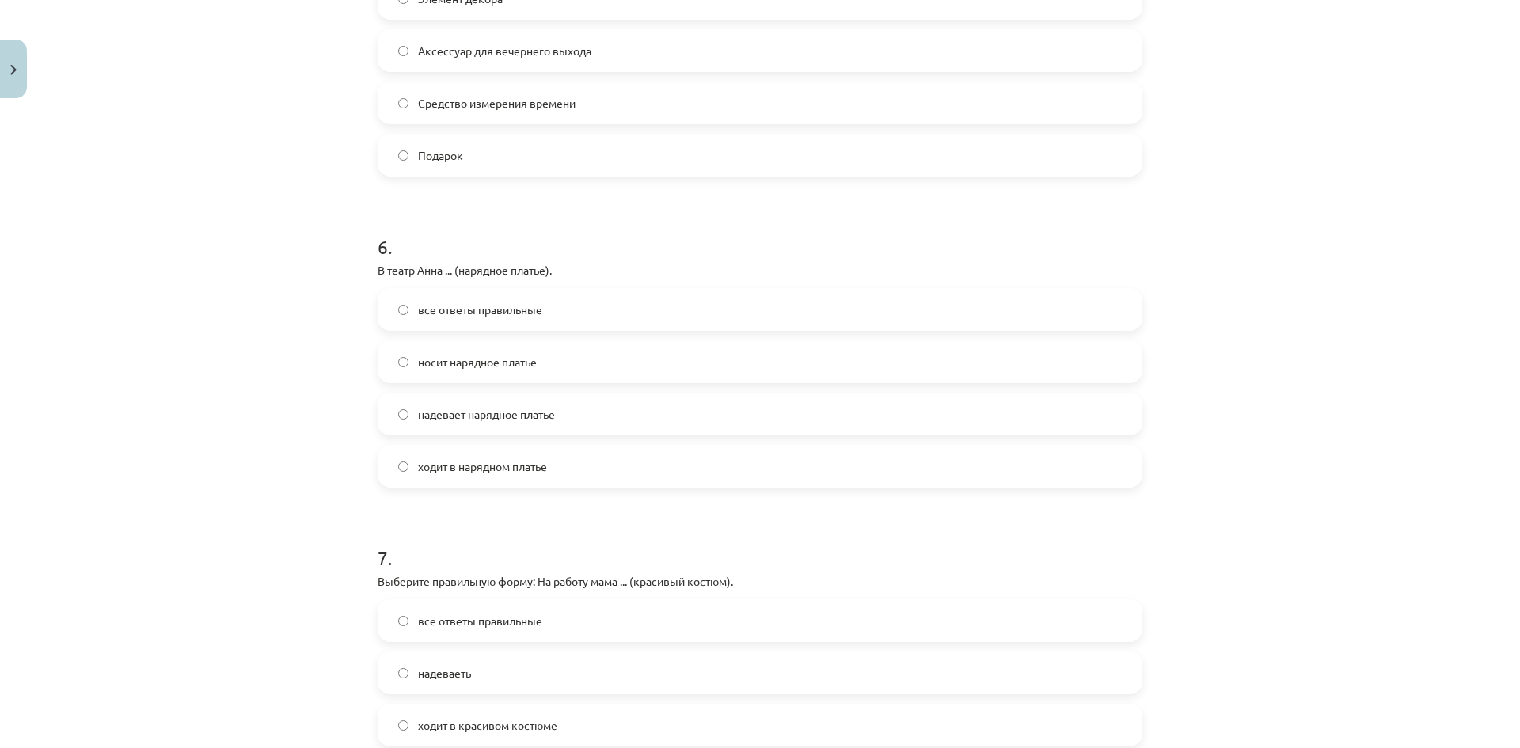
click at [575, 415] on label "надевает нарядное платье" at bounding box center [759, 414] width 761 height 40
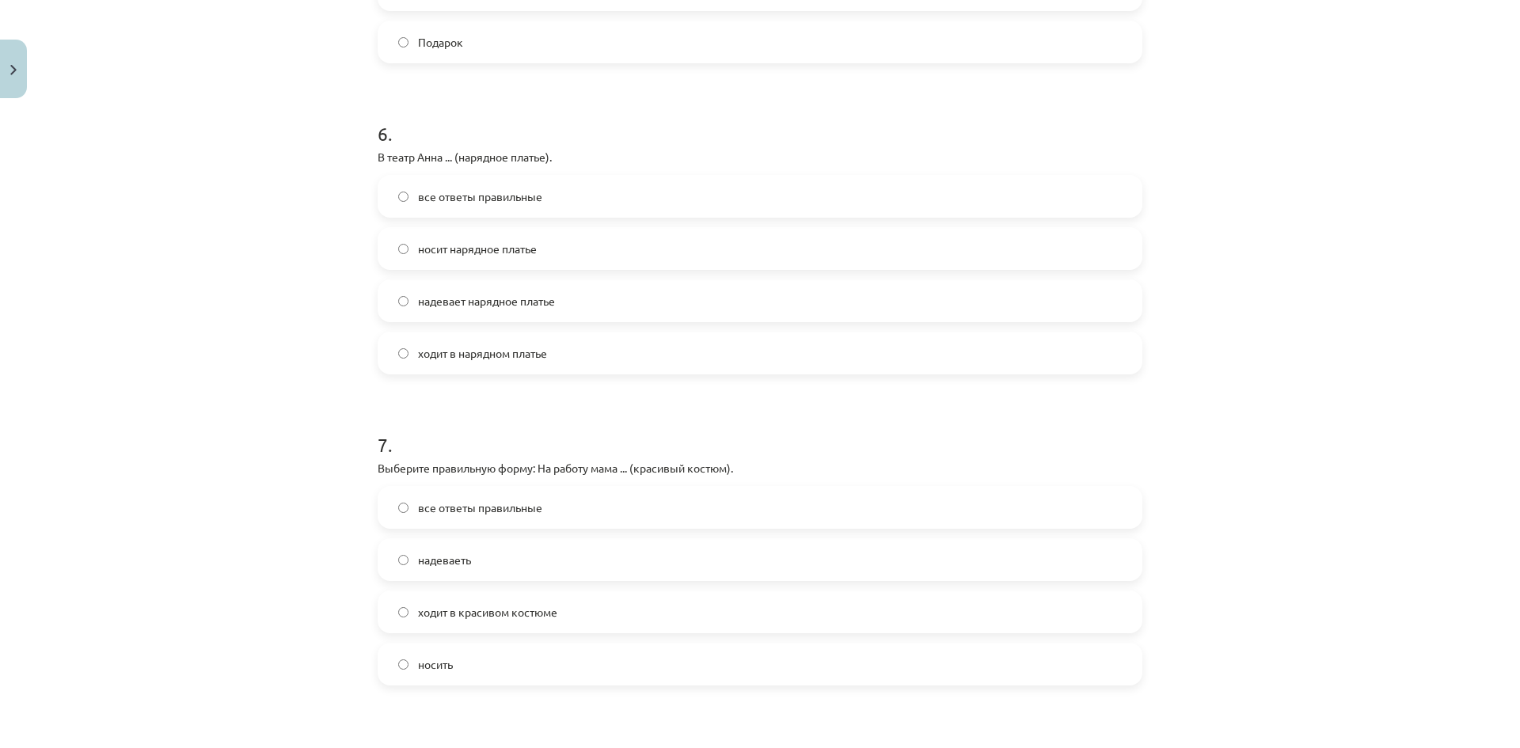
scroll to position [1900, 0]
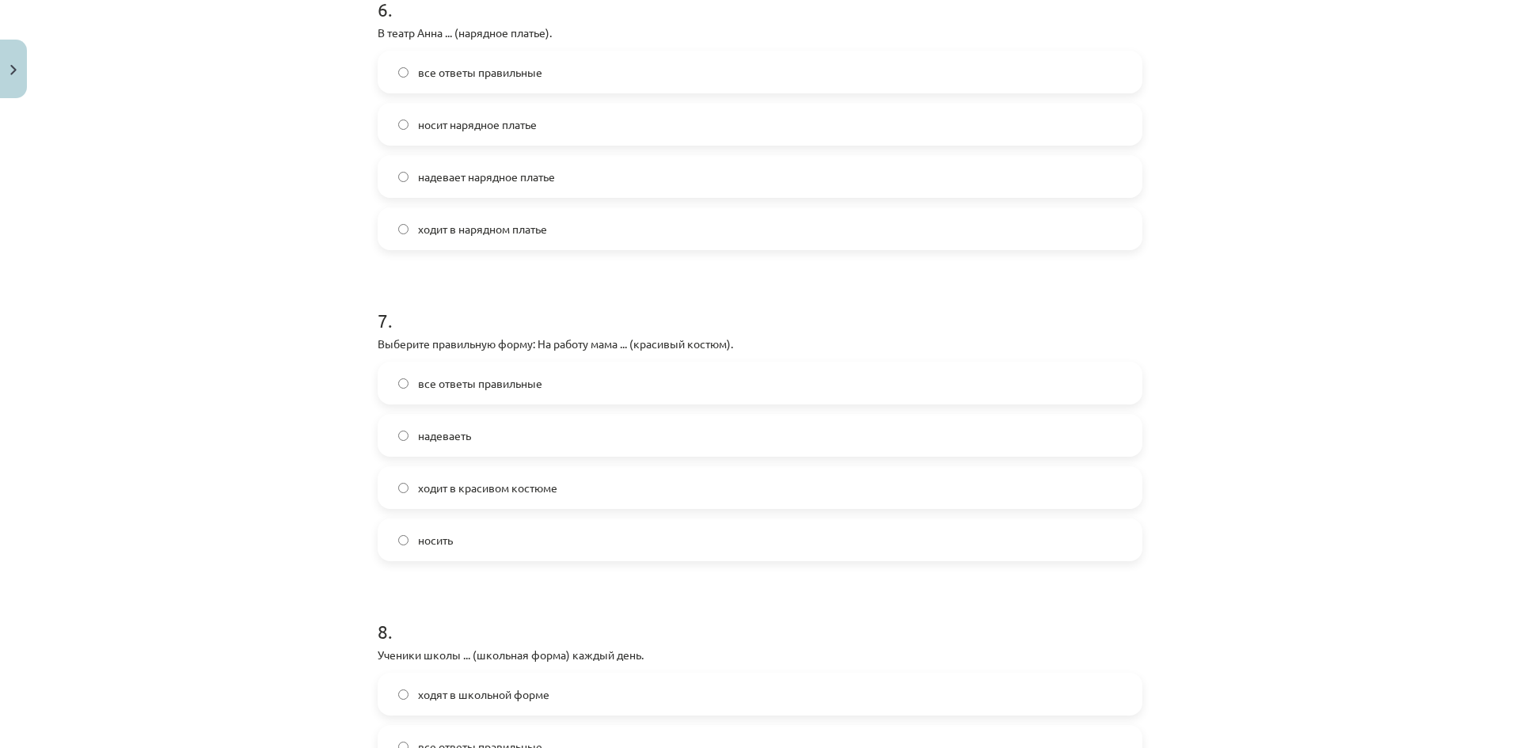
click at [541, 445] on label "надеваеть" at bounding box center [759, 436] width 761 height 40
click at [558, 385] on label "все ответы правильные" at bounding box center [759, 383] width 761 height 40
click at [554, 437] on label "надеваеть" at bounding box center [759, 436] width 761 height 40
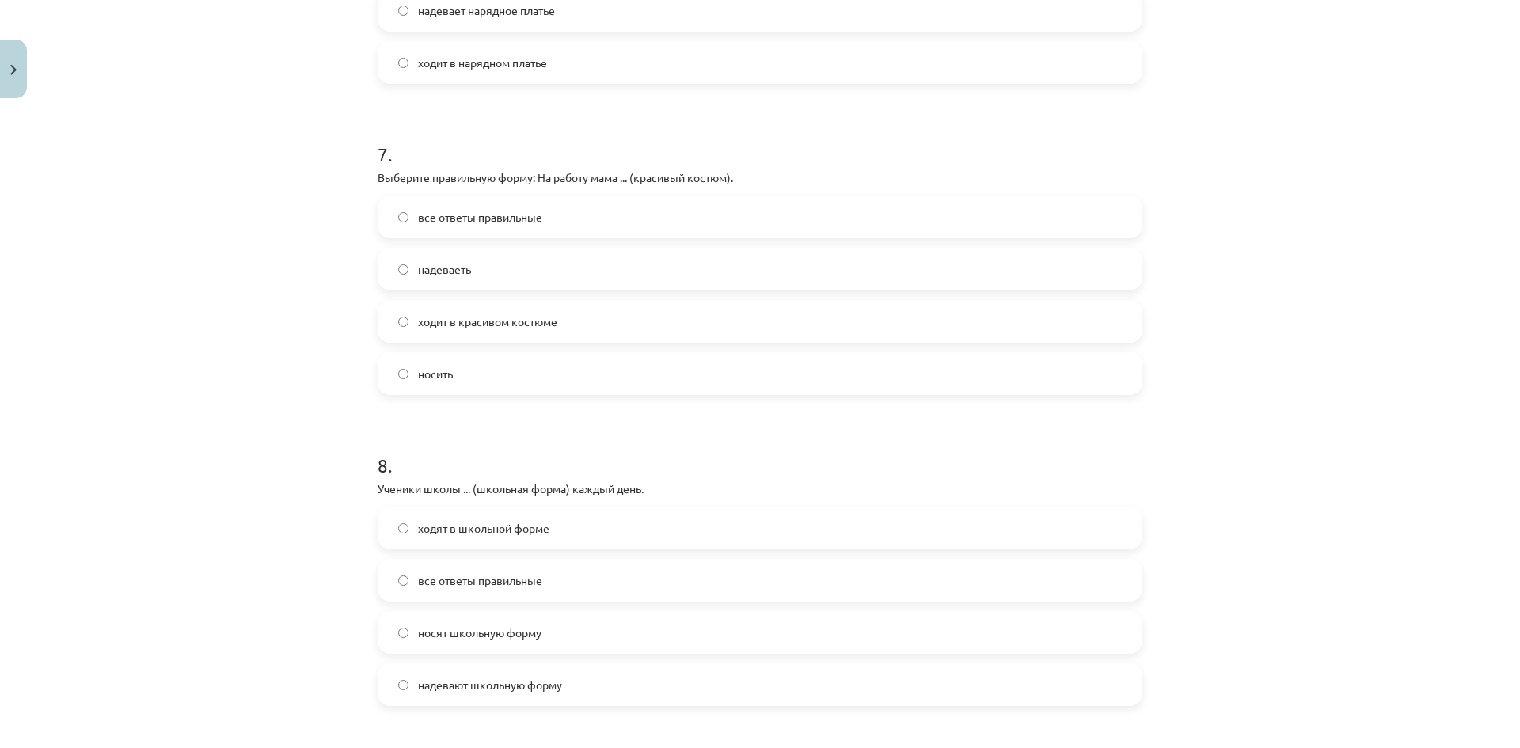
scroll to position [2216, 0]
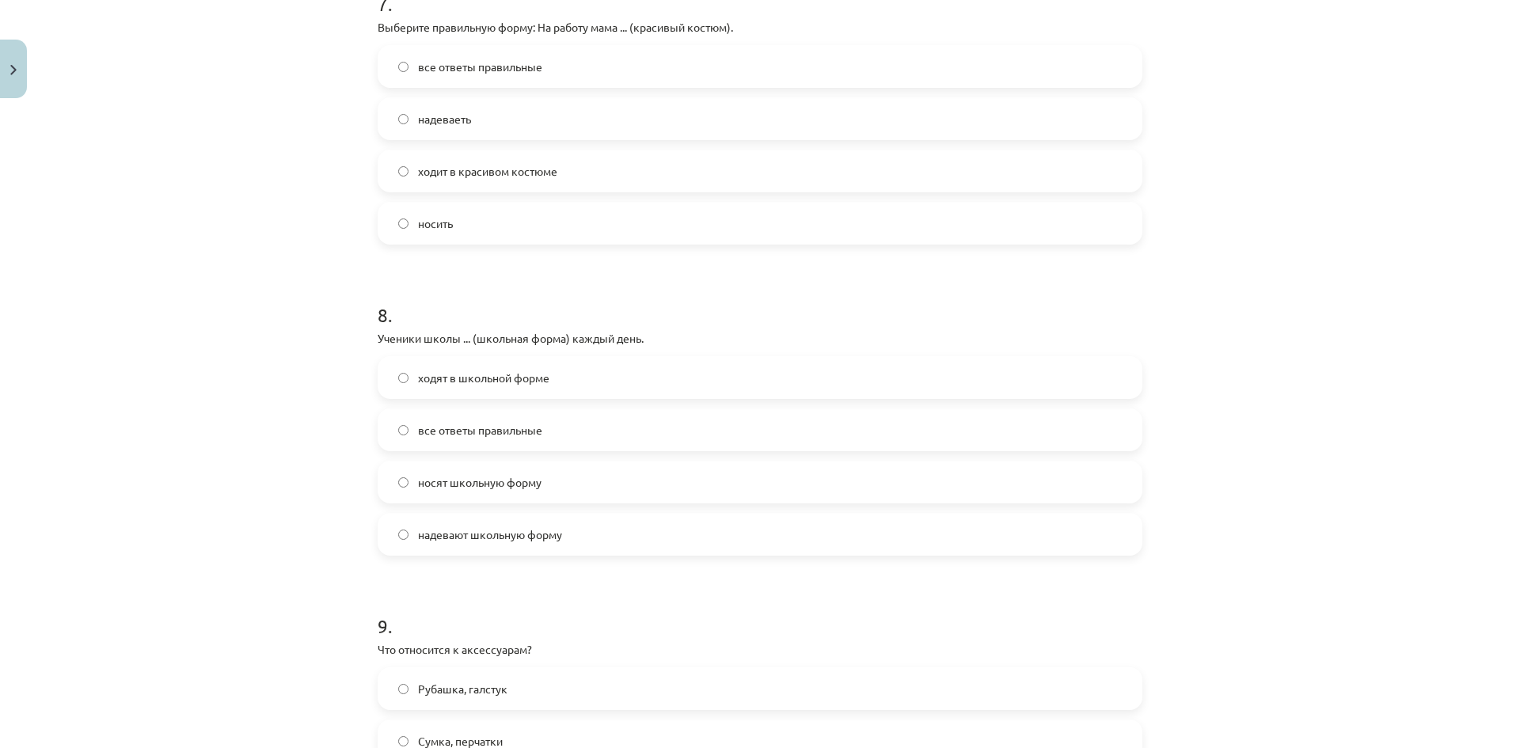
click at [556, 373] on label "ходят в школьной форме" at bounding box center [759, 378] width 761 height 40
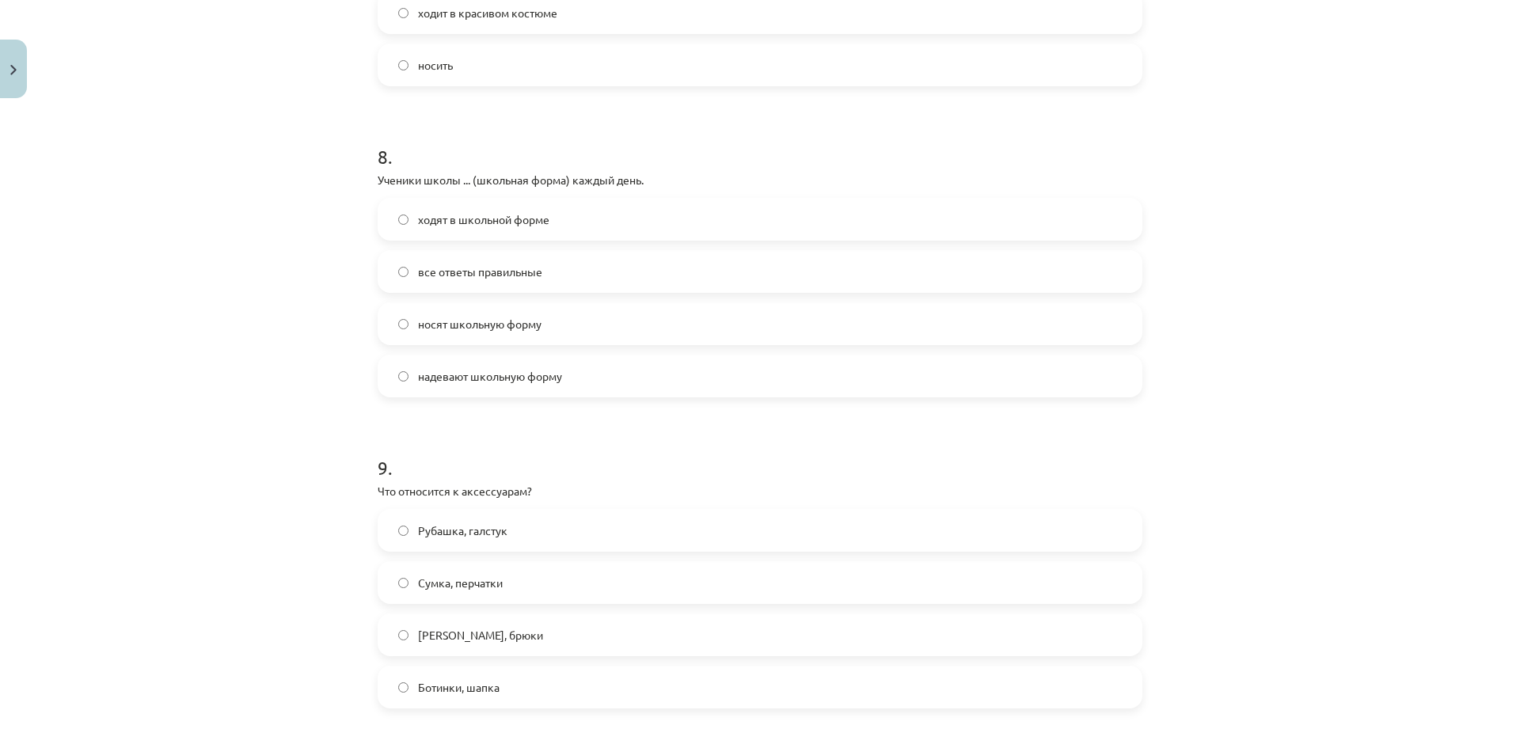
scroll to position [2533, 0]
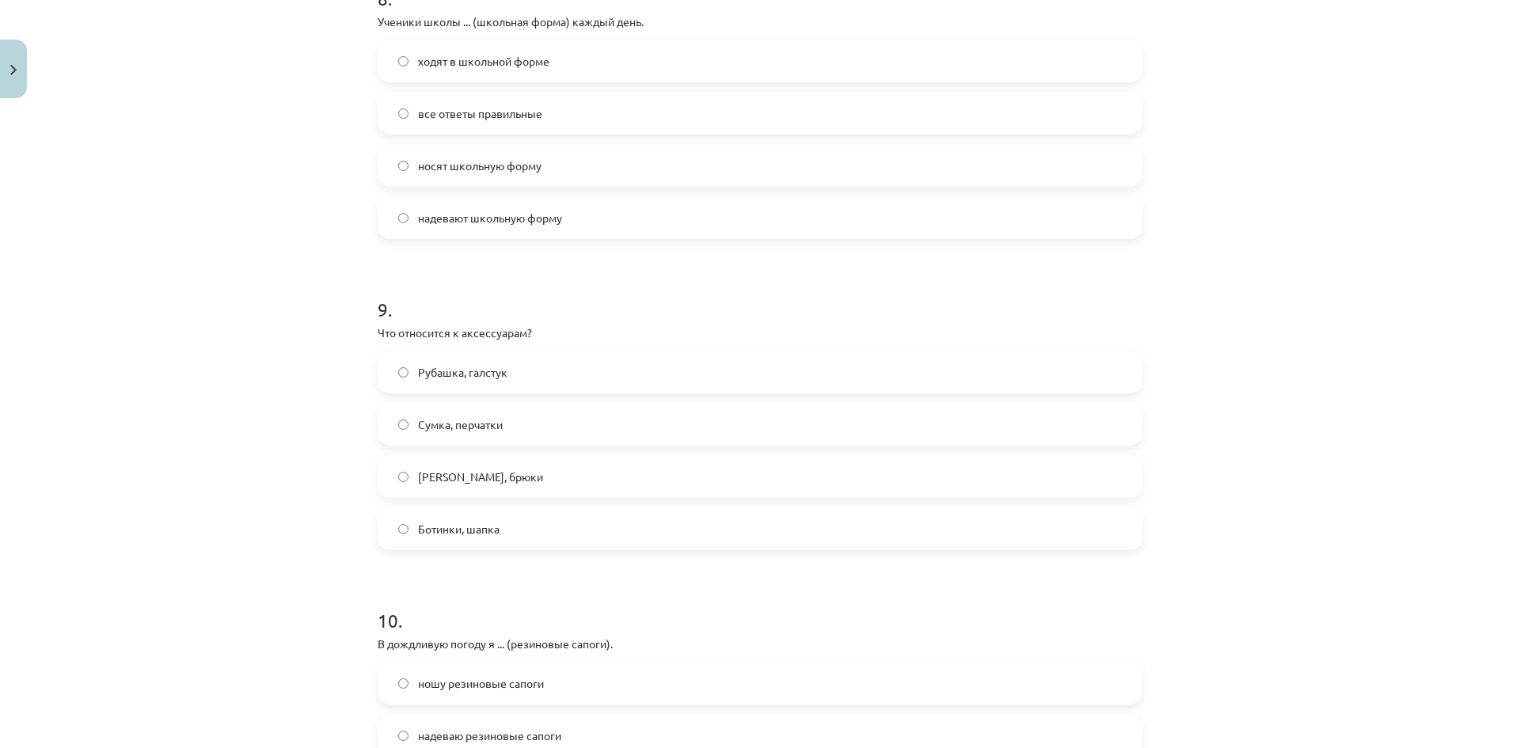
click at [559, 442] on label "Сумка, перчатки" at bounding box center [759, 424] width 761 height 40
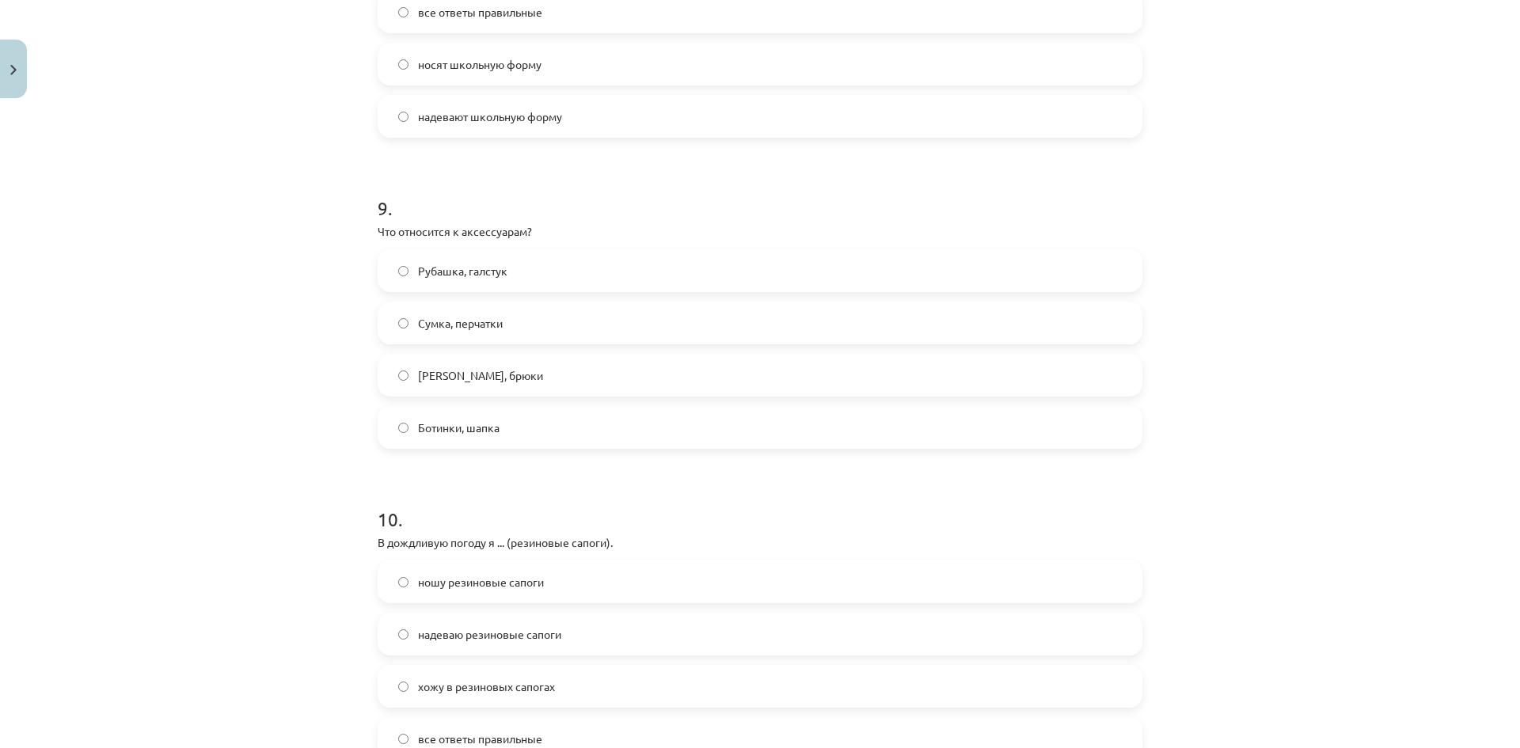
scroll to position [2770, 0]
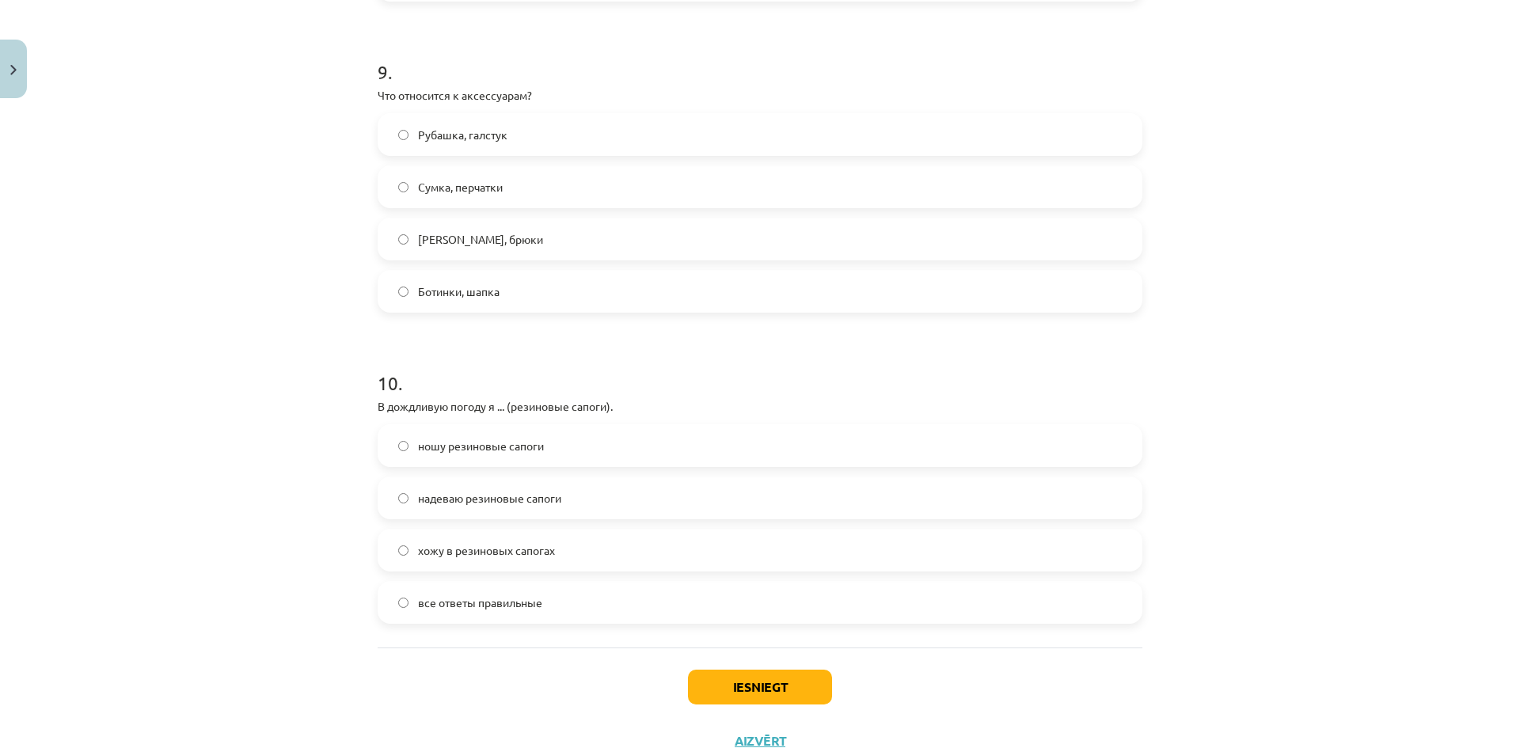
click at [573, 452] on label "ношу резиновые сапоги" at bounding box center [759, 446] width 761 height 40
click at [724, 681] on button "Iesniegt" at bounding box center [760, 687] width 144 height 35
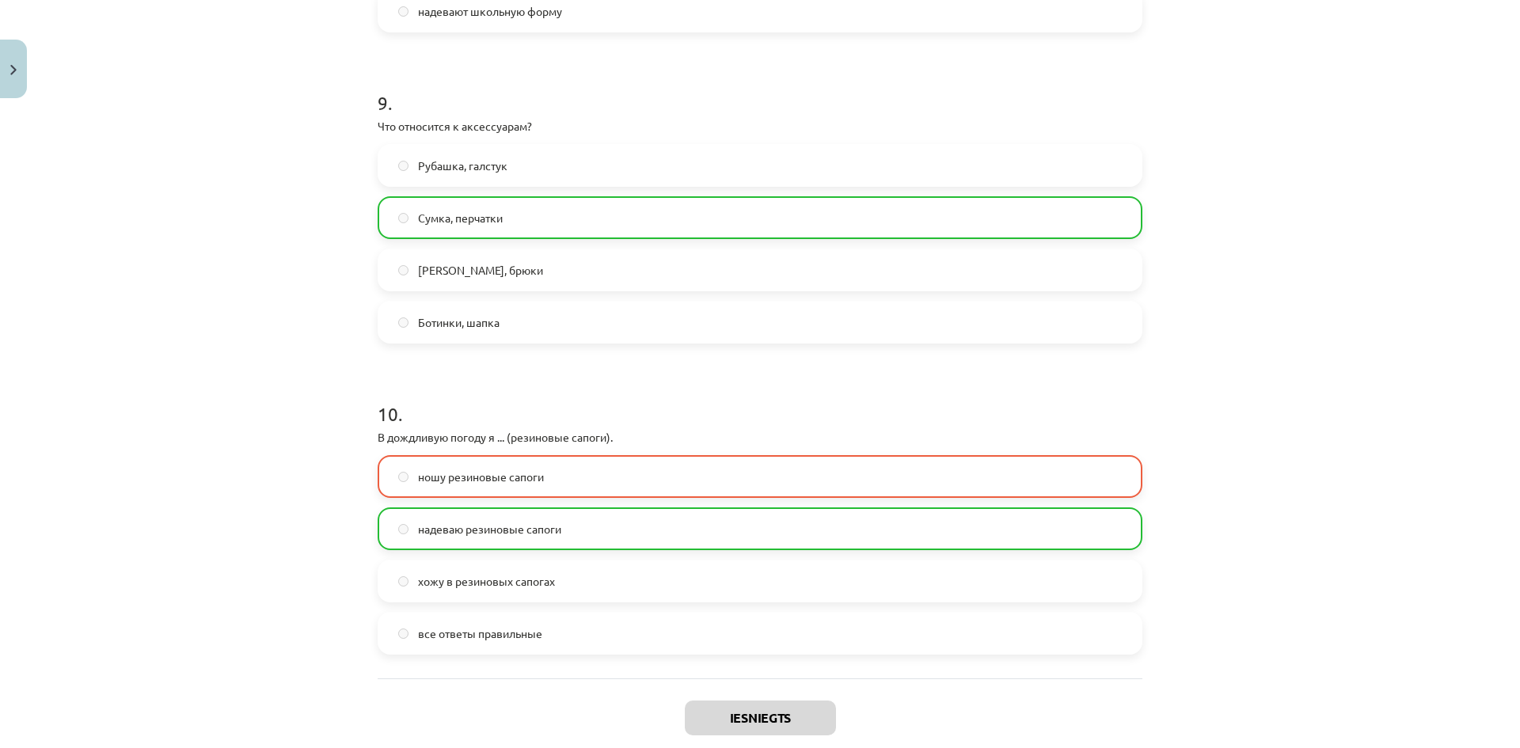
scroll to position [2880, 0]
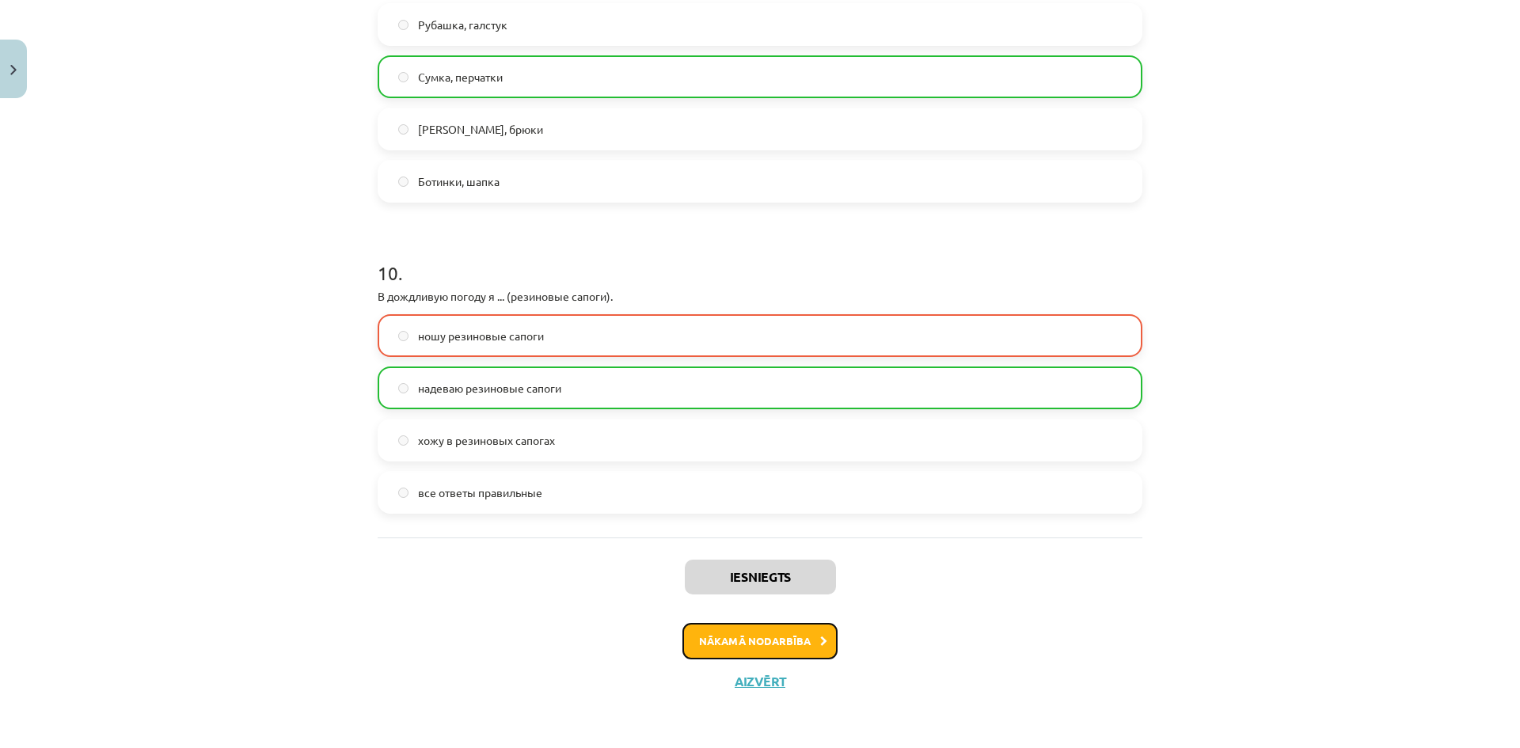
click at [766, 637] on button "Nākamā nodarbība" at bounding box center [759, 641] width 155 height 36
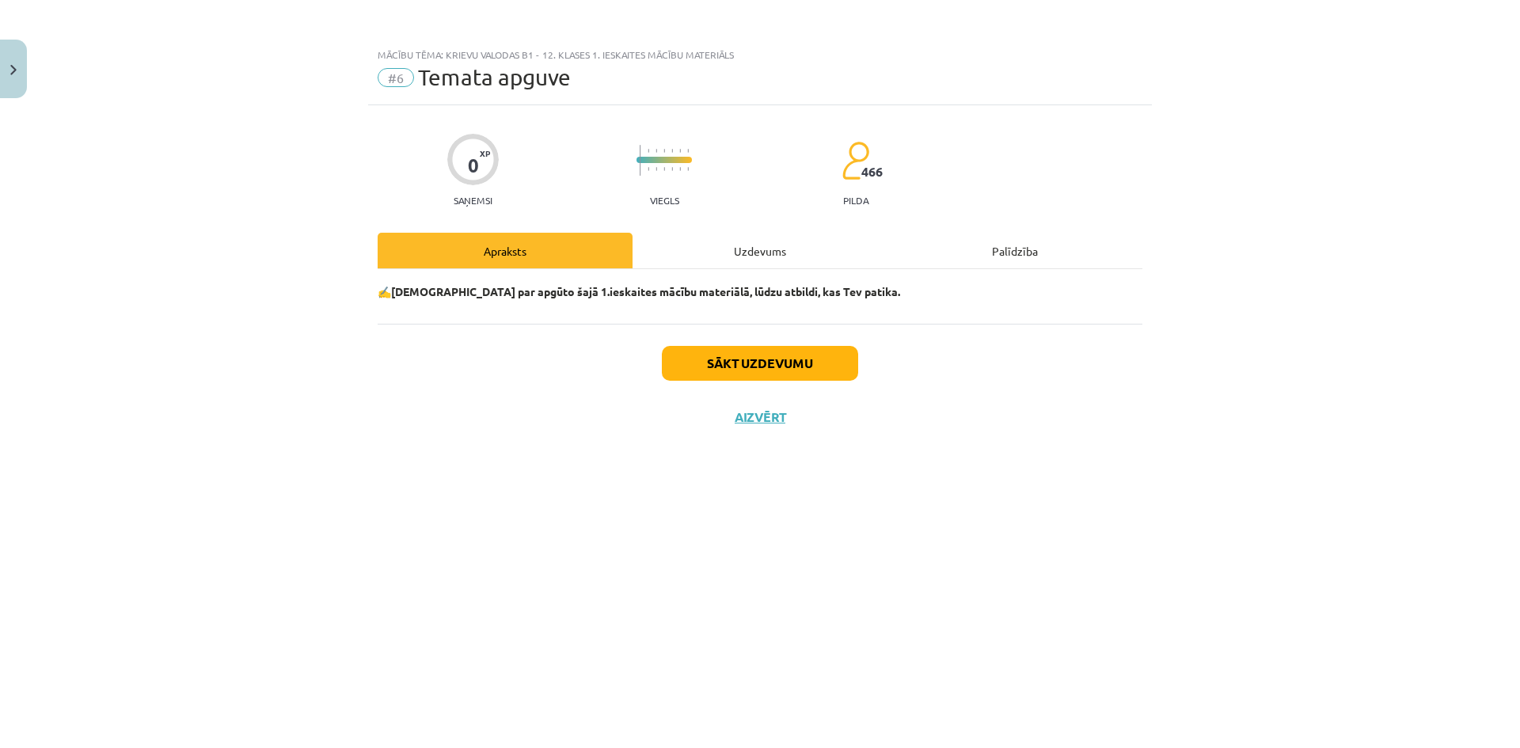
scroll to position [0, 0]
click at [758, 368] on button "Sākt uzdevumu" at bounding box center [760, 363] width 196 height 35
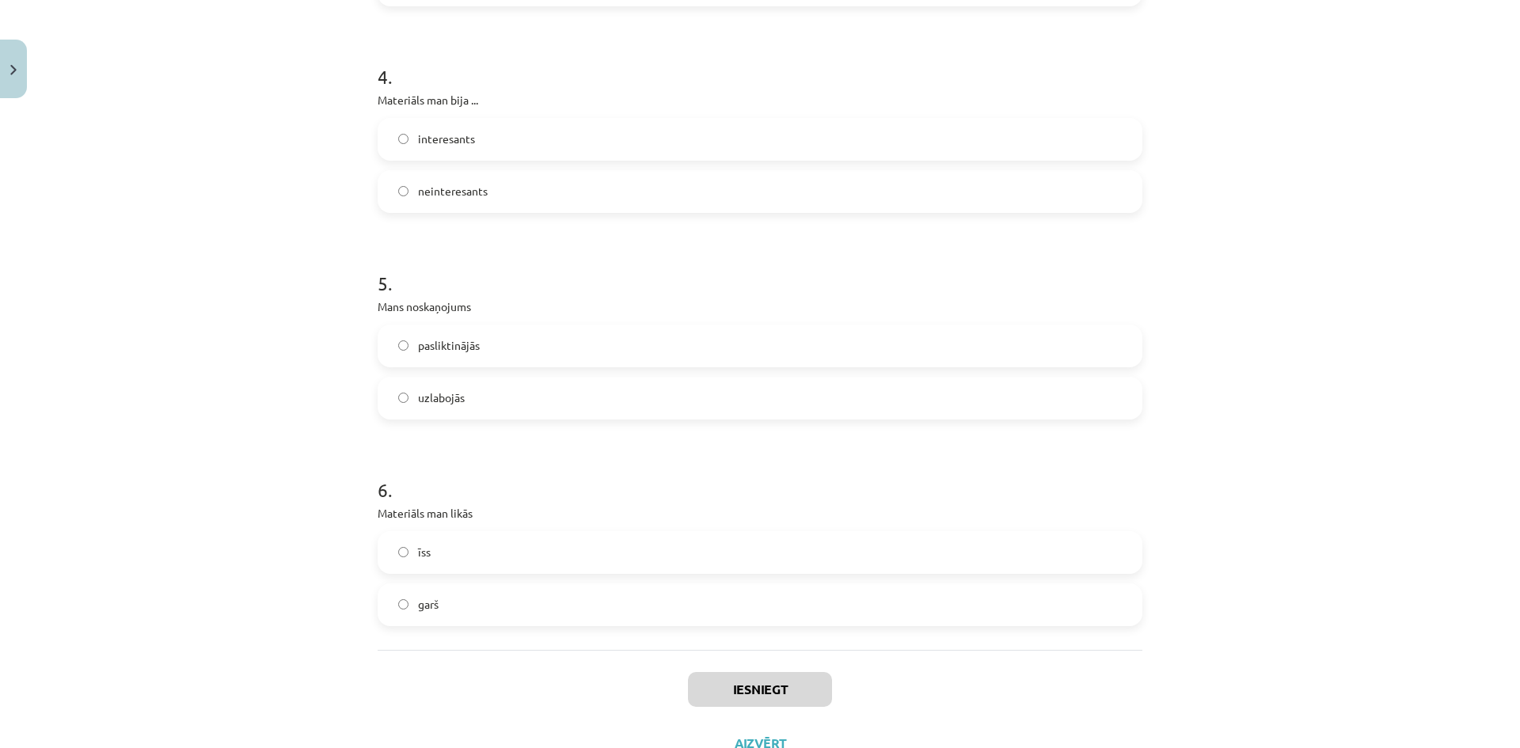
scroll to position [1202, 0]
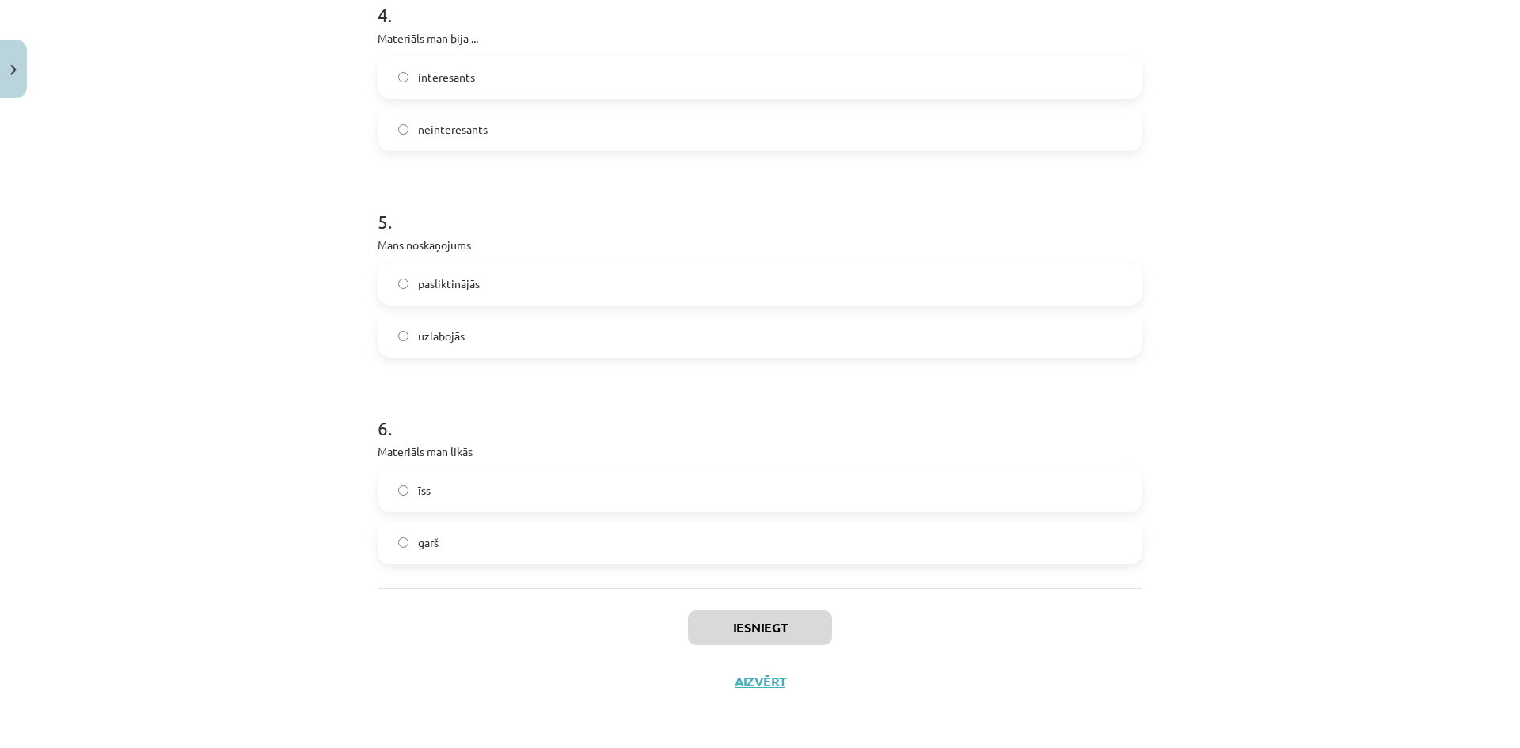
click at [485, 541] on label "garš" at bounding box center [759, 543] width 761 height 40
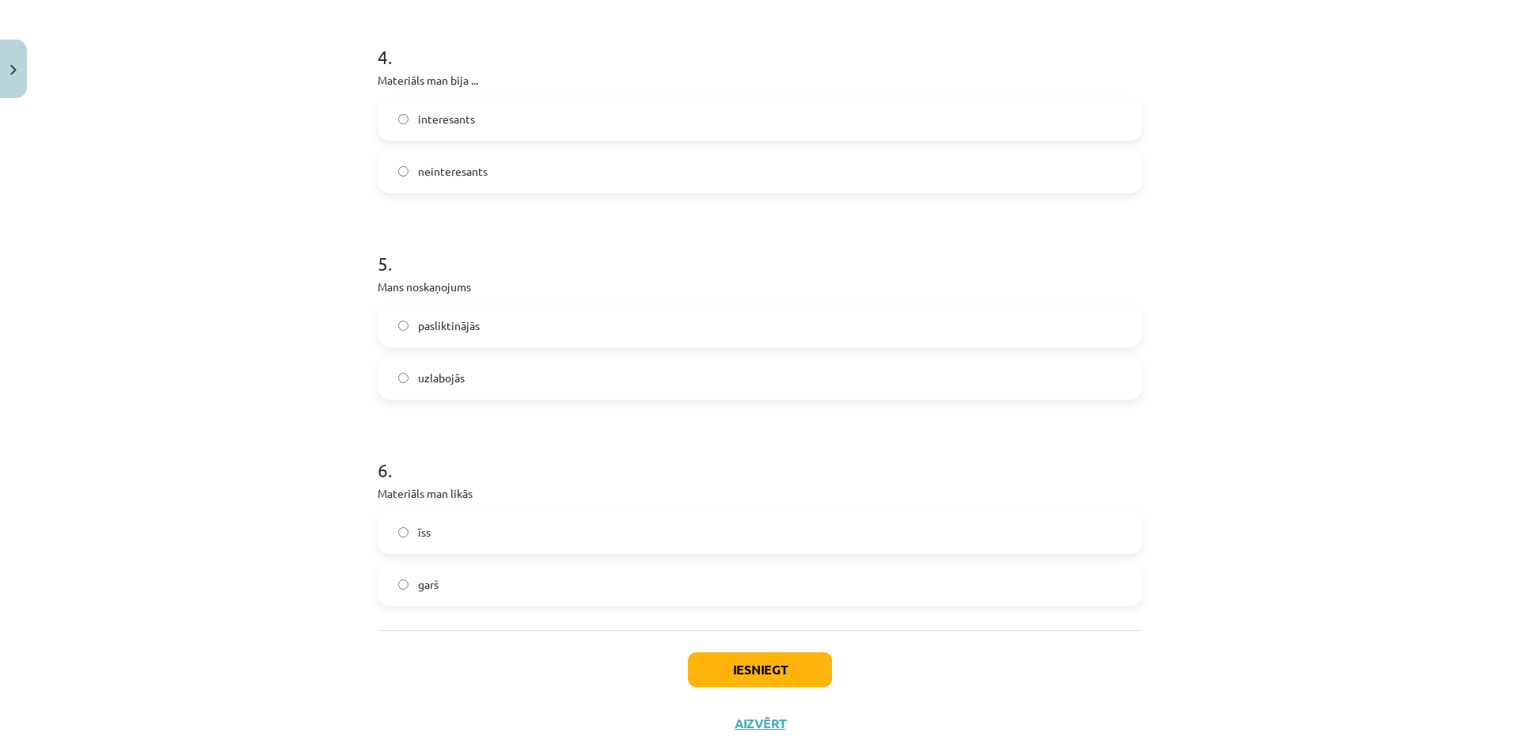
scroll to position [1122, 0]
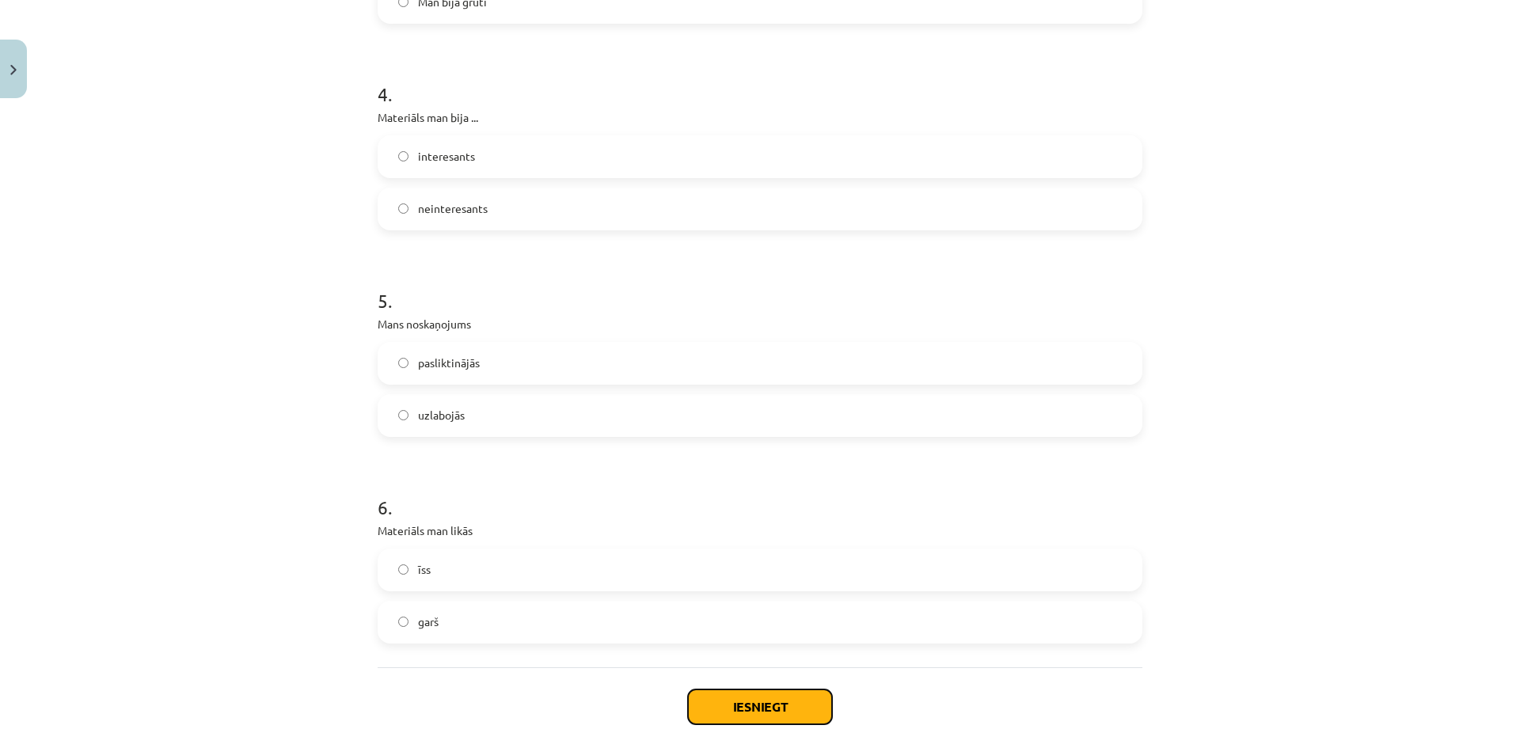
click at [704, 704] on button "Iesniegt" at bounding box center [760, 706] width 144 height 35
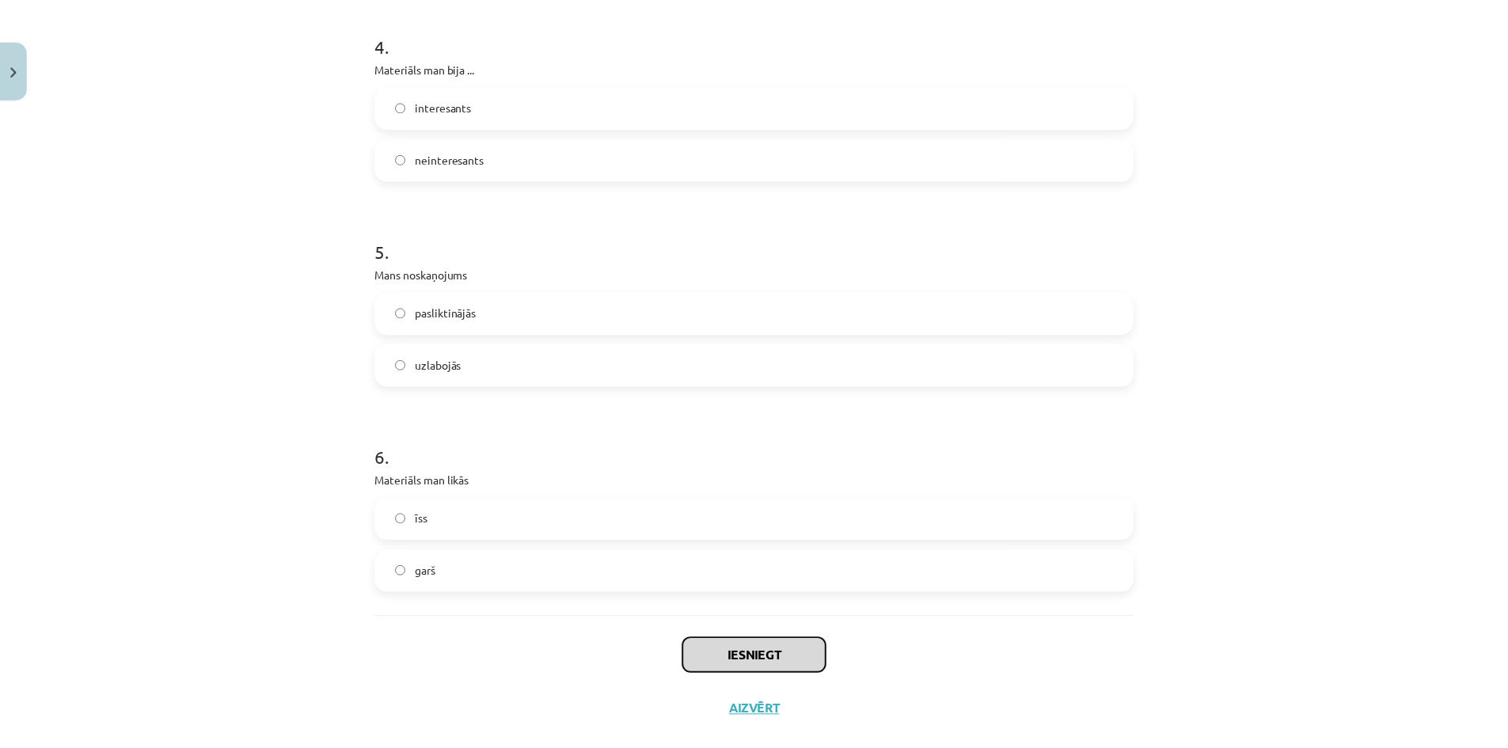
scroll to position [1202, 0]
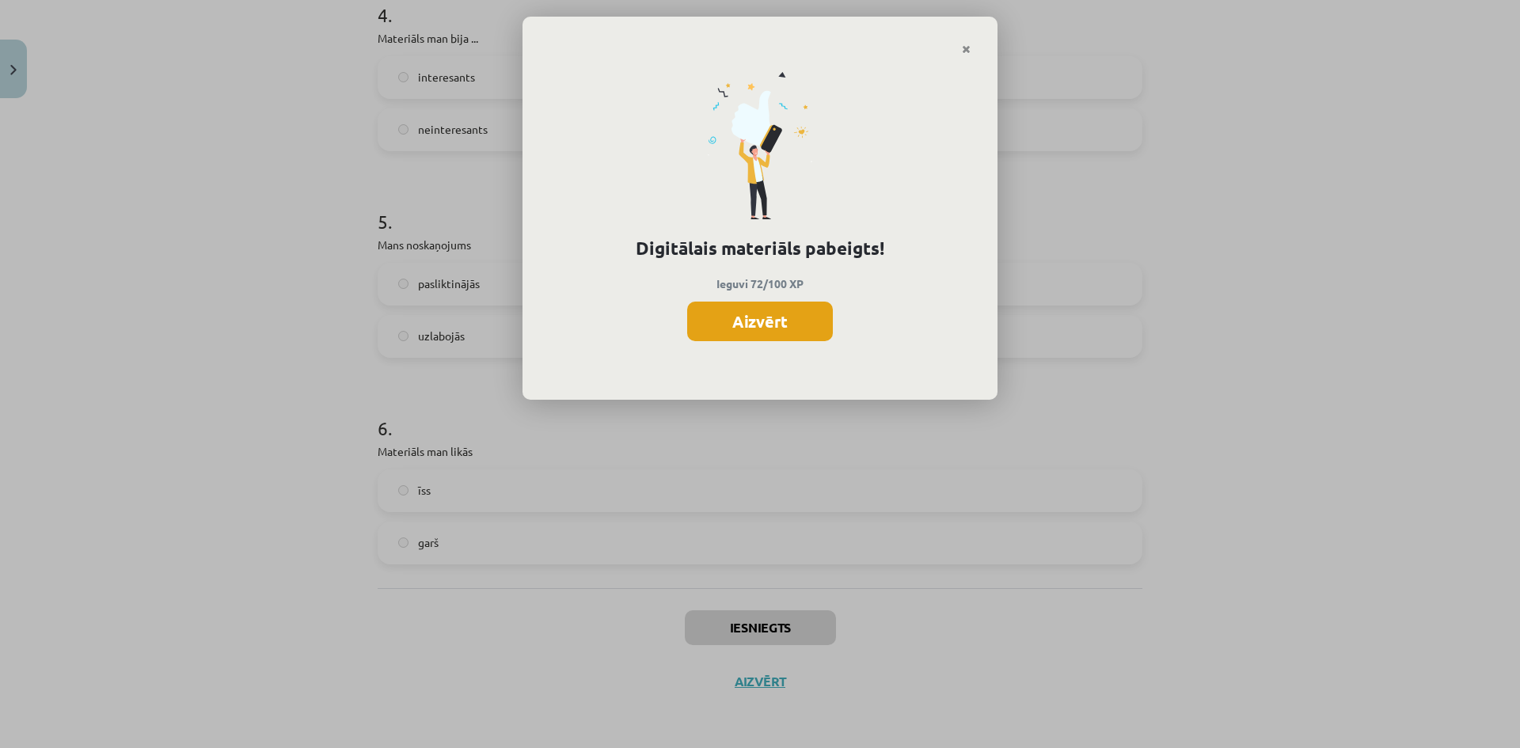
click at [772, 329] on button "Aizvērt" at bounding box center [760, 322] width 146 height 40
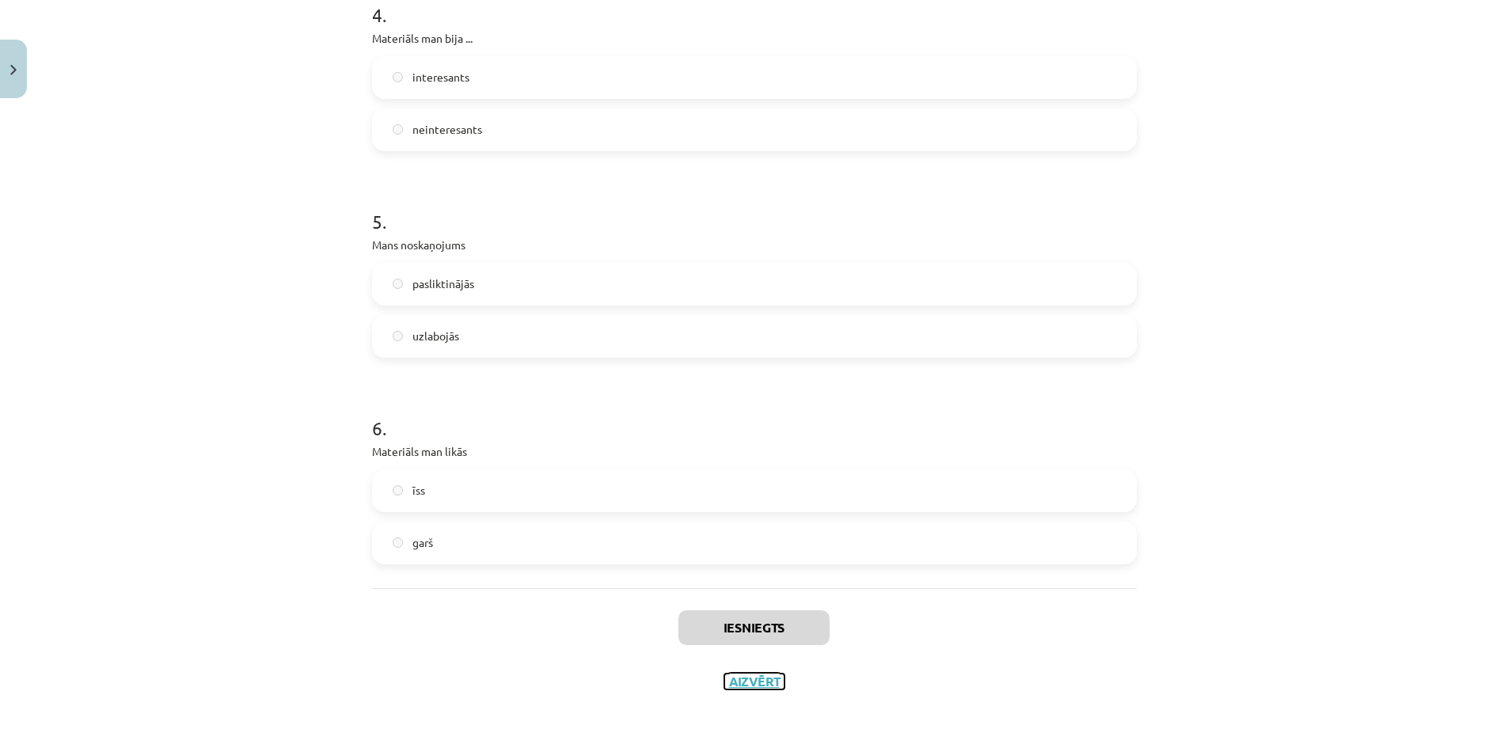
click at [761, 675] on button "Aizvērt" at bounding box center [754, 682] width 60 height 16
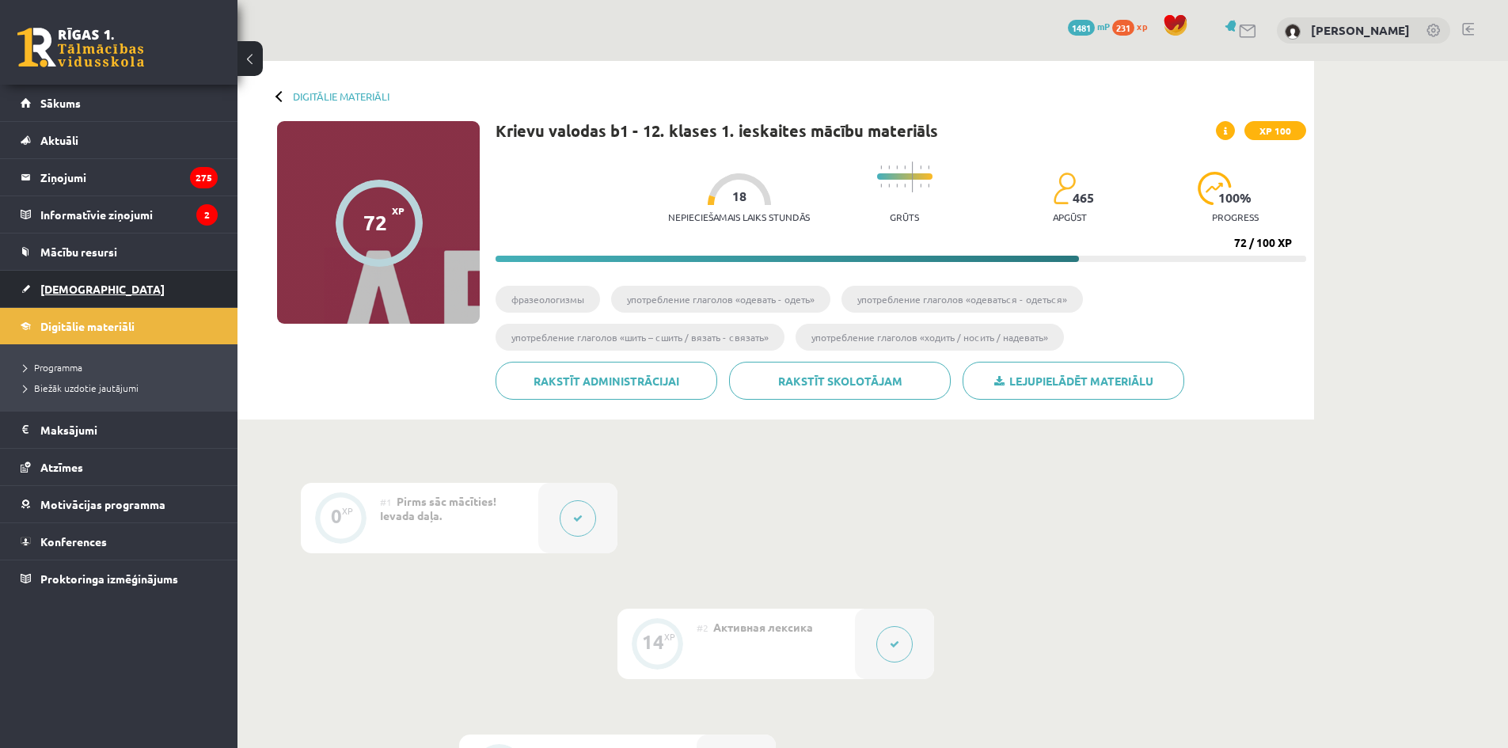
click at [108, 287] on link "[DEMOGRAPHIC_DATA]" at bounding box center [119, 289] width 197 height 36
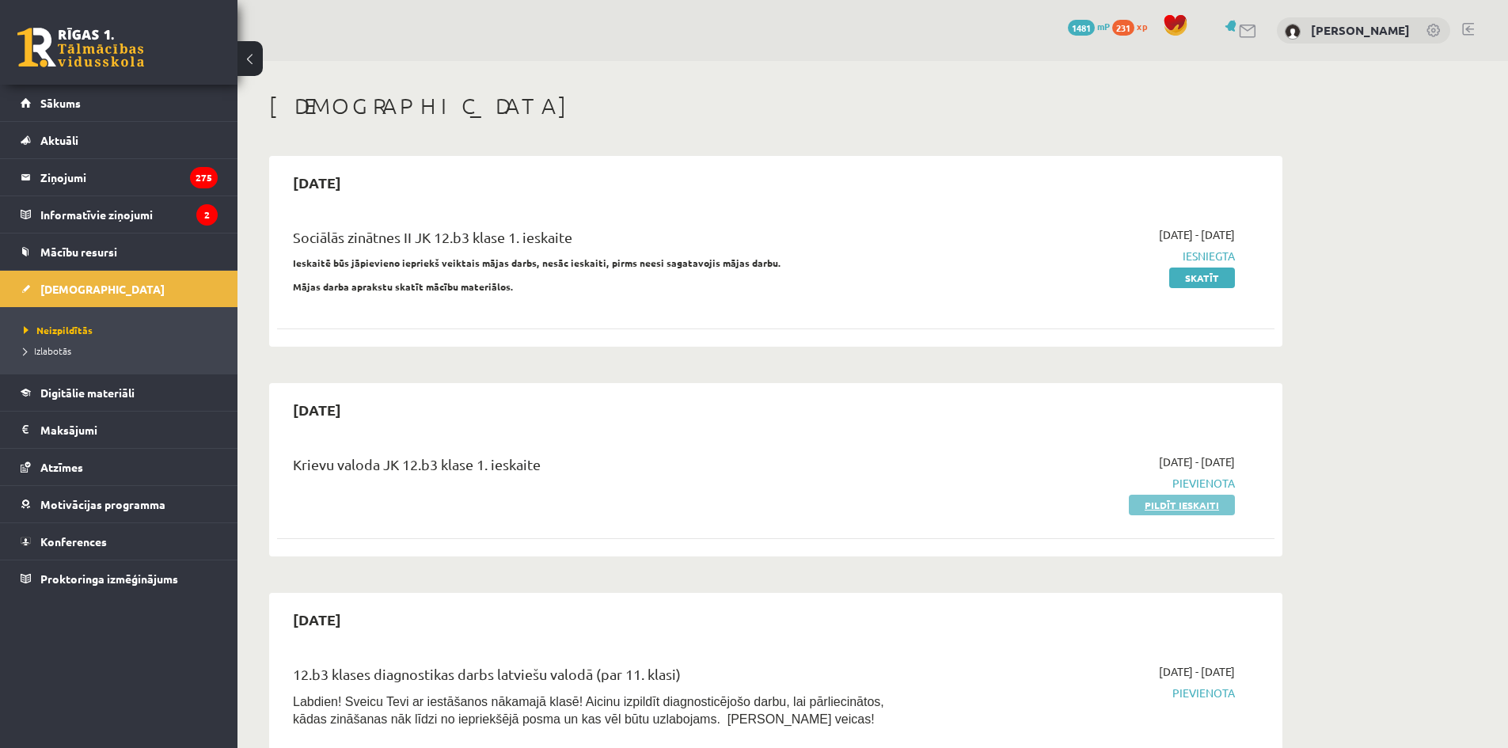
click at [1146, 507] on link "Pildīt ieskaiti" at bounding box center [1182, 505] width 106 height 21
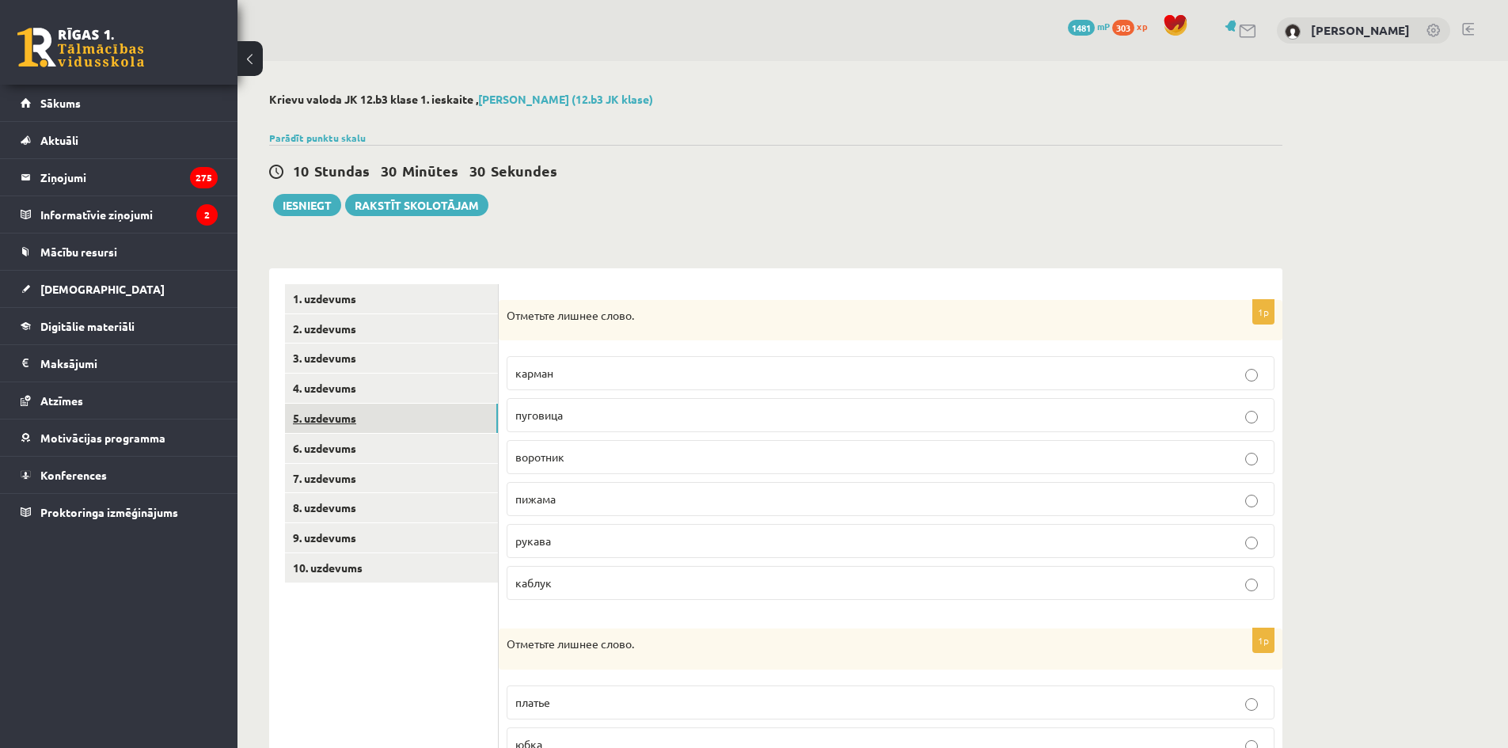
click at [423, 431] on link "5. uzdevums" at bounding box center [391, 418] width 213 height 29
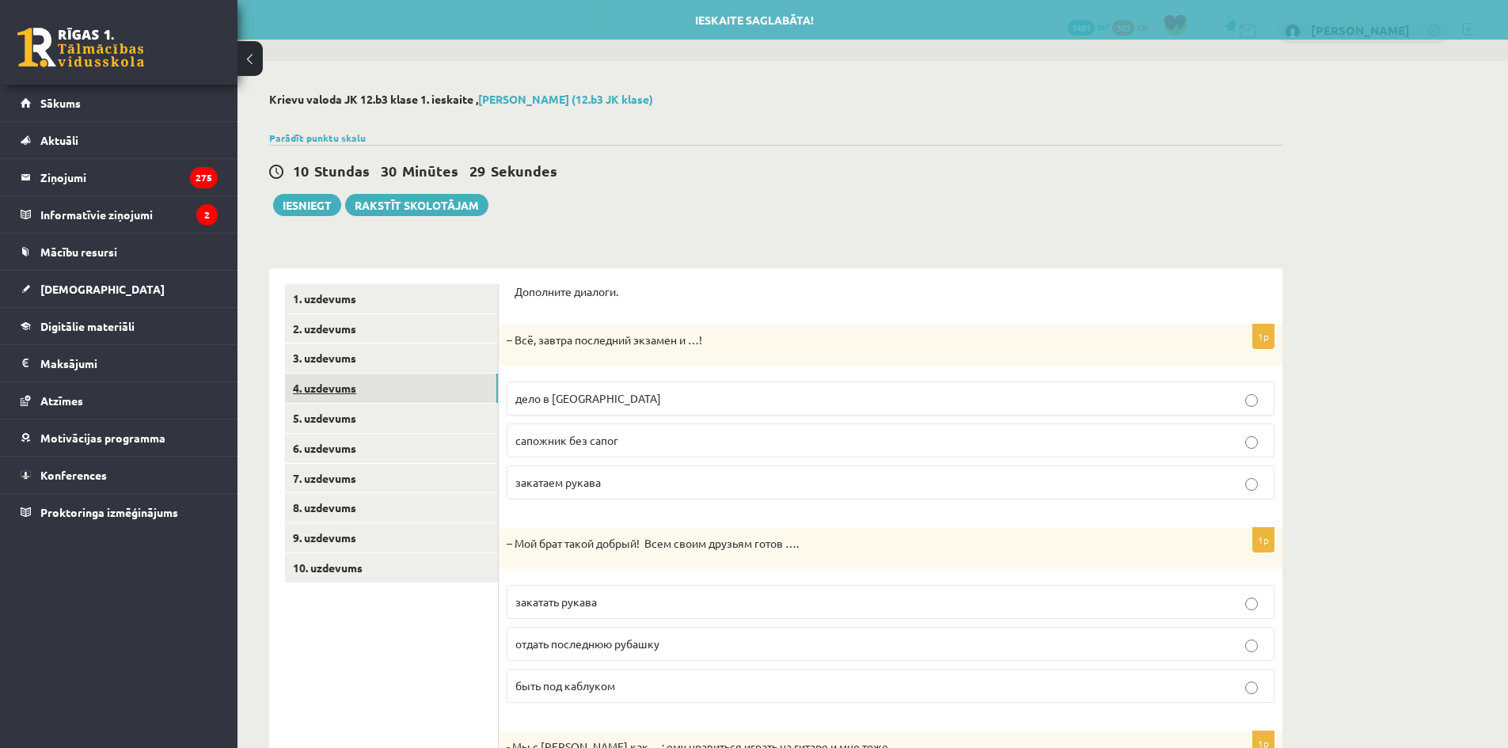
click at [429, 397] on link "4. uzdevums" at bounding box center [391, 388] width 213 height 29
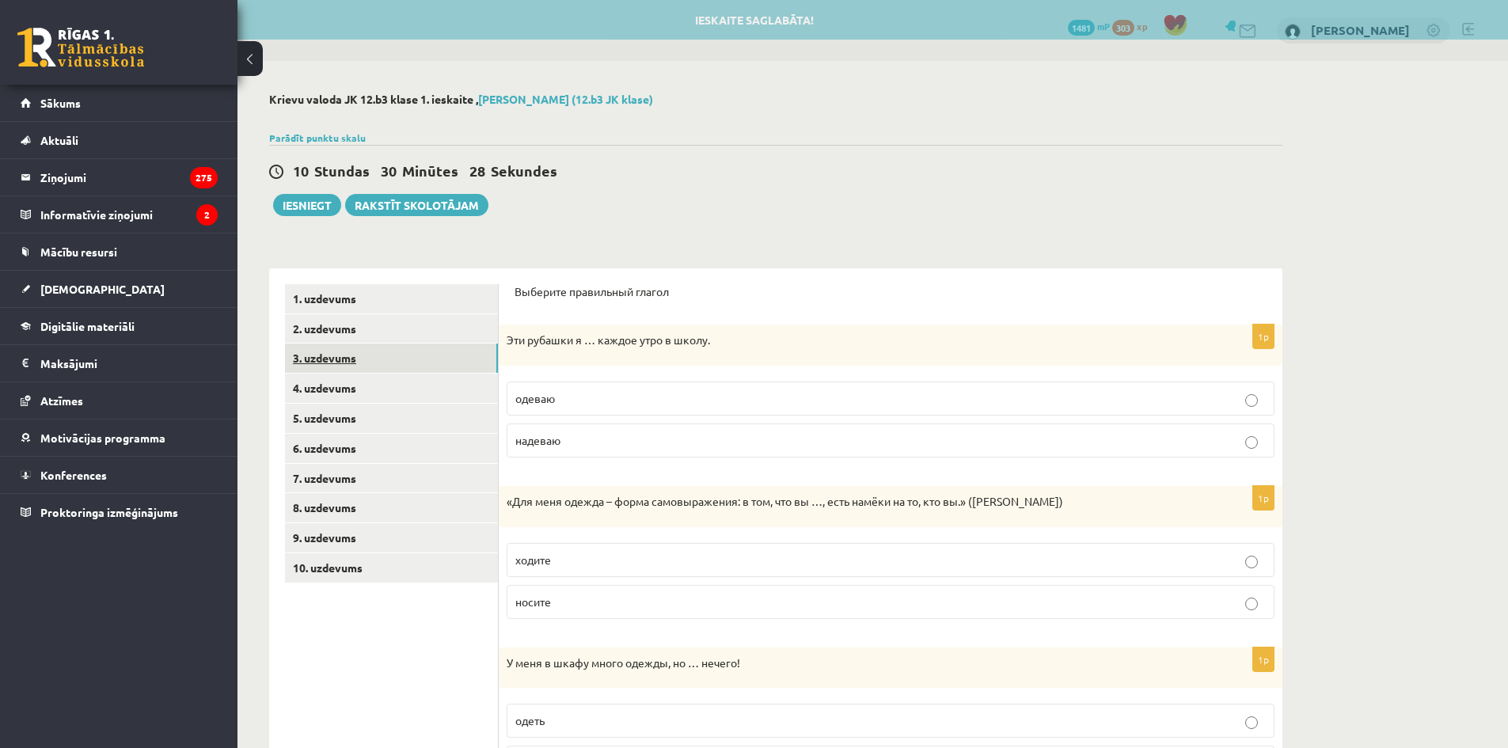
click at [431, 361] on link "3. uzdevums" at bounding box center [391, 358] width 213 height 29
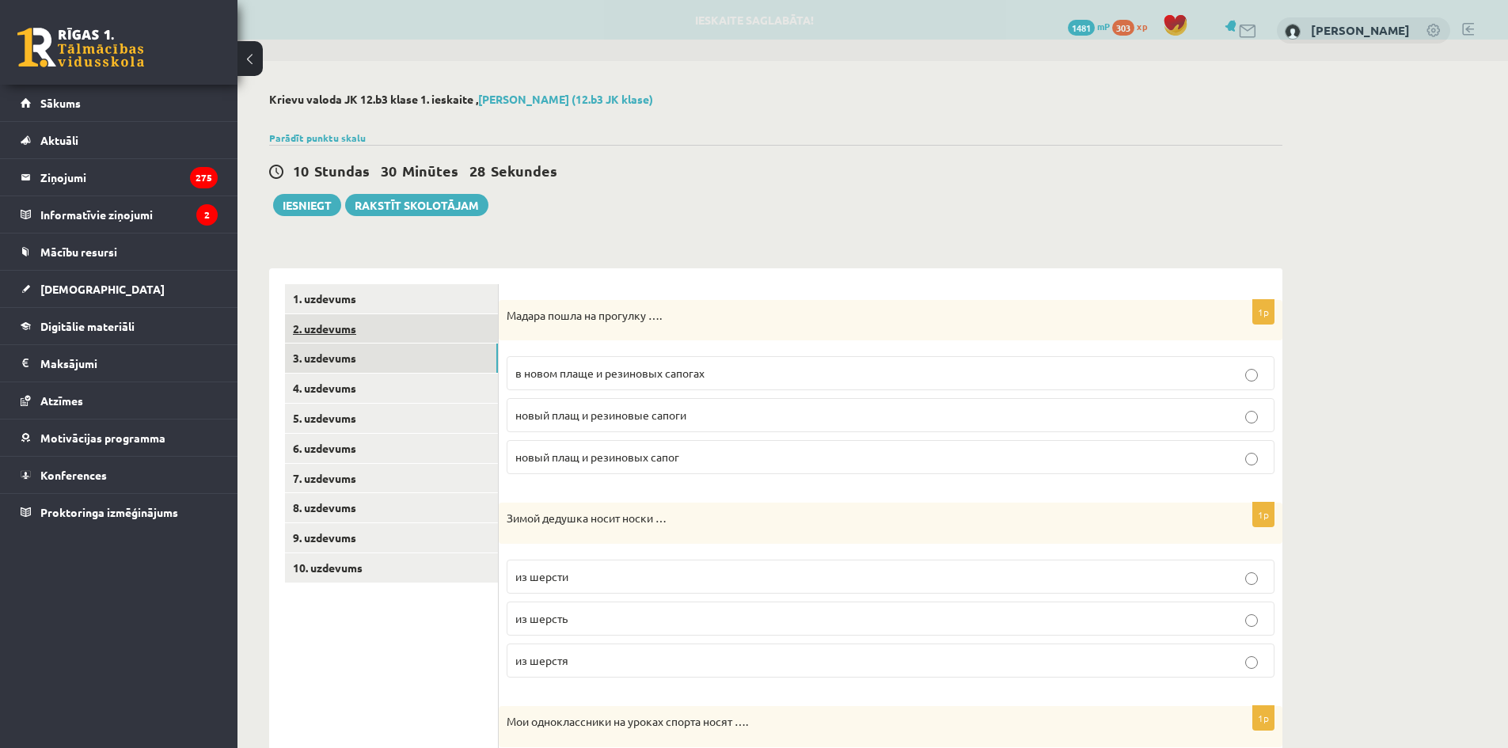
click at [431, 332] on link "2. uzdevums" at bounding box center [391, 328] width 213 height 29
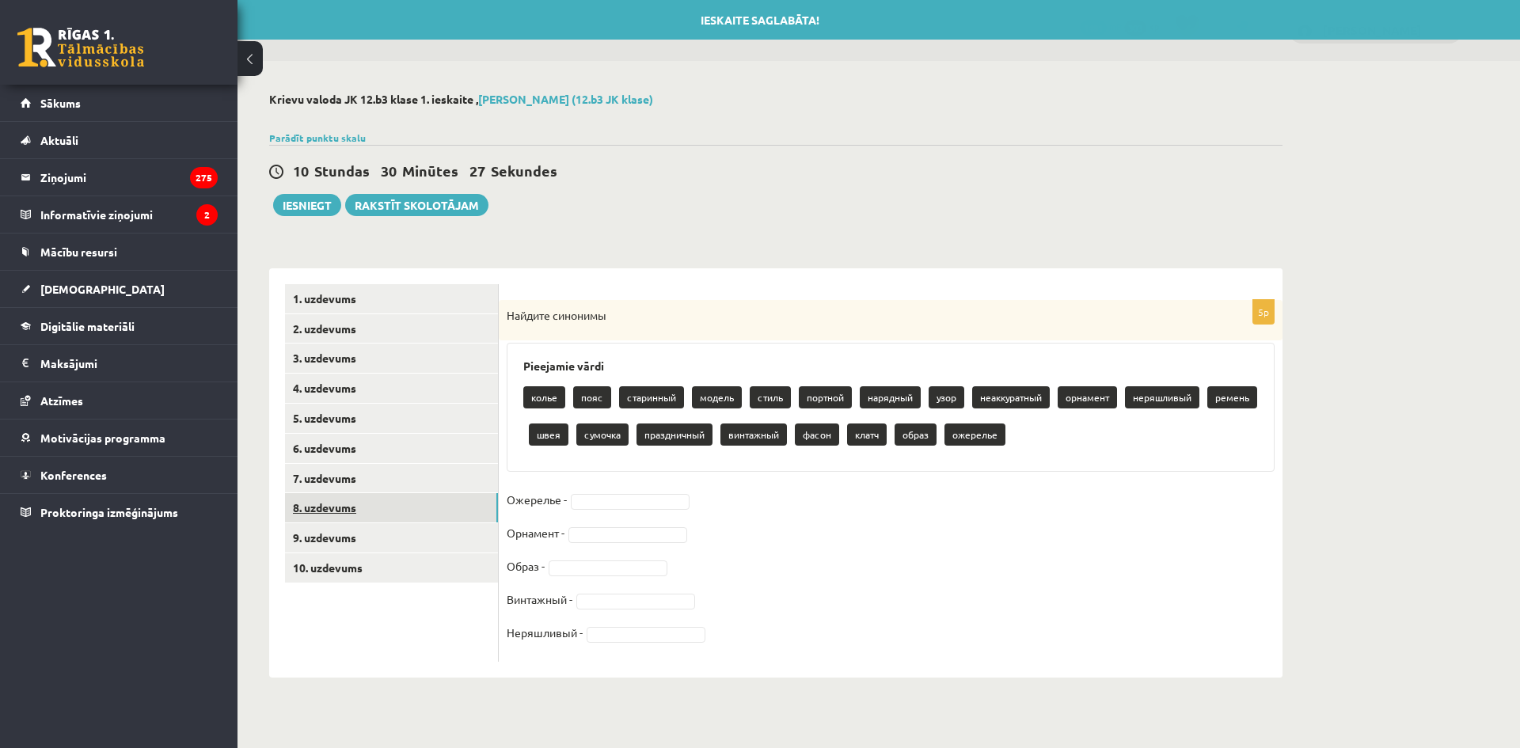
click at [408, 496] on link "8. uzdevums" at bounding box center [391, 507] width 213 height 29
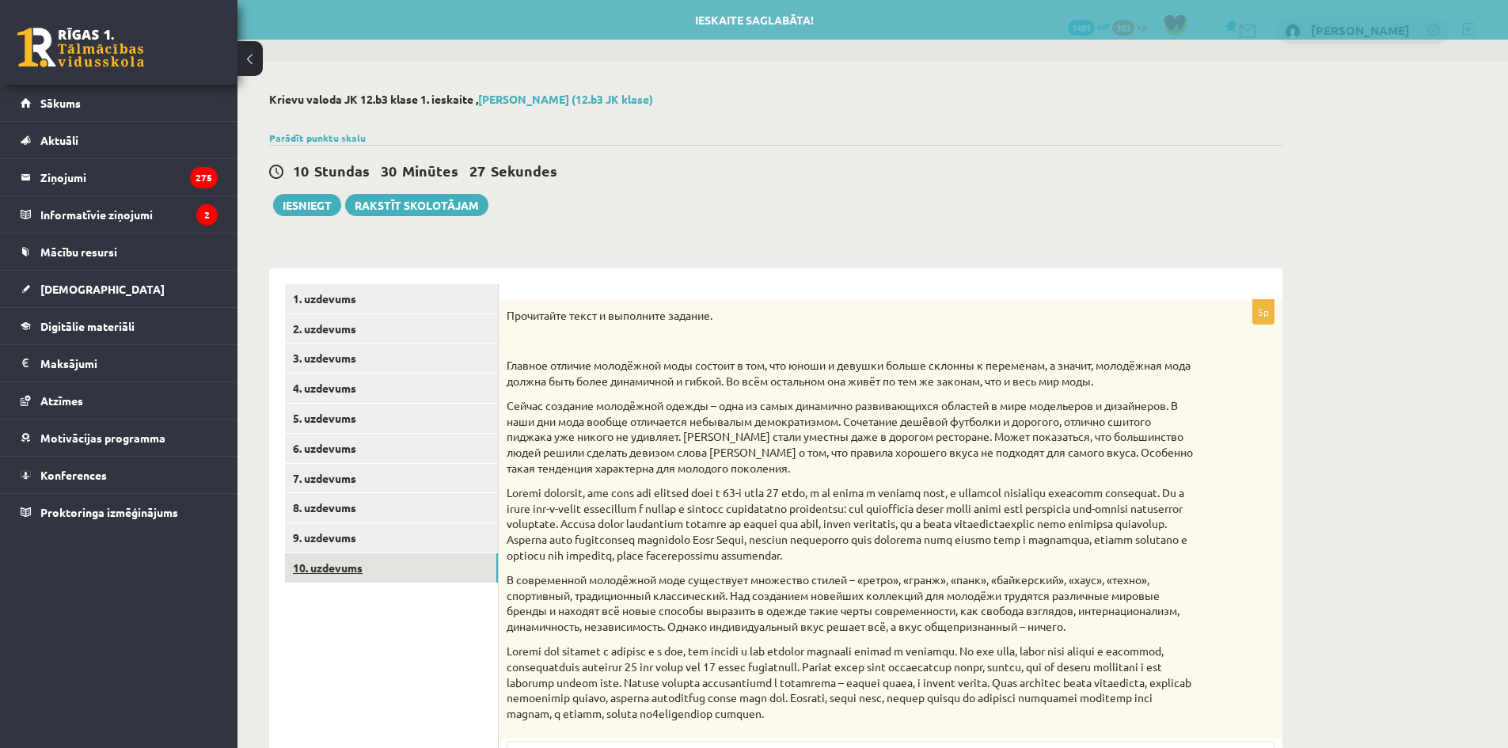
click at [410, 575] on link "10. uzdevums" at bounding box center [391, 567] width 213 height 29
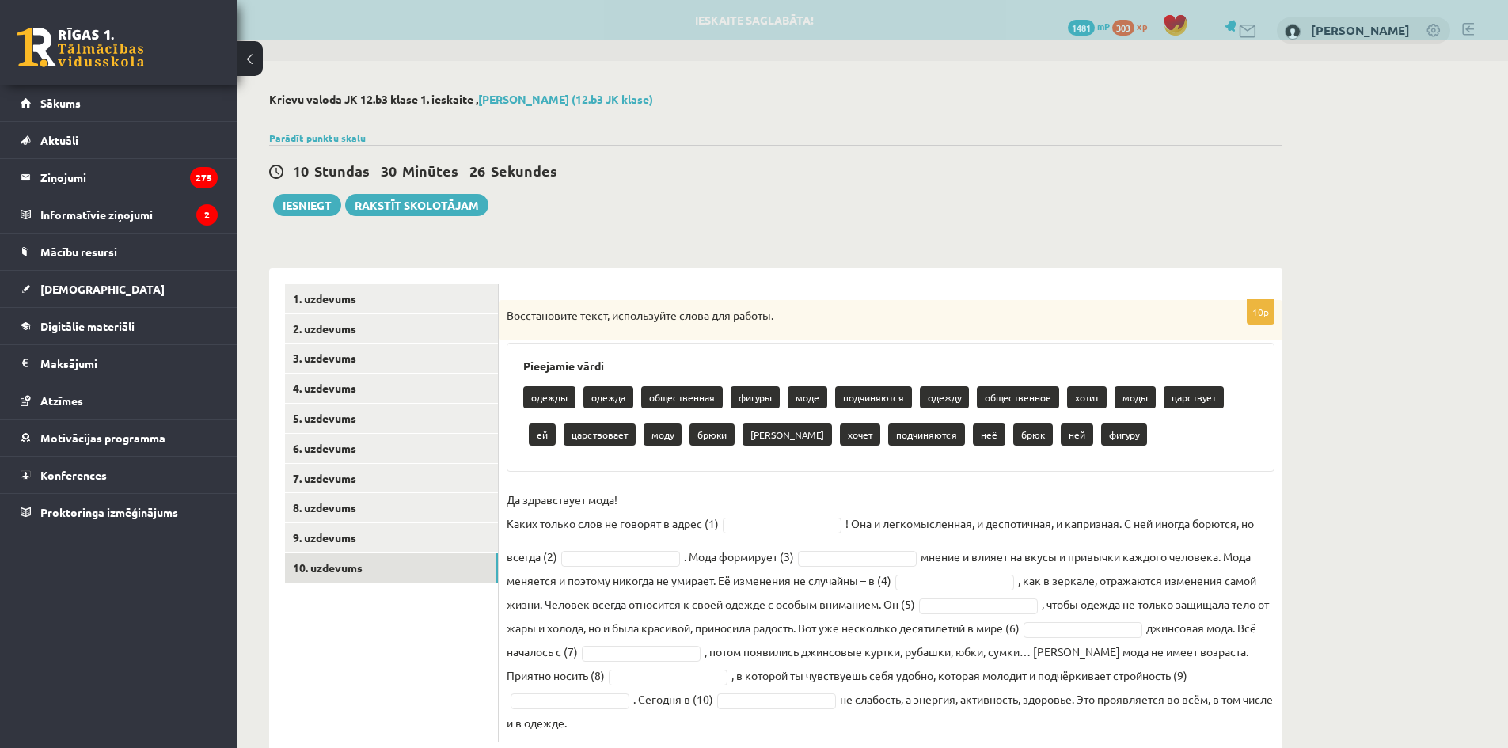
click at [407, 608] on ul "1. uzdevums 2. uzdevums 3. uzdevums 4. uzdevums 5. uzdevums 6. uzdevums 7. uzde…" at bounding box center [392, 513] width 214 height 458
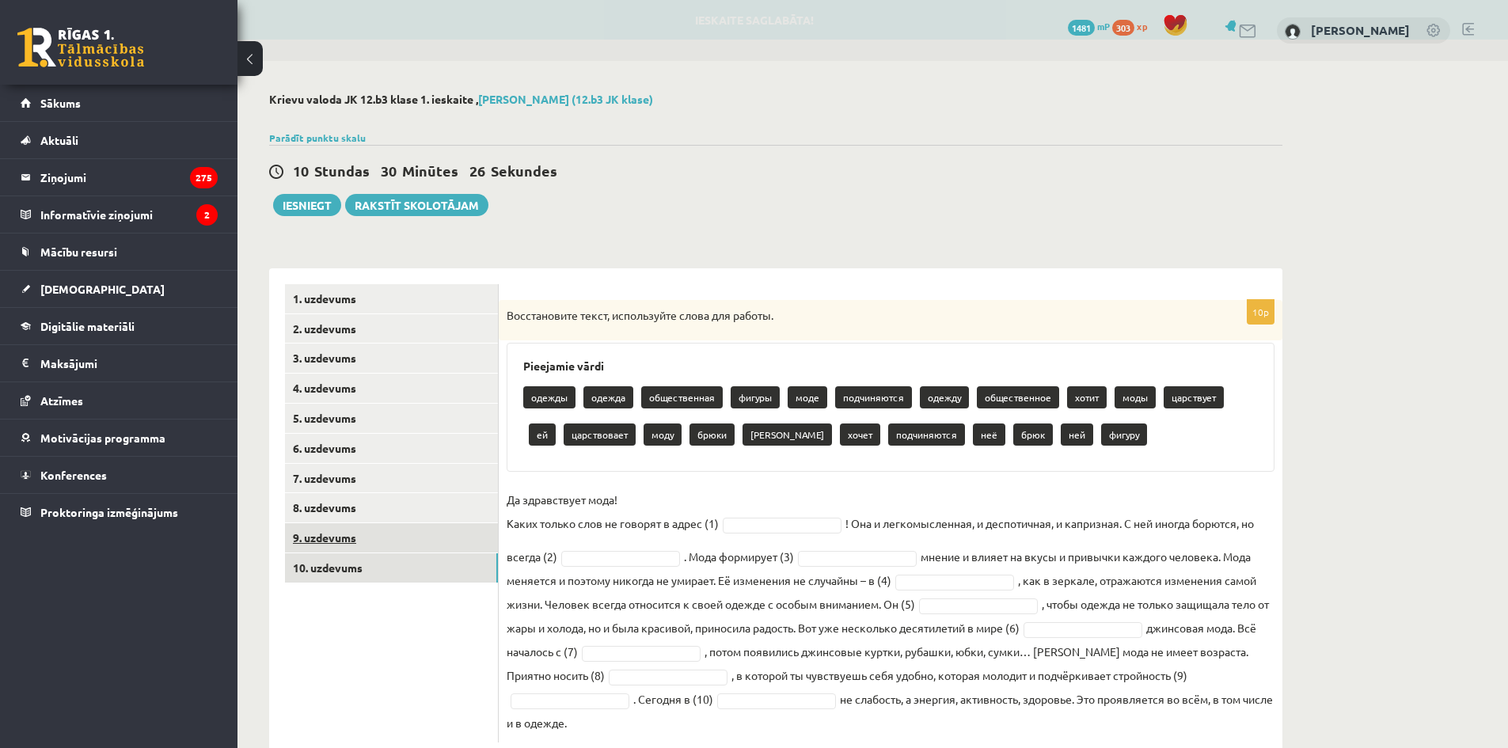
click at [391, 543] on link "9. uzdevums" at bounding box center [391, 537] width 213 height 29
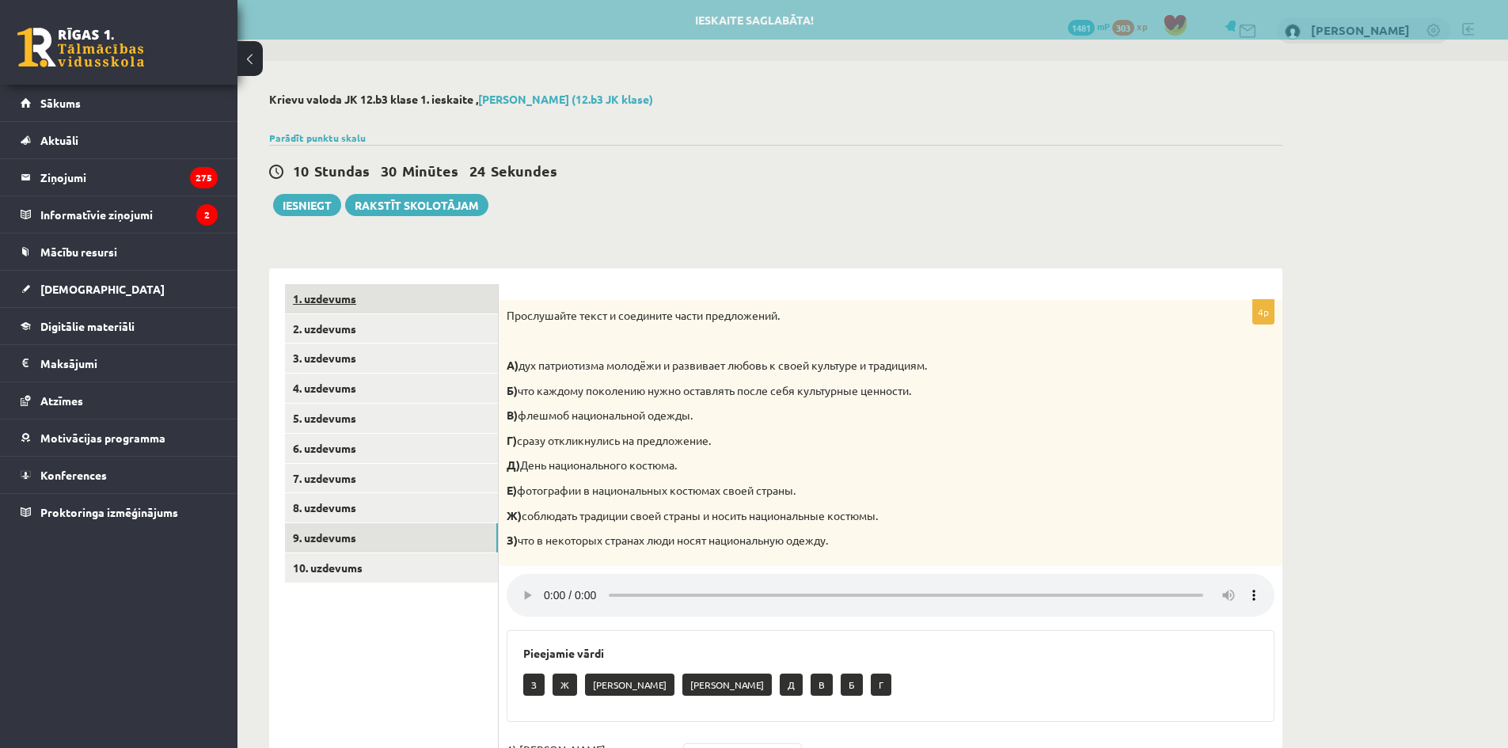
click at [359, 309] on link "1. uzdevums" at bounding box center [391, 298] width 213 height 29
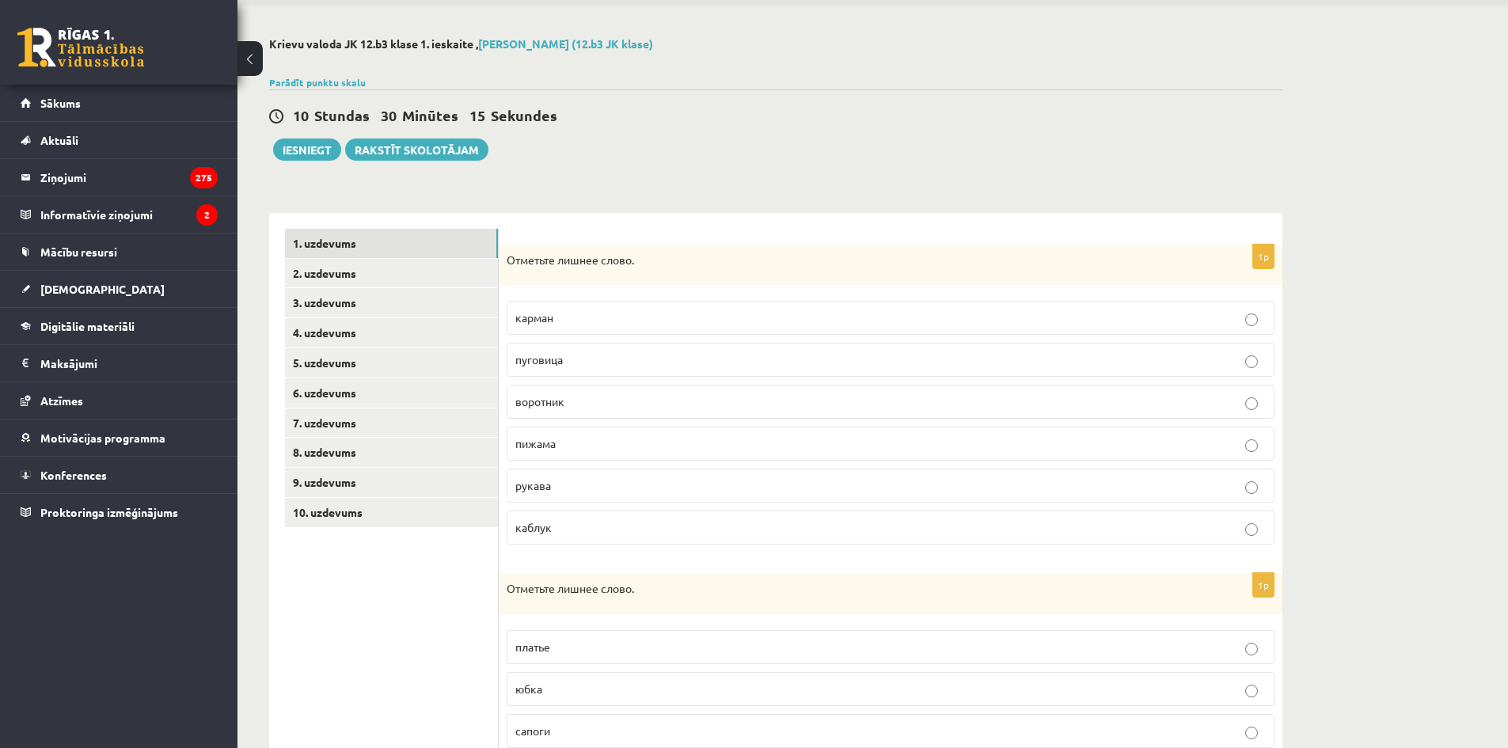
scroll to position [55, 0]
click at [572, 533] on p "каблук" at bounding box center [890, 528] width 750 height 17
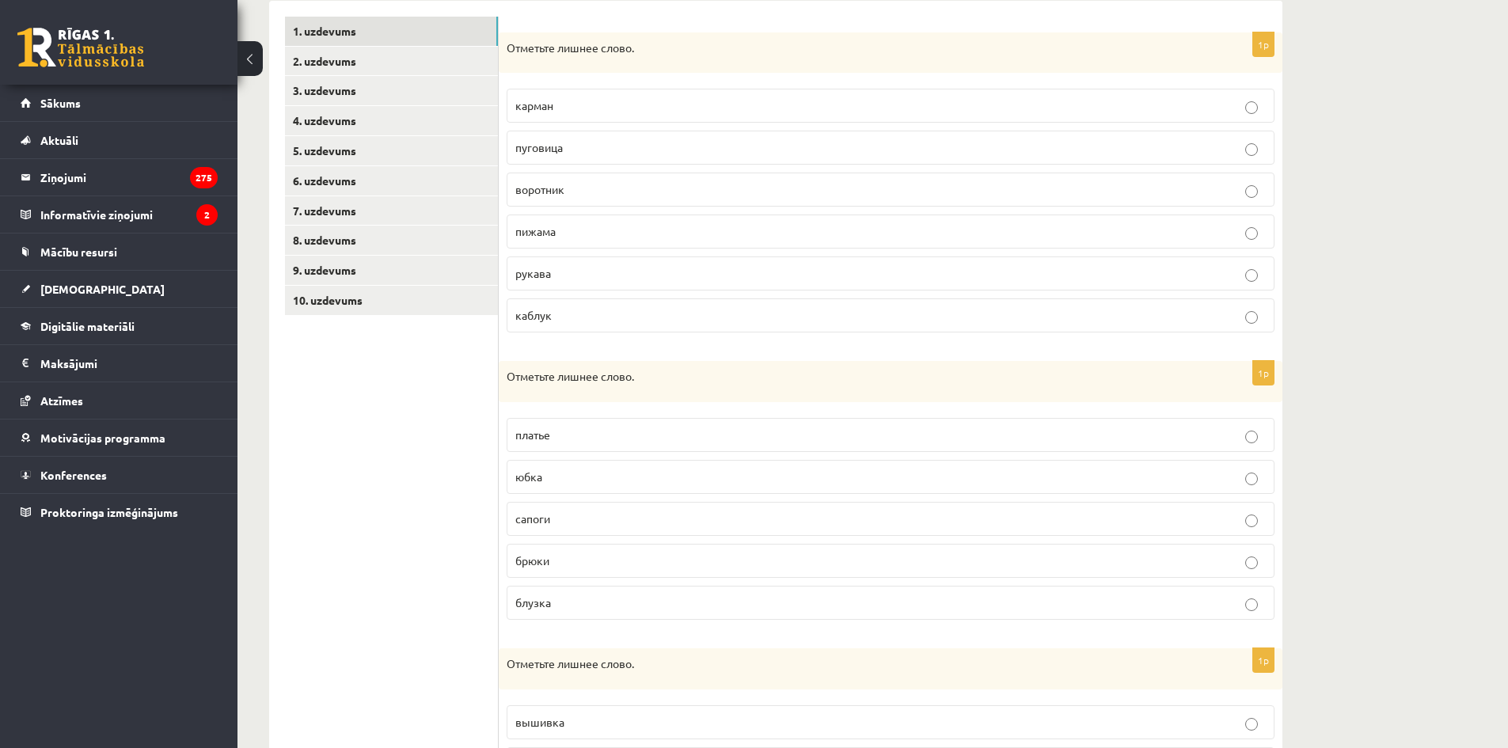
scroll to position [292, 0]
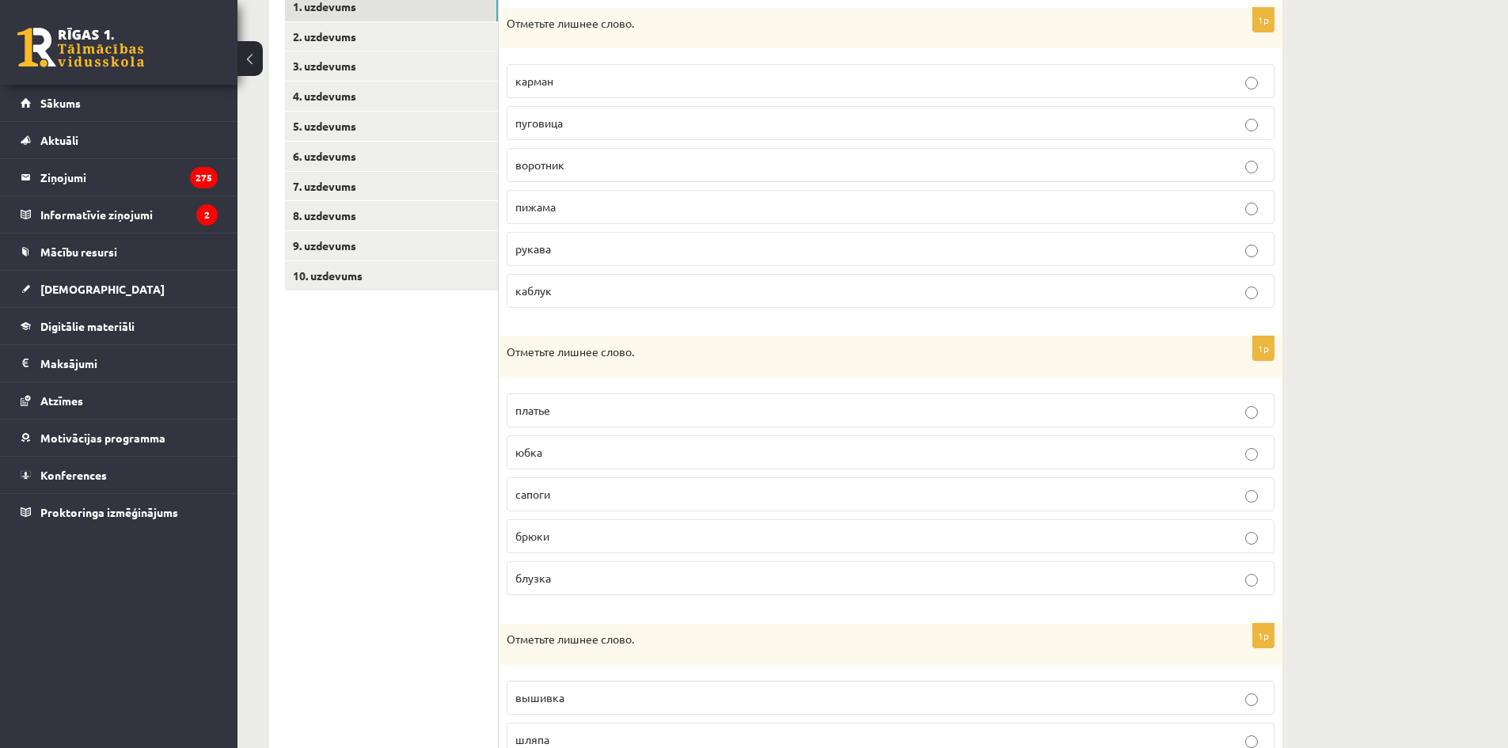
click at [577, 488] on p "сапоги" at bounding box center [890, 494] width 750 height 17
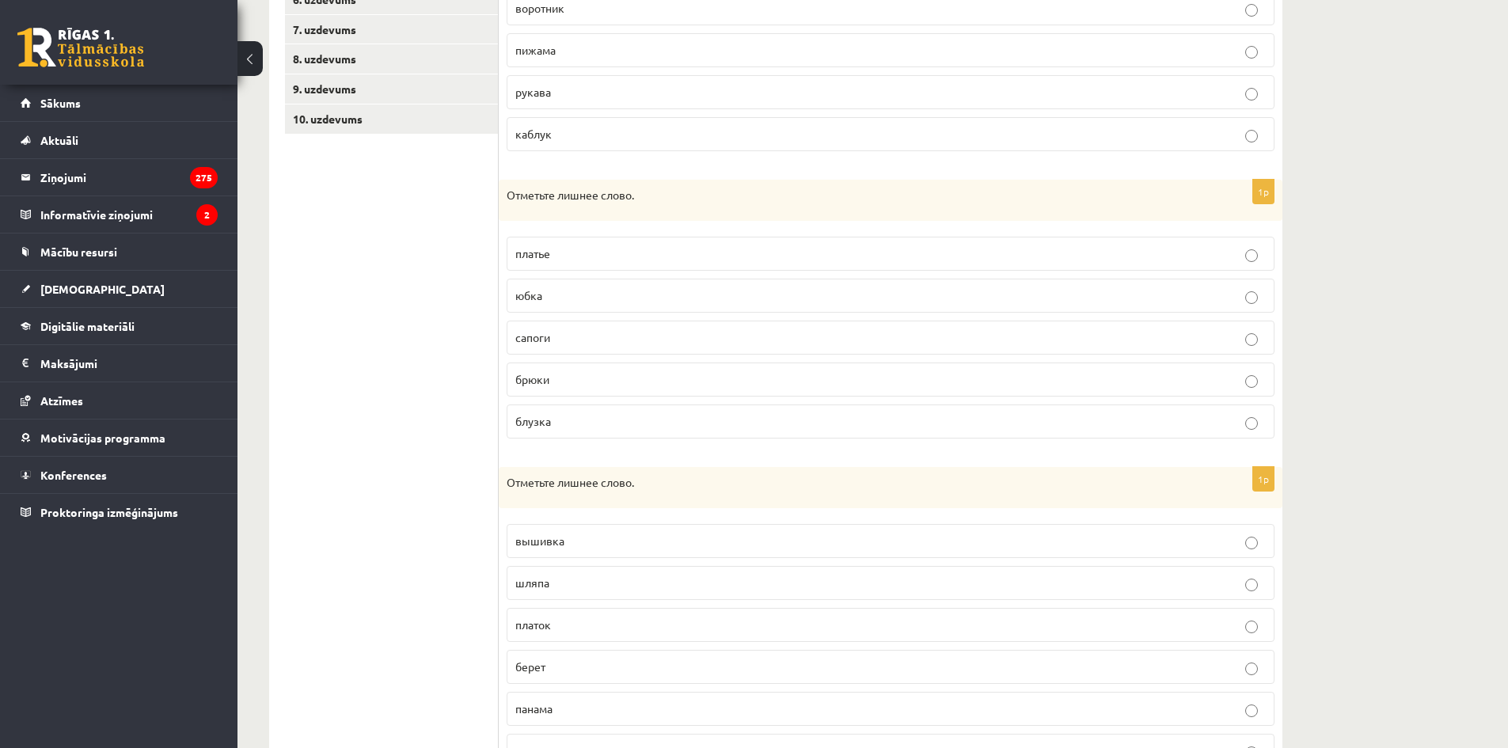
scroll to position [450, 0]
click at [614, 535] on p "вышивка" at bounding box center [890, 539] width 750 height 17
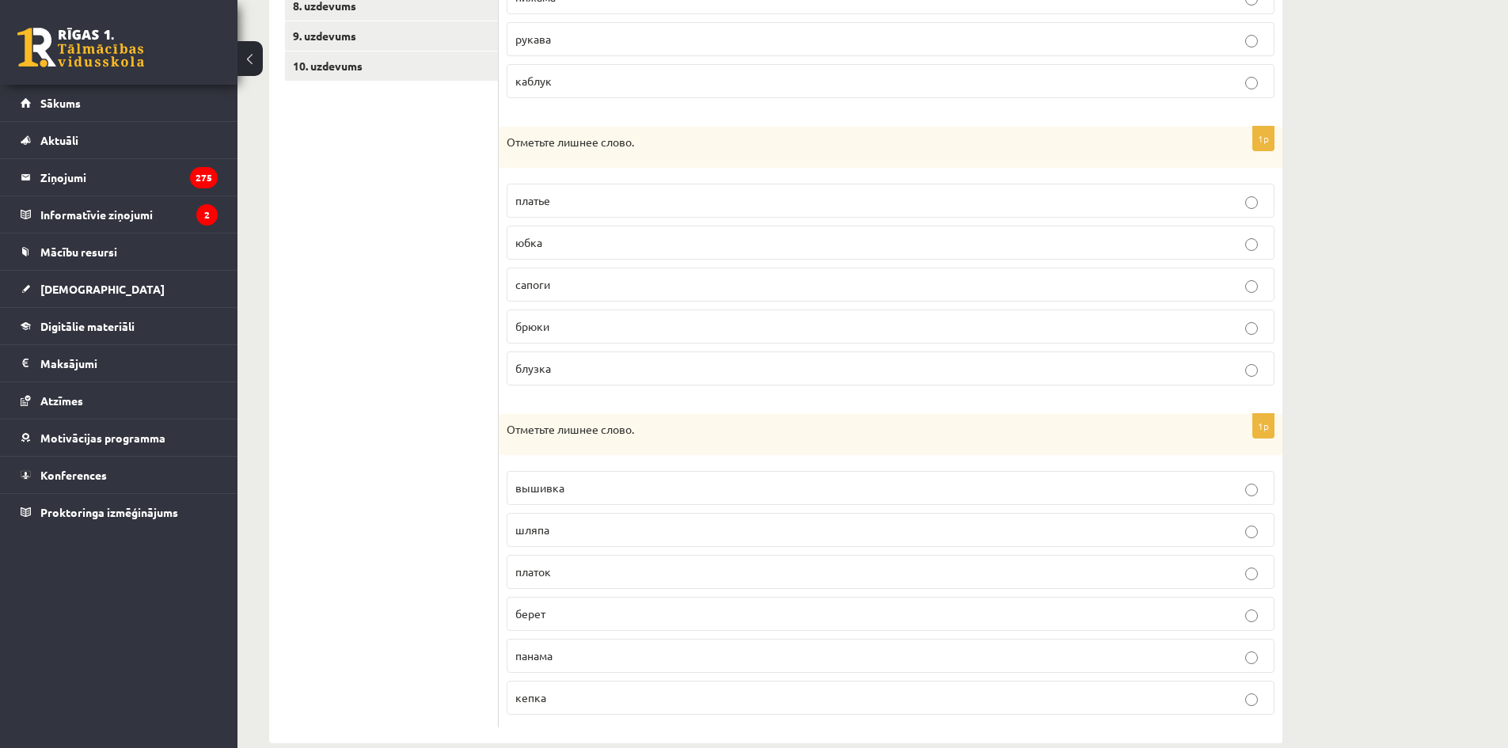
scroll to position [530, 0]
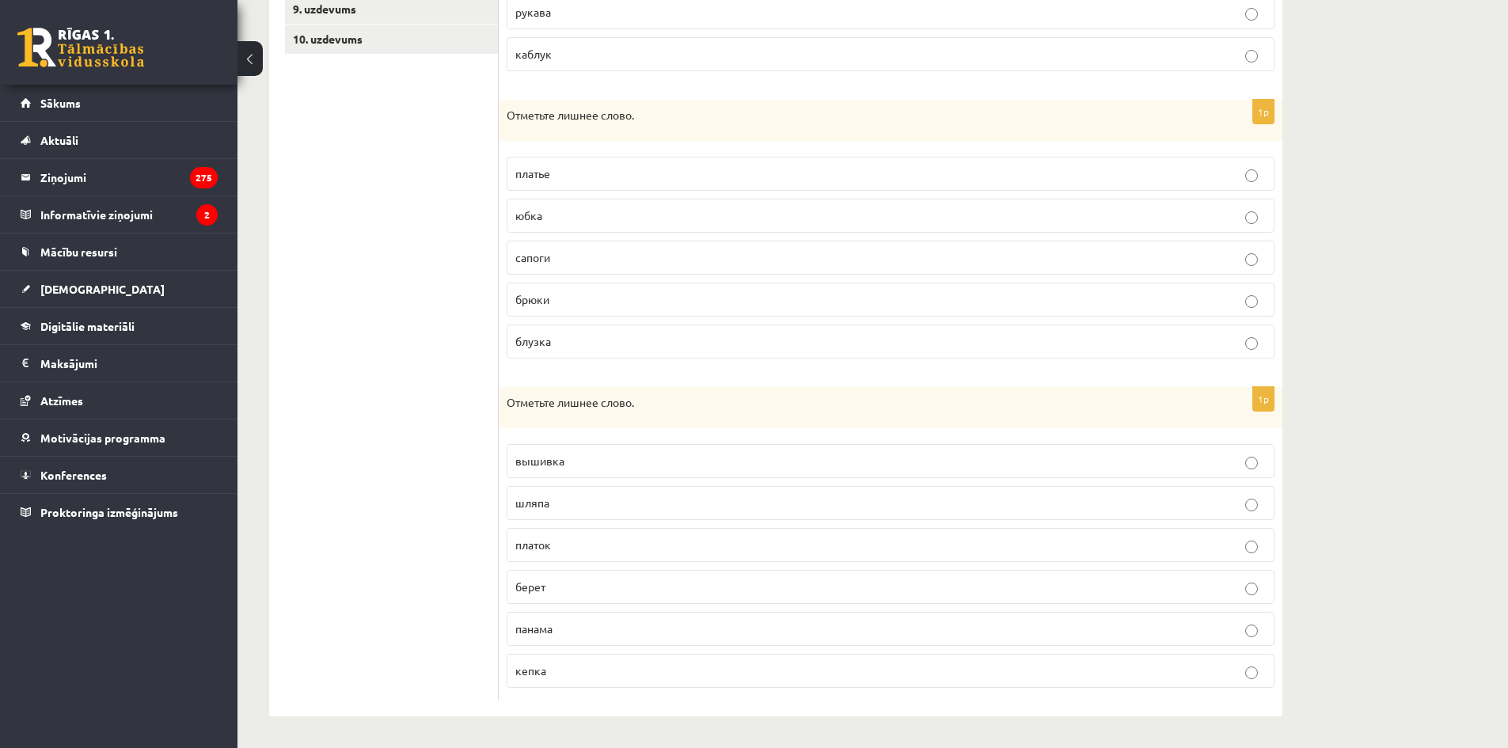
click at [617, 531] on label "платок" at bounding box center [891, 545] width 768 height 34
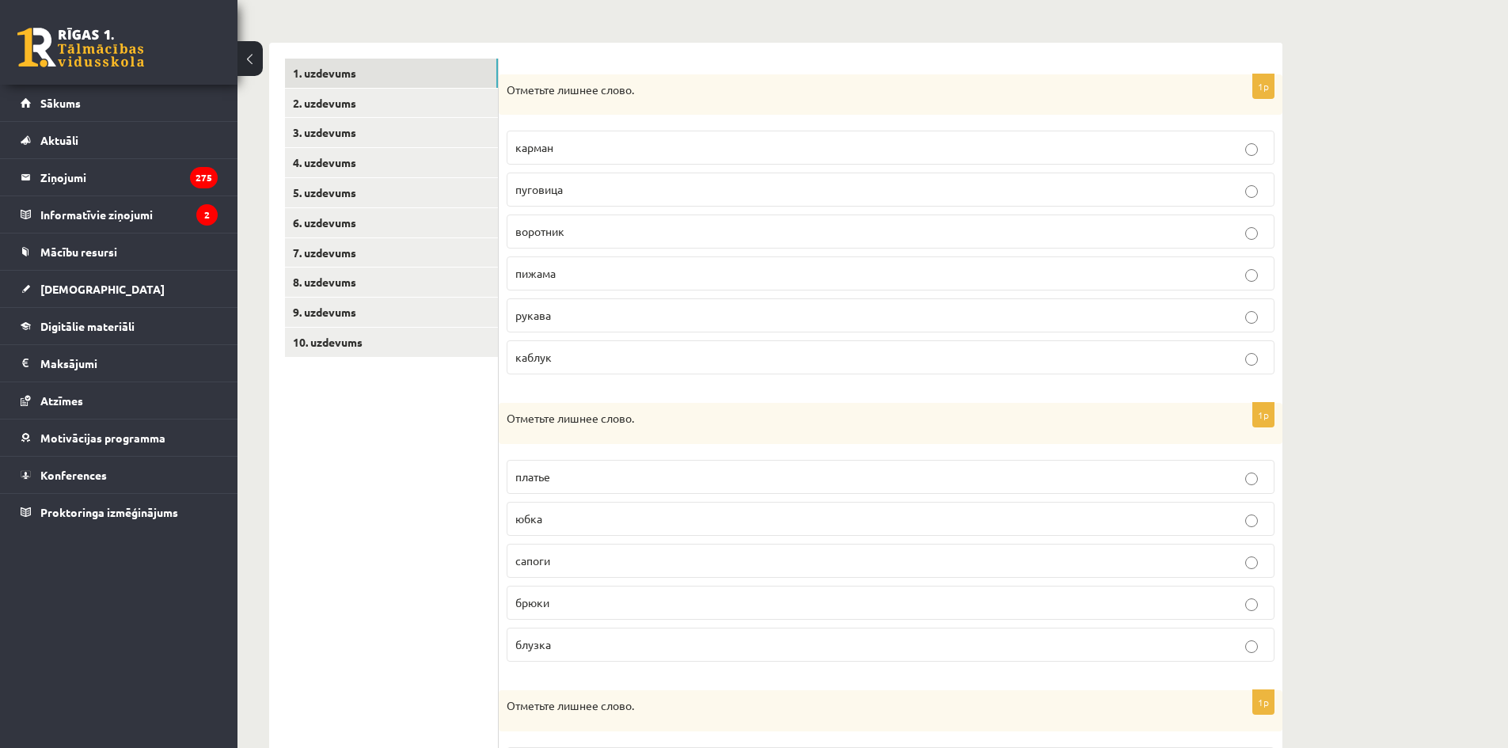
scroll to position [213, 0]
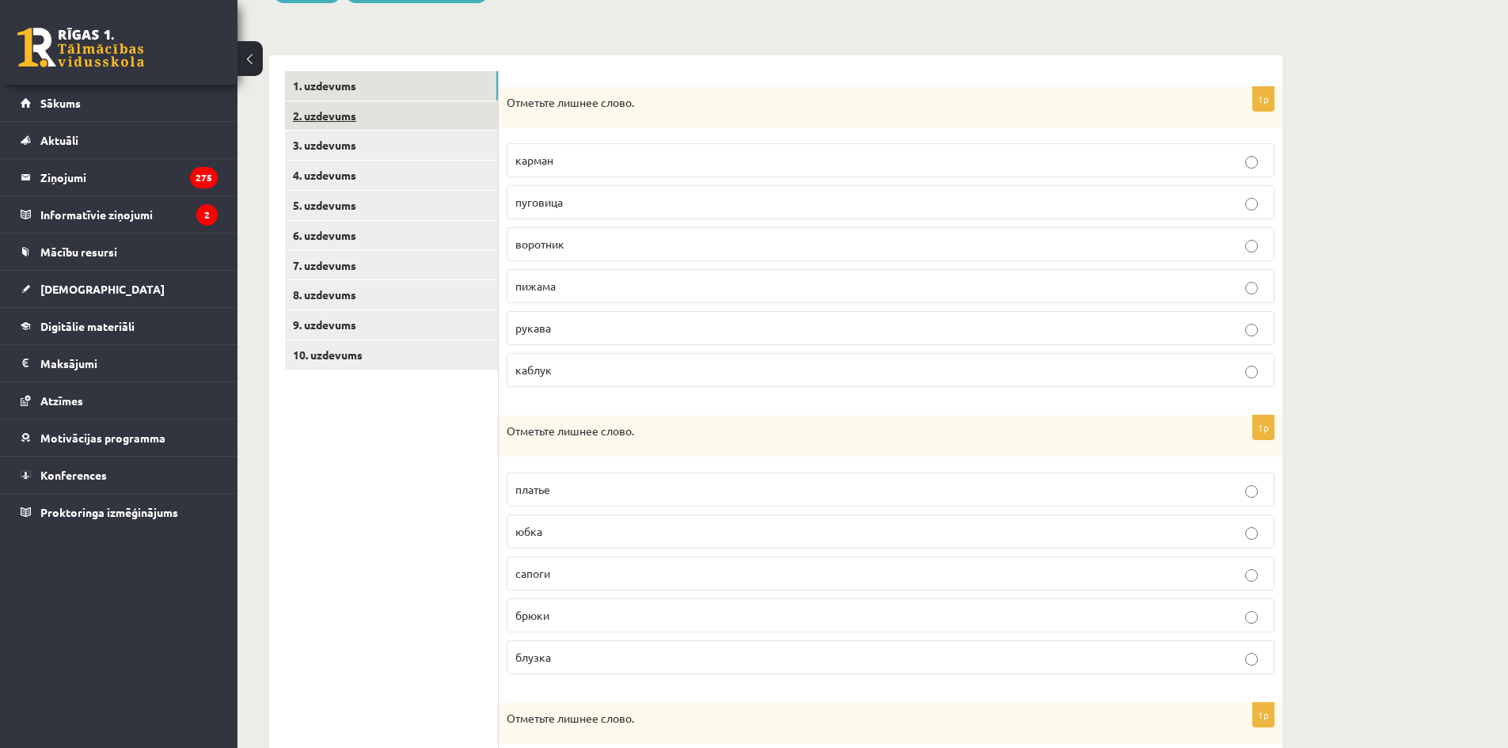
click at [469, 119] on link "2. uzdevums" at bounding box center [391, 115] width 213 height 29
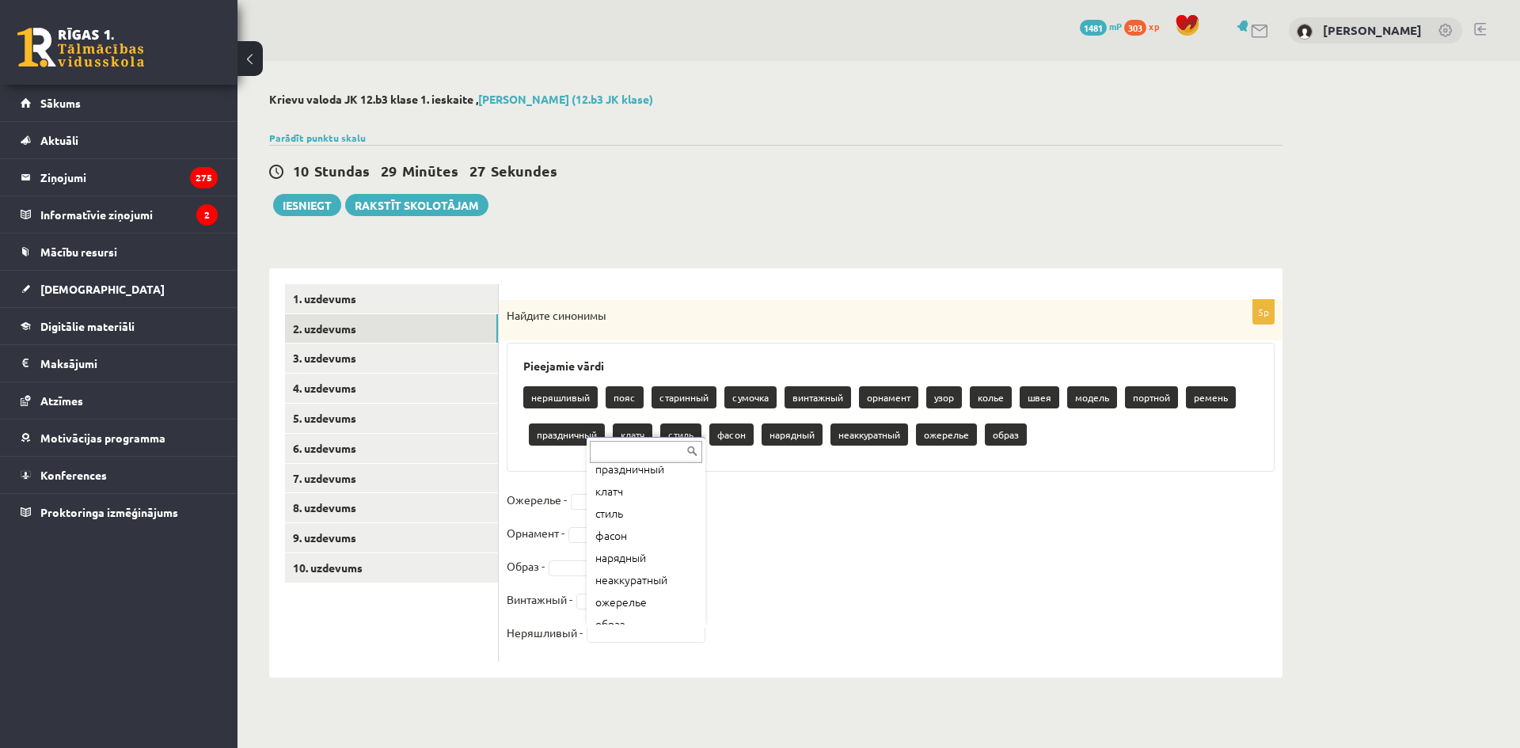
scroll to position [307, 0]
drag, startPoint x: 664, startPoint y: 563, endPoint x: 651, endPoint y: 569, distance: 14.9
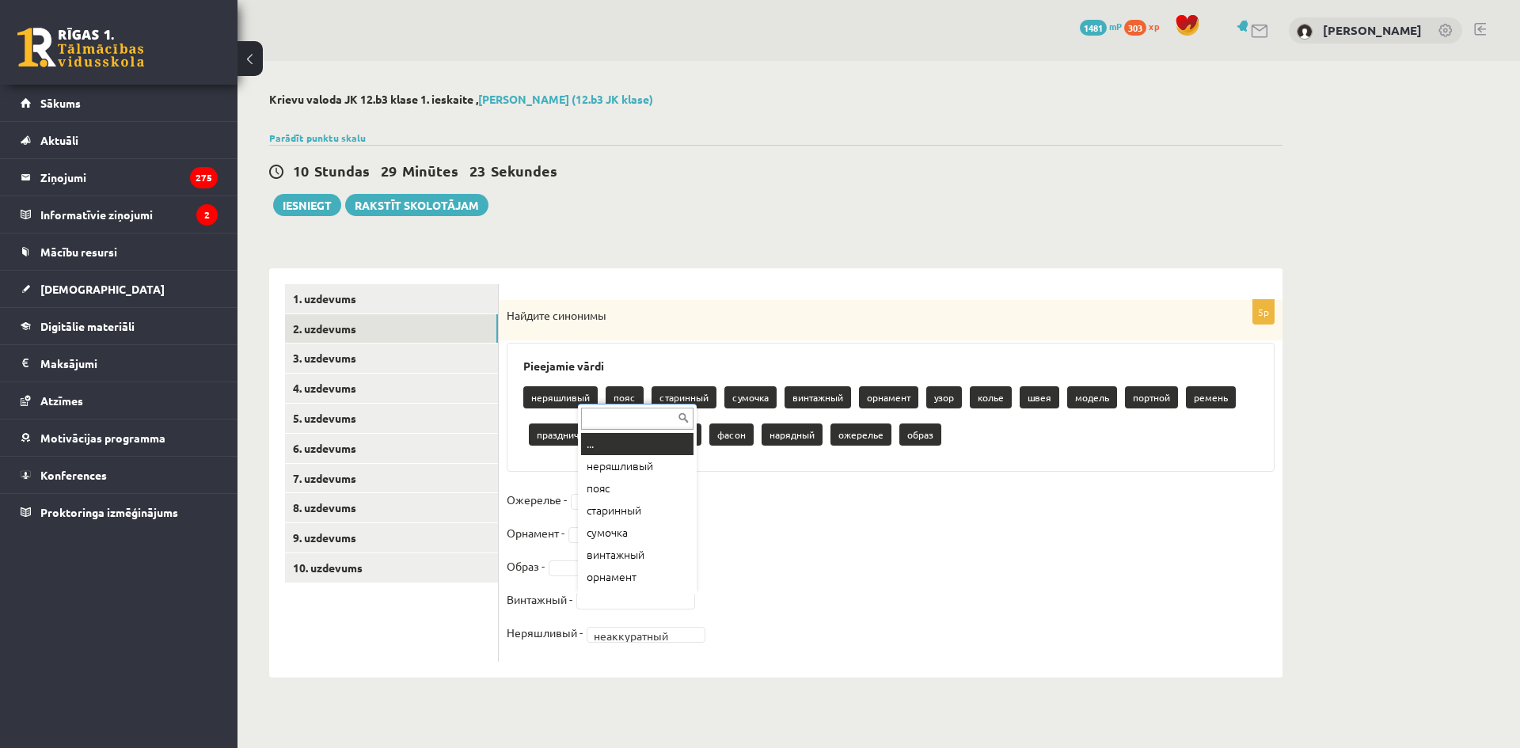
scroll to position [19, 0]
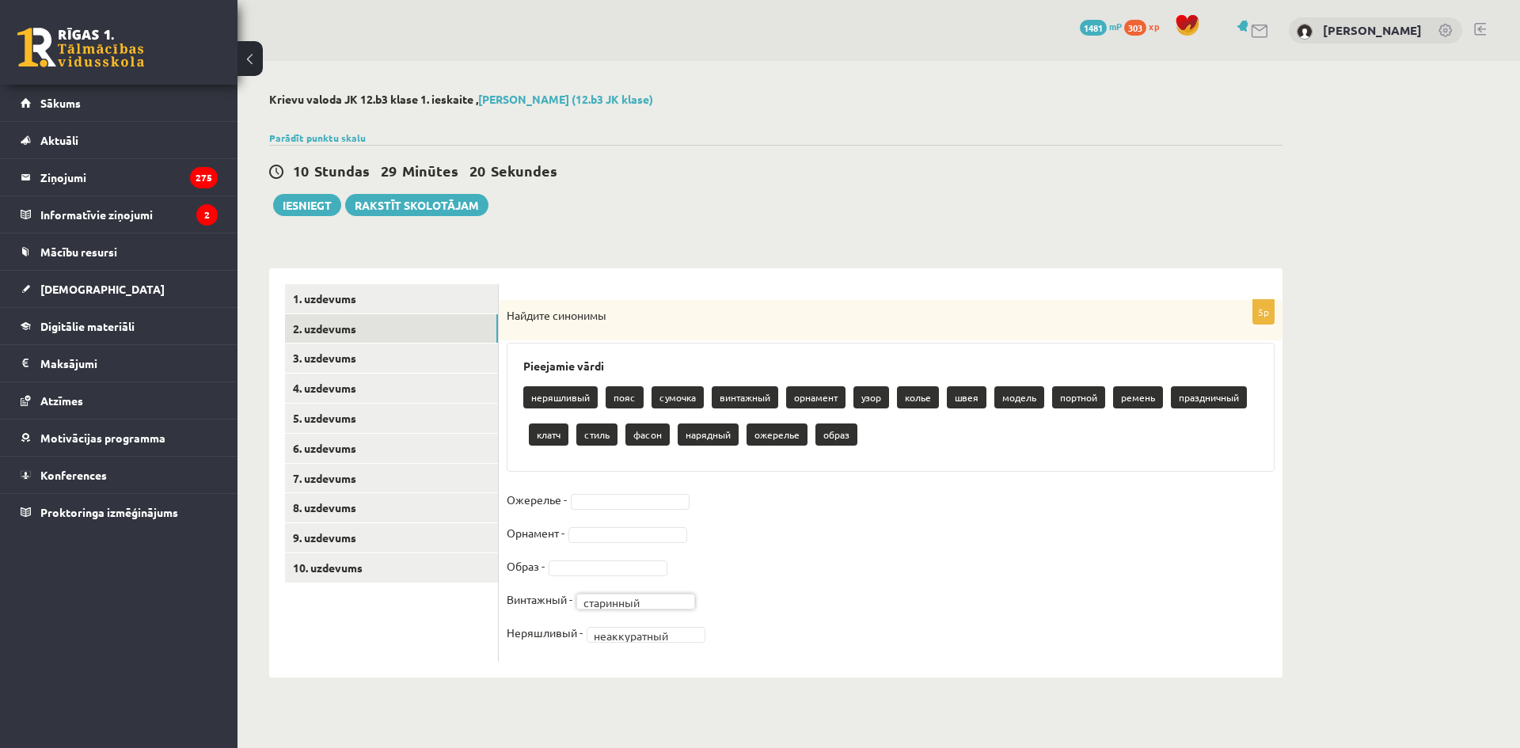
click at [613, 556] on fieldset "**********" at bounding box center [891, 571] width 768 height 166
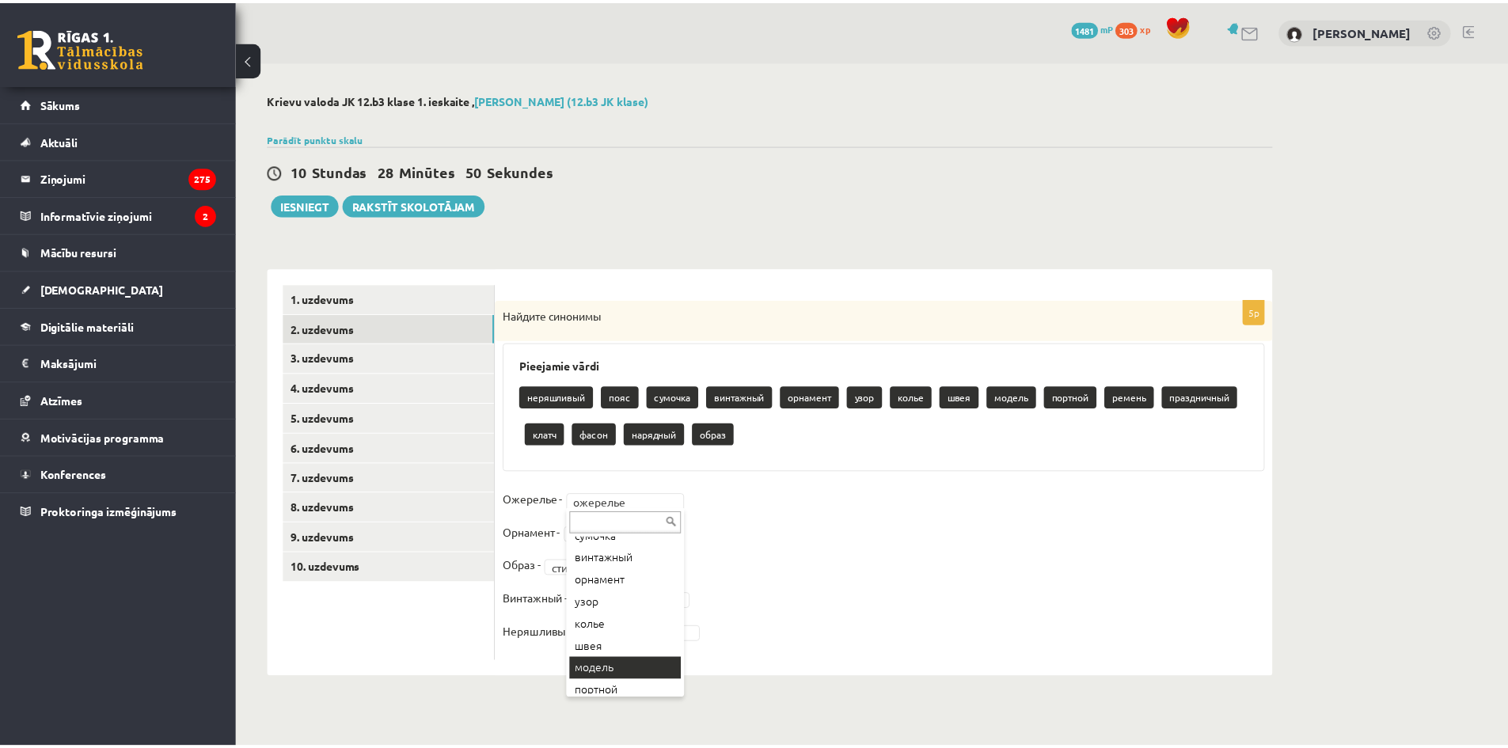
scroll to position [79, 0]
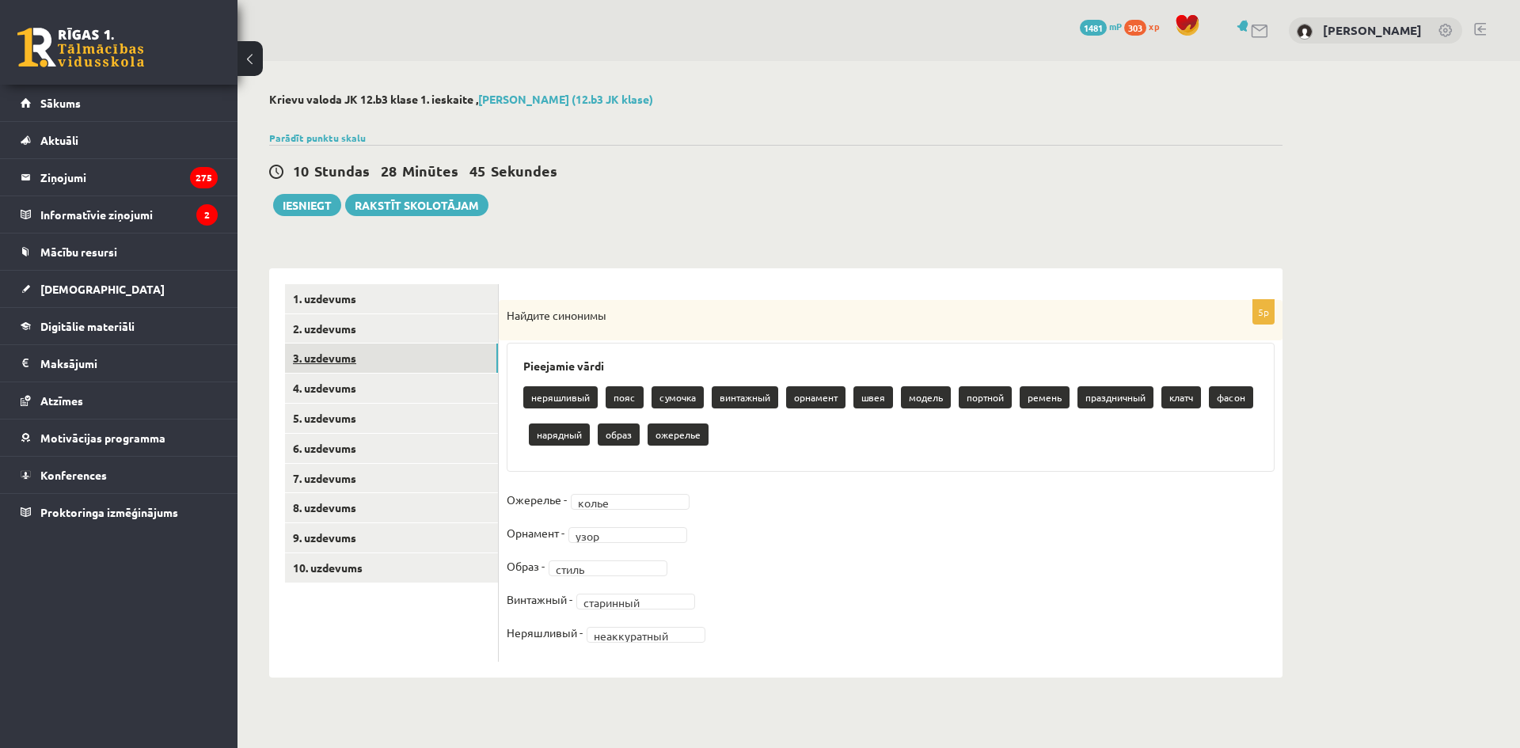
click at [375, 347] on link "3. uzdevums" at bounding box center [391, 358] width 213 height 29
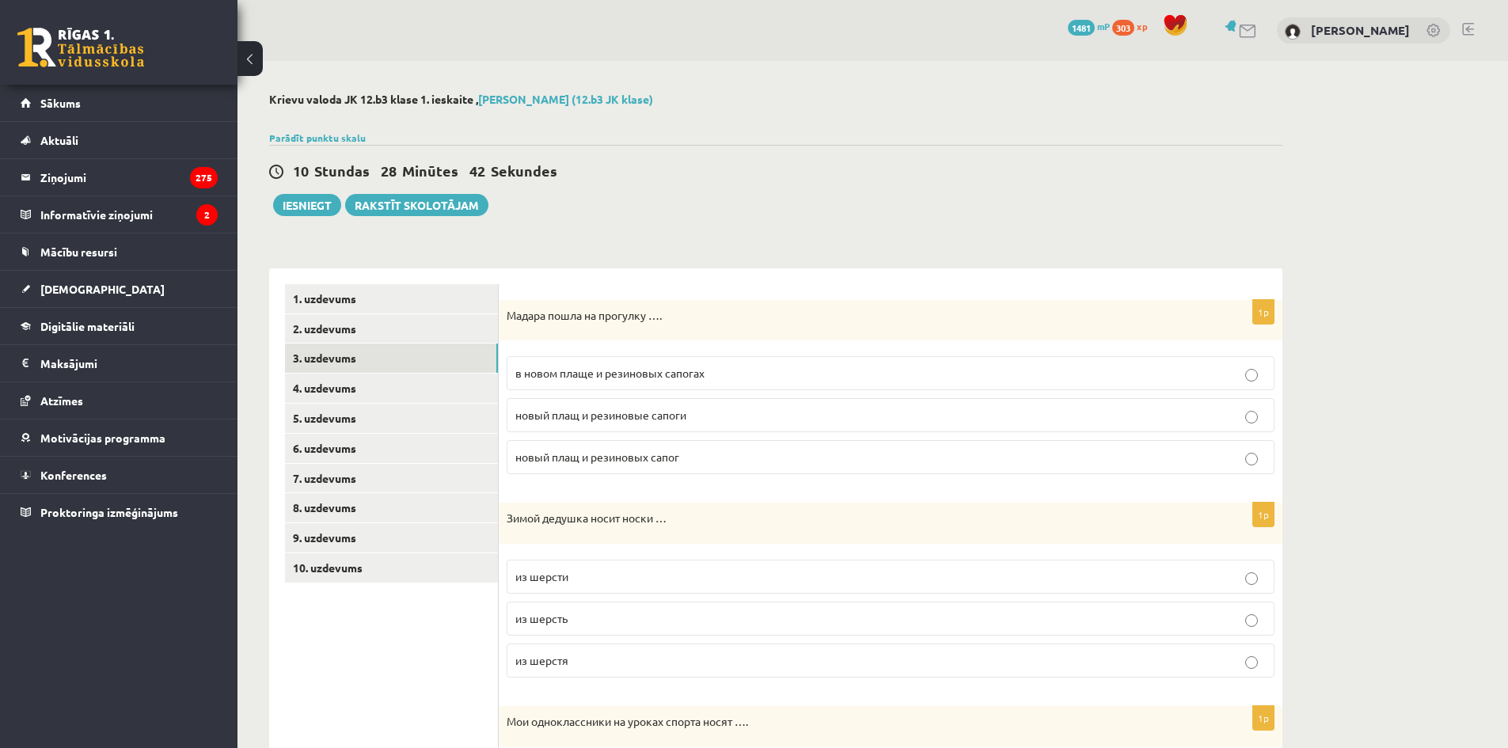
click at [794, 382] on p "в новом плаще и резиновых сапогах" at bounding box center [890, 373] width 750 height 17
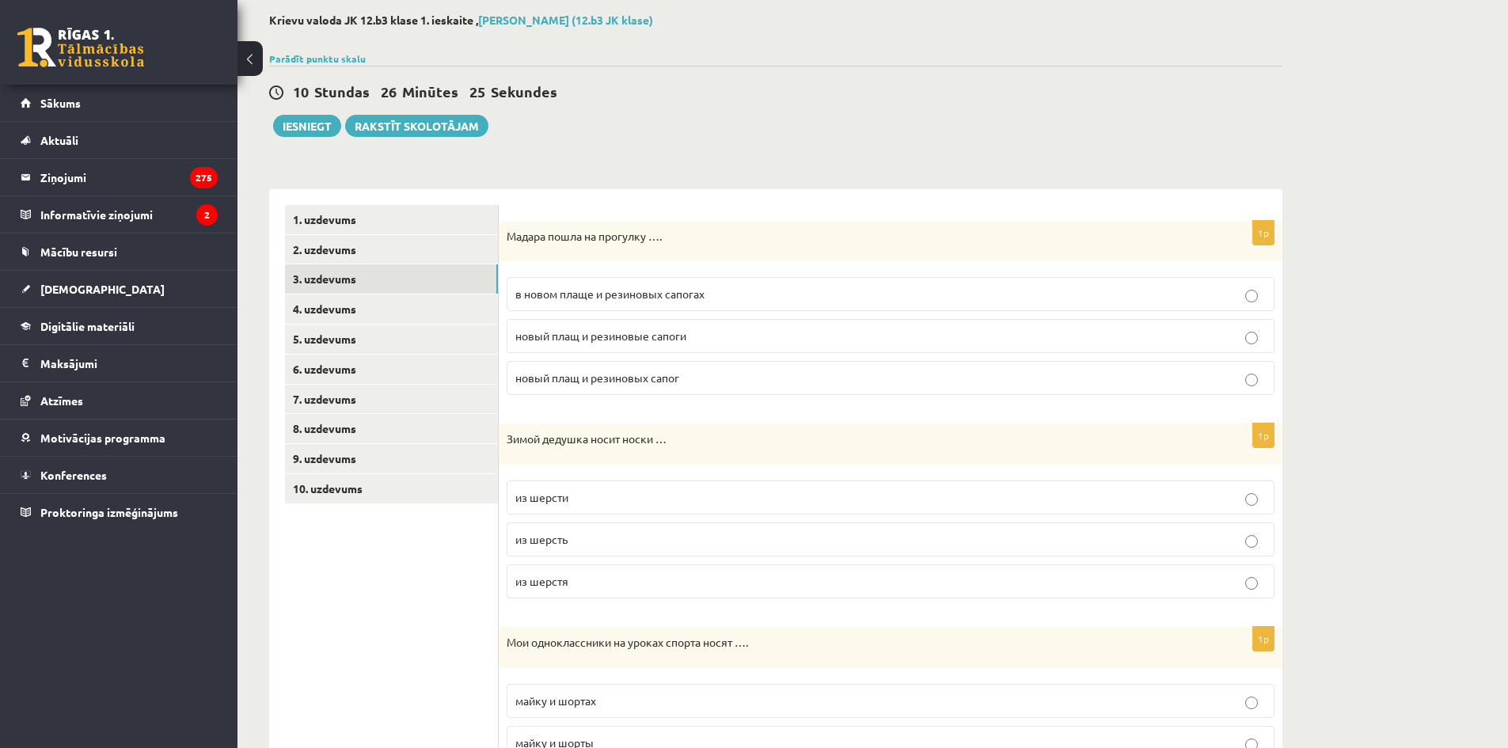
click at [606, 495] on p "из шерсти" at bounding box center [890, 497] width 750 height 17
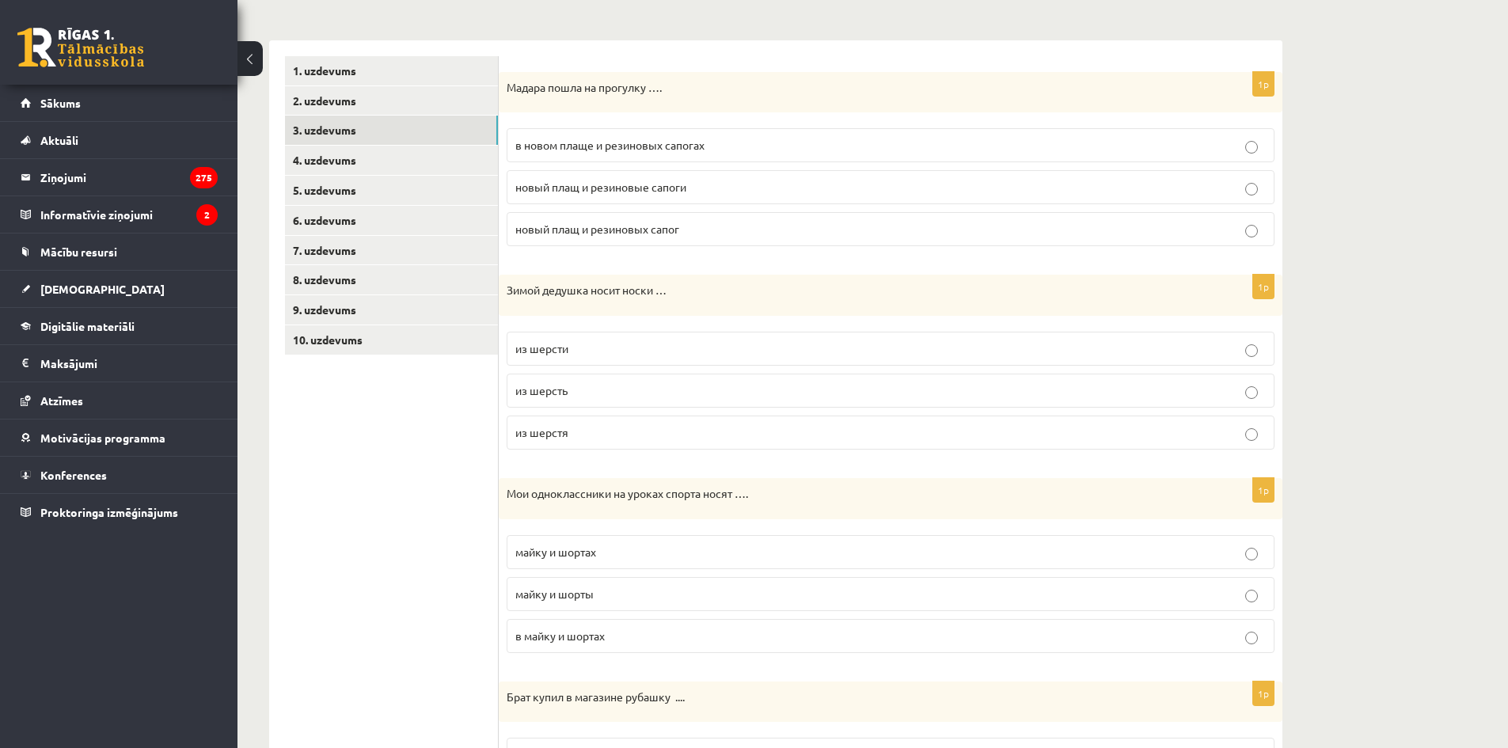
scroll to position [237, 0]
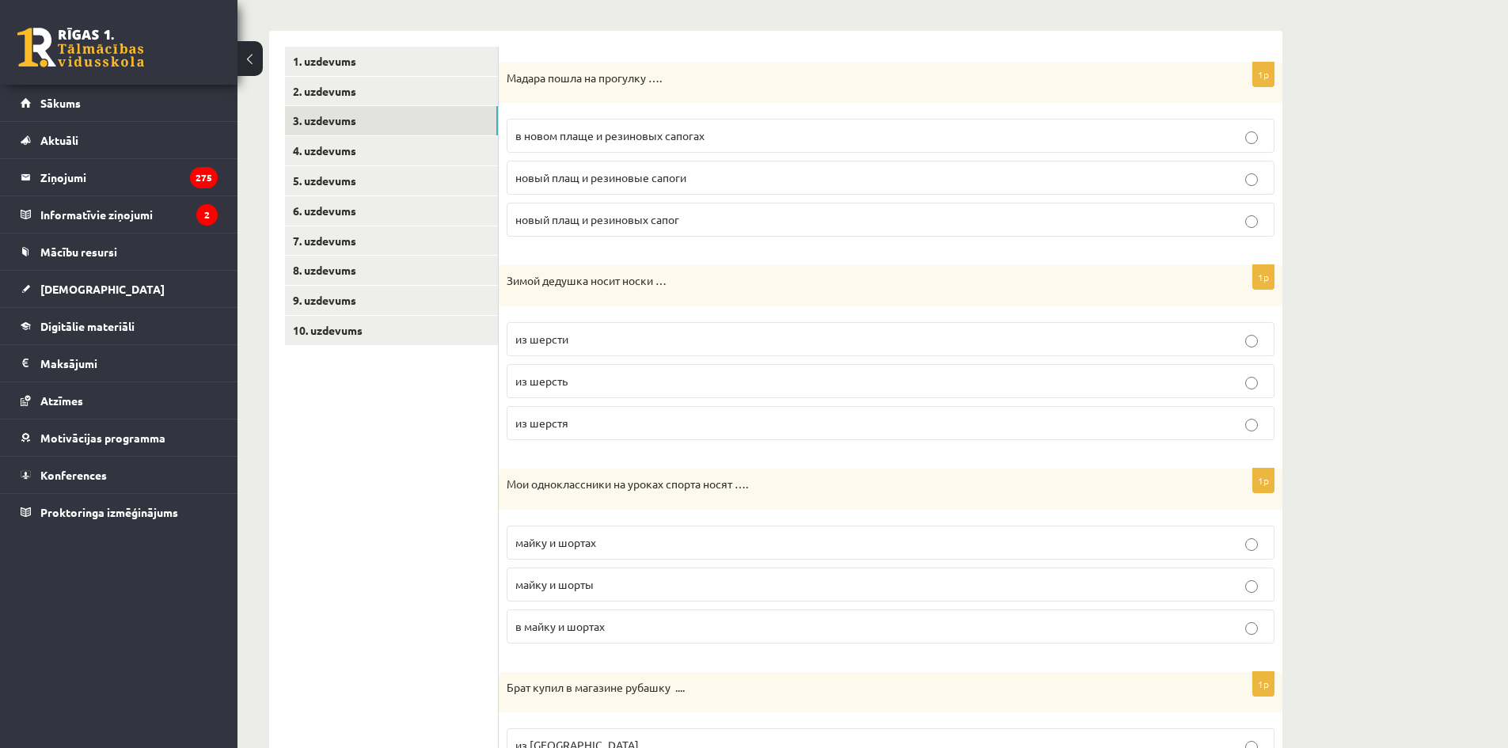
click at [651, 595] on label "майку и шорты" at bounding box center [891, 585] width 768 height 34
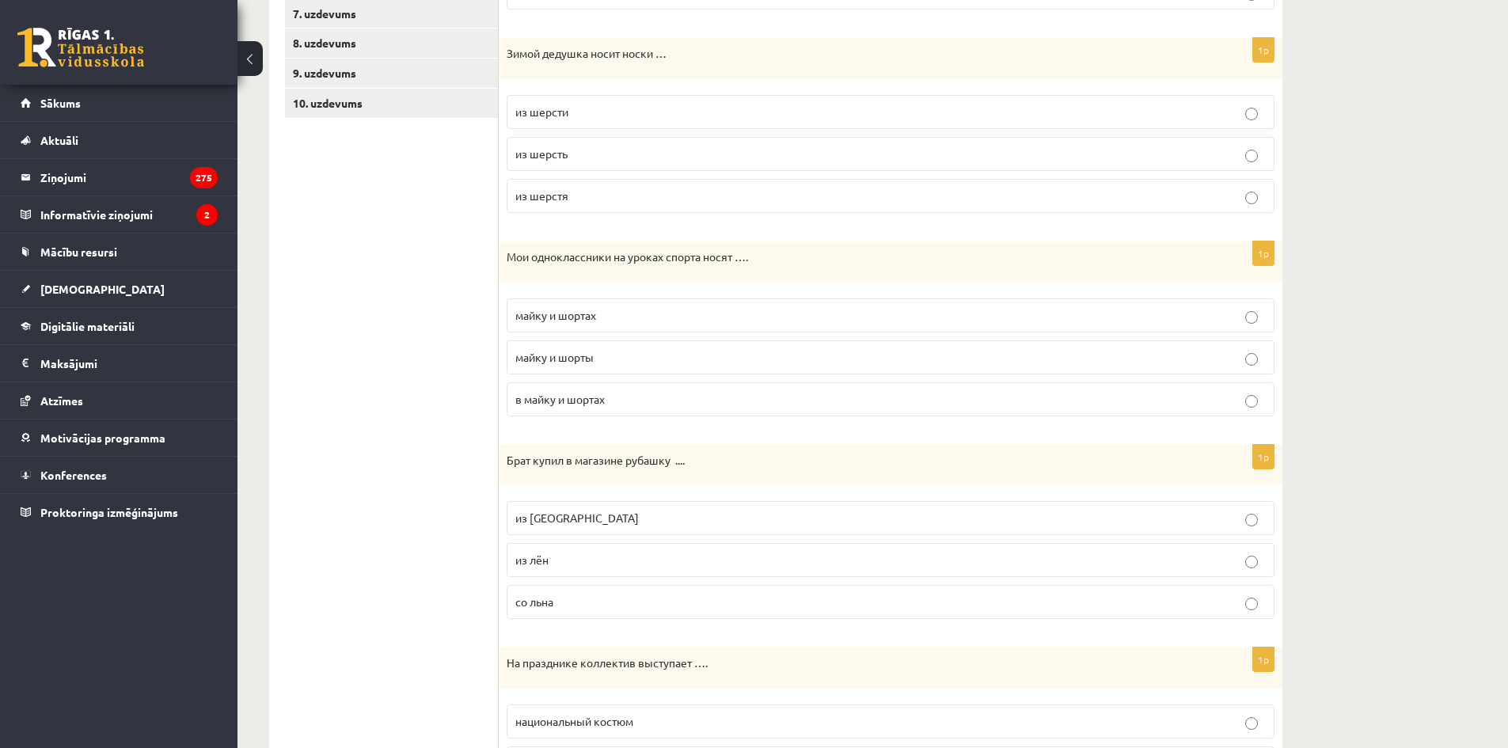
scroll to position [475, 0]
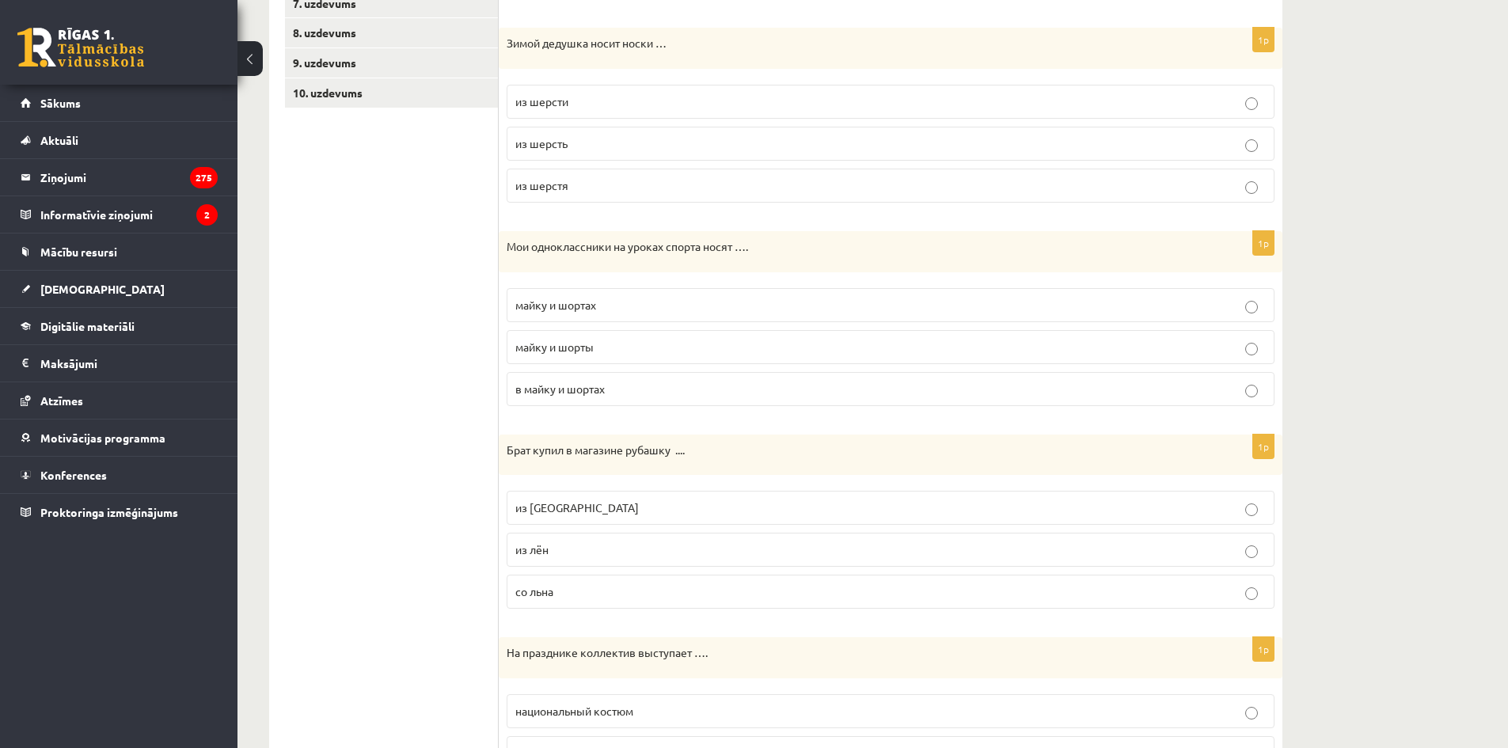
click at [596, 514] on p "из льна" at bounding box center [890, 507] width 750 height 17
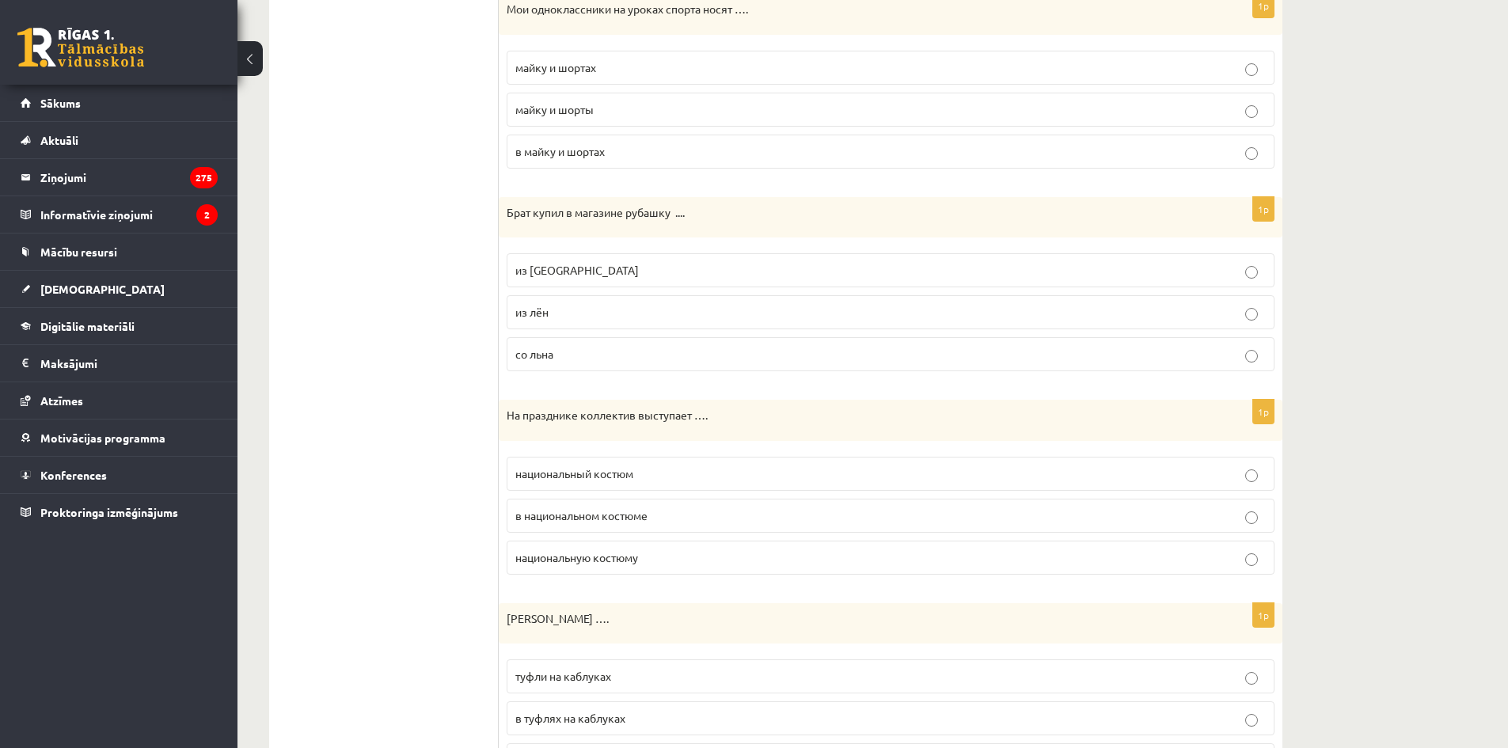
click at [599, 508] on p "в национальном костюме" at bounding box center [890, 515] width 750 height 17
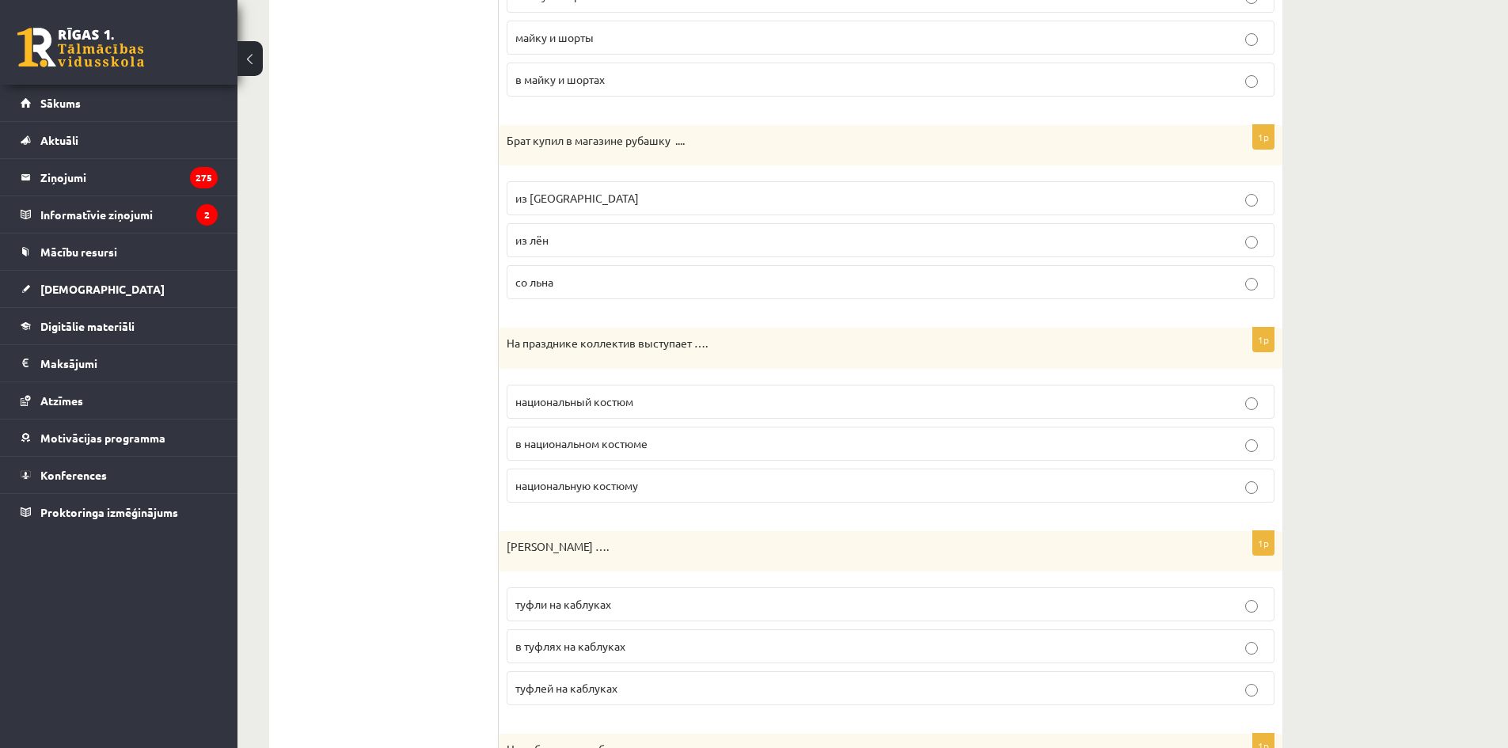
scroll to position [871, 0]
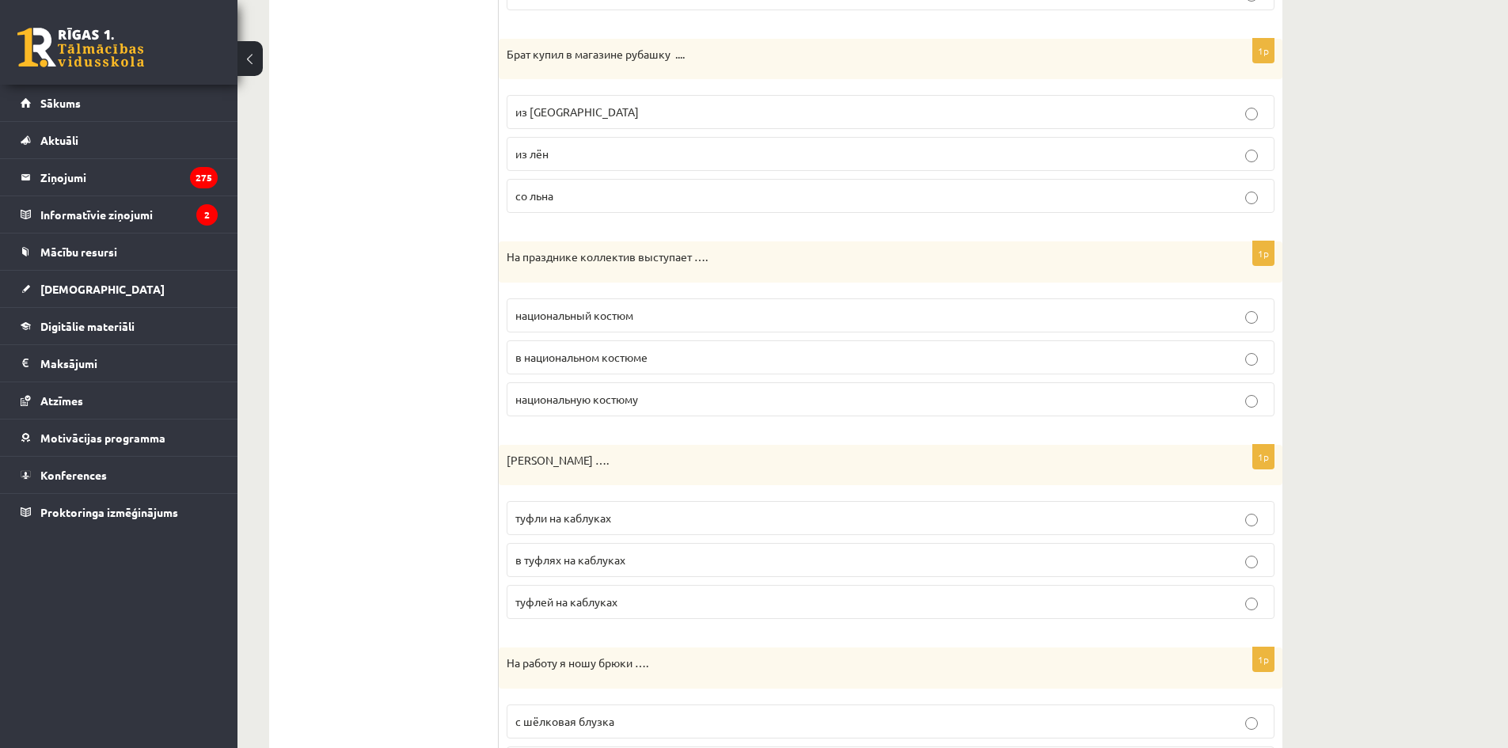
click at [628, 513] on p "туфли на каблуках" at bounding box center [890, 518] width 750 height 17
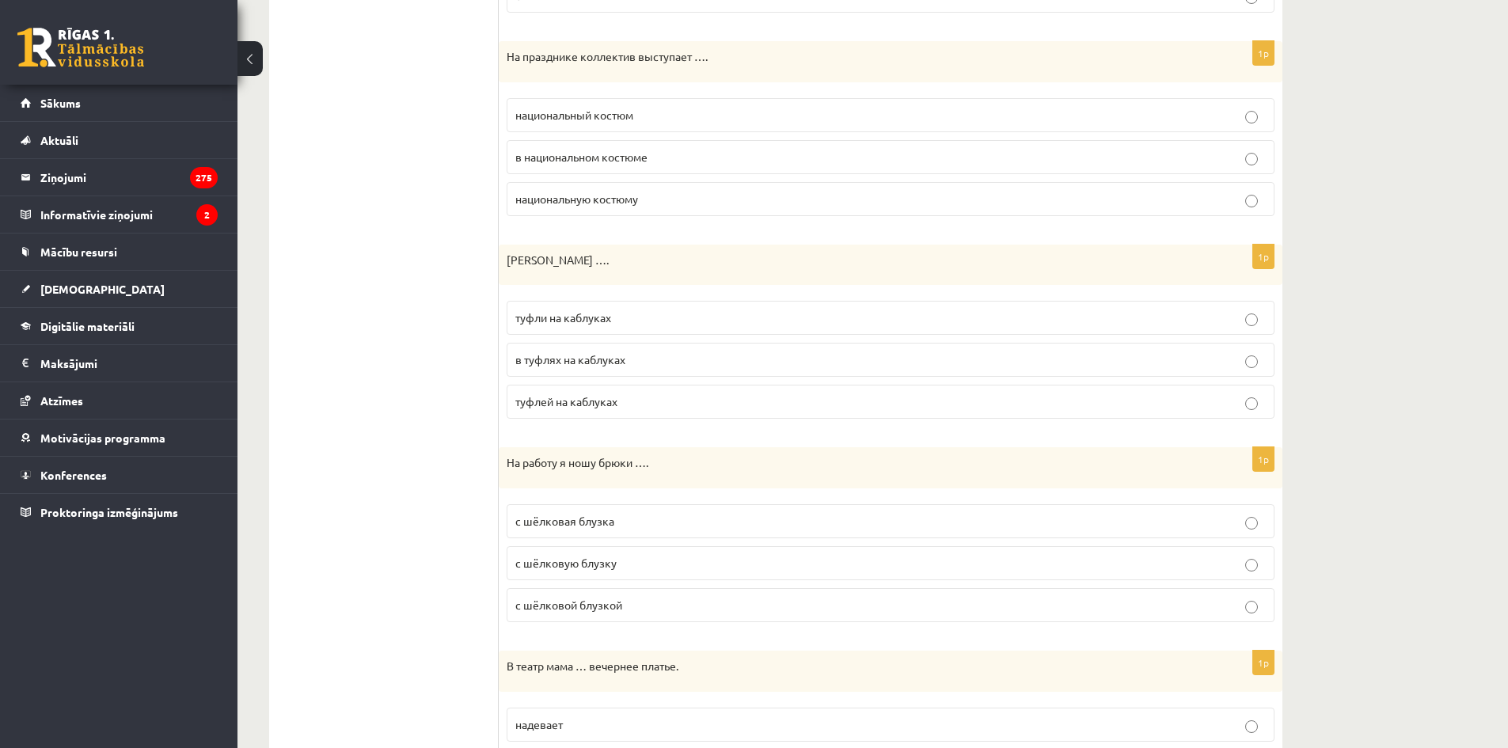
scroll to position [1187, 0]
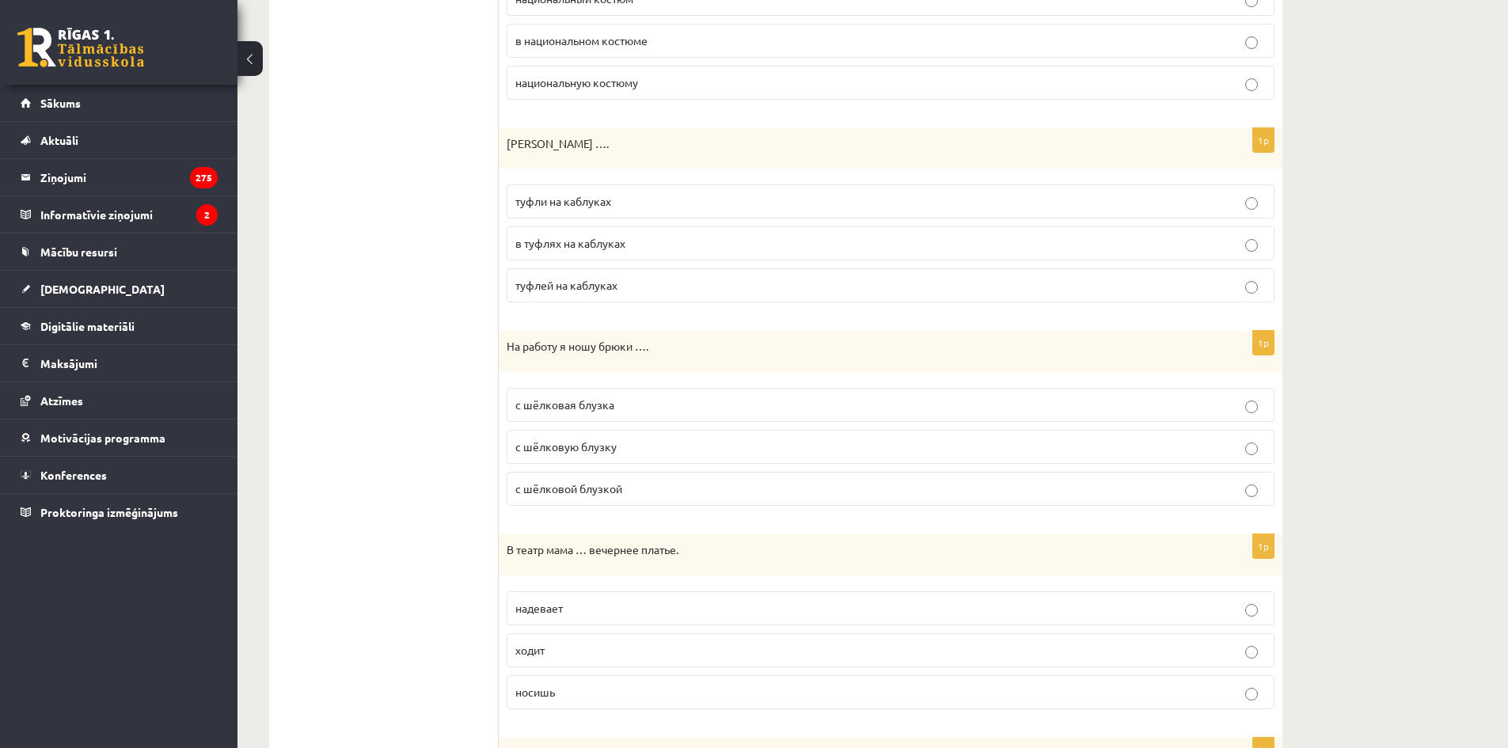
click at [649, 446] on p "с шёлковую блузку" at bounding box center [890, 446] width 750 height 17
click at [653, 483] on label "с шёлковой блузкой" at bounding box center [891, 489] width 768 height 34
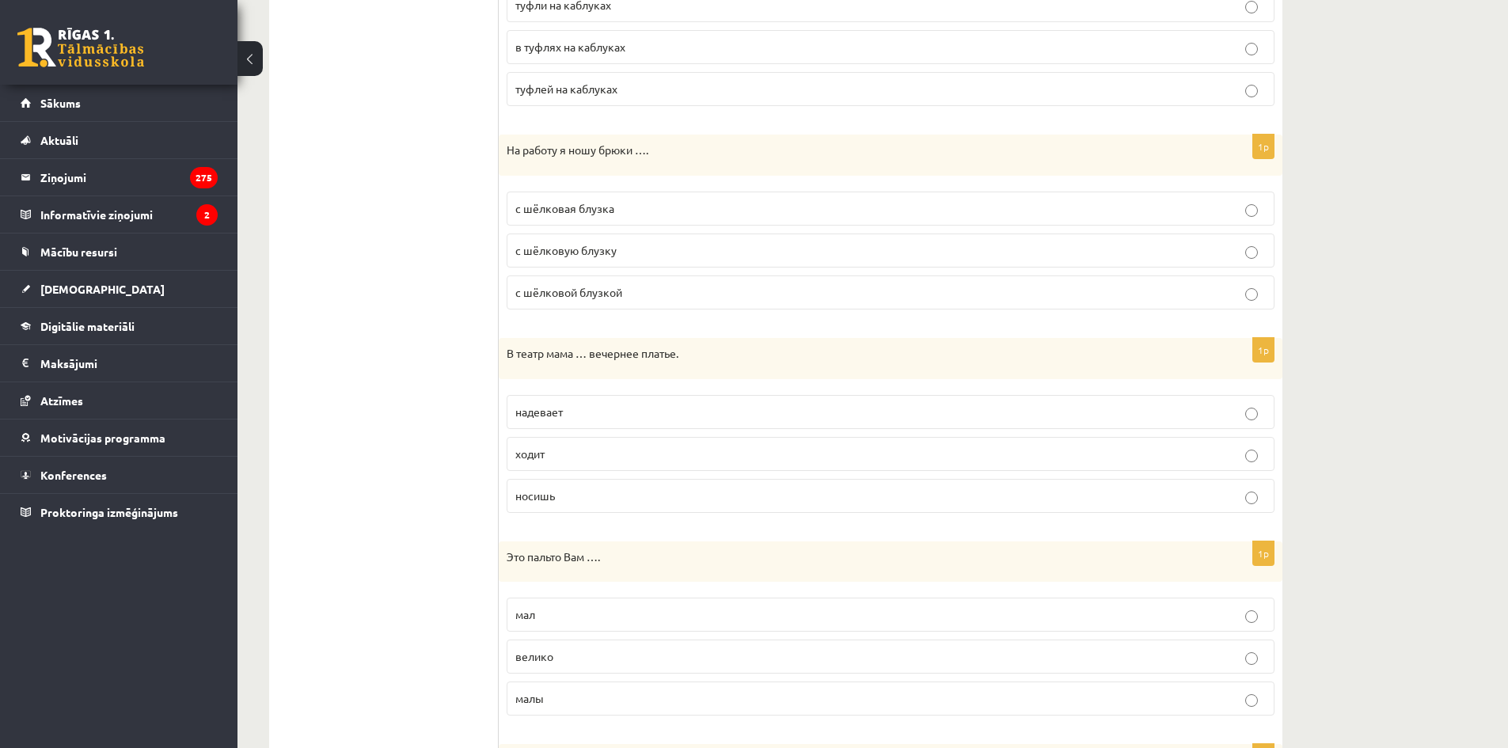
scroll to position [1425, 0]
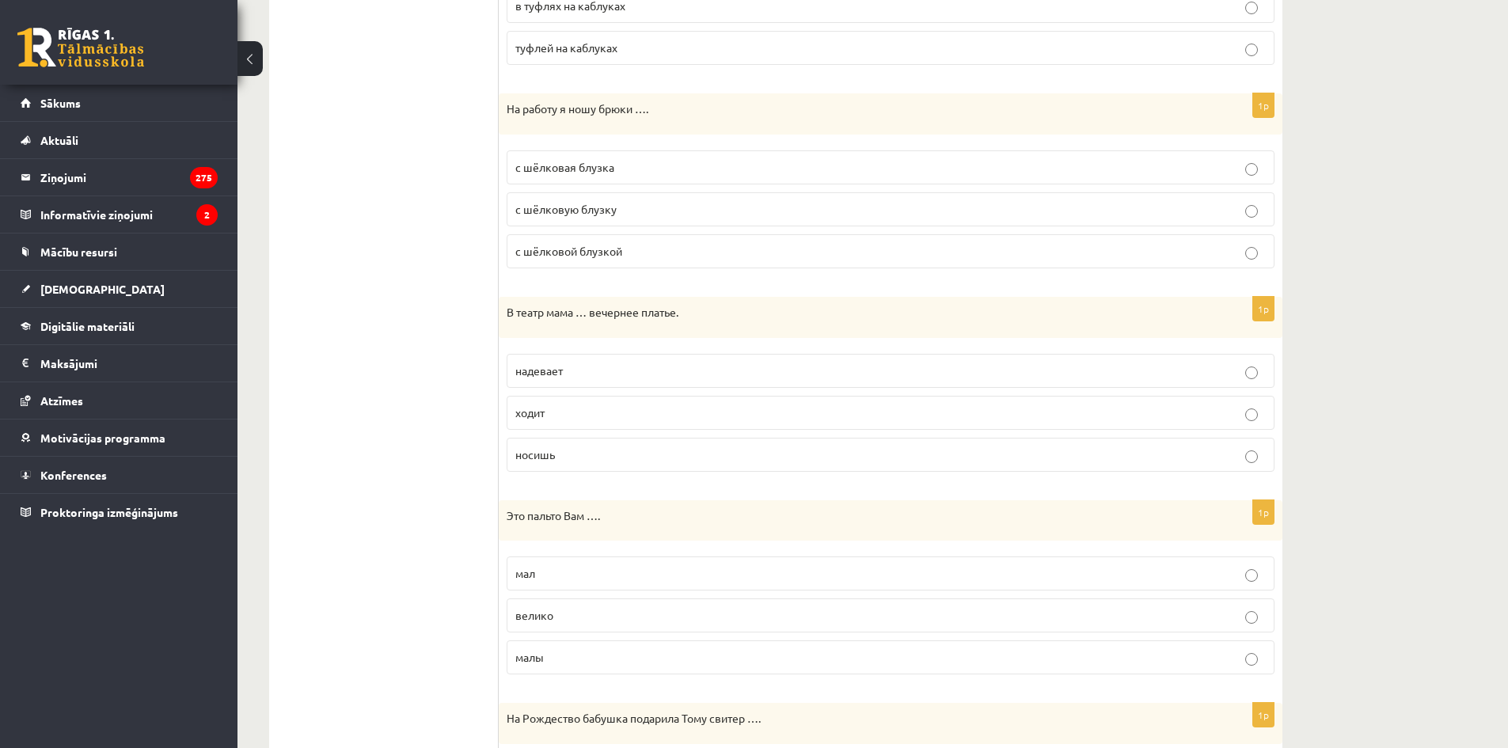
drag, startPoint x: 593, startPoint y: 367, endPoint x: 594, endPoint y: 447, distance: 80.0
click at [593, 369] on p "надевает" at bounding box center [890, 371] width 750 height 17
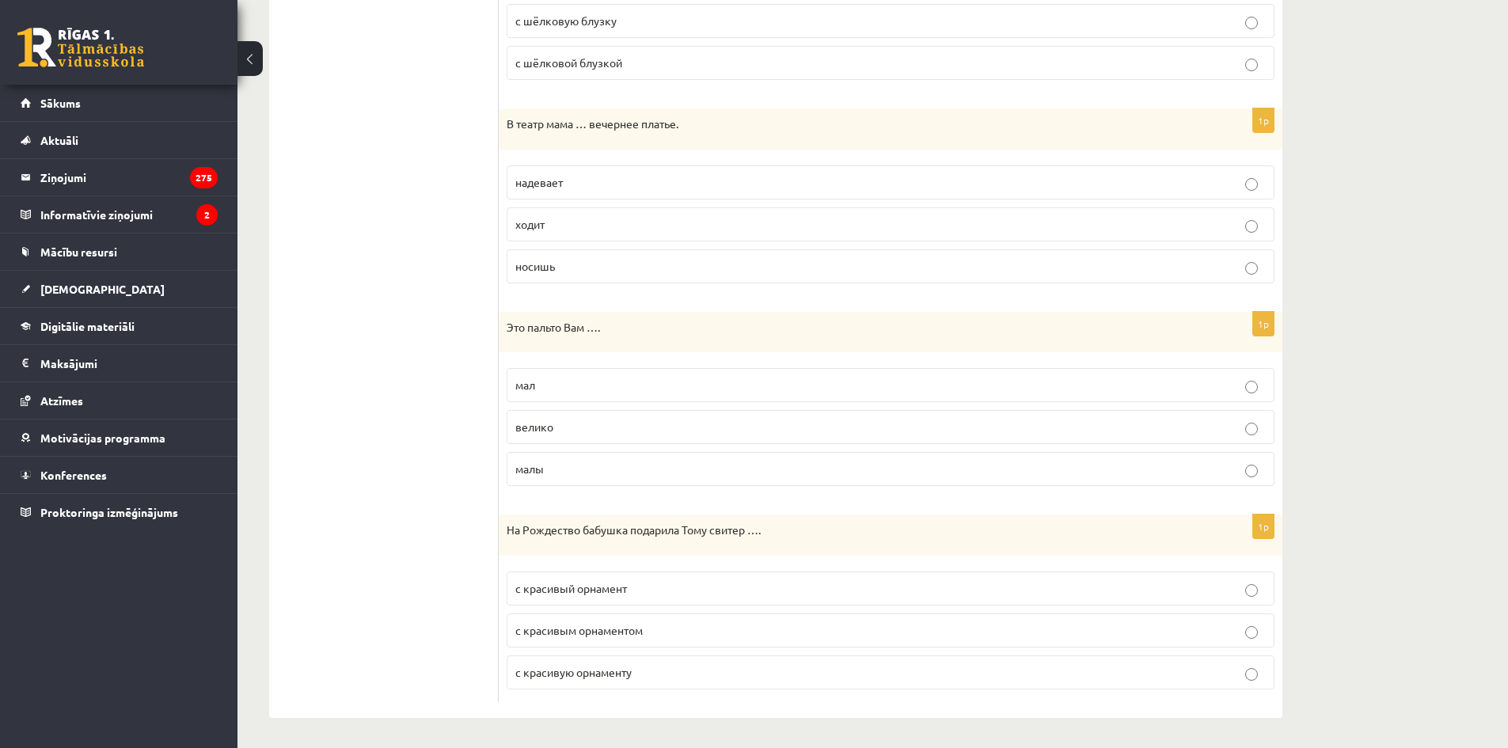
scroll to position [1615, 0]
click at [590, 416] on label "велико" at bounding box center [891, 425] width 768 height 34
click at [667, 633] on p "с красивым орнаментом" at bounding box center [890, 629] width 750 height 17
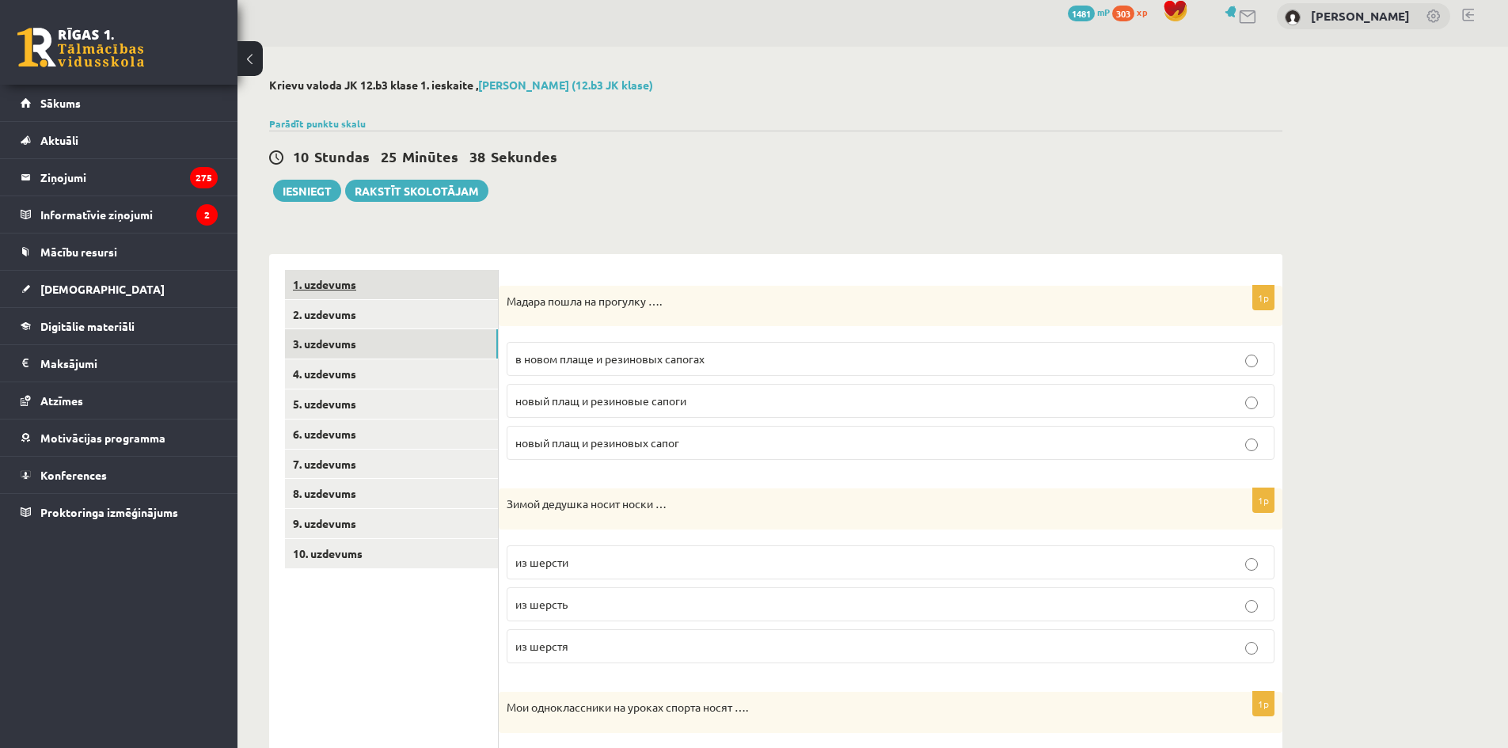
scroll to position [0, 0]
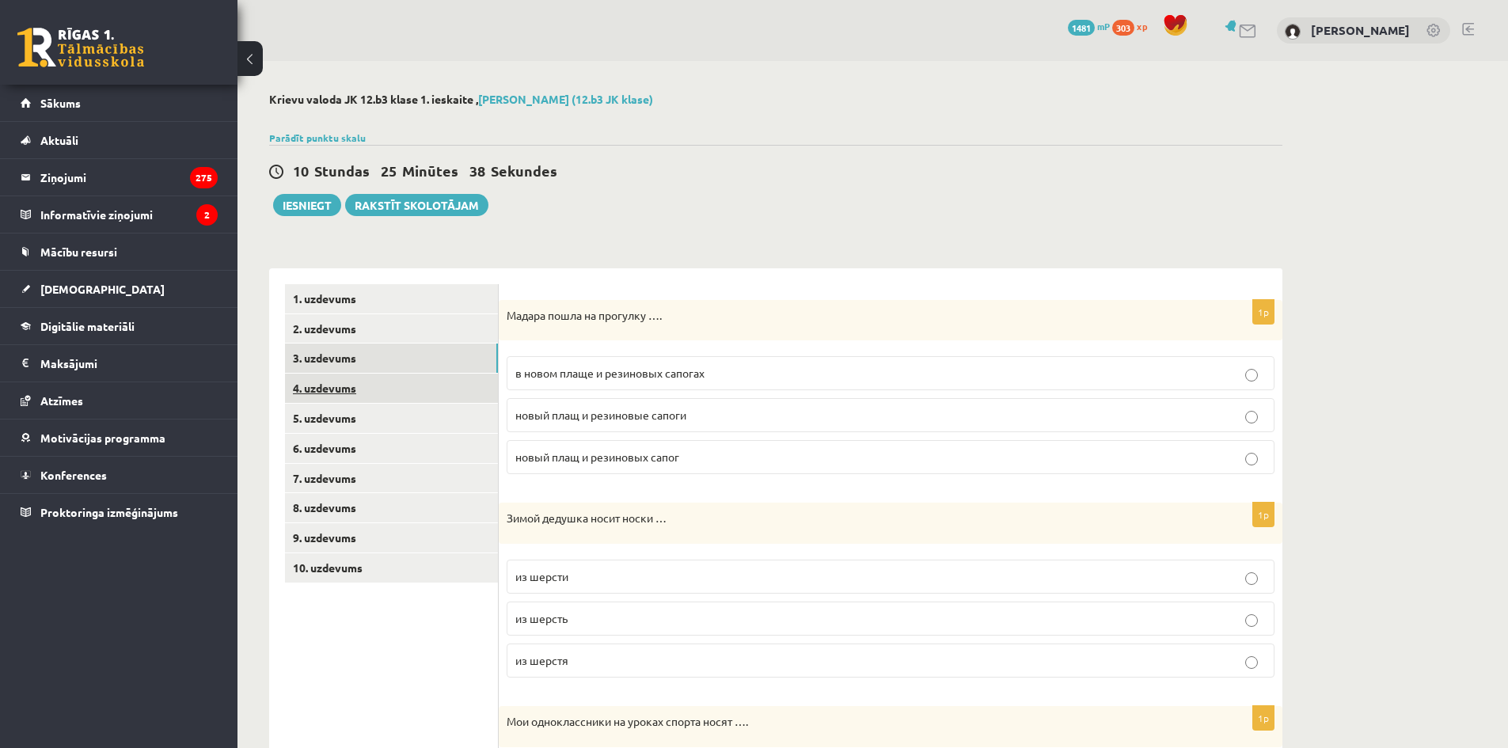
click at [365, 393] on link "4. uzdevums" at bounding box center [391, 388] width 213 height 29
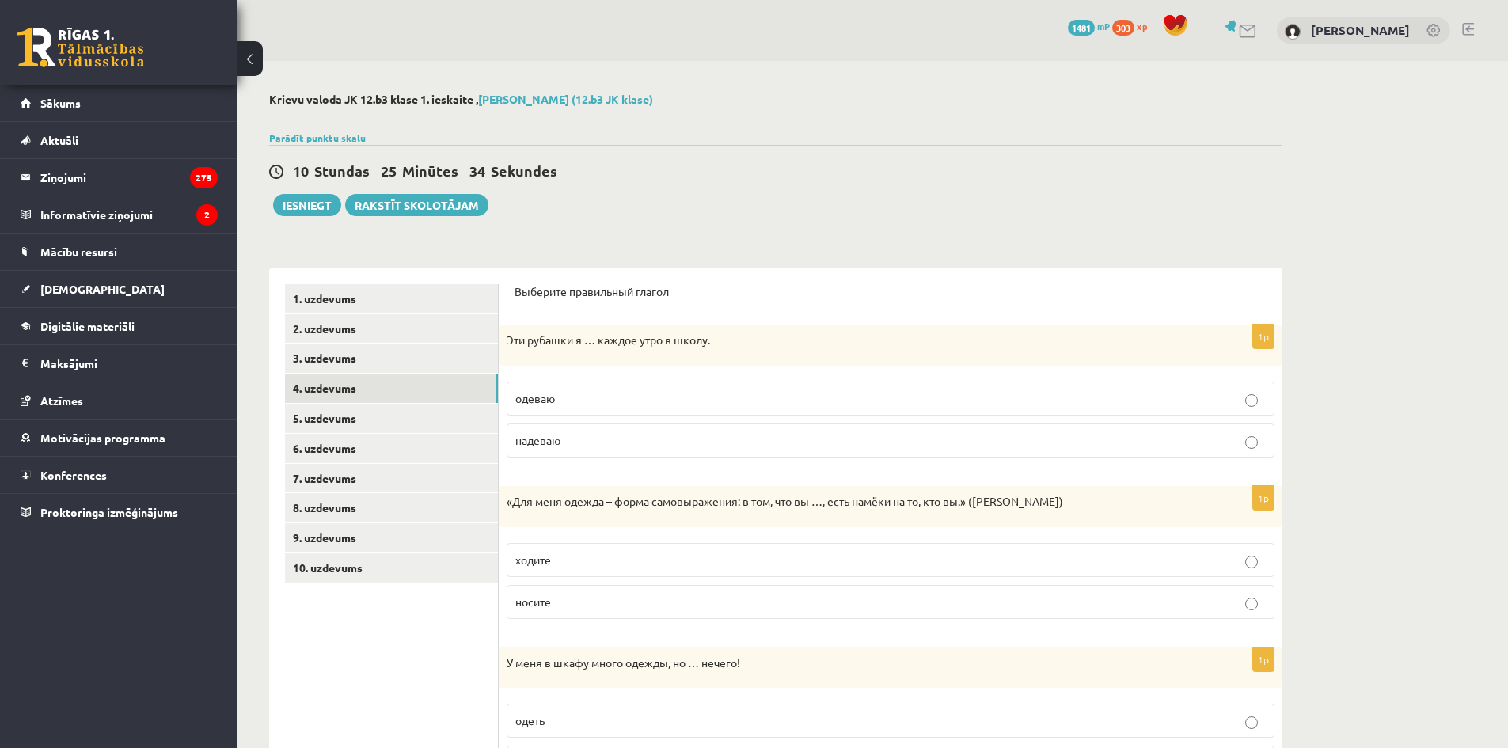
click at [594, 442] on p "надеваю" at bounding box center [890, 440] width 750 height 17
click at [604, 404] on p "одеваю" at bounding box center [890, 398] width 750 height 17
click at [624, 437] on p "надеваю" at bounding box center [890, 440] width 750 height 17
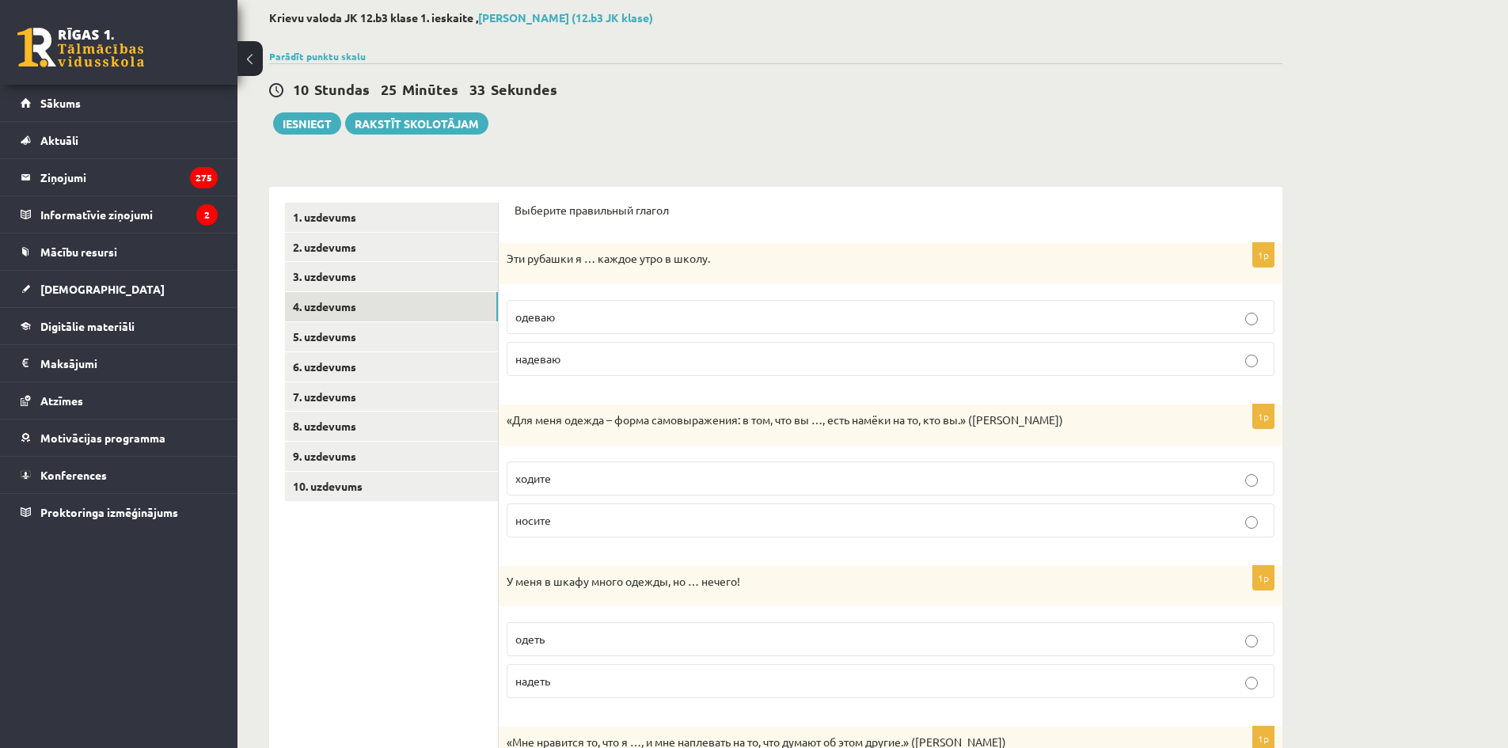
scroll to position [237, 0]
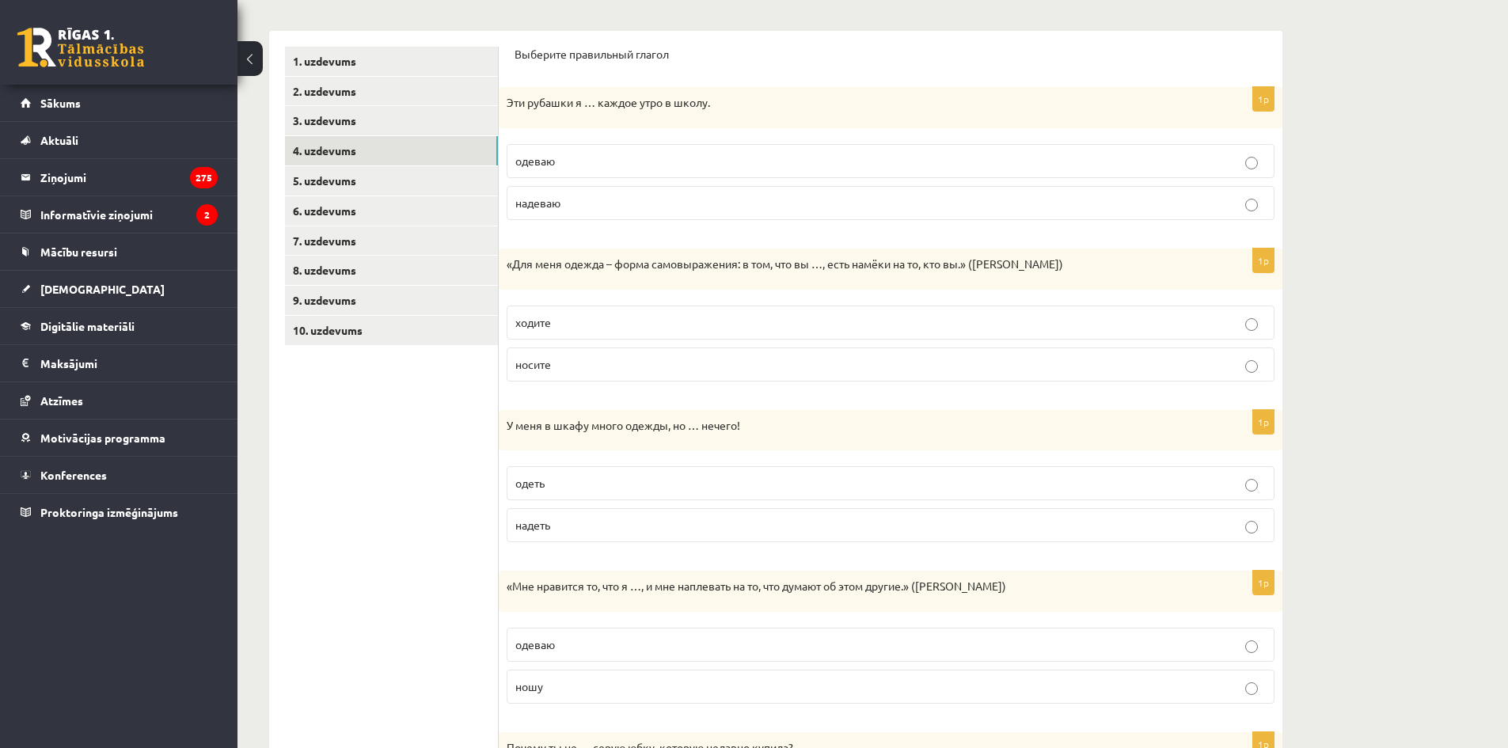
click at [667, 324] on p "ходите" at bounding box center [890, 322] width 750 height 17
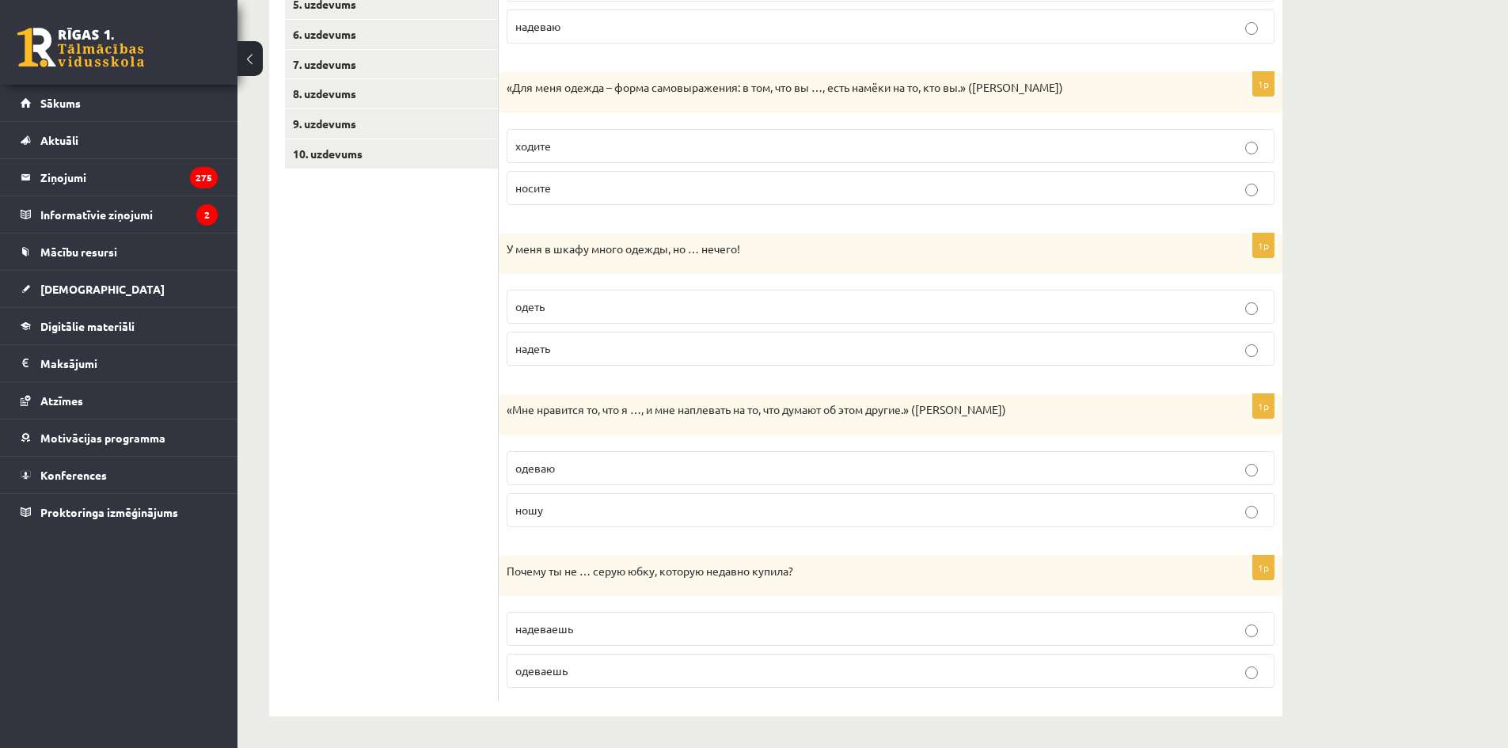
scroll to position [415, 0]
click at [640, 294] on label "одеть" at bounding box center [891, 307] width 768 height 34
click at [598, 507] on p "ношу" at bounding box center [890, 510] width 750 height 17
click at [632, 632] on p "надеваешь" at bounding box center [890, 629] width 750 height 17
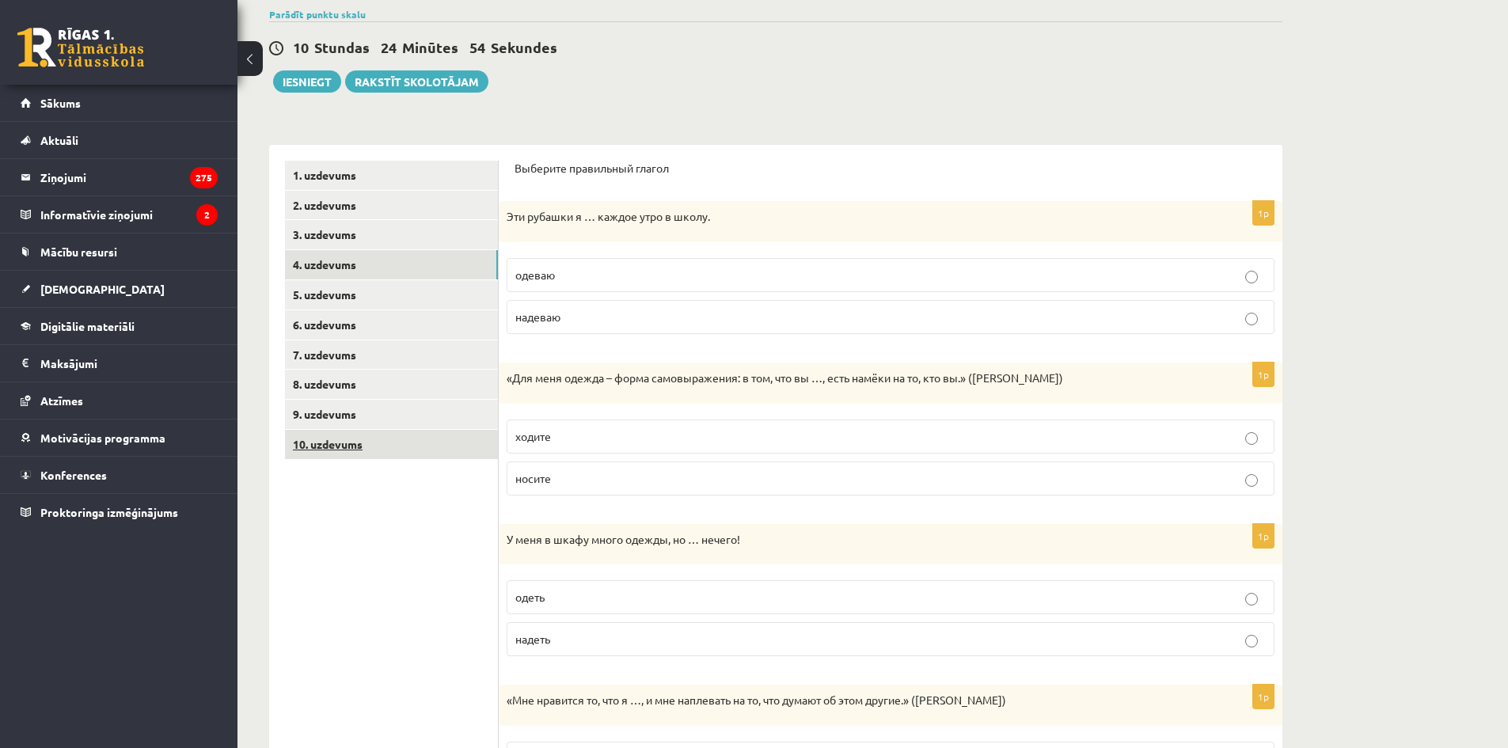
scroll to position [98, 0]
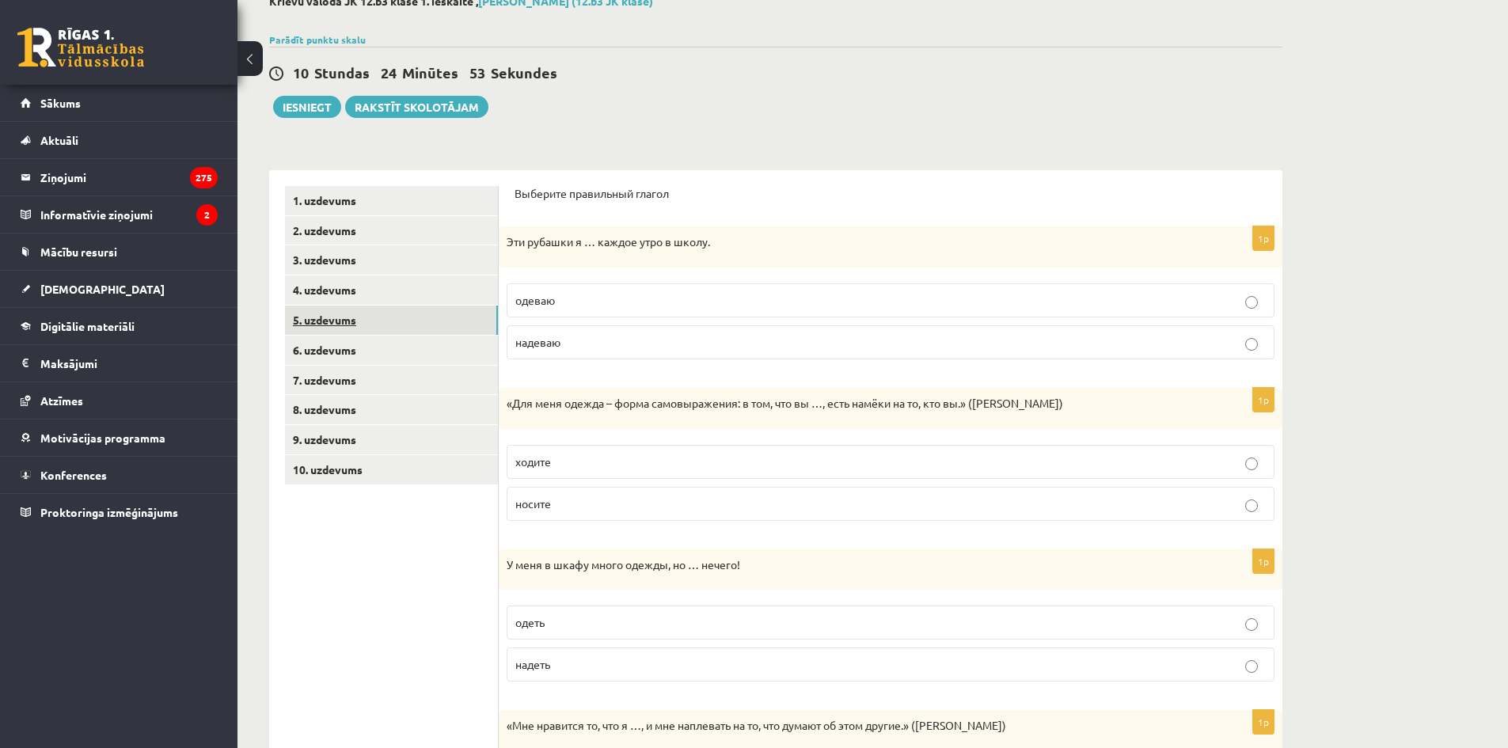
click at [377, 306] on link "5. uzdevums" at bounding box center [391, 320] width 213 height 29
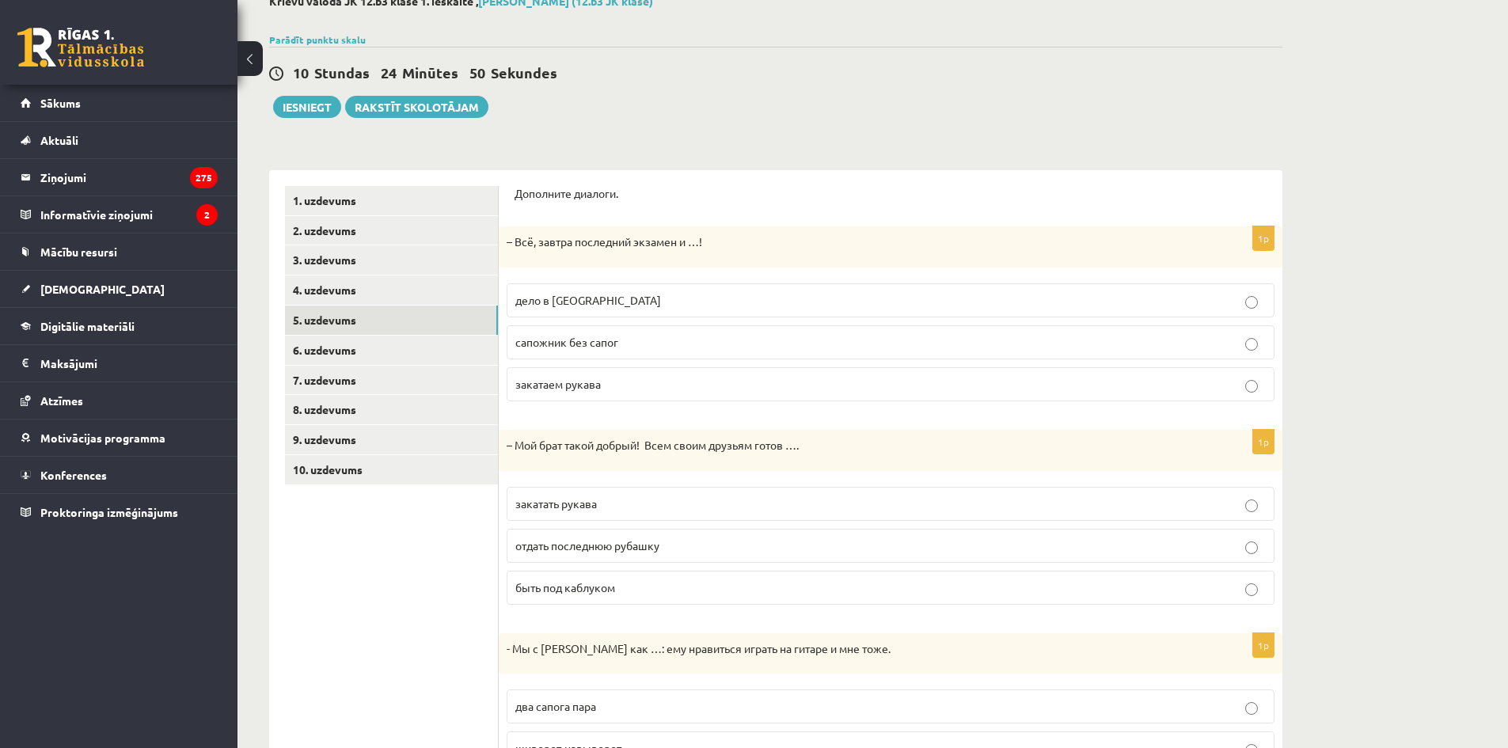
click at [659, 310] on label "дело в шляпе" at bounding box center [891, 300] width 768 height 34
click at [717, 553] on p "отдать последнюю рубашку" at bounding box center [890, 545] width 750 height 17
click at [716, 584] on p "быть под каблуком" at bounding box center [890, 587] width 750 height 17
click at [770, 548] on p "отдать последнюю рубашку" at bounding box center [890, 545] width 750 height 17
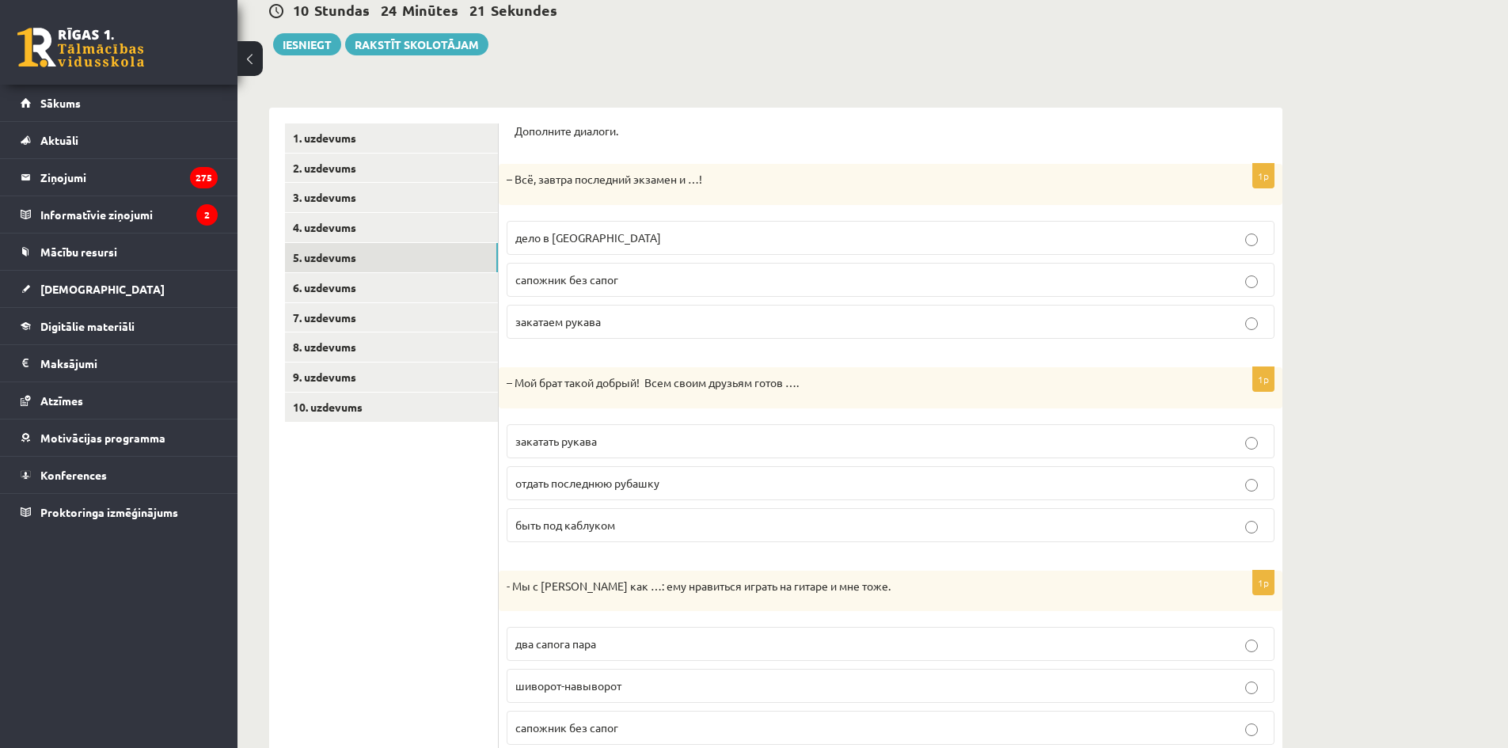
scroll to position [218, 0]
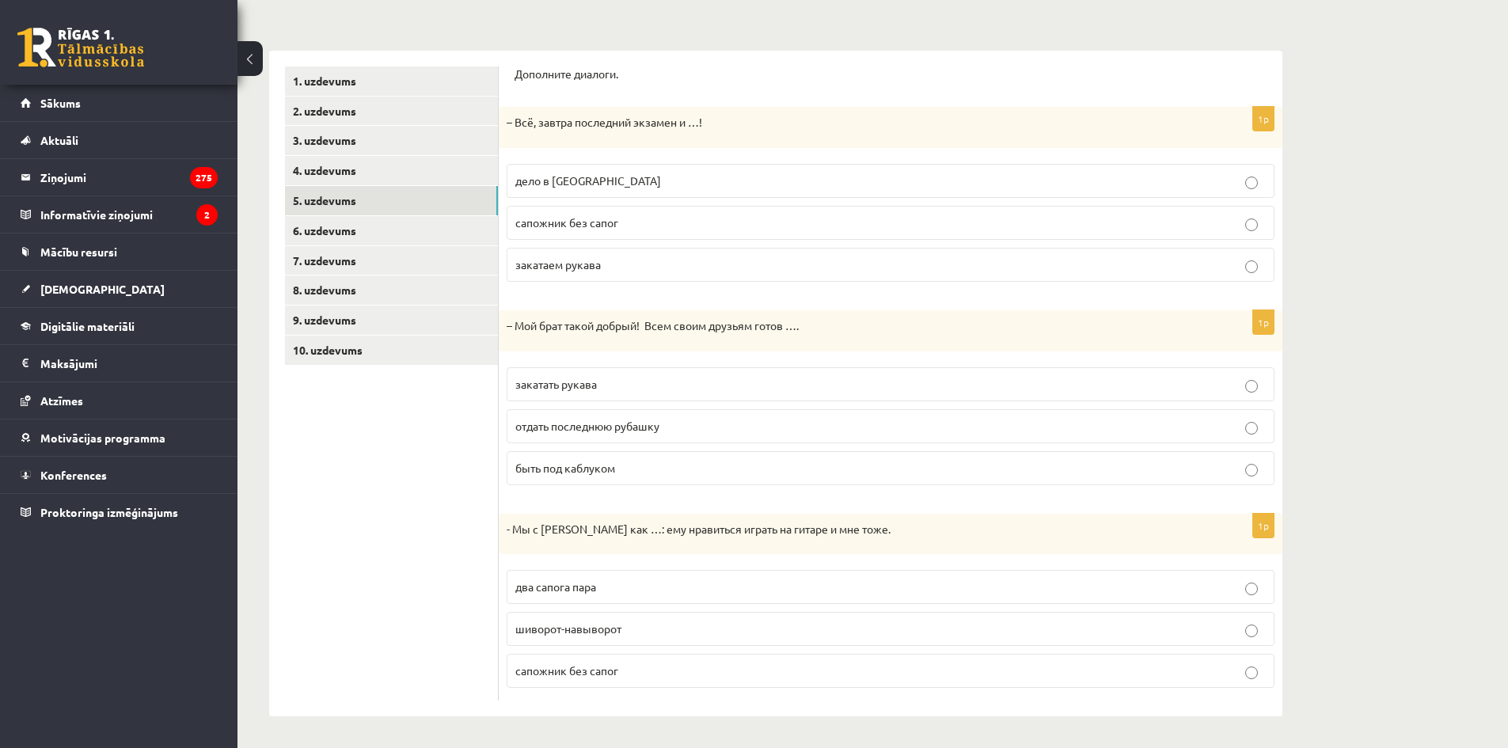
click at [618, 583] on p "два сапога пара" at bounding box center [890, 587] width 750 height 17
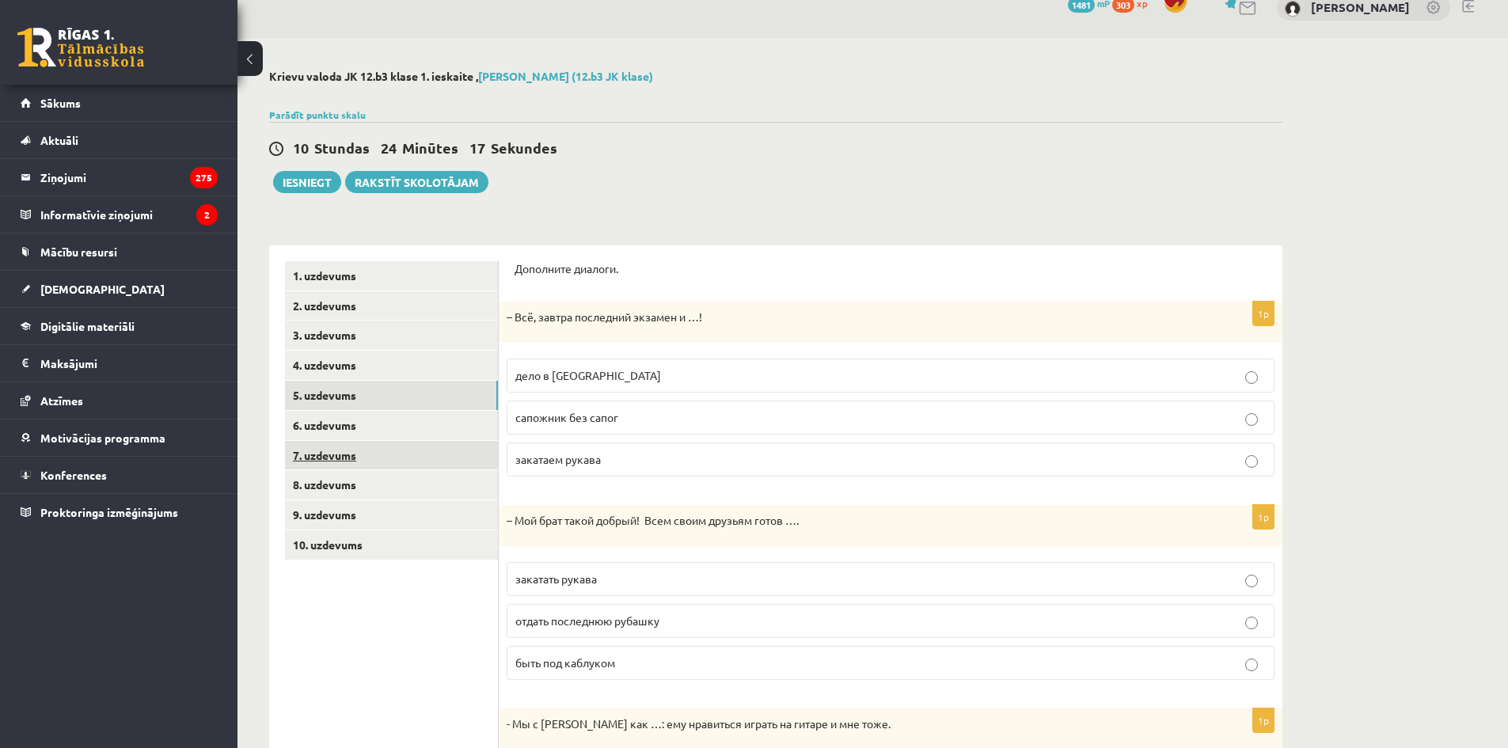
scroll to position [0, 0]
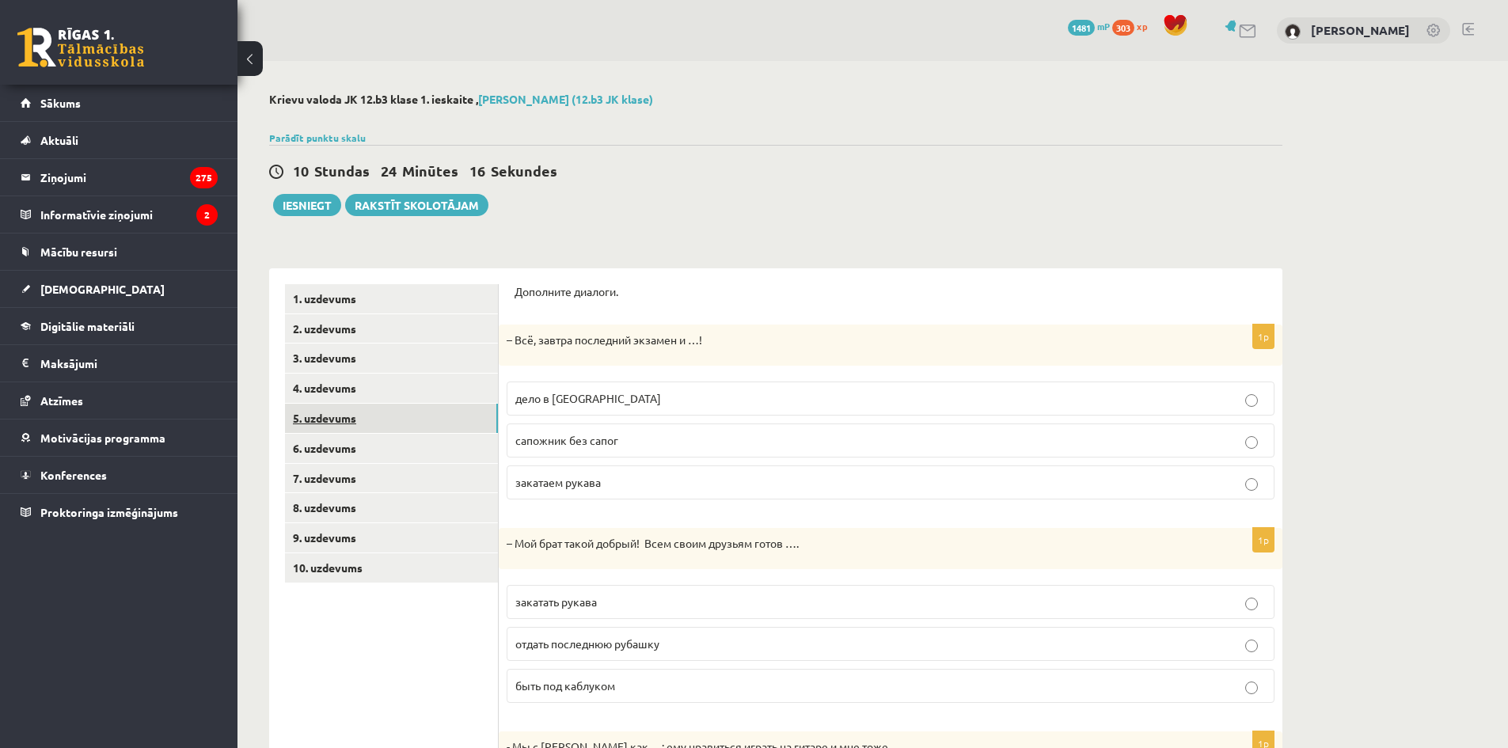
click at [370, 431] on link "5. uzdevums" at bounding box center [391, 418] width 213 height 29
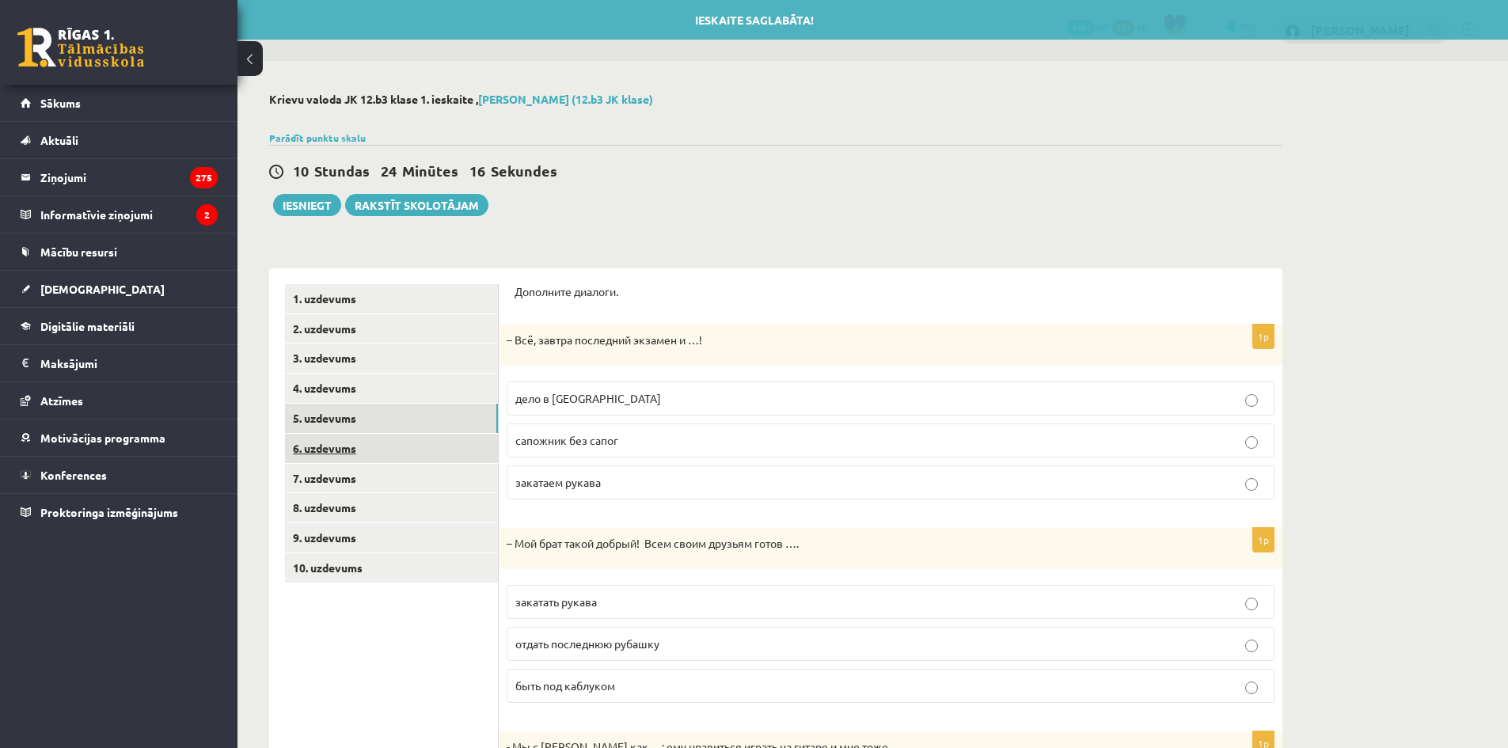
click at [371, 439] on link "6. uzdevums" at bounding box center [391, 448] width 213 height 29
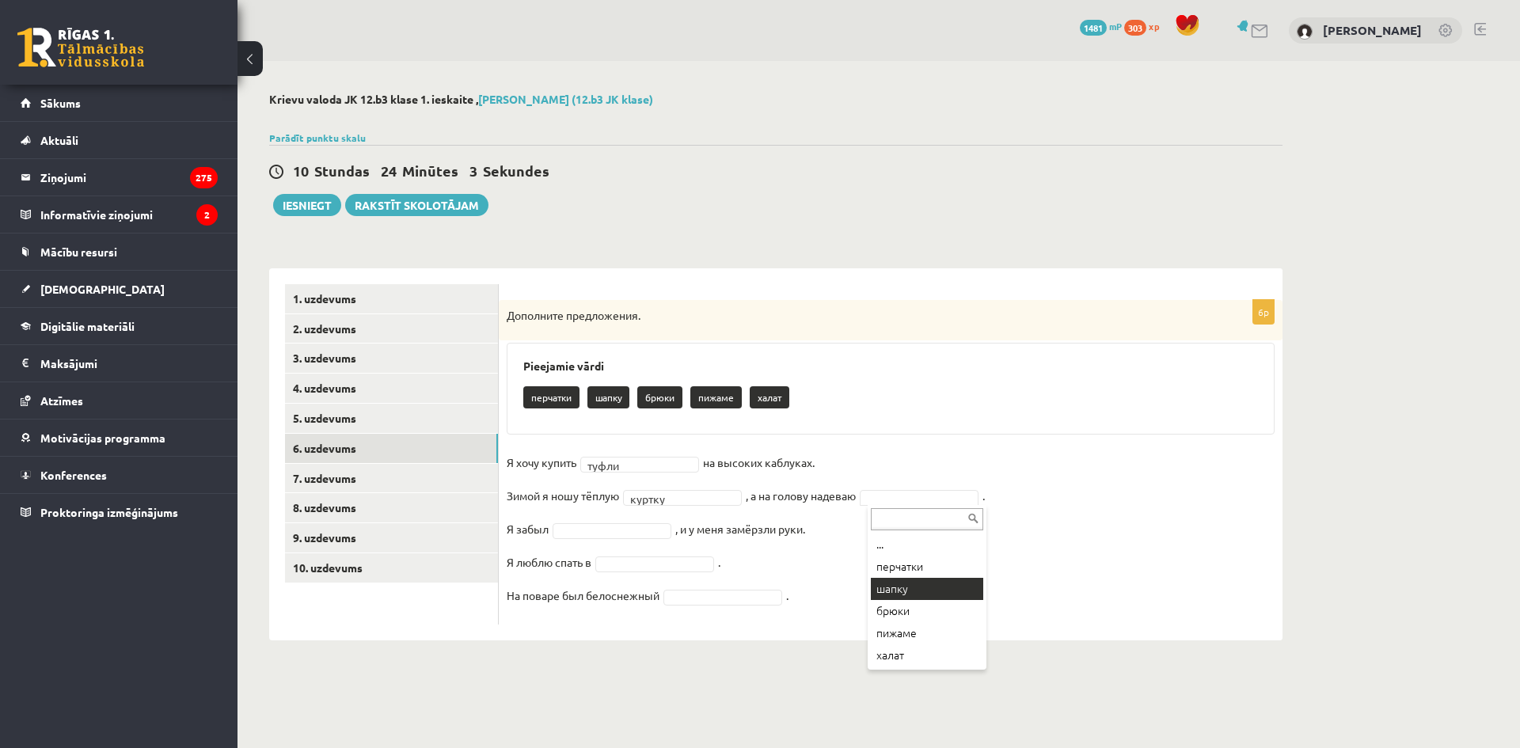
drag, startPoint x: 906, startPoint y: 591, endPoint x: 892, endPoint y: 587, distance: 14.8
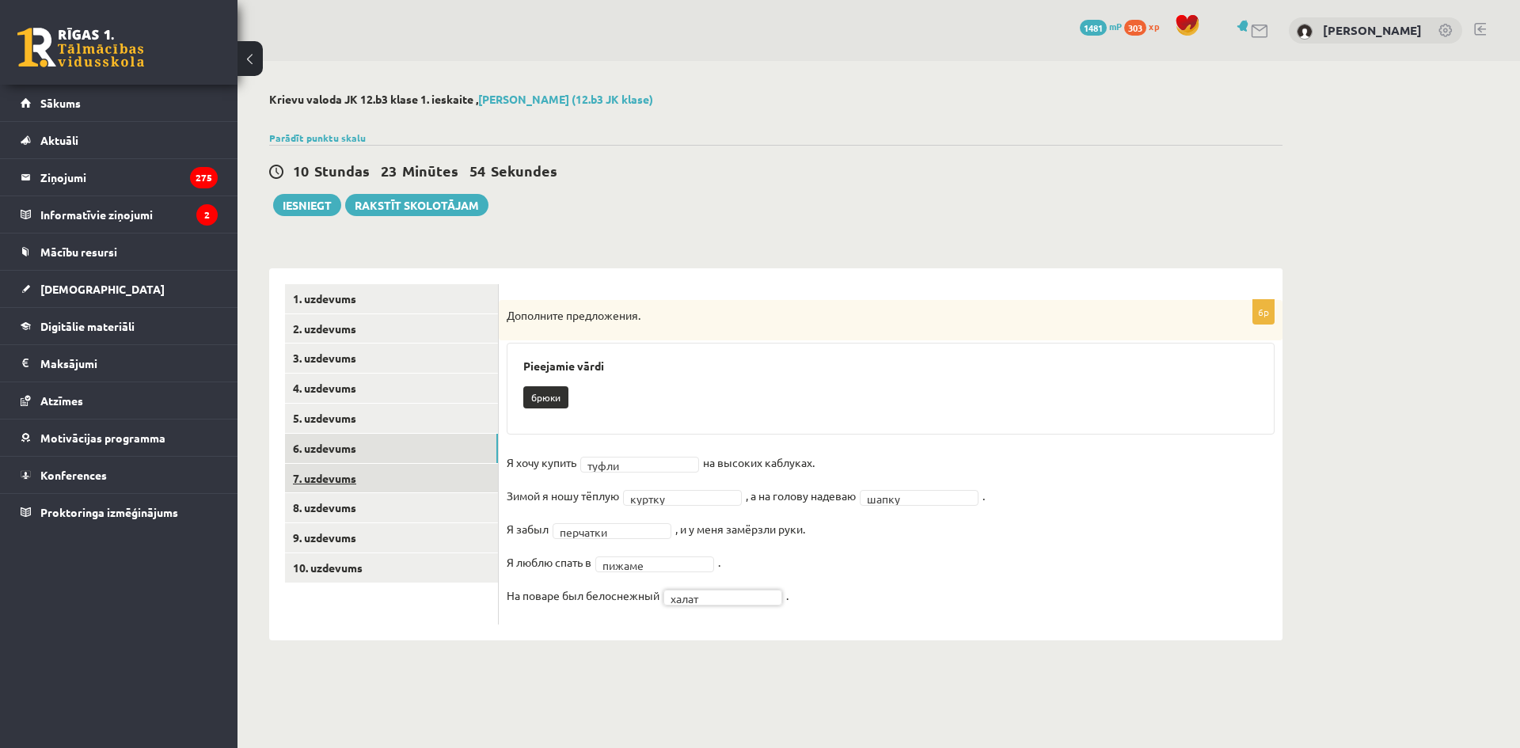
click at [383, 468] on link "7. uzdevums" at bounding box center [391, 478] width 213 height 29
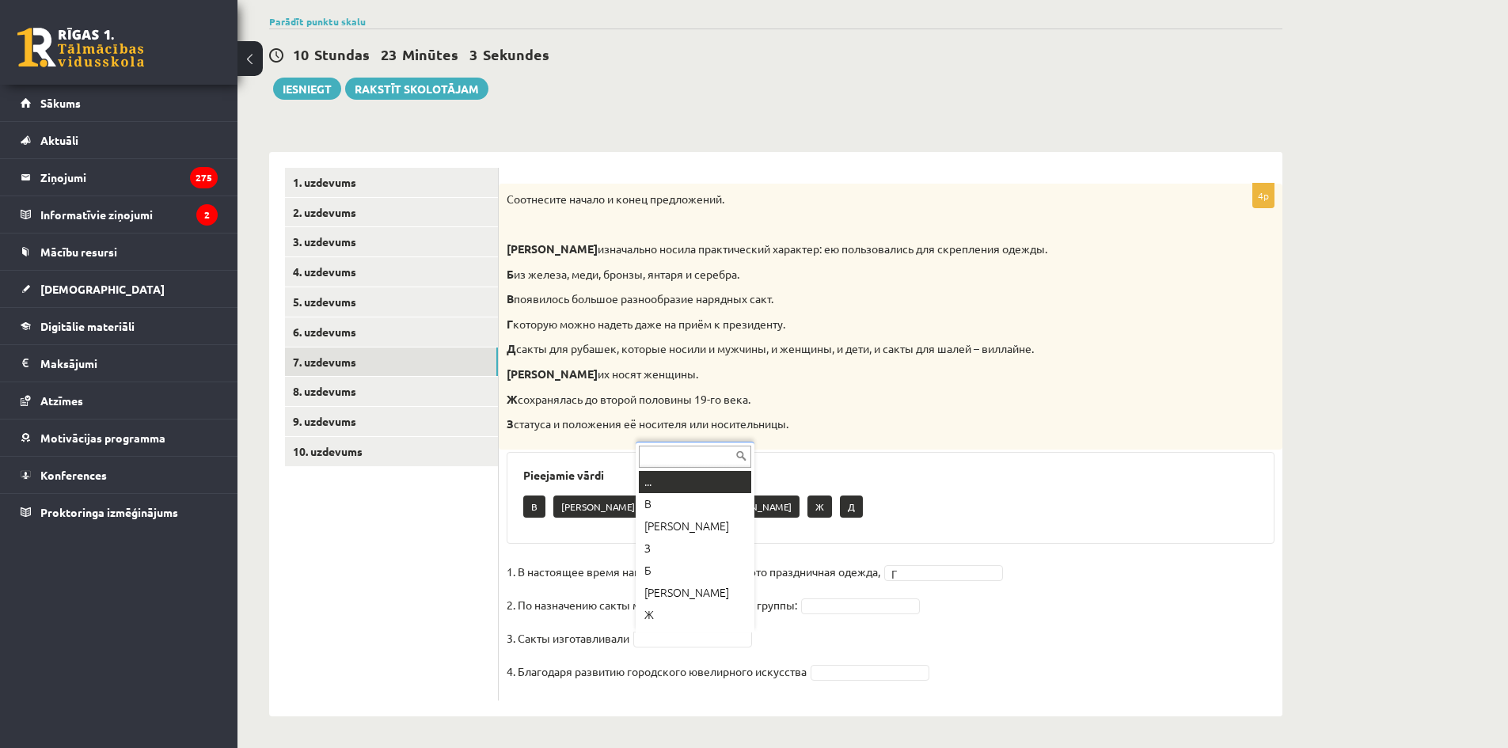
scroll to position [19, 0]
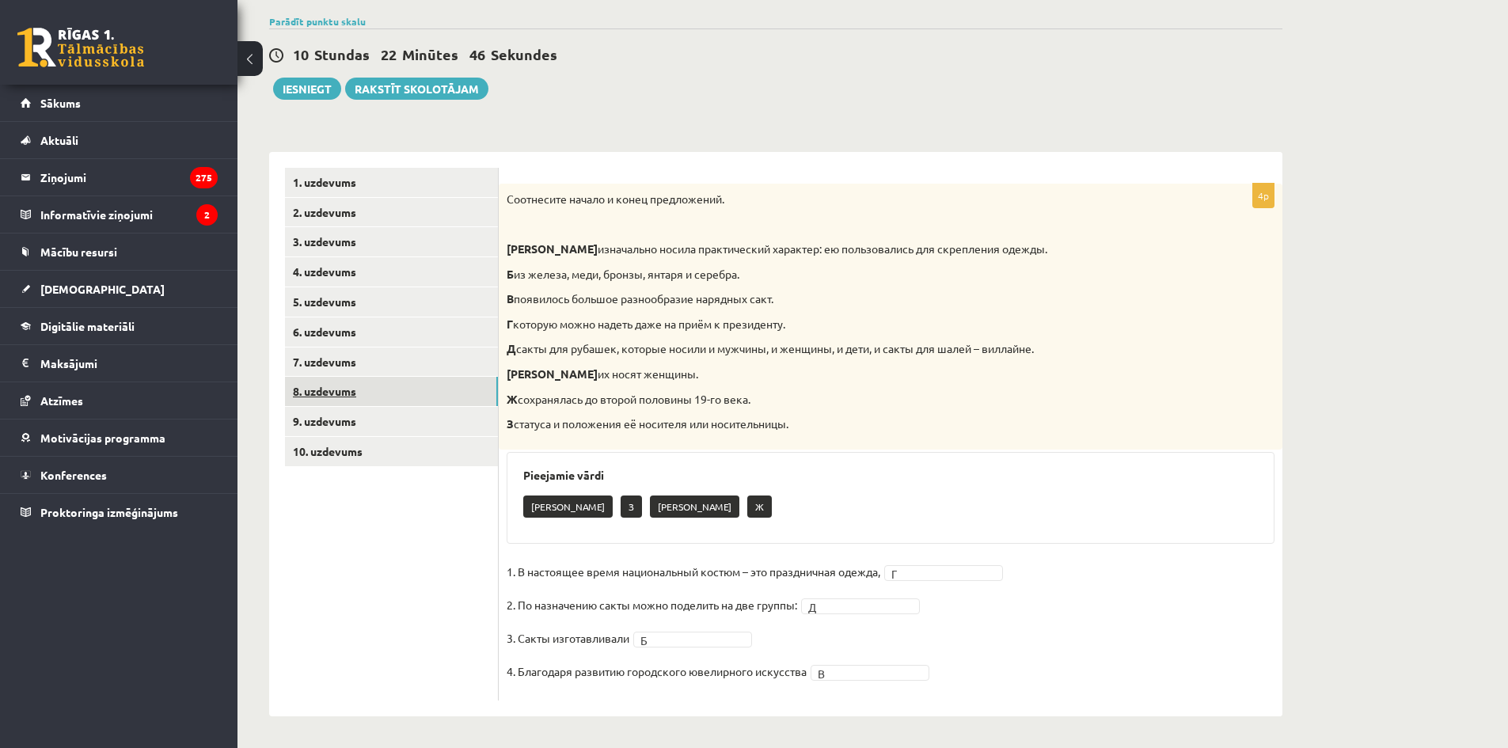
click at [400, 394] on link "8. uzdevums" at bounding box center [391, 391] width 213 height 29
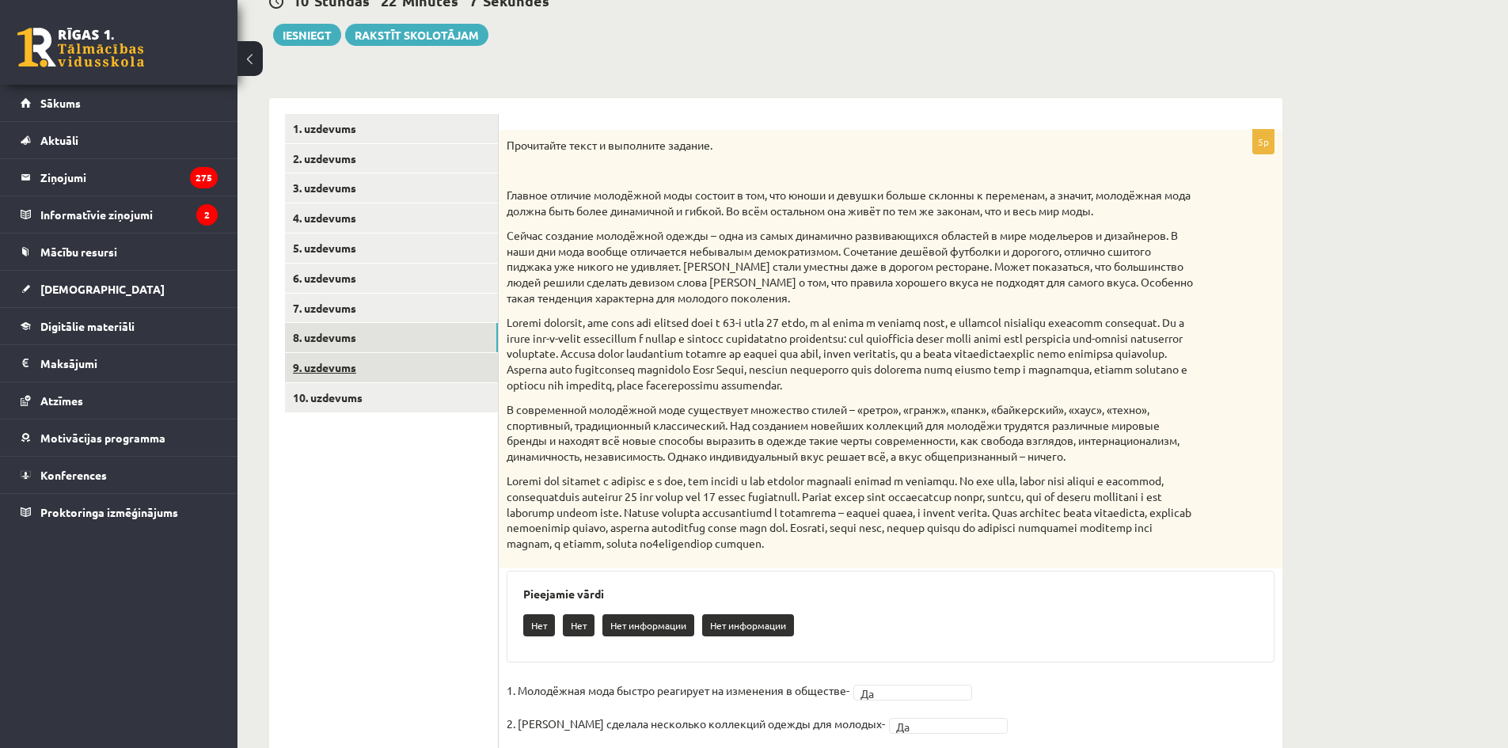
scroll to position [165, 0]
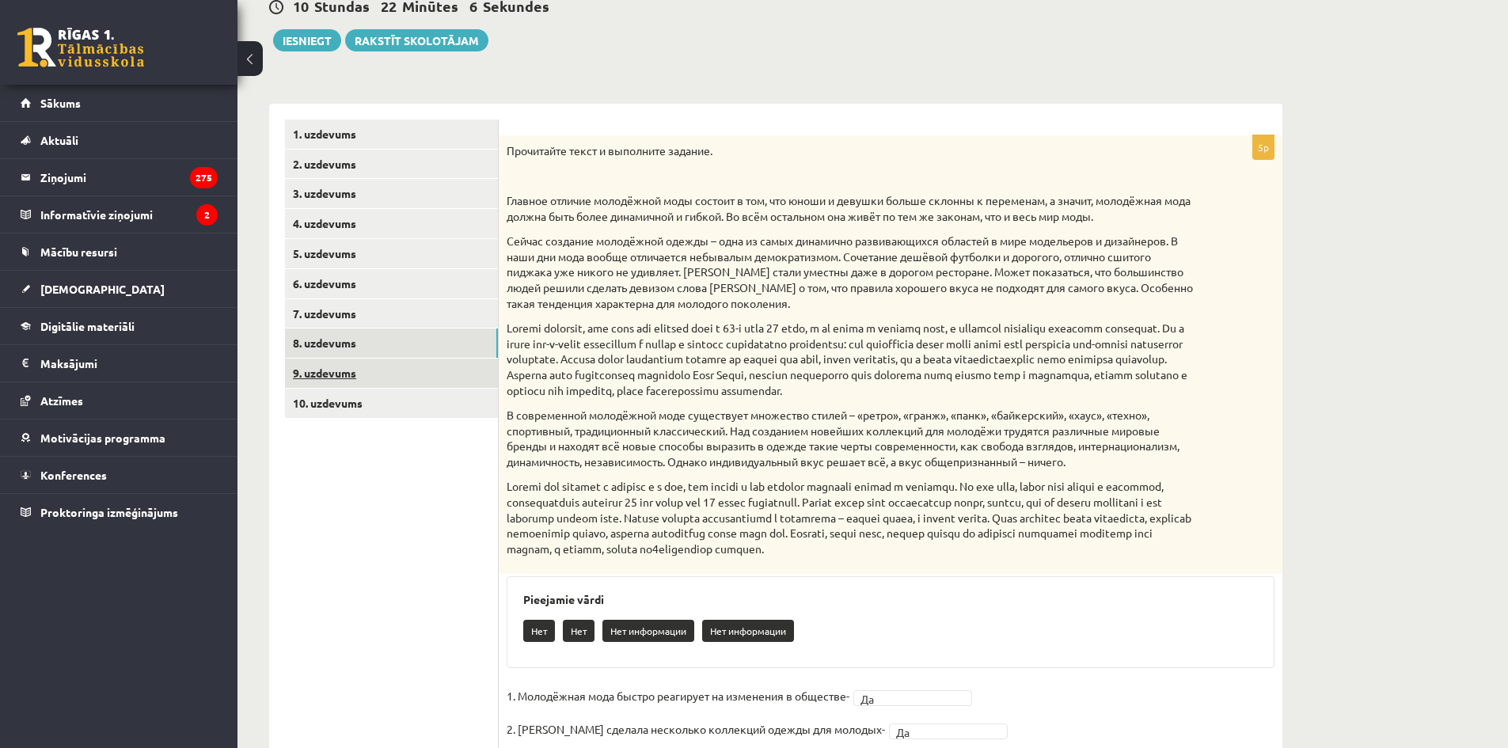
click at [386, 369] on link "9. uzdevums" at bounding box center [391, 373] width 213 height 29
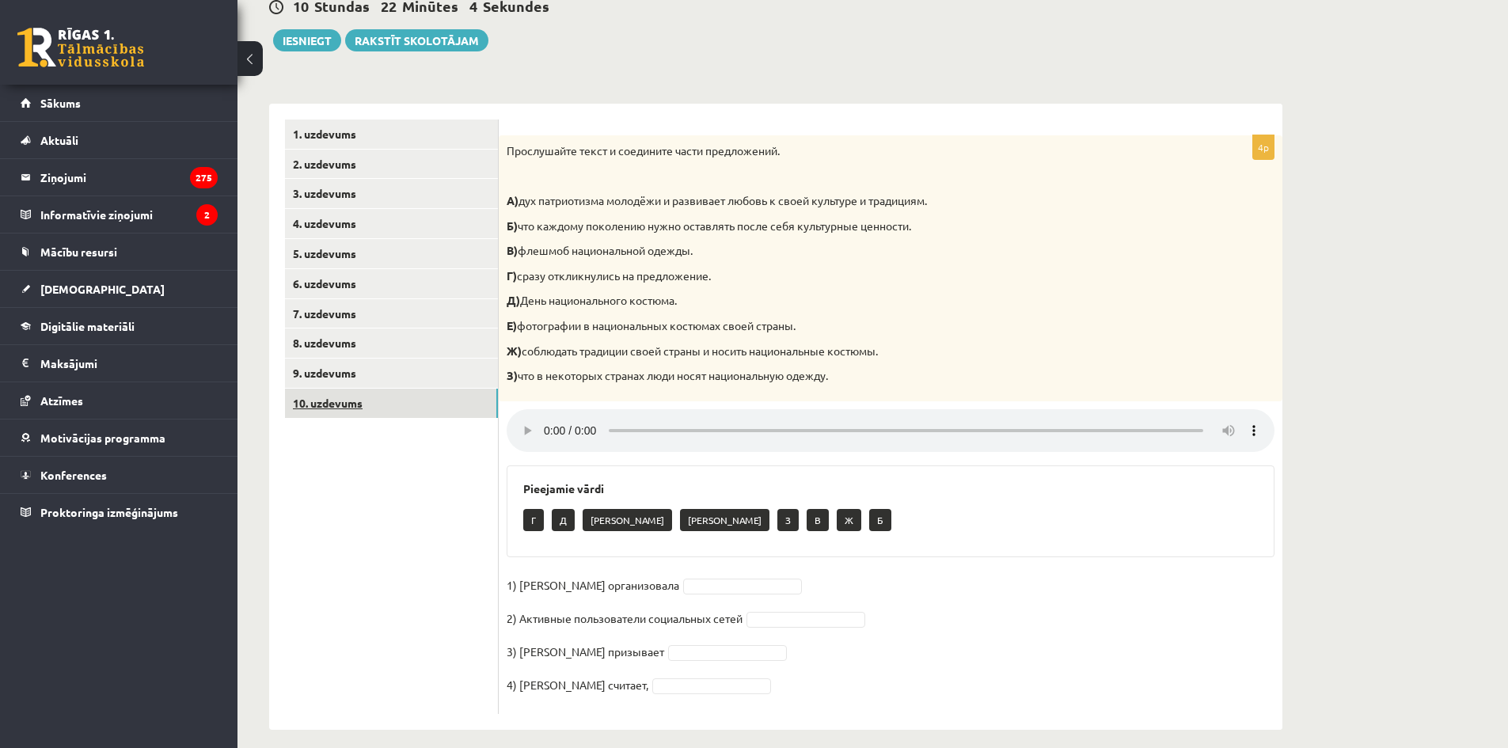
click at [388, 407] on link "10. uzdevums" at bounding box center [391, 403] width 213 height 29
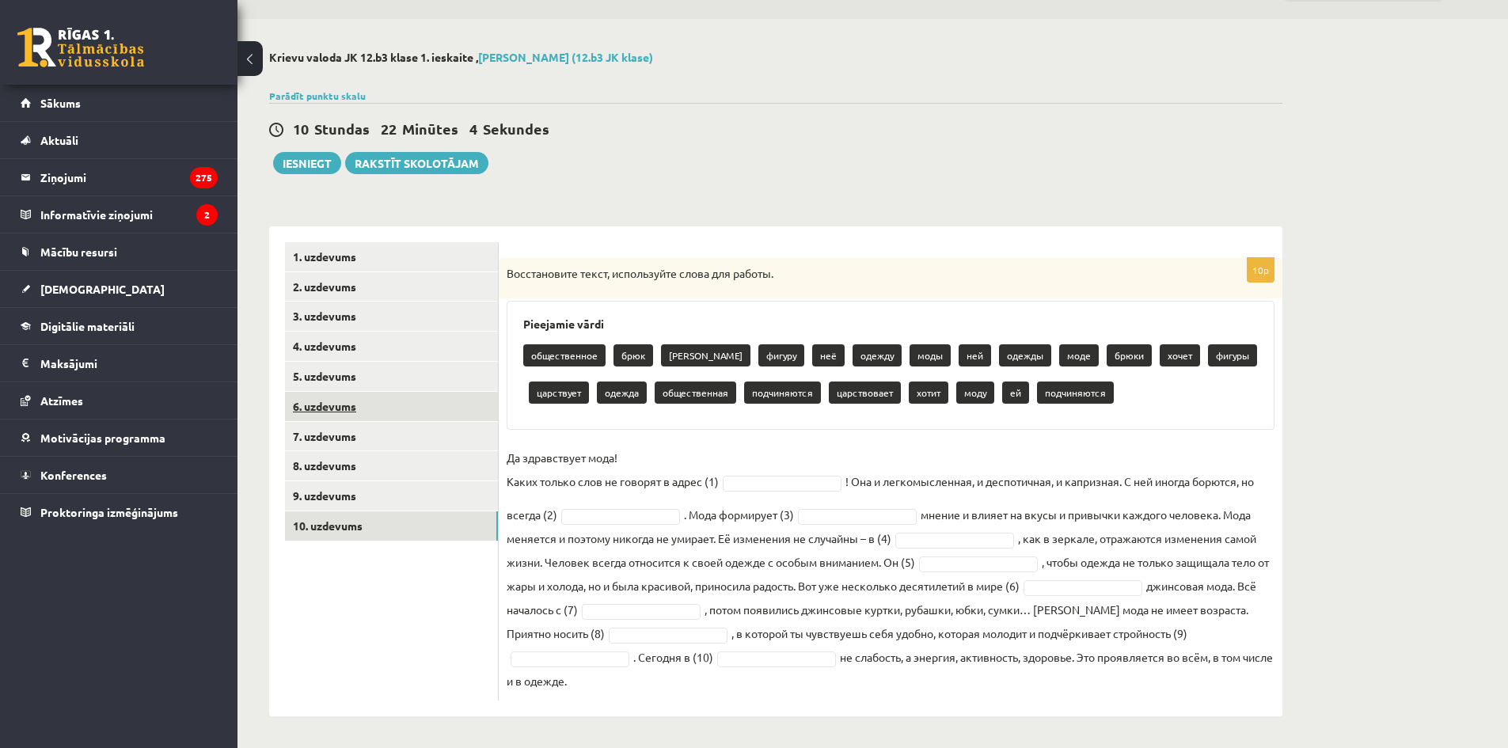
scroll to position [43, 0]
click at [414, 501] on link "9. uzdevums" at bounding box center [391, 495] width 213 height 29
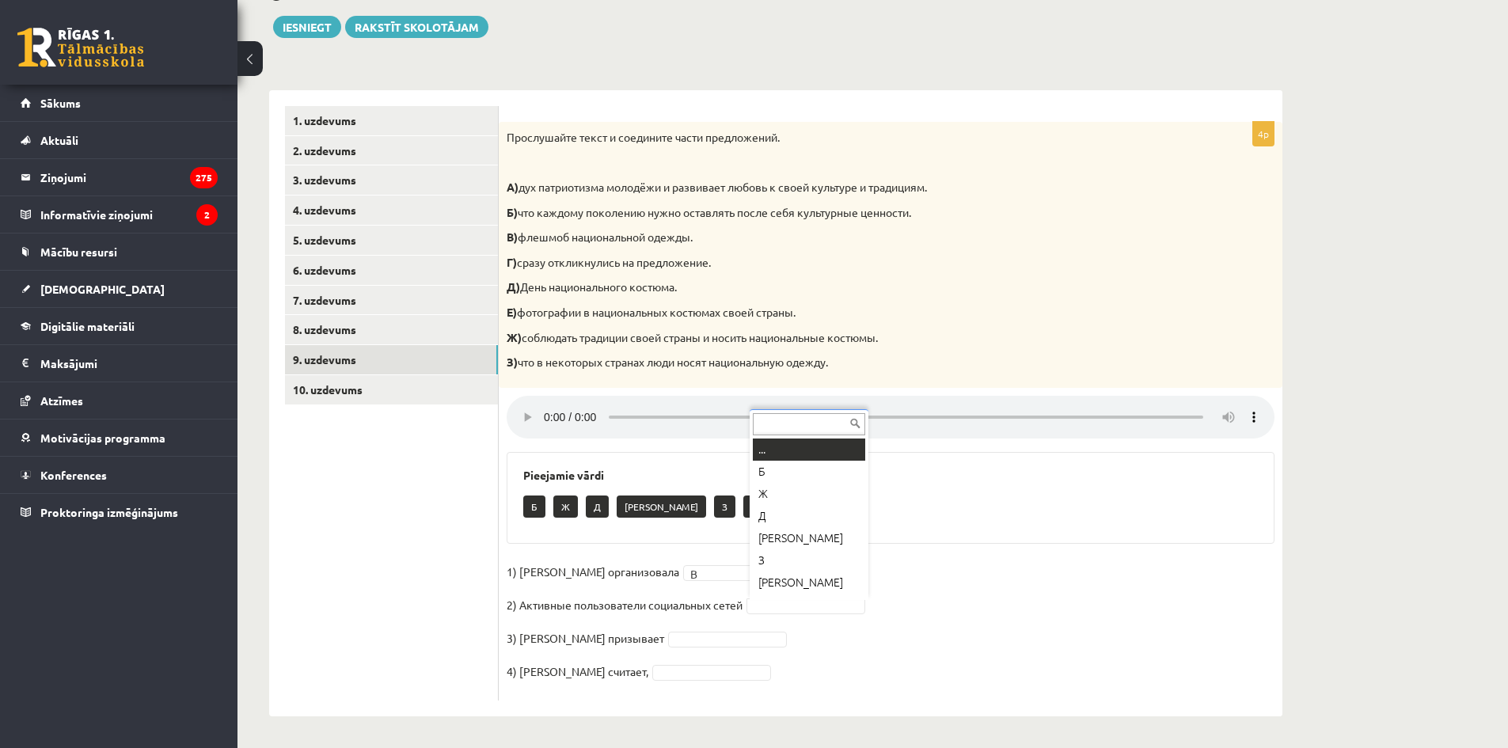
scroll to position [19, 0]
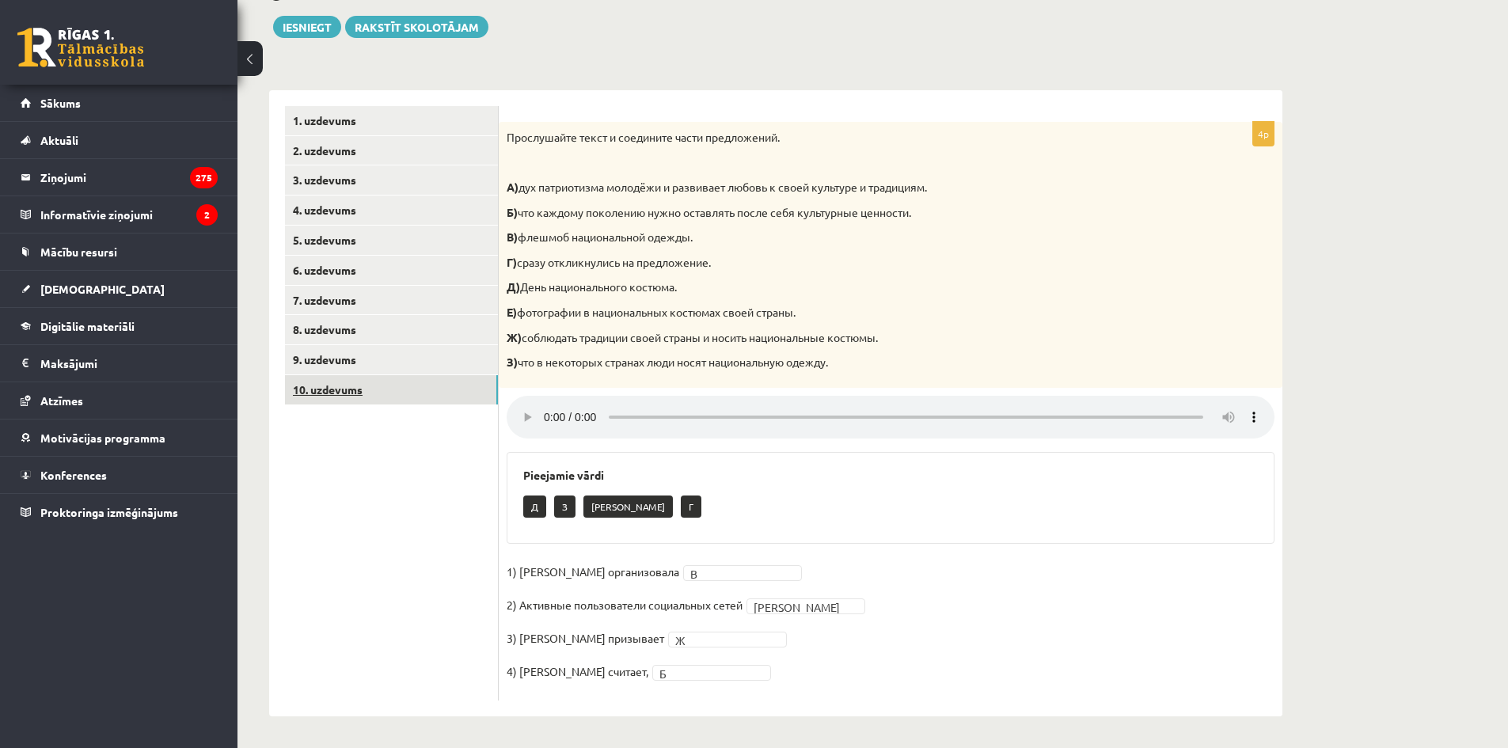
click at [393, 383] on link "10. uzdevums" at bounding box center [391, 389] width 213 height 29
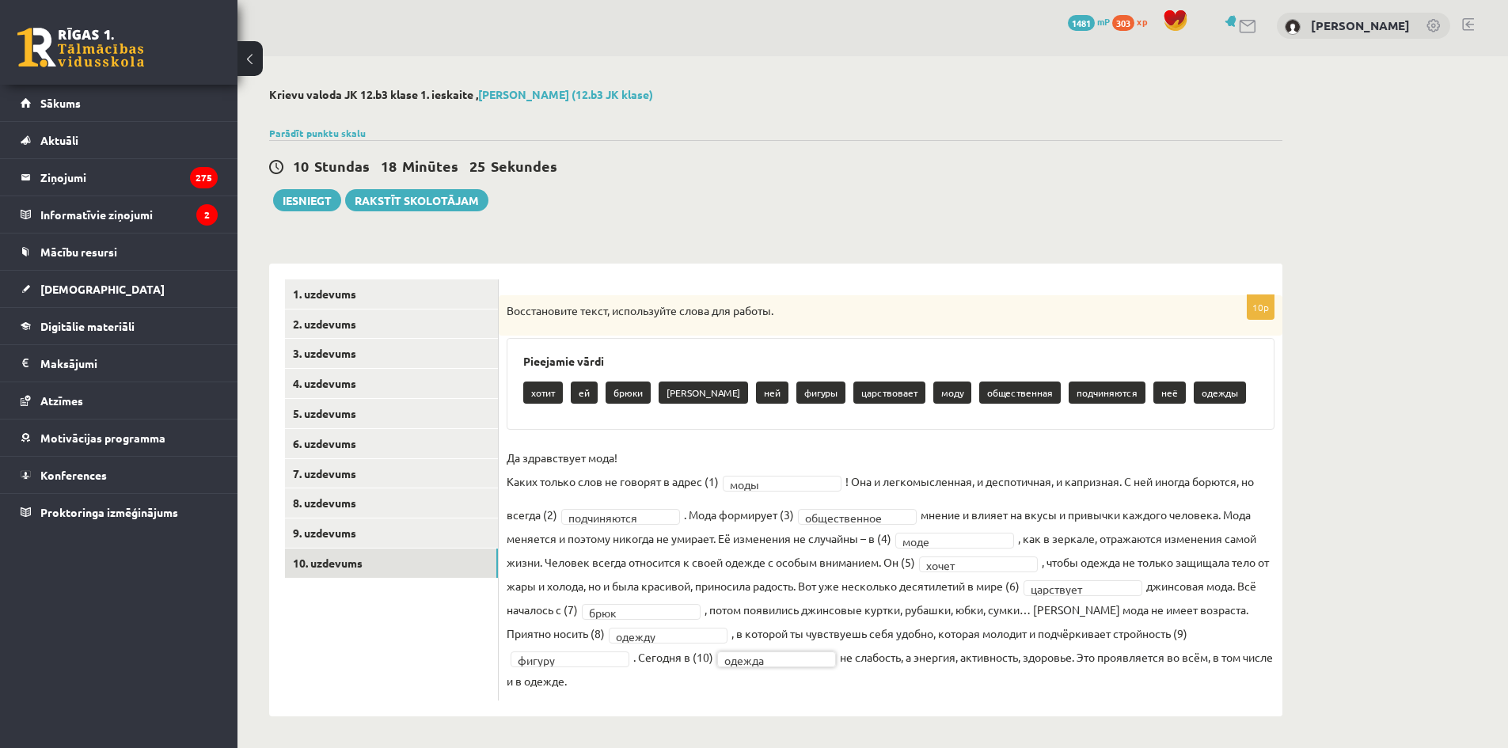
scroll to position [6, 0]
click at [769, 651] on fieldset "**********" at bounding box center [891, 569] width 768 height 247
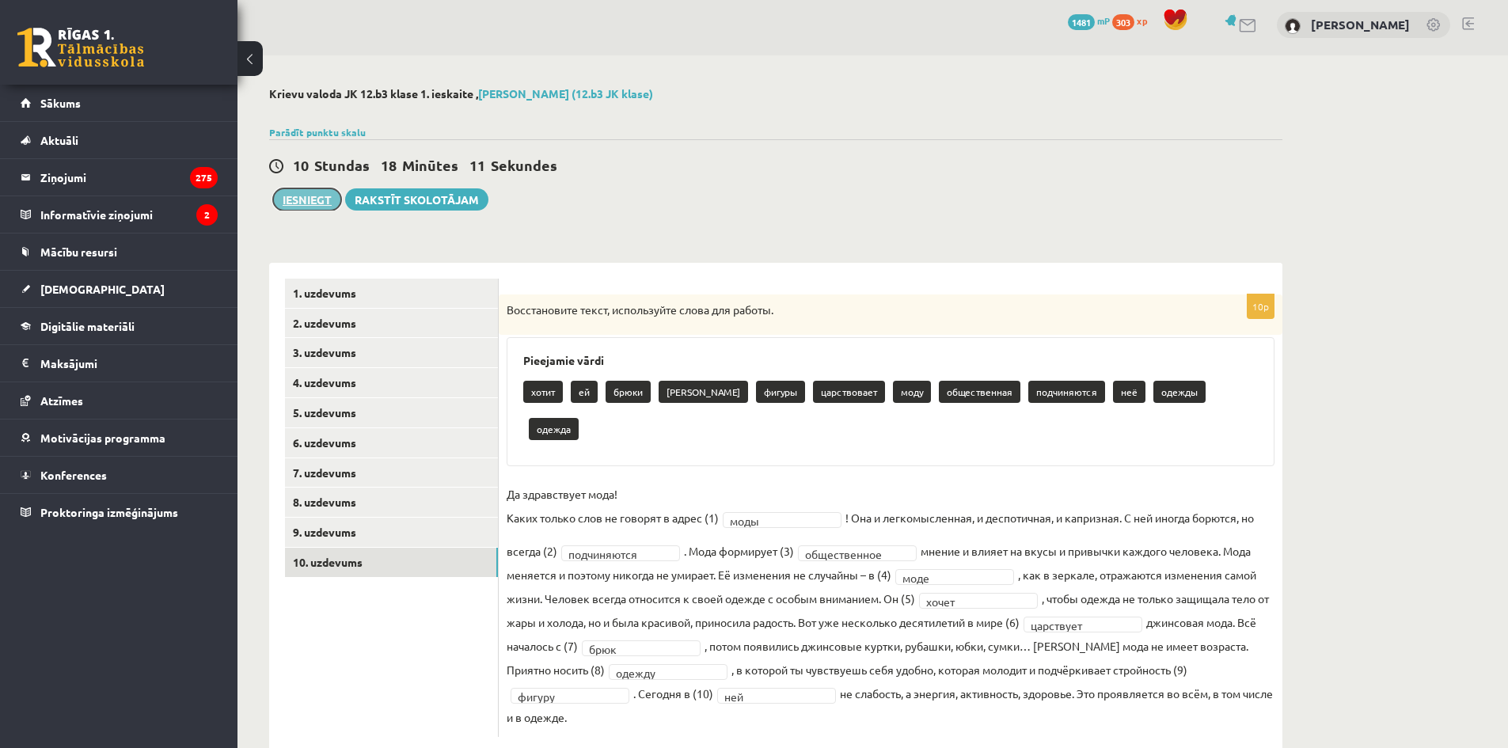
click at [327, 210] on button "Iesniegt" at bounding box center [307, 199] width 68 height 22
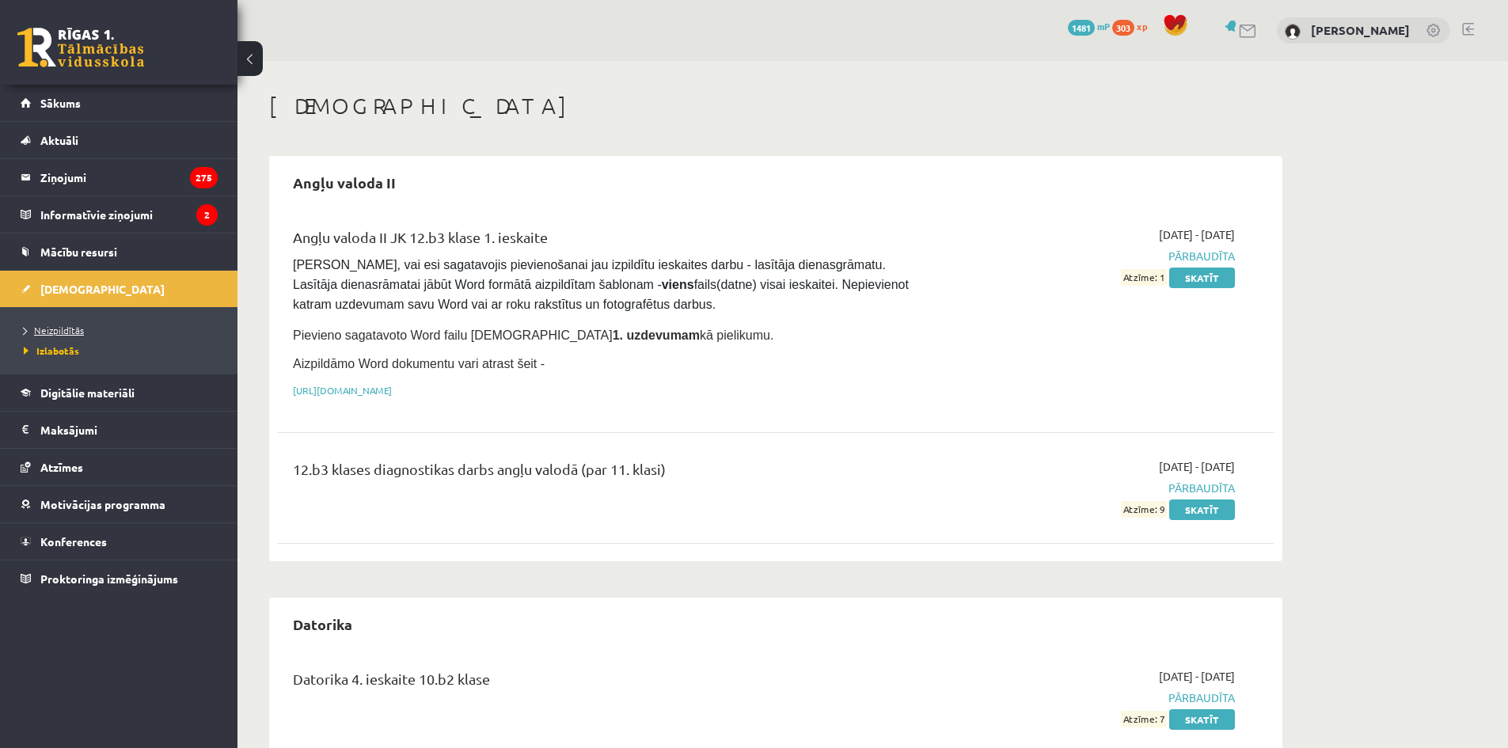
click at [126, 333] on link "Neizpildītās" at bounding box center [123, 330] width 198 height 14
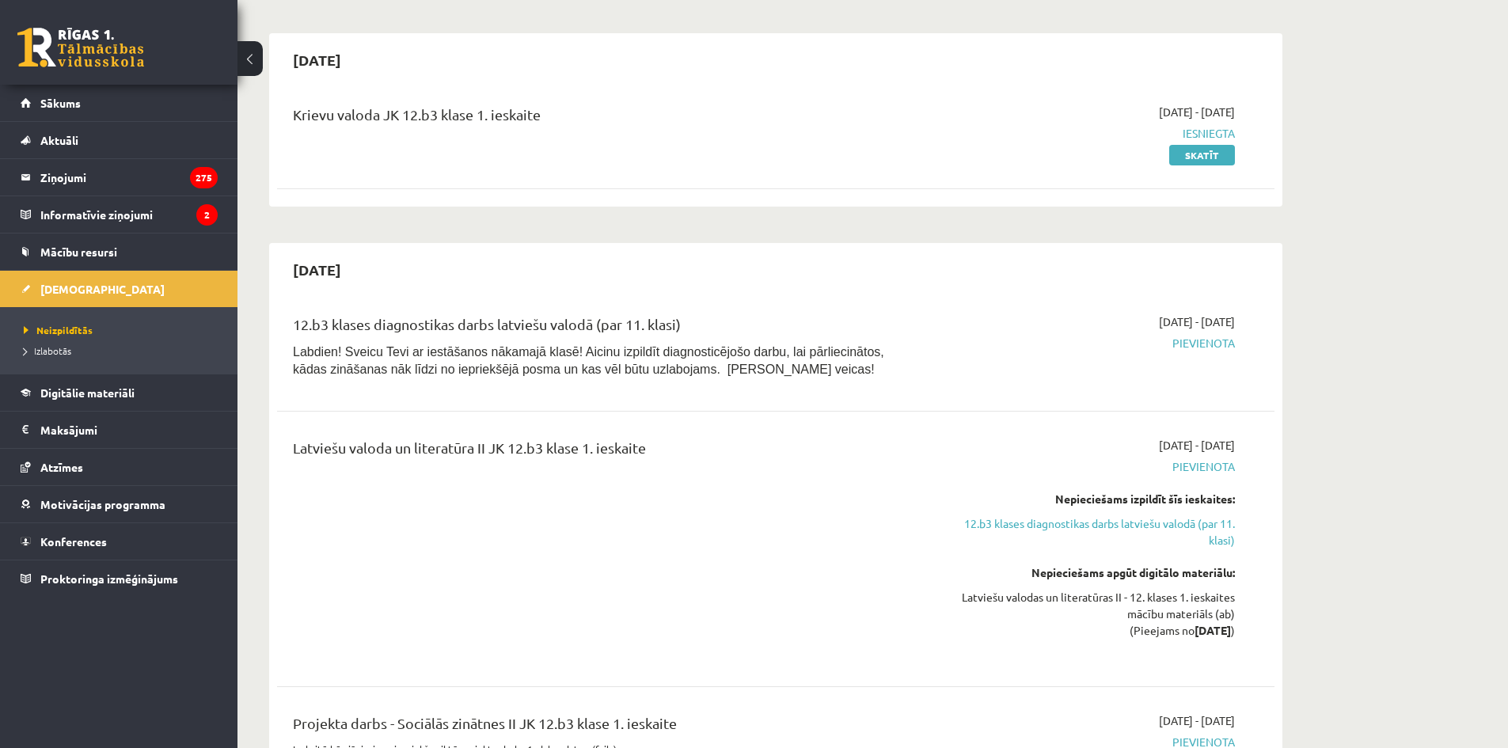
scroll to position [554, 0]
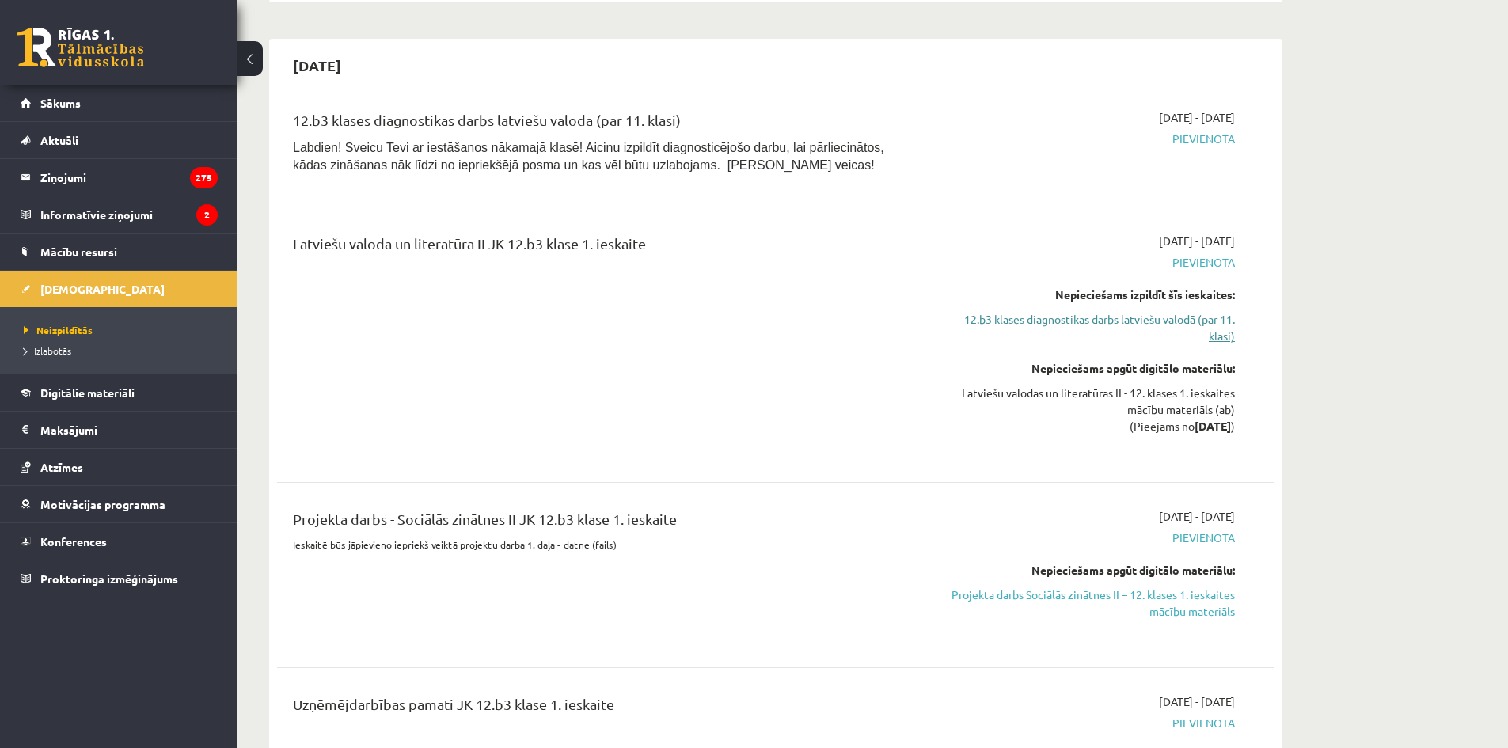
click at [1099, 329] on link "12.b3 klases diagnostikas darbs latviešu valodā (par 11. klasi)" at bounding box center [1085, 327] width 298 height 33
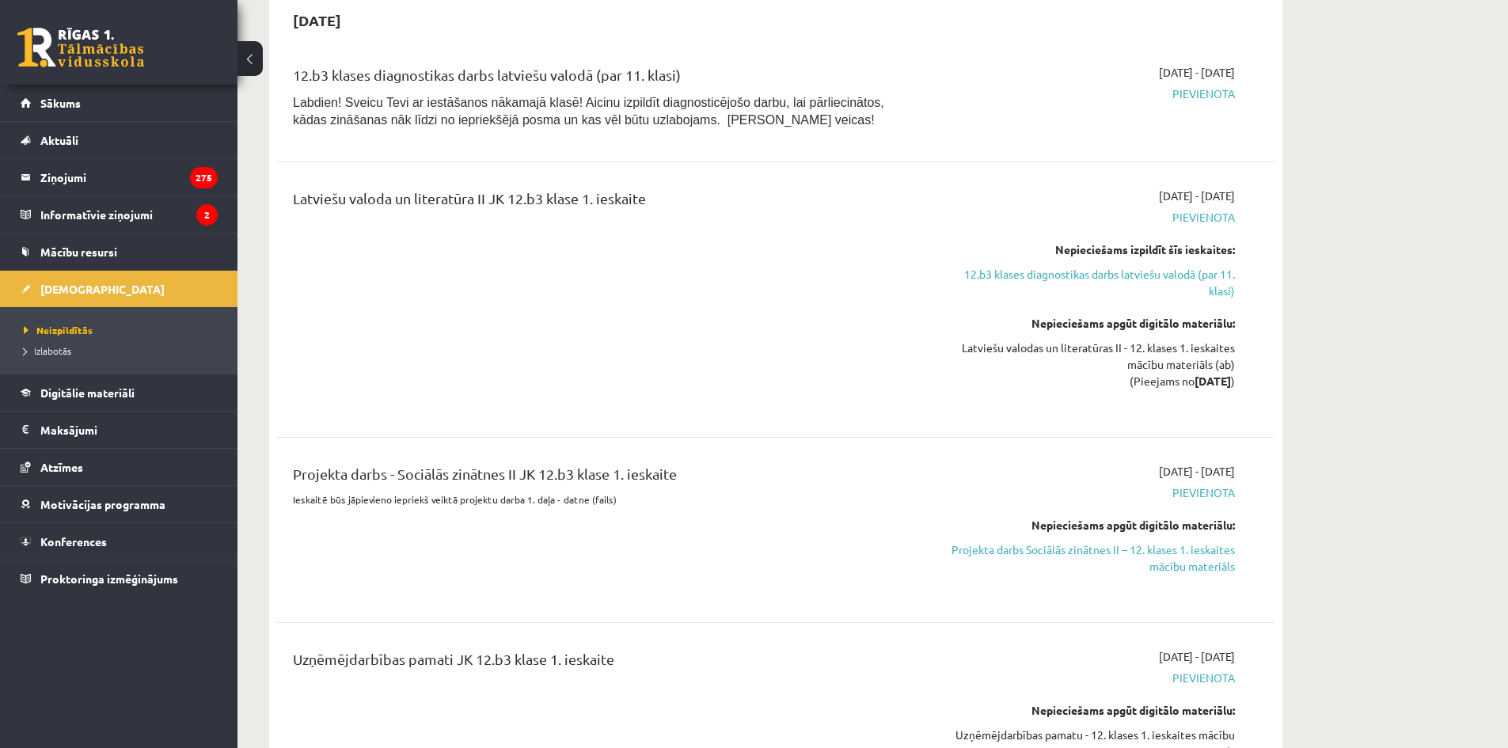
scroll to position [647, 0]
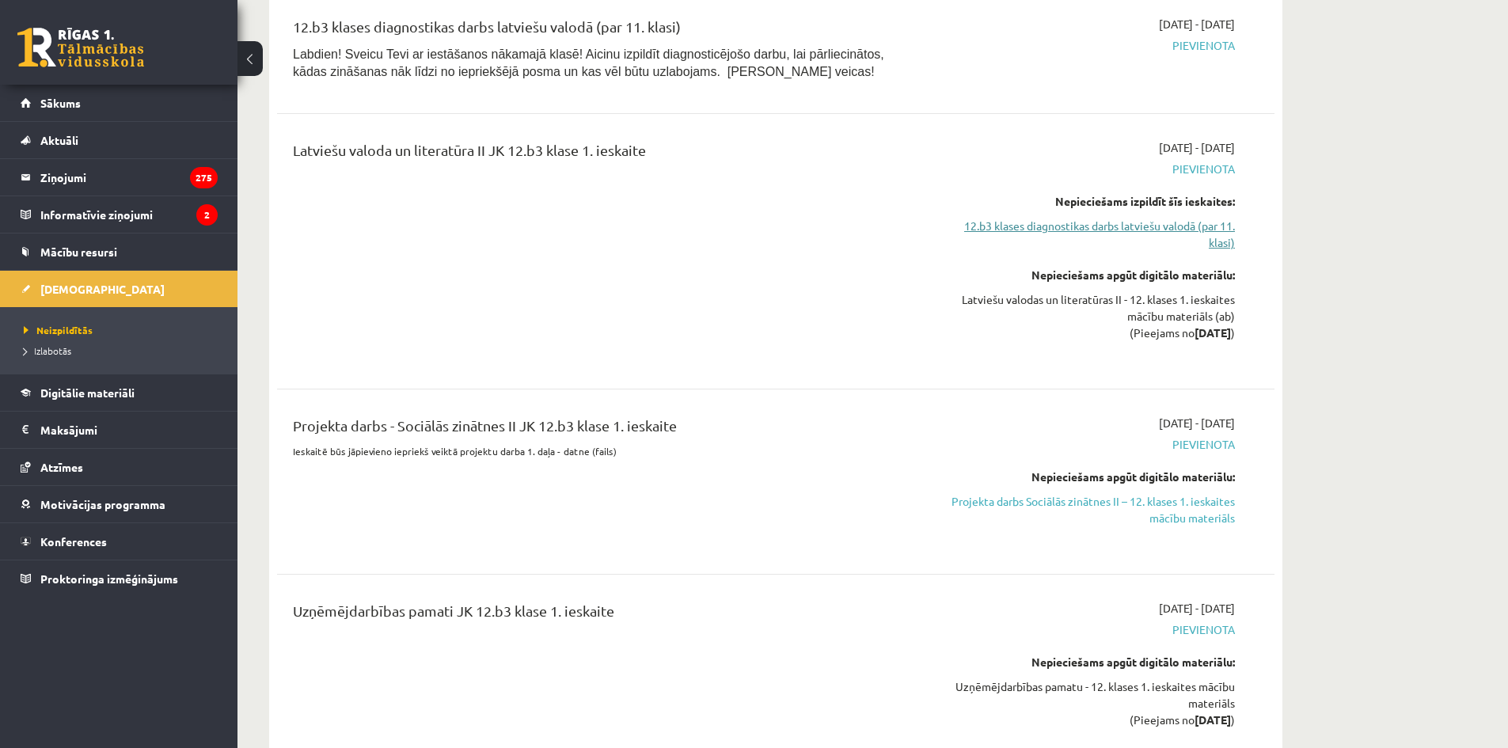
click at [1133, 229] on link "12.b3 klases diagnostikas darbs latviešu valodā (par 11. klasi)" at bounding box center [1085, 234] width 298 height 33
click at [1065, 232] on link "12.b3 klases diagnostikas darbs latviešu valodā (par 11. klasi)" at bounding box center [1085, 234] width 298 height 33
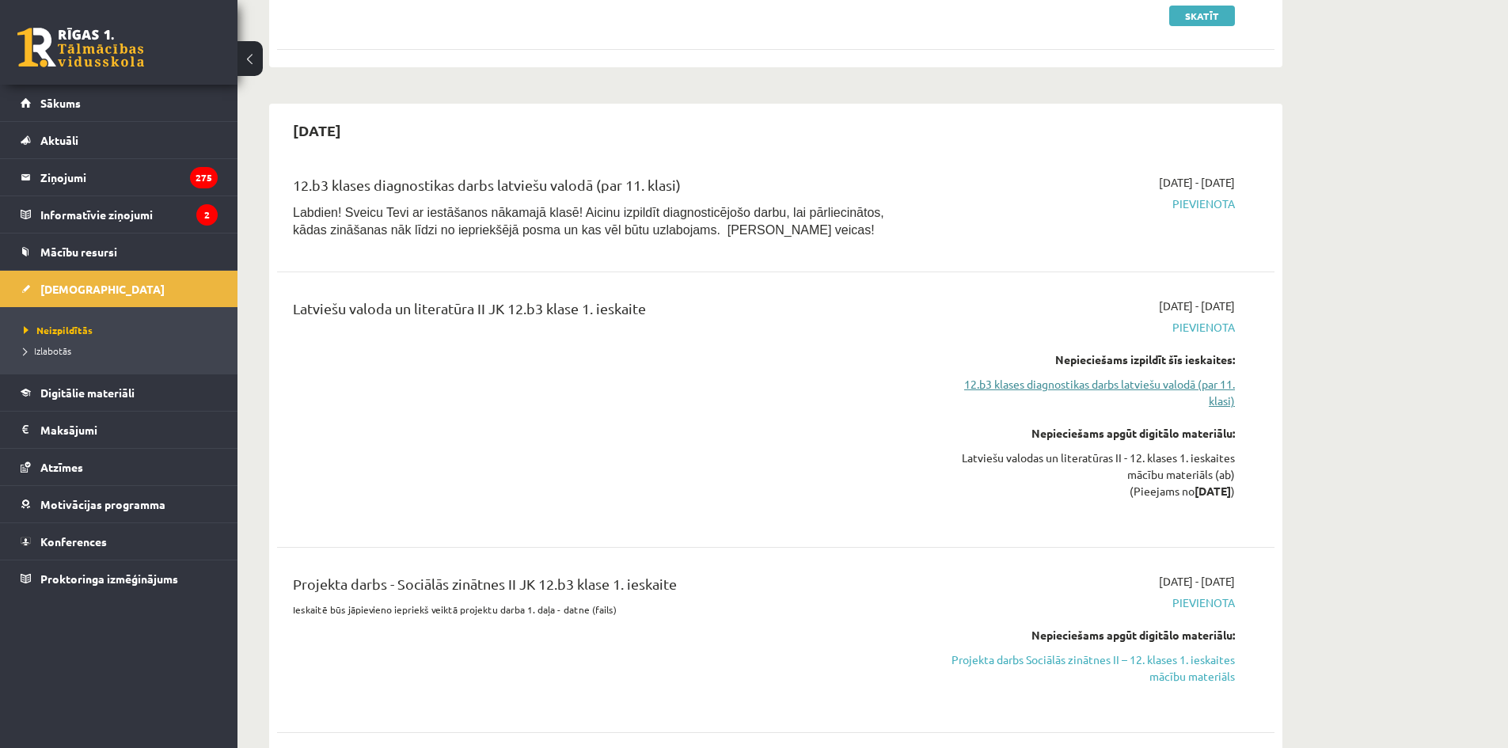
click at [1069, 385] on link "12.b3 klases diagnostikas darbs latviešu valodā (par 11. klasi)" at bounding box center [1085, 392] width 298 height 33
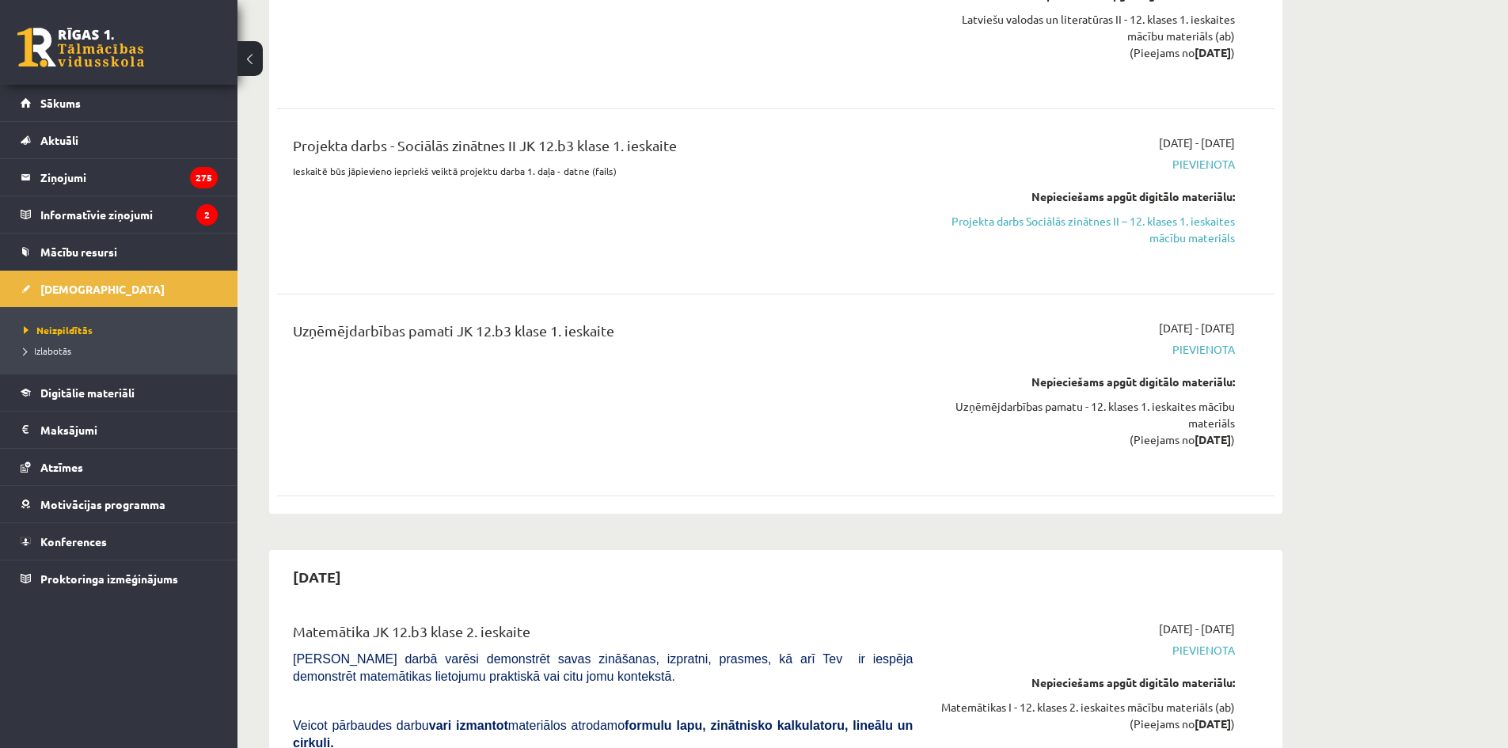
scroll to position [0, 0]
